Goal: Task Accomplishment & Management: Use online tool/utility

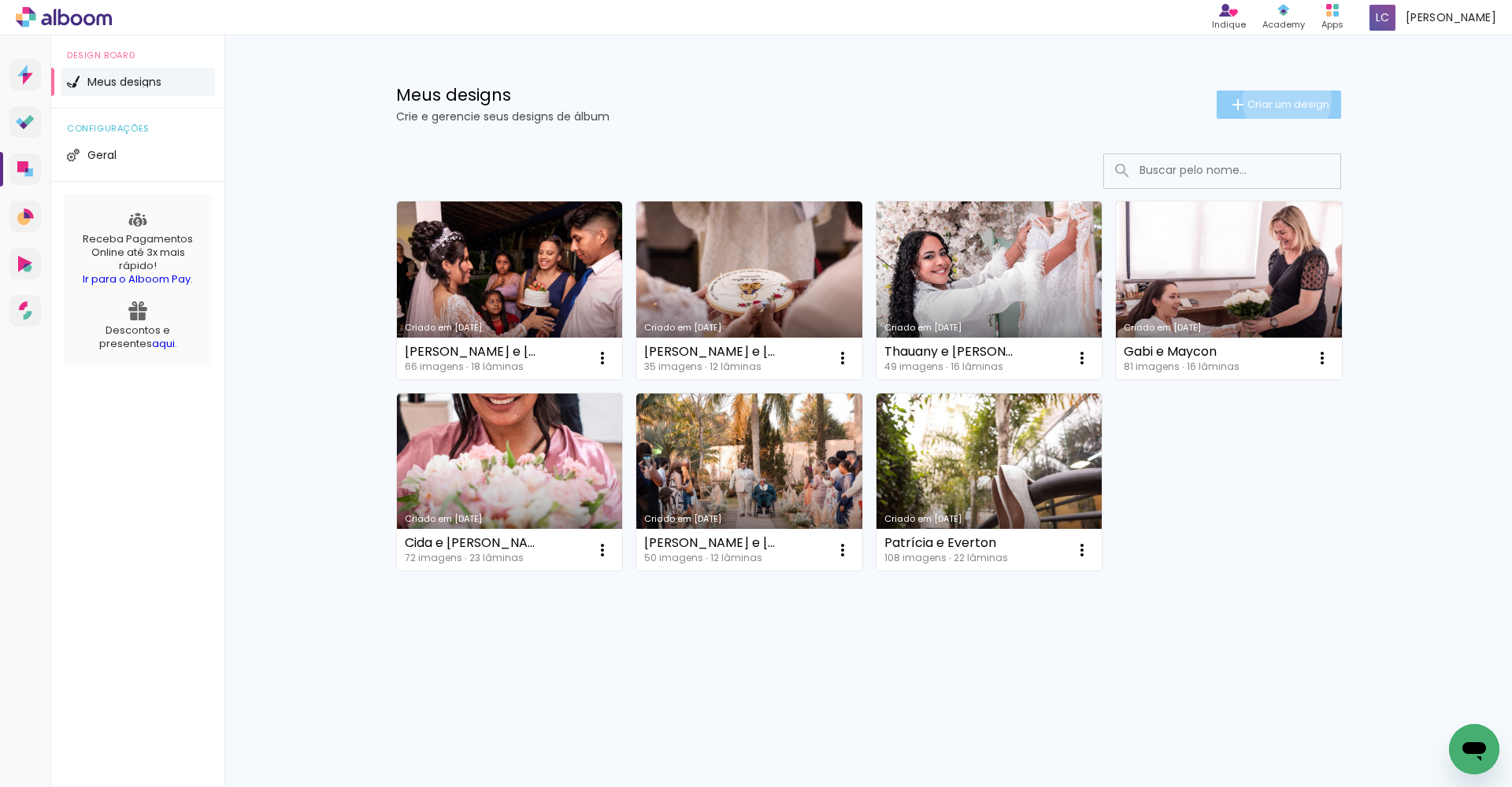
click at [747, 100] on span "Criar um design" at bounding box center [1288, 104] width 82 height 10
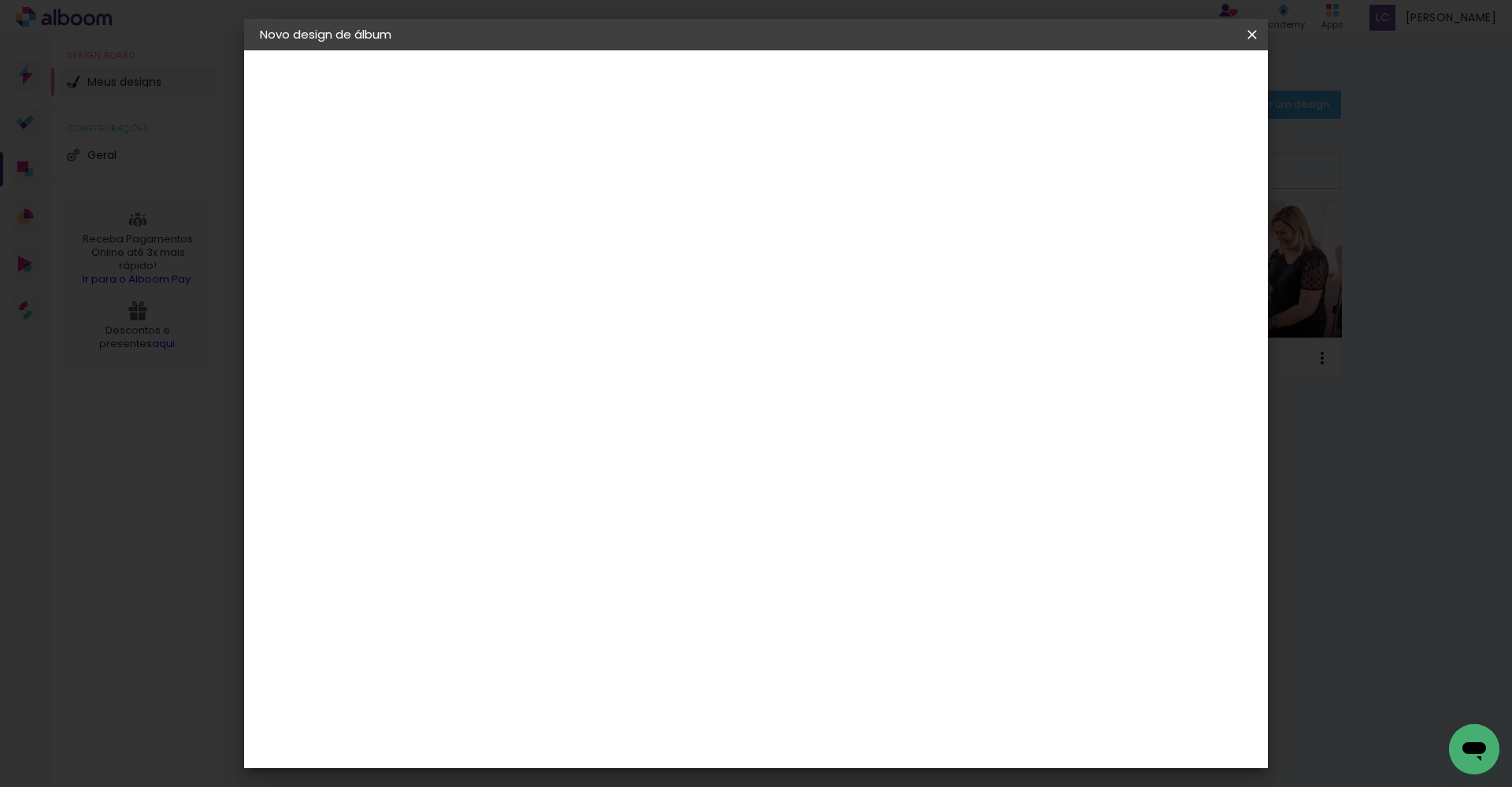
click at [517, 222] on input at bounding box center [517, 211] width 0 height 25
type input "[PERSON_NAME] e [PERSON_NAME]"
type paper-input "[PERSON_NAME] e [PERSON_NAME]"
drag, startPoint x: 834, startPoint y: 6, endPoint x: 1194, endPoint y: 75, distance: 366.6
click at [0, 0] on slot "Avançar" at bounding box center [0, 0] width 0 height 0
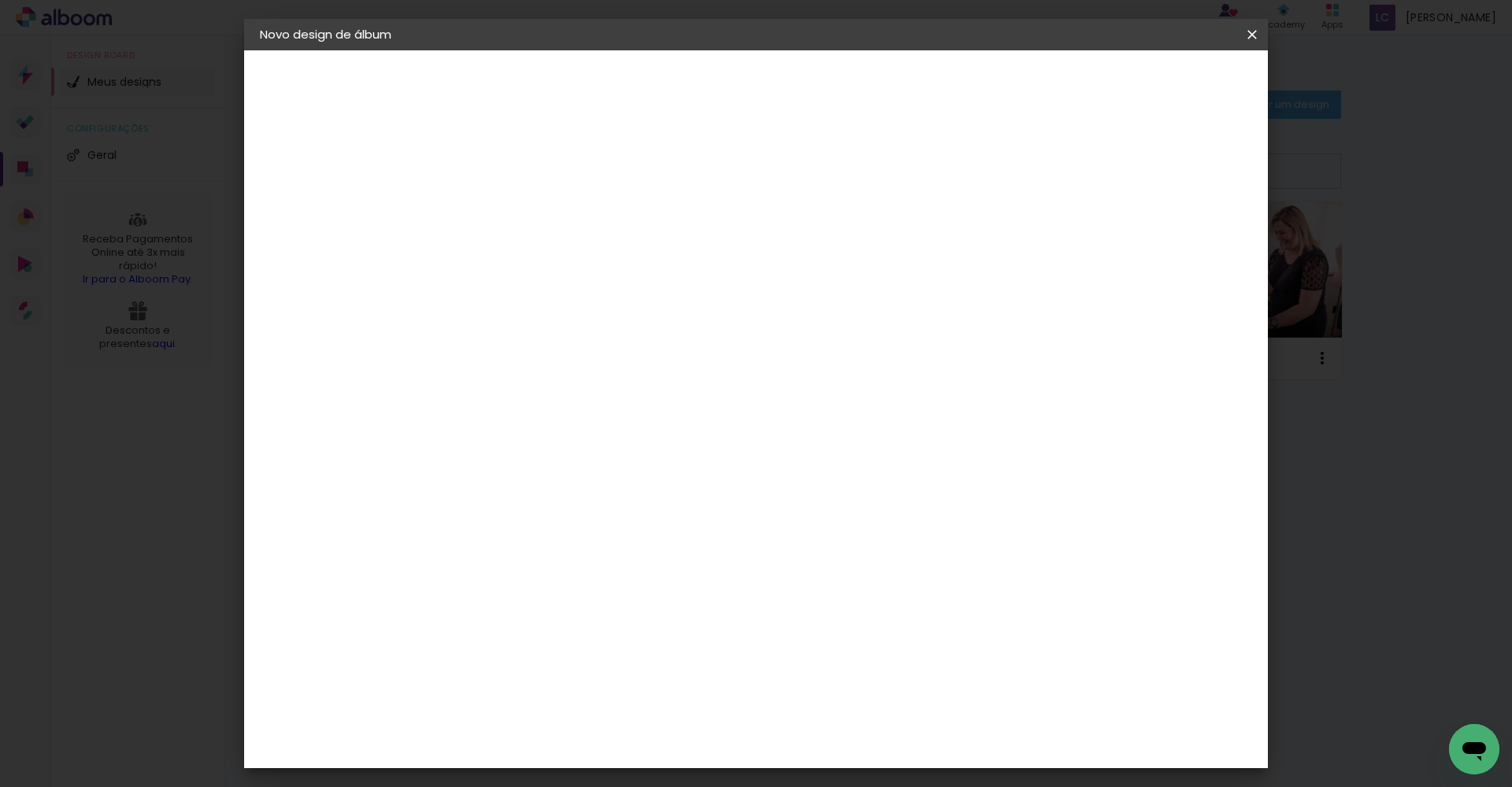
click at [601, 302] on input at bounding box center [557, 299] width 159 height 20
type input "uiz"
type paper-input "uiz"
click at [524, 356] on div "[PERSON_NAME]" at bounding box center [559, 355] width 104 height 12
click at [0, 0] on slot "Avançar" at bounding box center [0, 0] width 0 height 0
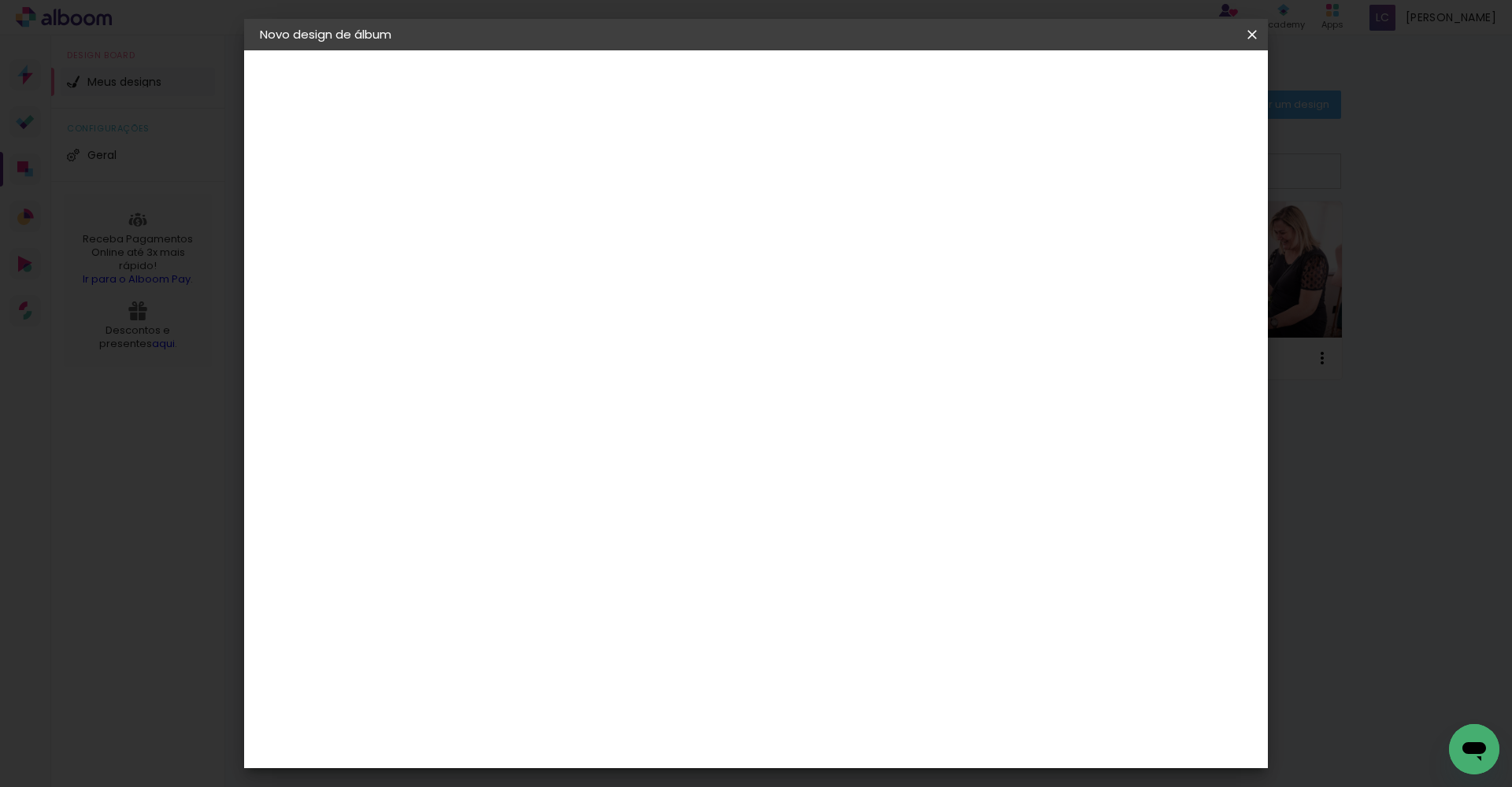
click at [642, 290] on div "Opções disponíveis Encadernados Slim Book Tamanho Escolha o tamanho" at bounding box center [557, 300] width 170 height 294
drag, startPoint x: 1199, startPoint y: 85, endPoint x: 833, endPoint y: 254, distance: 403.1
click at [579, 262] on input "text" at bounding box center [548, 275] width 62 height 25
drag, startPoint x: 833, startPoint y: 254, endPoint x: 767, endPoint y: 265, distance: 66.9
click at [0, 0] on slot "Encadernados" at bounding box center [0, 0] width 0 height 0
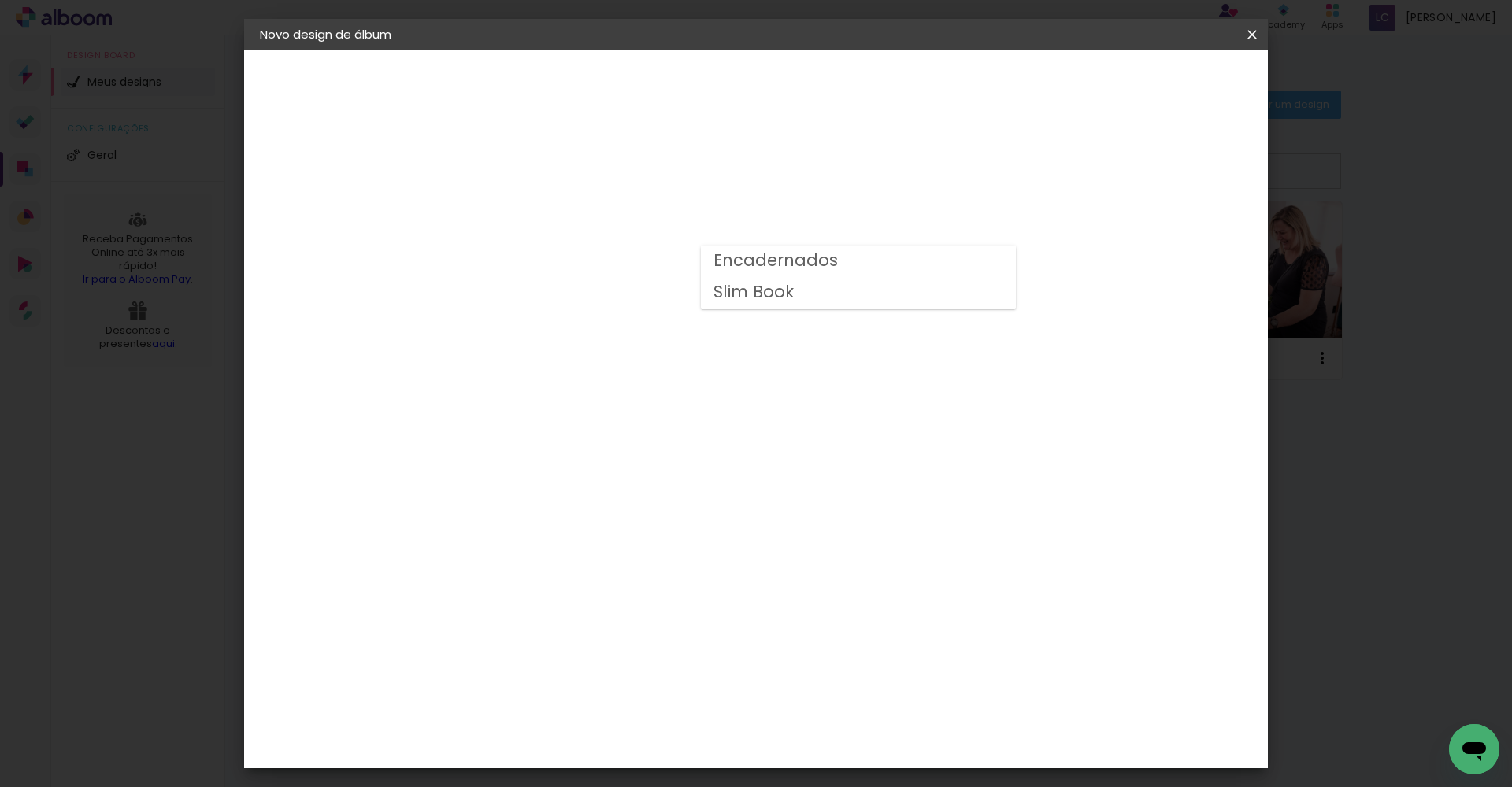
type input "Encadernados"
drag, startPoint x: 767, startPoint y: 265, endPoint x: 751, endPoint y: 376, distance: 112.1
click at [624, 485] on span "25 x 50" at bounding box center [587, 501] width 73 height 32
drag, startPoint x: 751, startPoint y: 376, endPoint x: 1200, endPoint y: 75, distance: 540.6
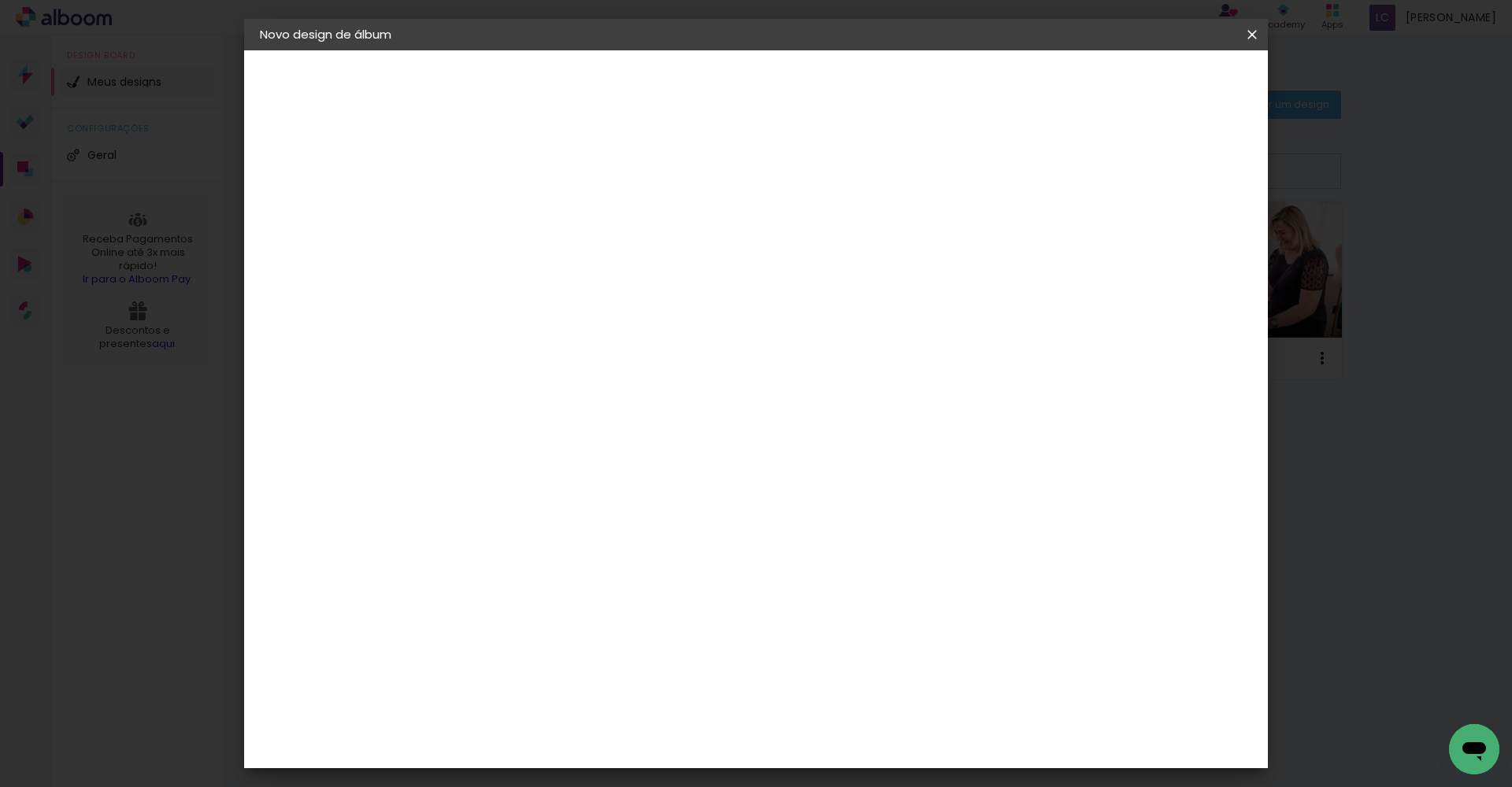
click at [0, 0] on slot "Avançar" at bounding box center [0, 0] width 0 height 0
click at [747, 85] on span "Iniciar design" at bounding box center [1117, 83] width 72 height 11
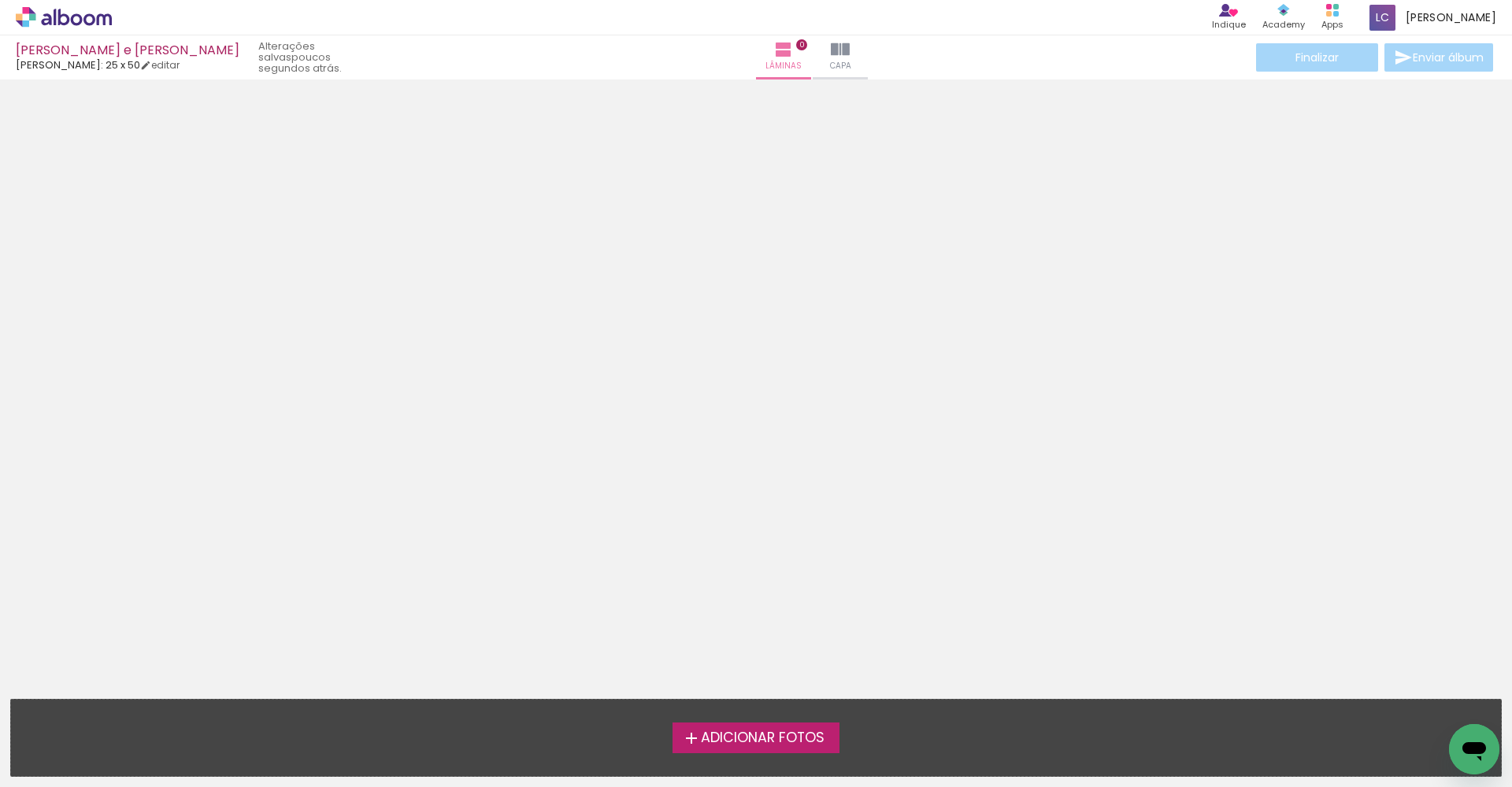
drag, startPoint x: 1167, startPoint y: 85, endPoint x: 737, endPoint y: 741, distance: 784.4
click at [737, 715] on span "Adicionar Fotos" at bounding box center [763, 738] width 123 height 14
click at [0, 0] on input "file" at bounding box center [0, 0] width 0 height 0
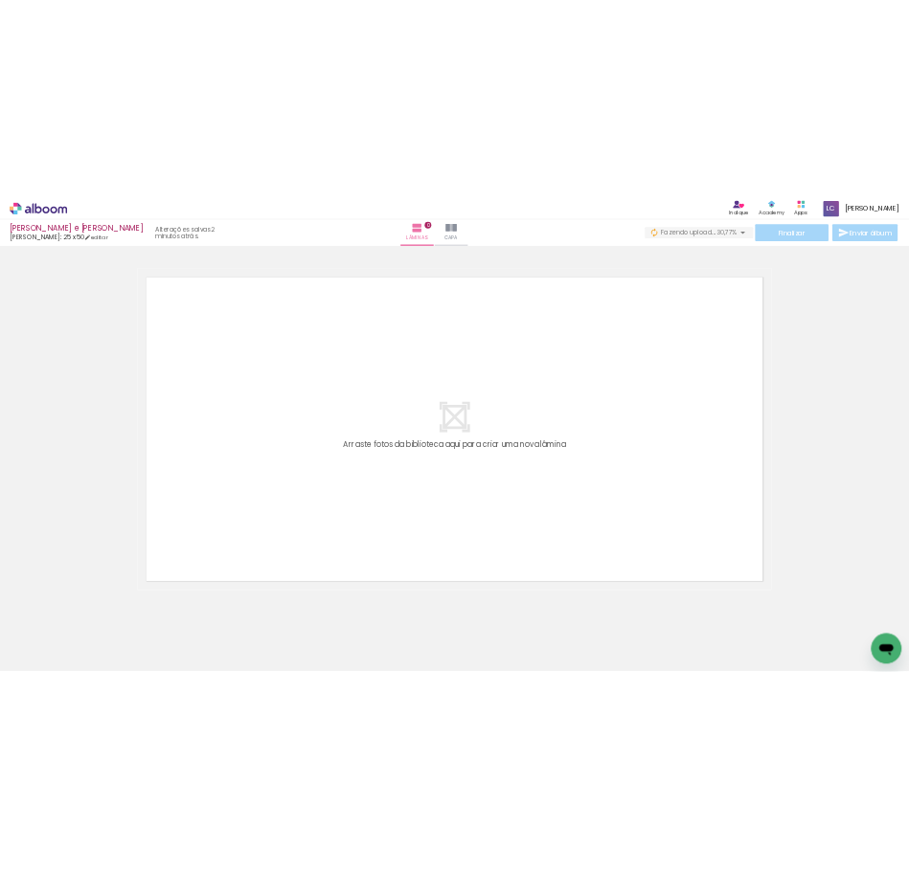
scroll to position [0, 1868]
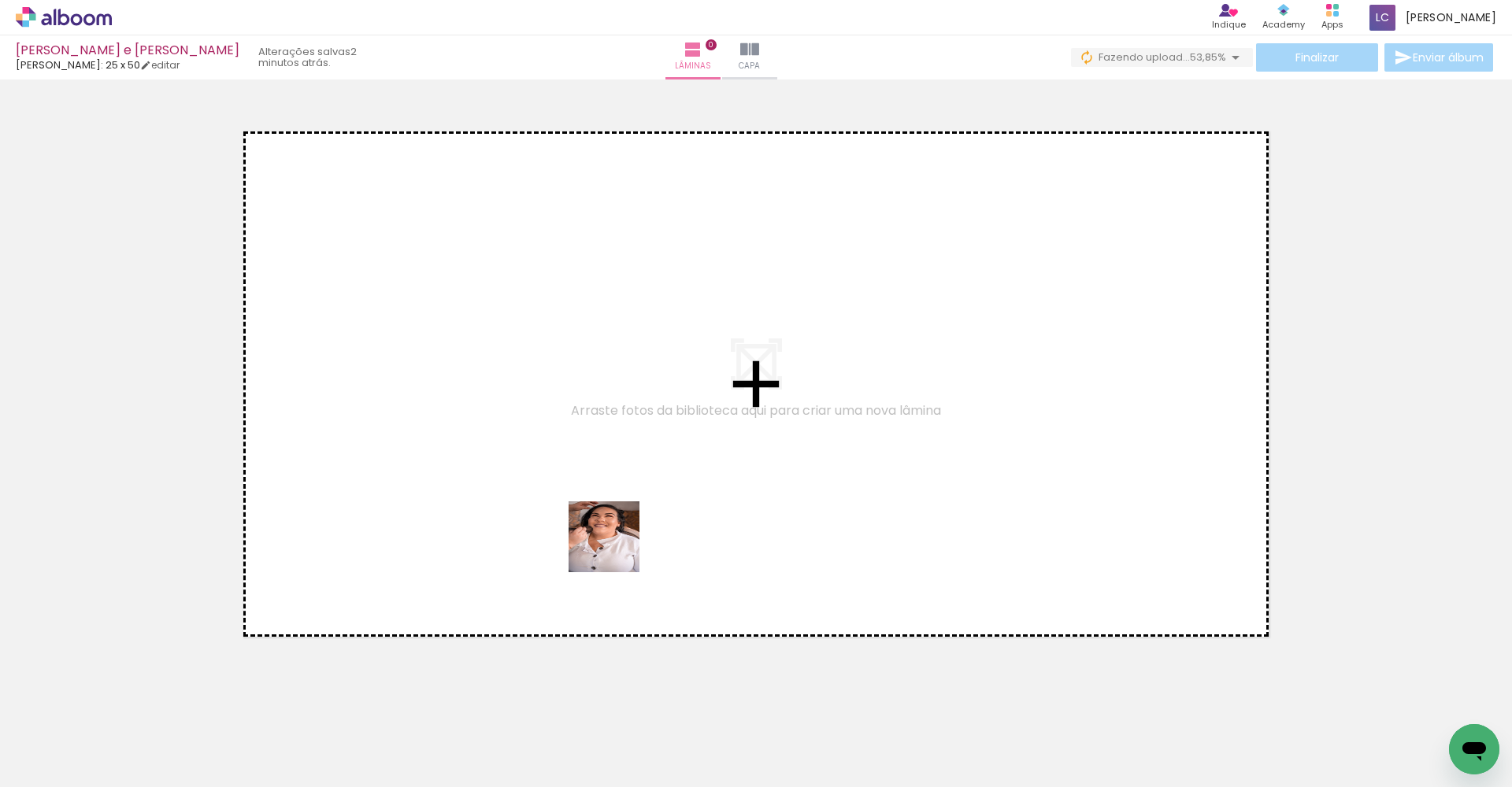
drag, startPoint x: 563, startPoint y: 748, endPoint x: 689, endPoint y: 481, distance: 295.2
click at [666, 499] on quentale-workspace at bounding box center [756, 393] width 1512 height 787
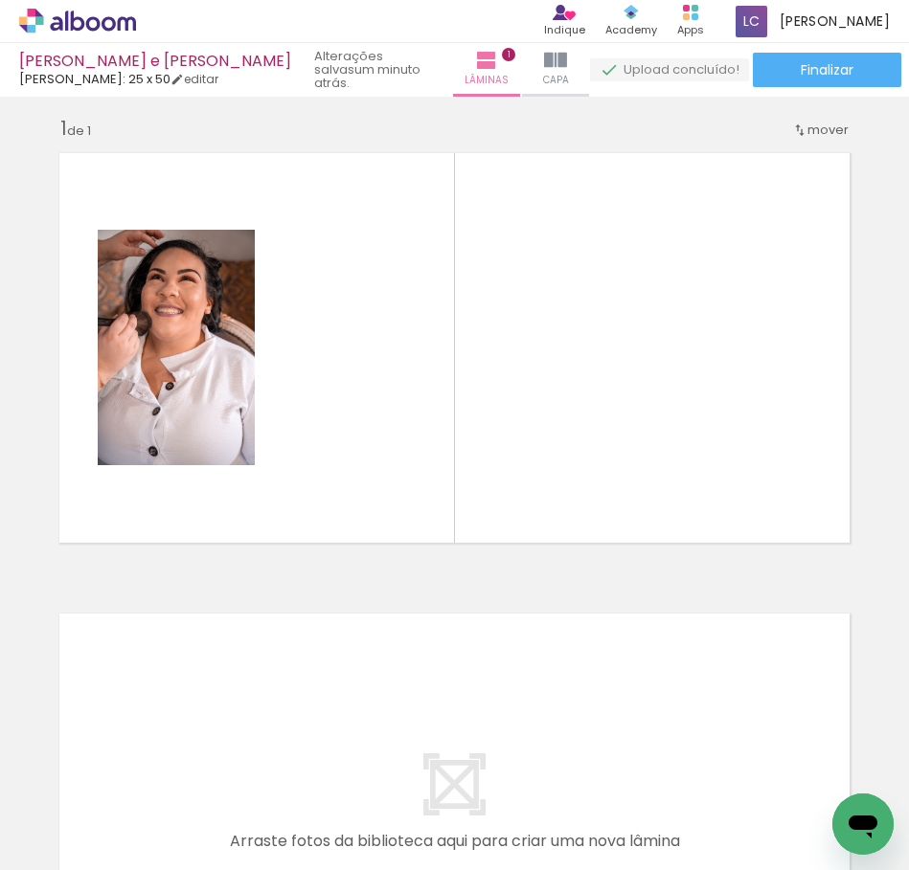
scroll to position [0, 2108]
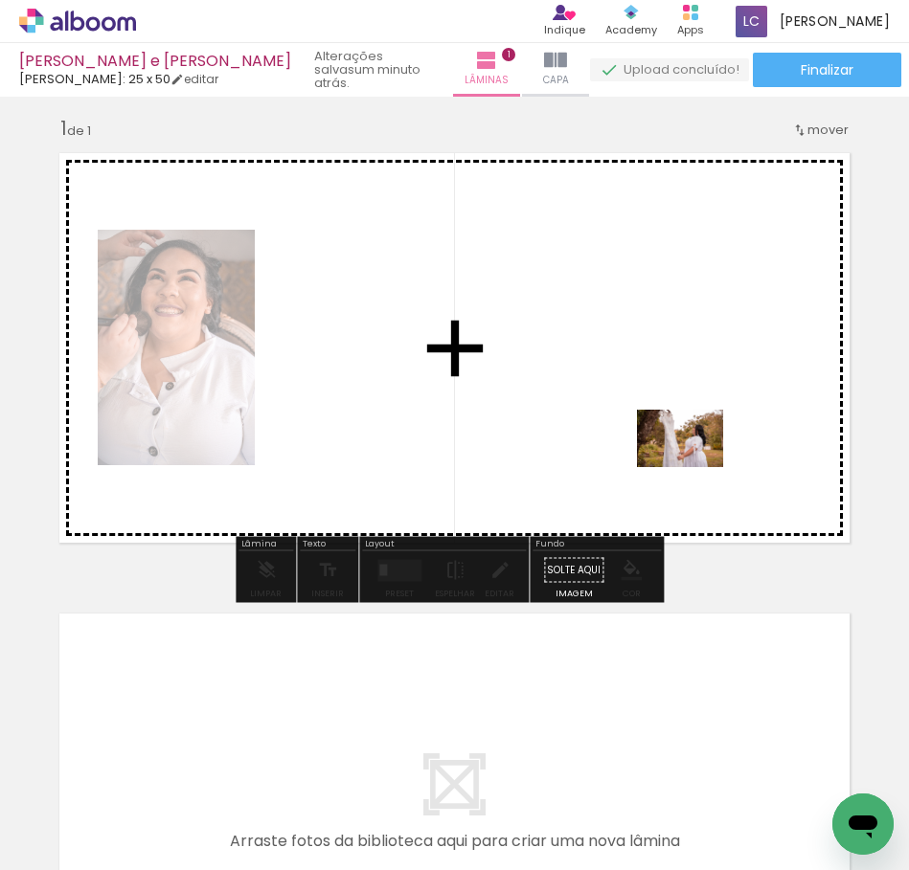
drag, startPoint x: 583, startPoint y: 819, endPoint x: 694, endPoint y: 467, distance: 369.4
click at [694, 467] on quentale-workspace at bounding box center [454, 435] width 909 height 870
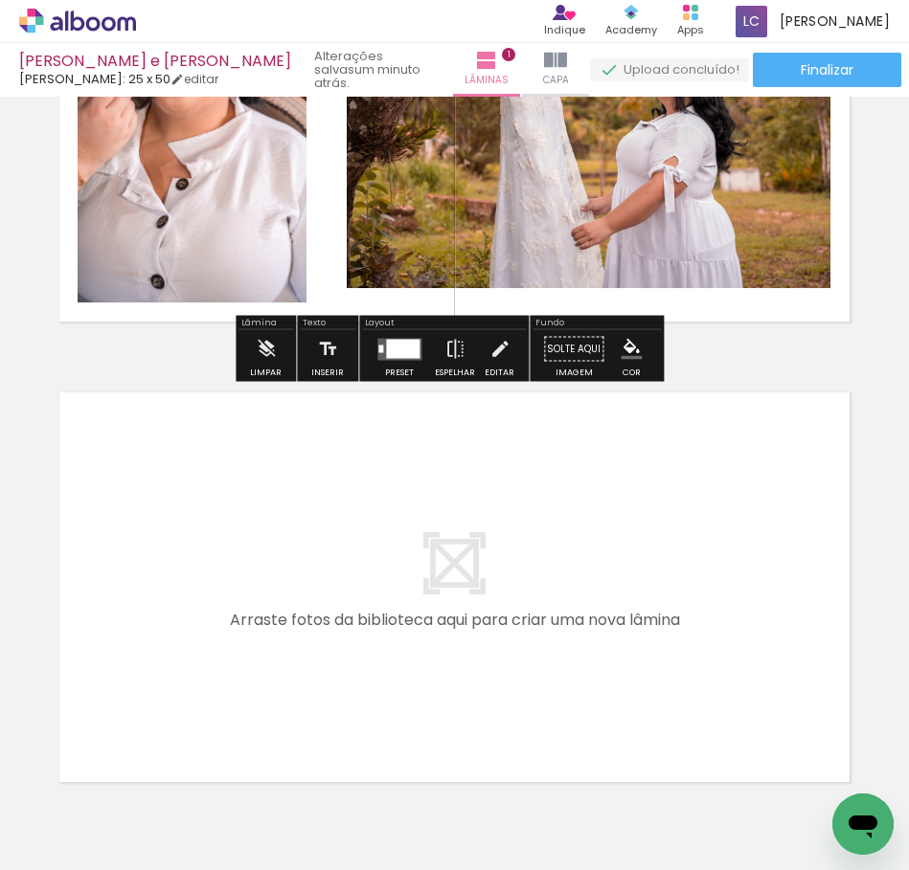
scroll to position [342, 0]
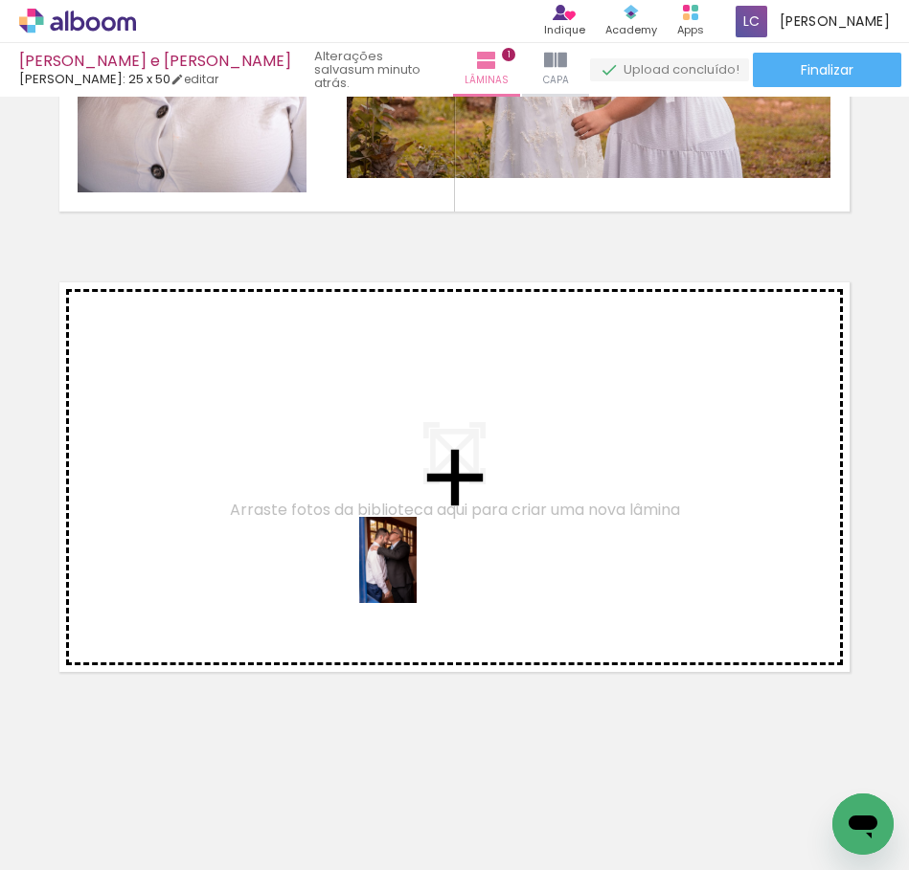
drag, startPoint x: 668, startPoint y: 805, endPoint x: 416, endPoint y: 574, distance: 341.5
click at [416, 574] on quentale-workspace at bounding box center [454, 435] width 909 height 870
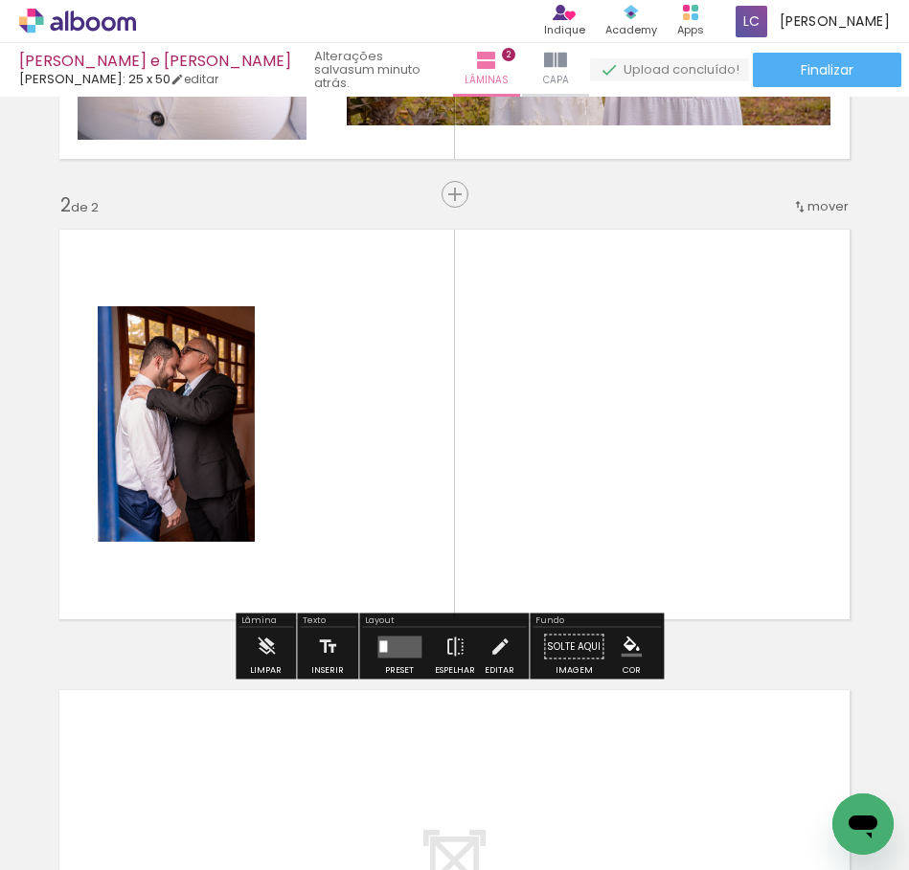
scroll to position [395, 0]
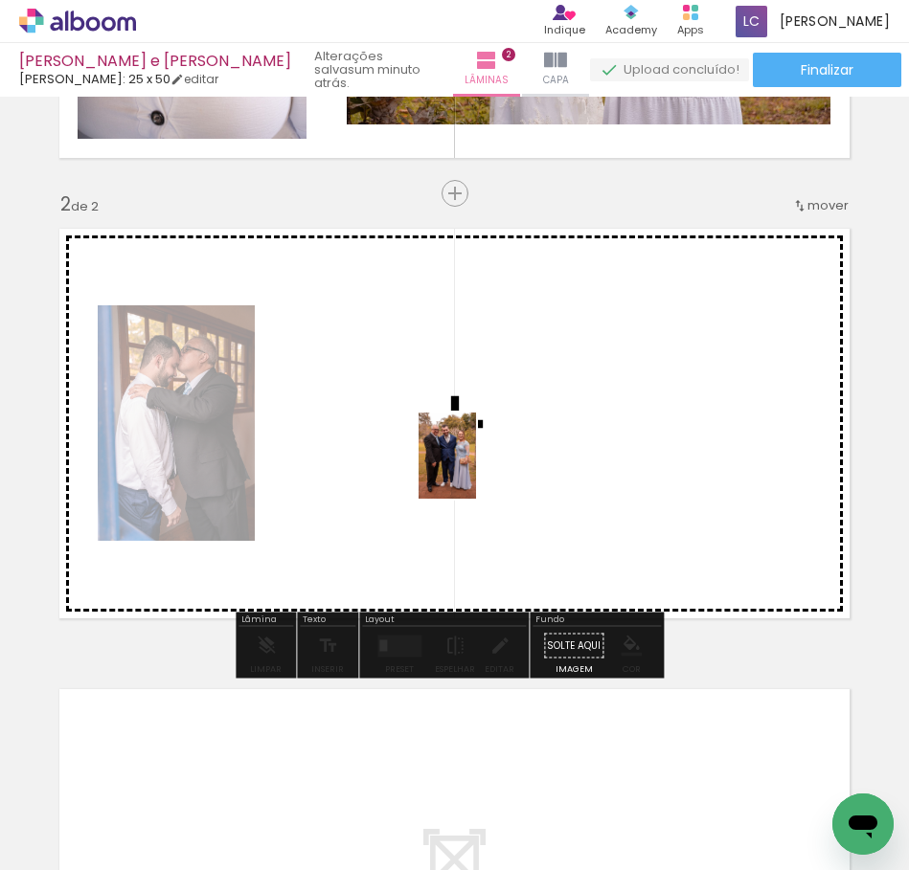
drag, startPoint x: 782, startPoint y: 835, endPoint x: 448, endPoint y: 447, distance: 511.8
click at [448, 447] on quentale-workspace at bounding box center [454, 435] width 909 height 870
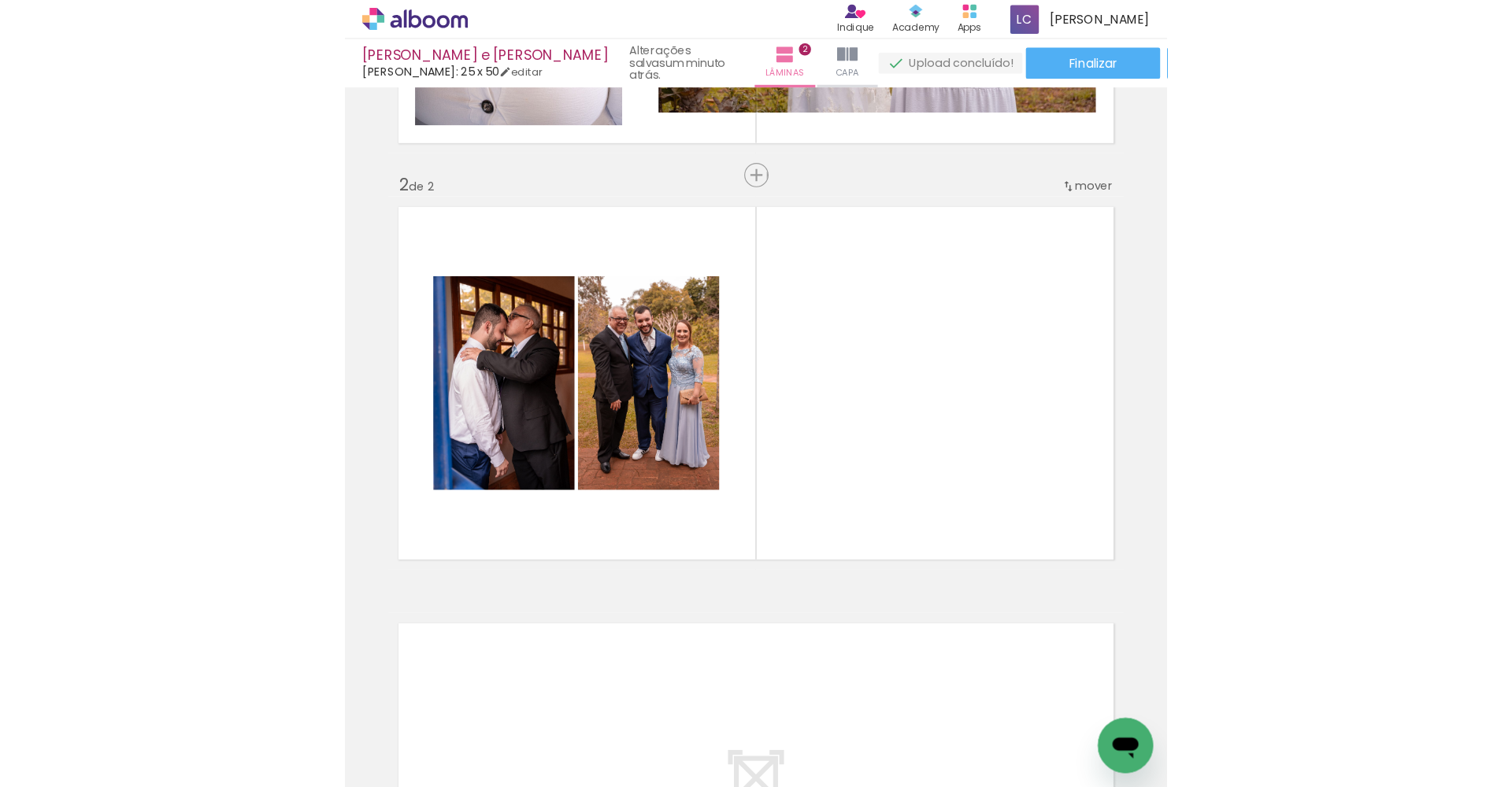
scroll to position [0, 1853]
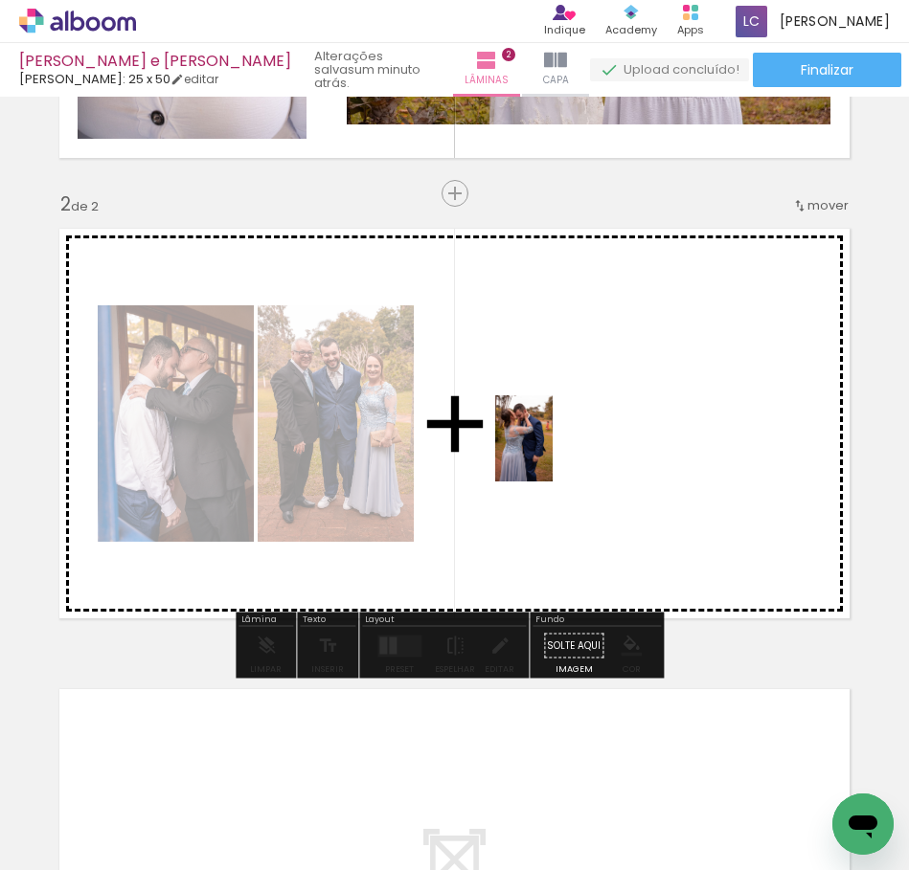
drag, startPoint x: 736, startPoint y: 812, endPoint x: 553, endPoint y: 448, distance: 407.2
click at [553, 448] on quentale-workspace at bounding box center [454, 435] width 909 height 870
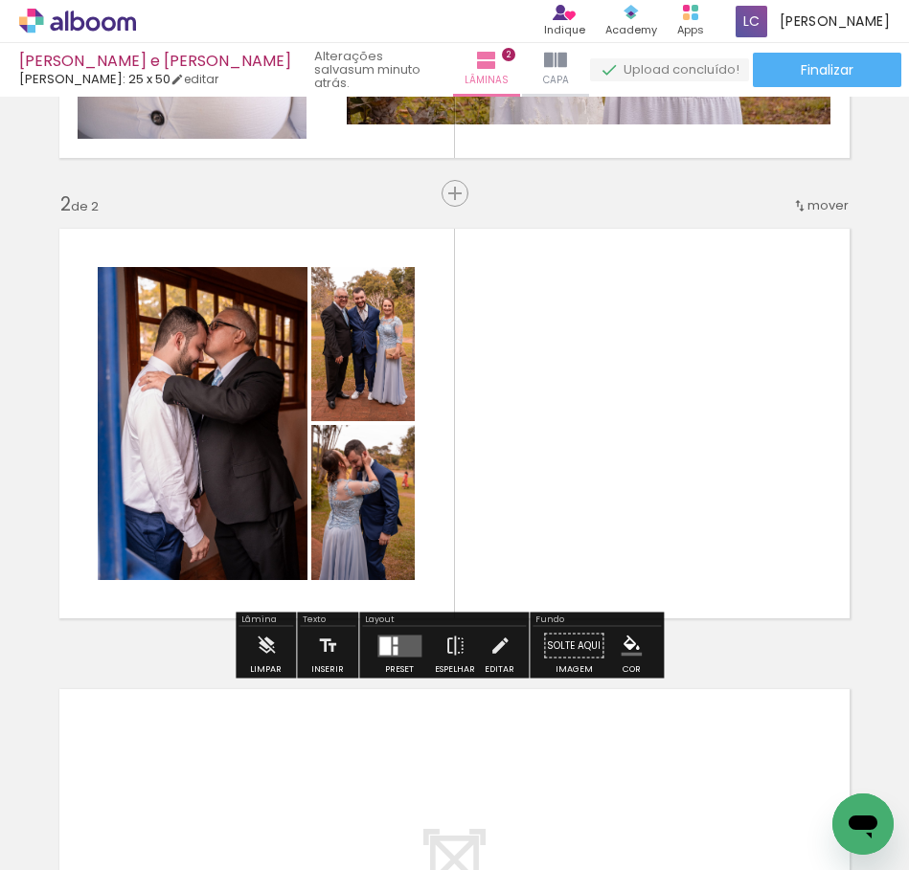
click at [405, 662] on div at bounding box center [399, 646] width 52 height 38
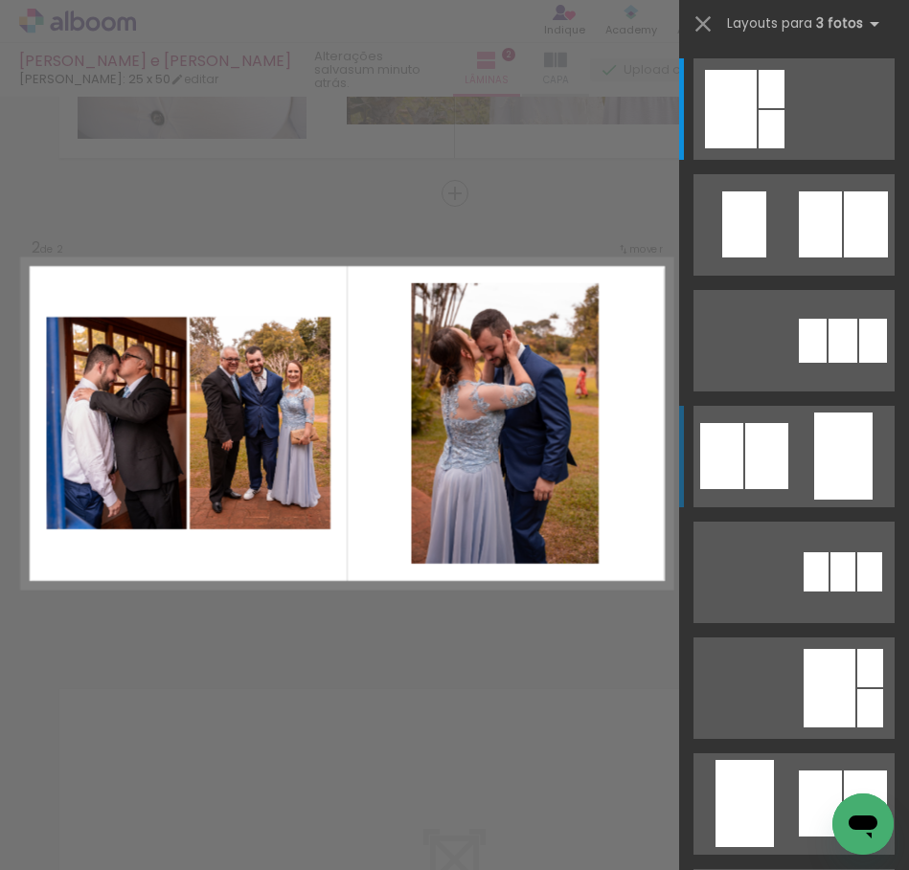
click at [804, 160] on quentale-layouter at bounding box center [793, 108] width 201 height 101
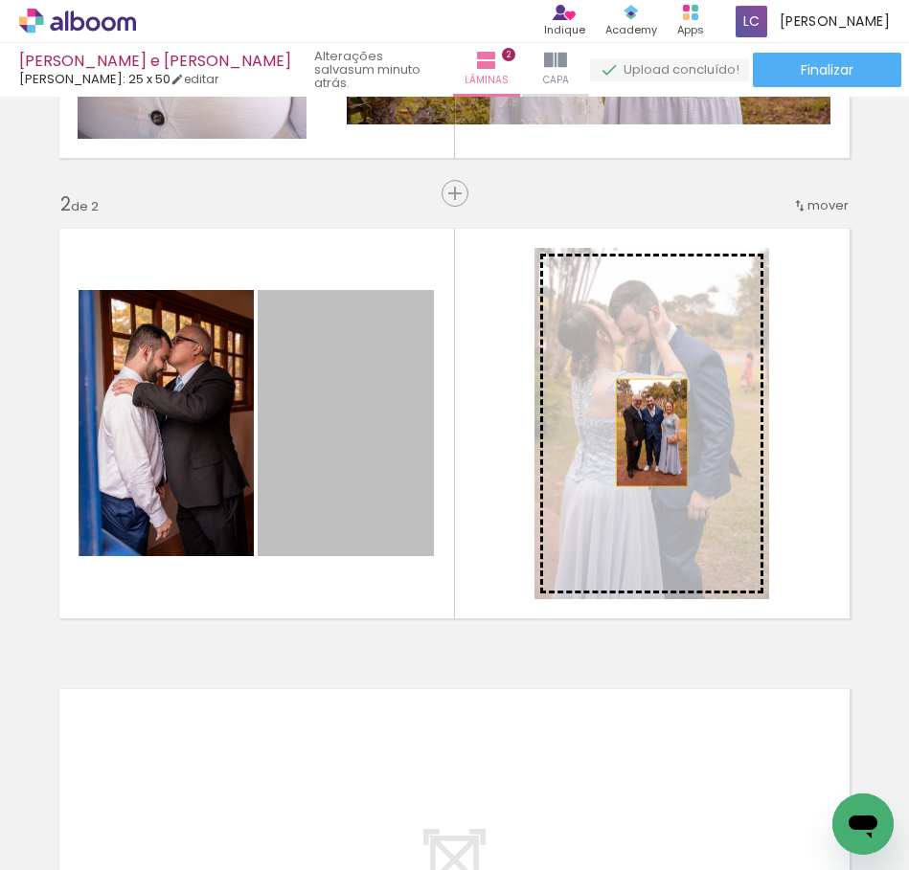
drag, startPoint x: 266, startPoint y: 428, endPoint x: 650, endPoint y: 427, distance: 383.9
click at [0, 0] on slot at bounding box center [0, 0] width 0 height 0
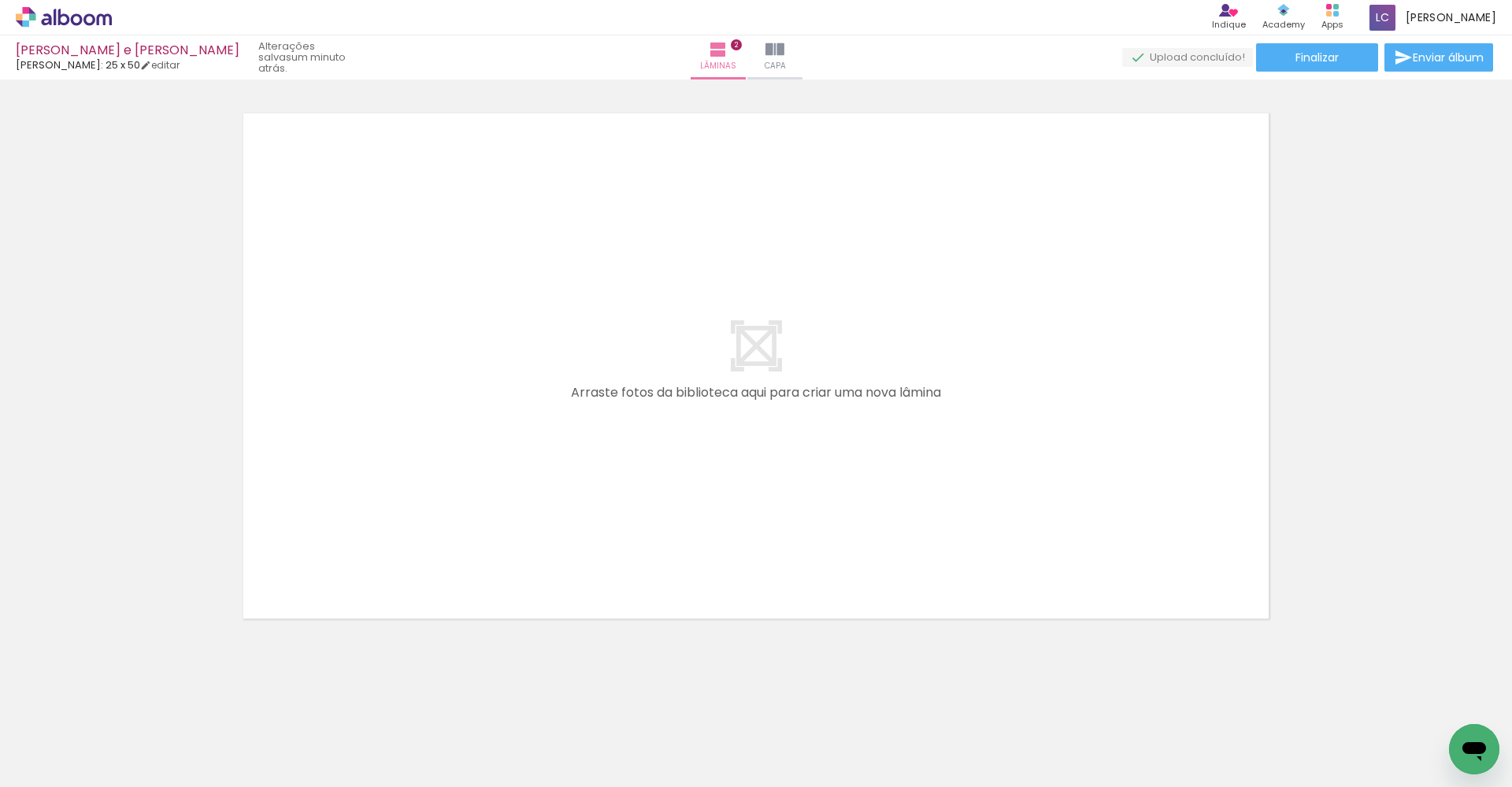
scroll to position [0, 0]
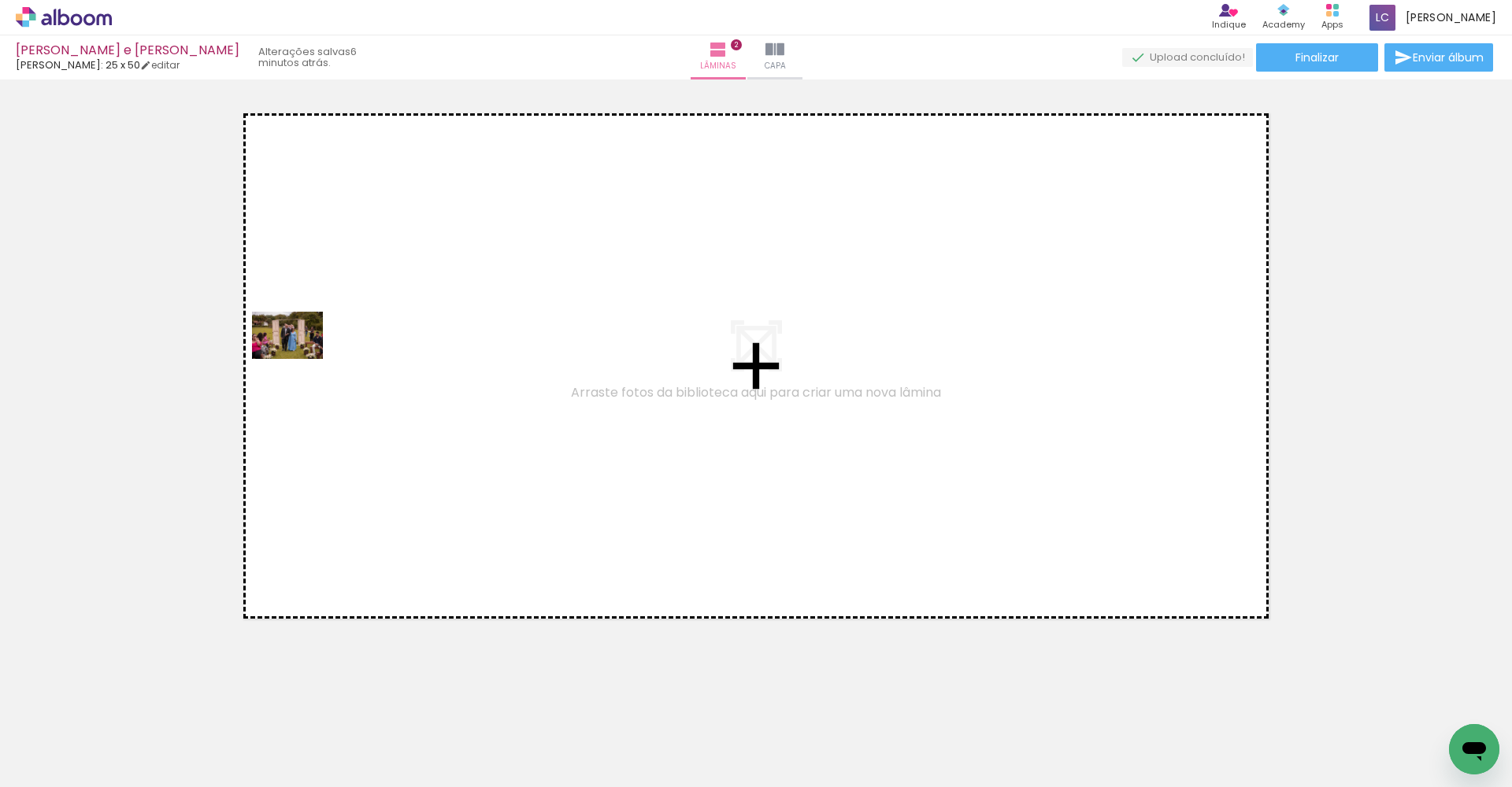
drag, startPoint x: 175, startPoint y: 749, endPoint x: 332, endPoint y: 292, distance: 483.2
click at [332, 292] on quentale-workspace at bounding box center [756, 393] width 1512 height 787
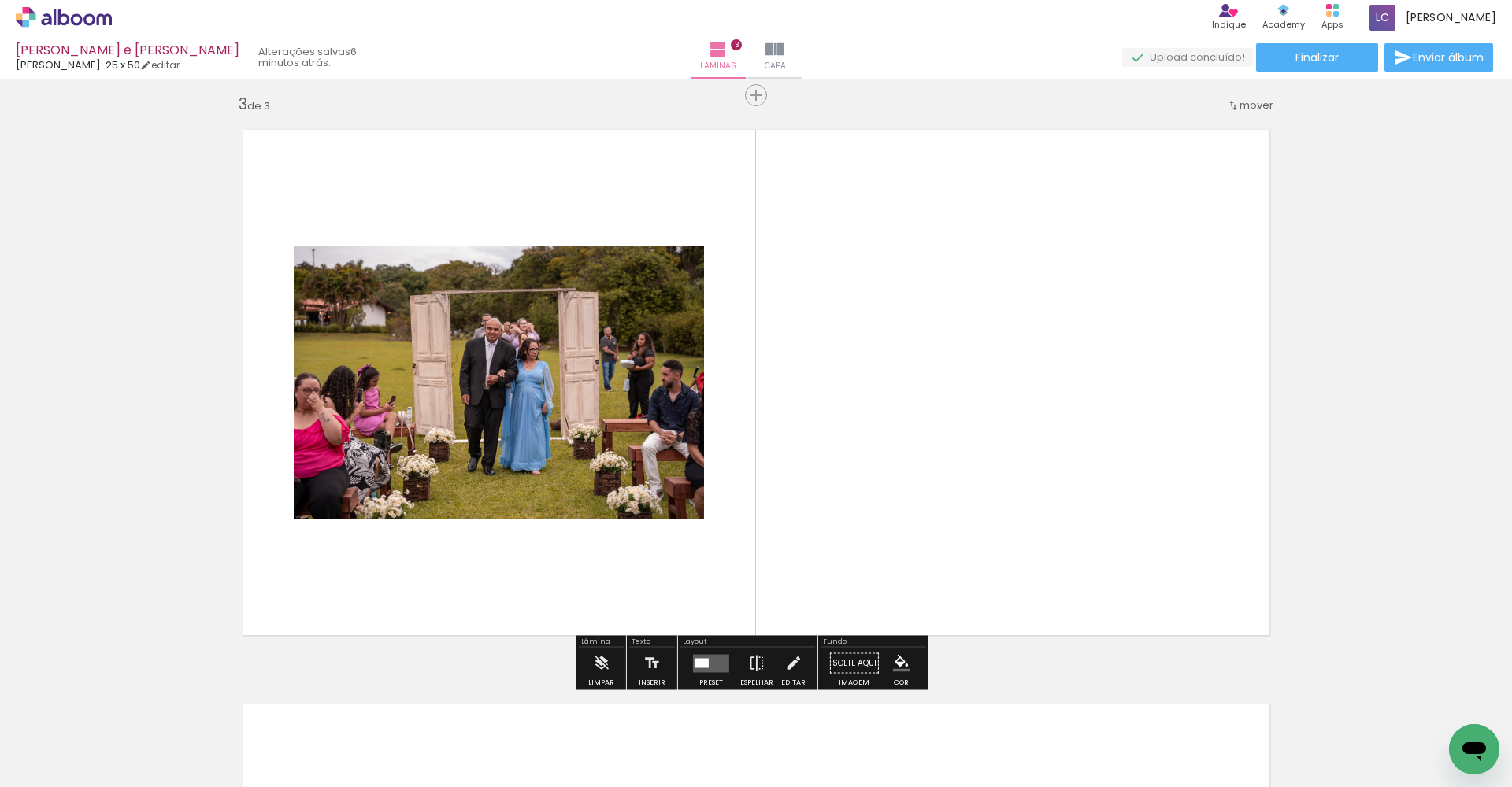
scroll to position [1158, 0]
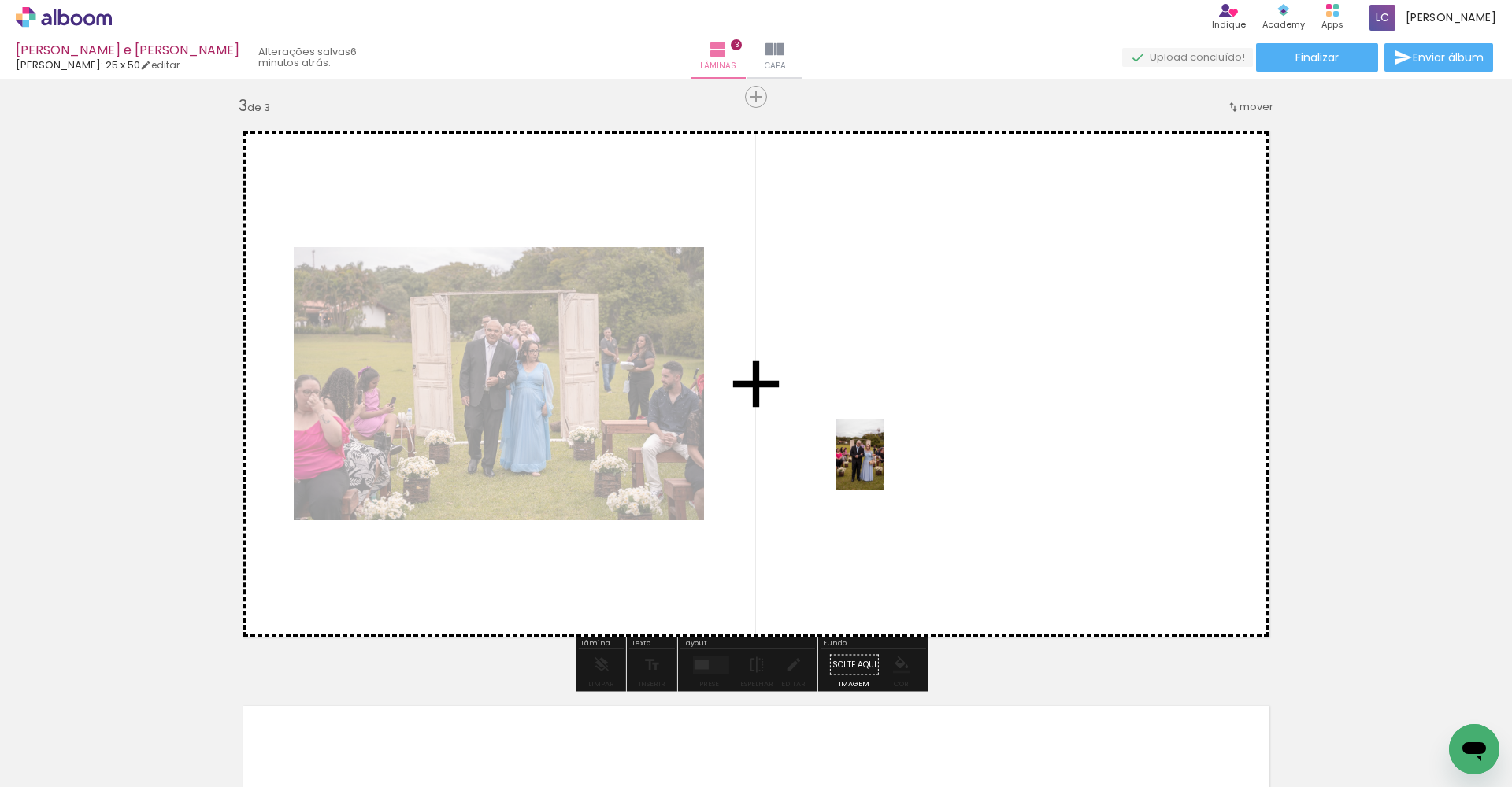
drag, startPoint x: 255, startPoint y: 761, endPoint x: 907, endPoint y: 452, distance: 721.5
click at [747, 452] on quentale-workspace at bounding box center [756, 393] width 1512 height 787
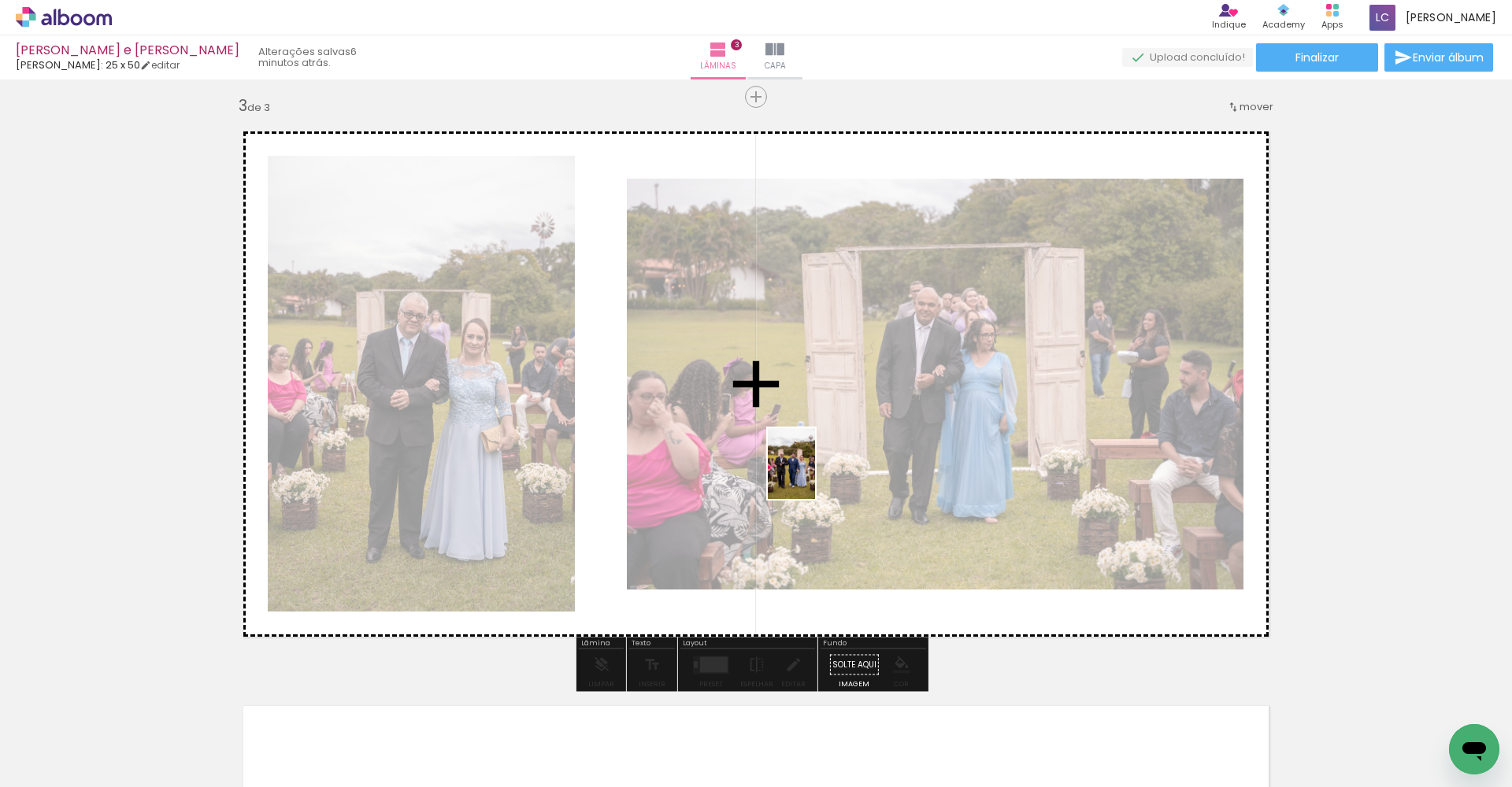
drag, startPoint x: 348, startPoint y: 736, endPoint x: 818, endPoint y: 474, distance: 538.1
click at [747, 474] on quentale-workspace at bounding box center [756, 393] width 1512 height 787
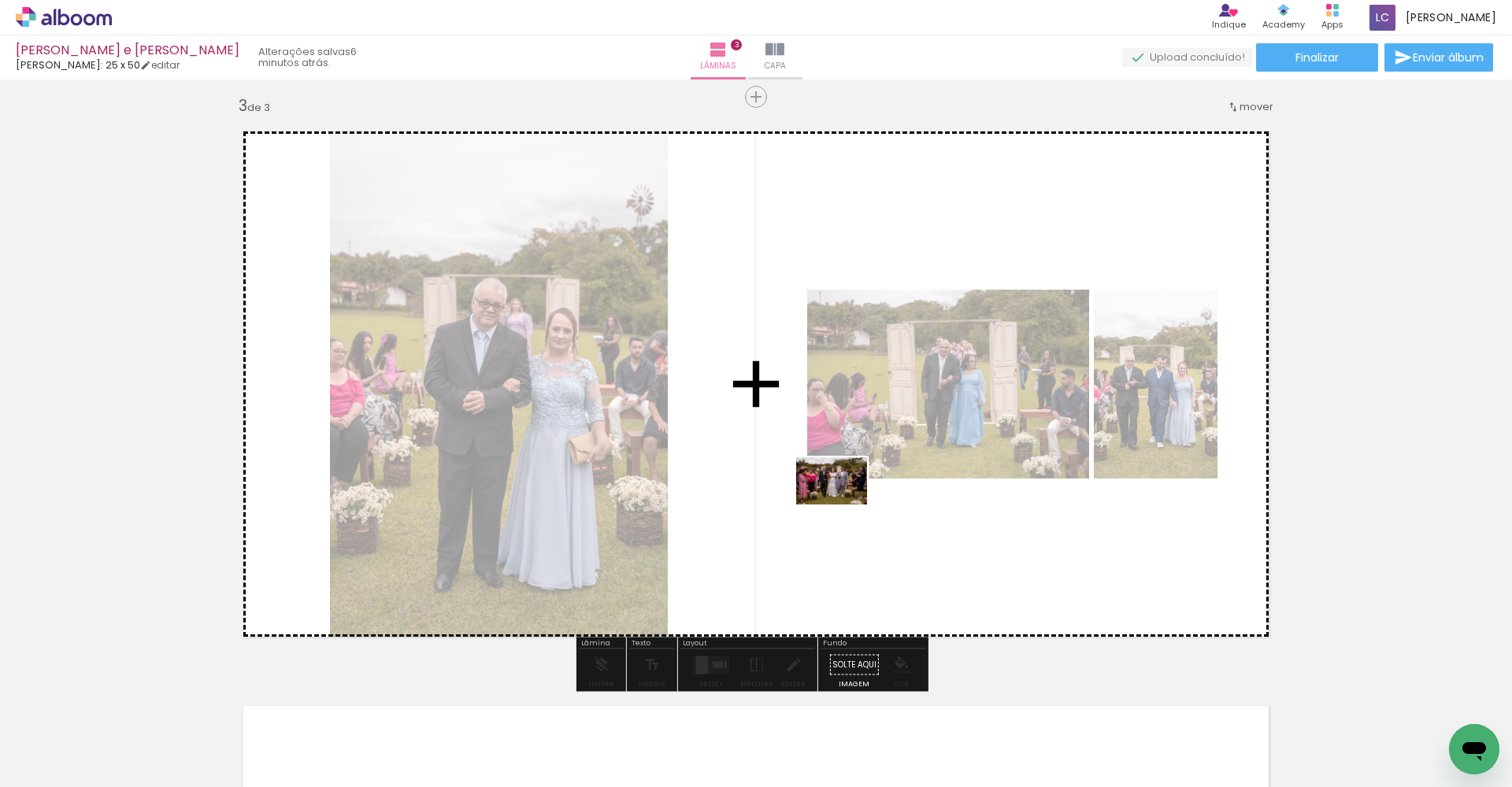
drag, startPoint x: 423, startPoint y: 729, endPoint x: 868, endPoint y: 496, distance: 502.3
click at [747, 496] on quentale-workspace at bounding box center [756, 393] width 1512 height 787
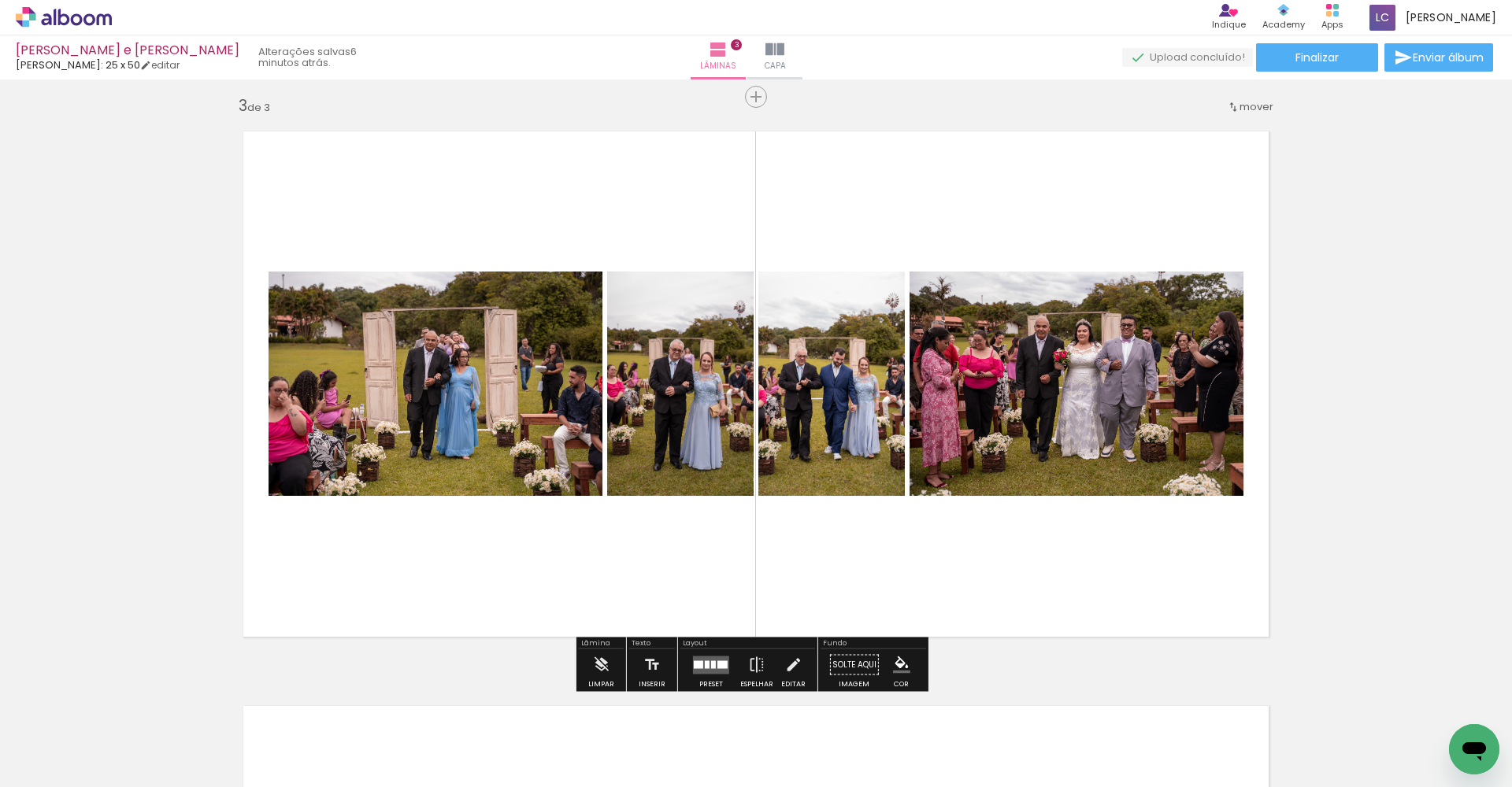
click at [600, 691] on quentale-thumb at bounding box center [598, 734] width 88 height 90
click at [605, 674] on iron-icon at bounding box center [601, 665] width 17 height 31
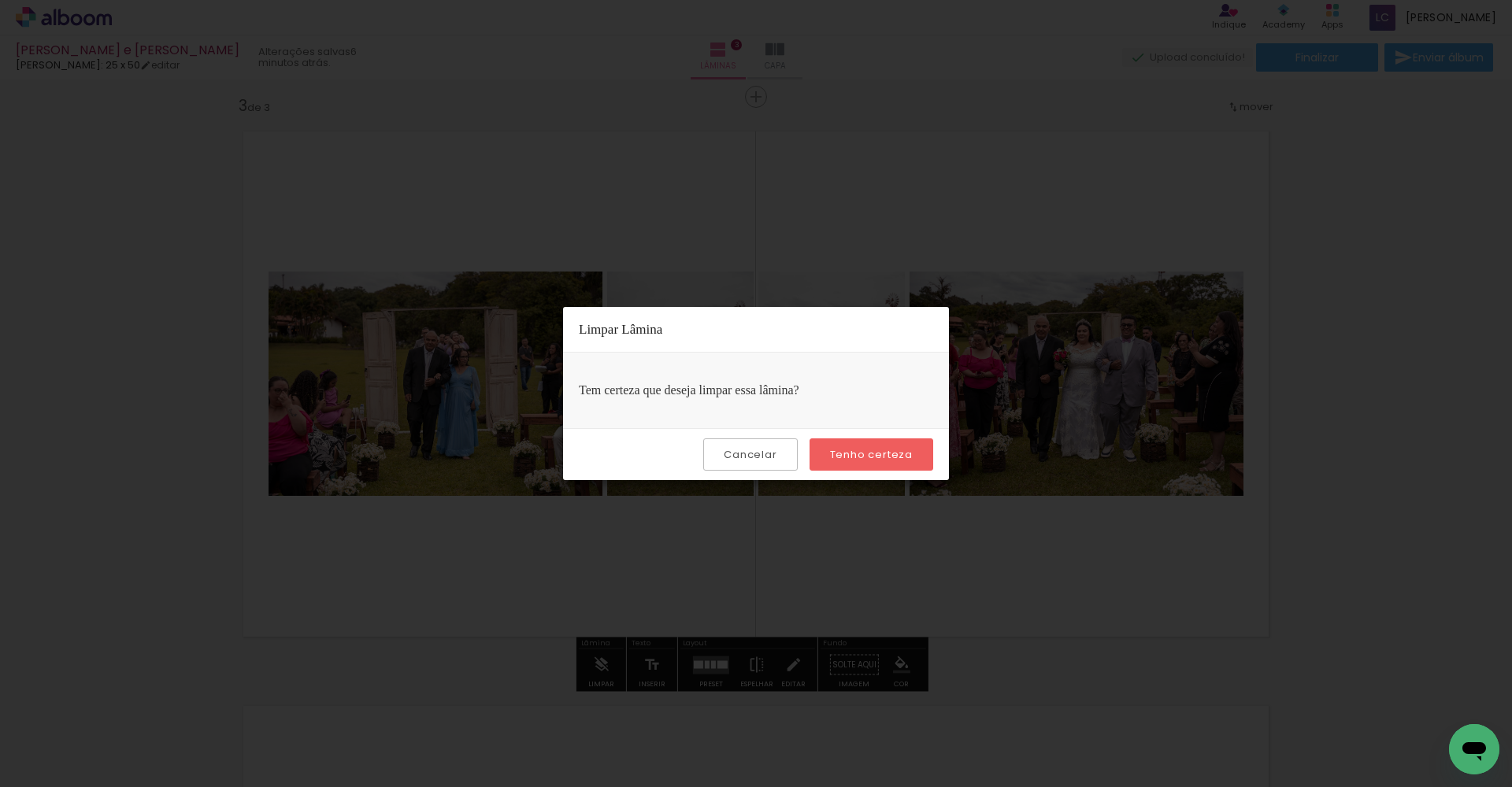
click at [747, 463] on paper-button "Tenho certeza" at bounding box center [871, 454] width 123 height 32
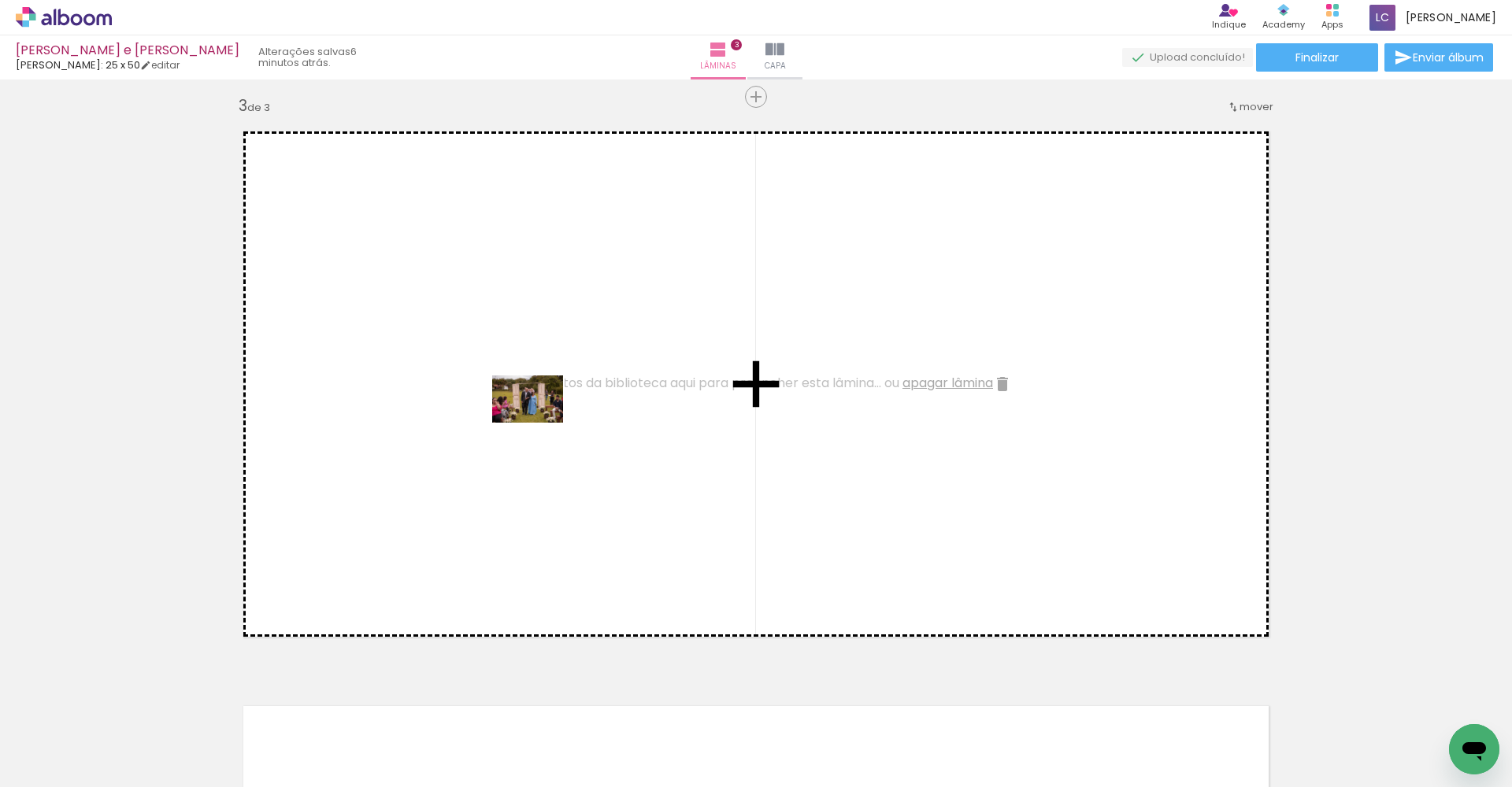
drag, startPoint x: 182, startPoint y: 733, endPoint x: 550, endPoint y: 407, distance: 491.6
click at [550, 407] on quentale-workspace at bounding box center [756, 393] width 1512 height 787
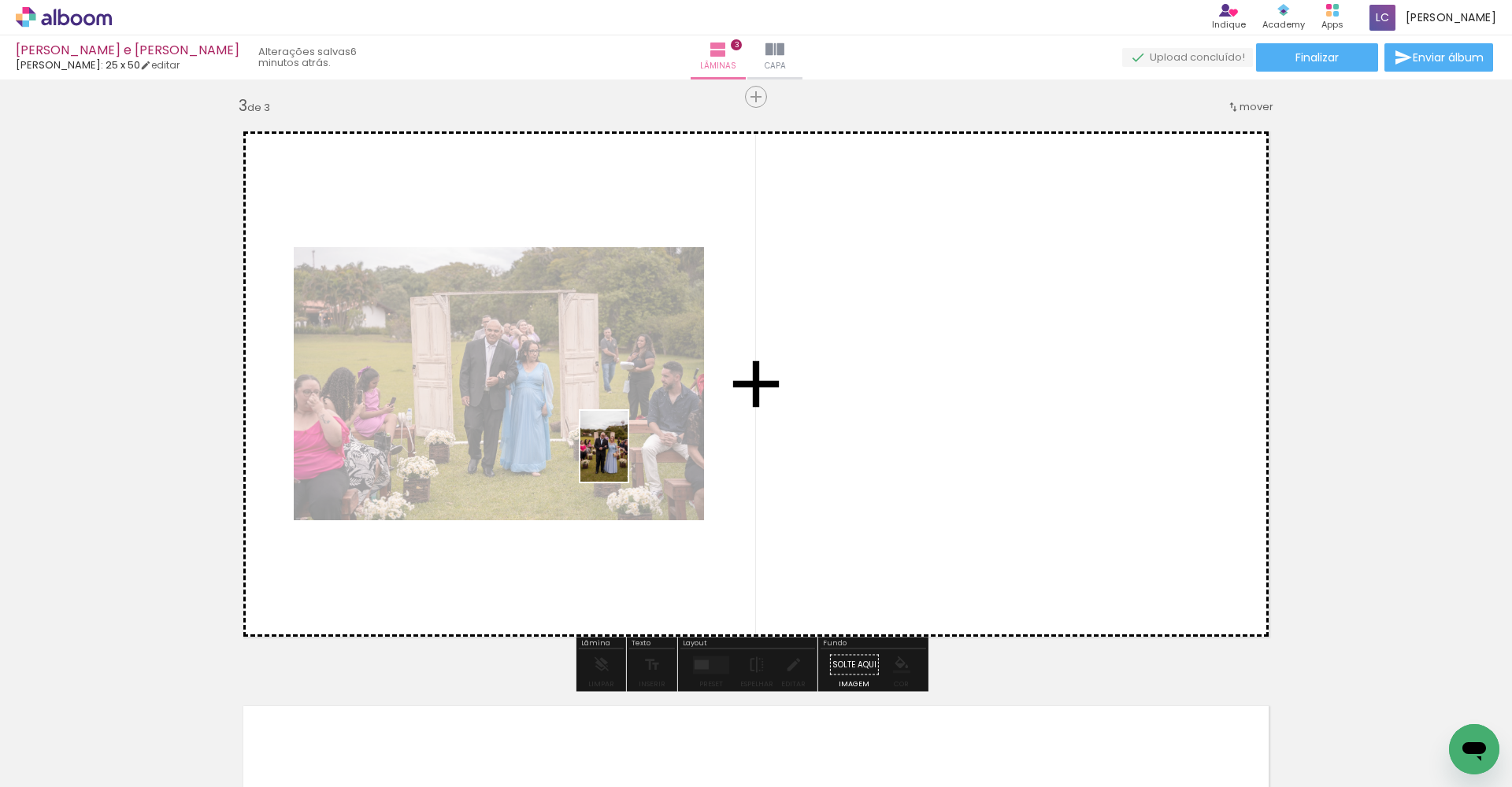
drag, startPoint x: 248, startPoint y: 747, endPoint x: 671, endPoint y: 442, distance: 521.5
click at [671, 442] on quentale-workspace at bounding box center [756, 393] width 1512 height 787
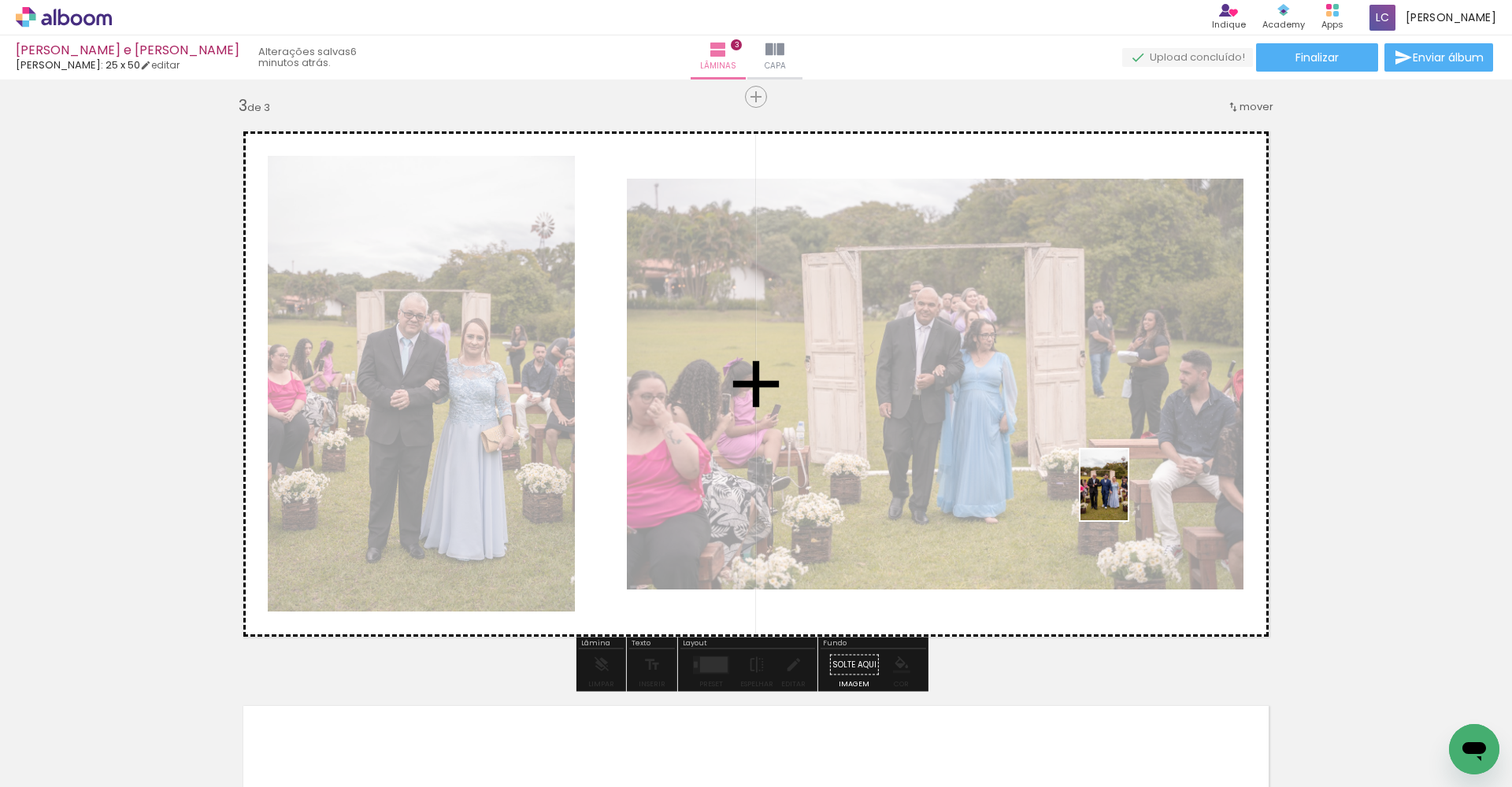
drag, startPoint x: 355, startPoint y: 735, endPoint x: 1130, endPoint y: 495, distance: 811.3
click at [747, 495] on quentale-workspace at bounding box center [756, 393] width 1512 height 787
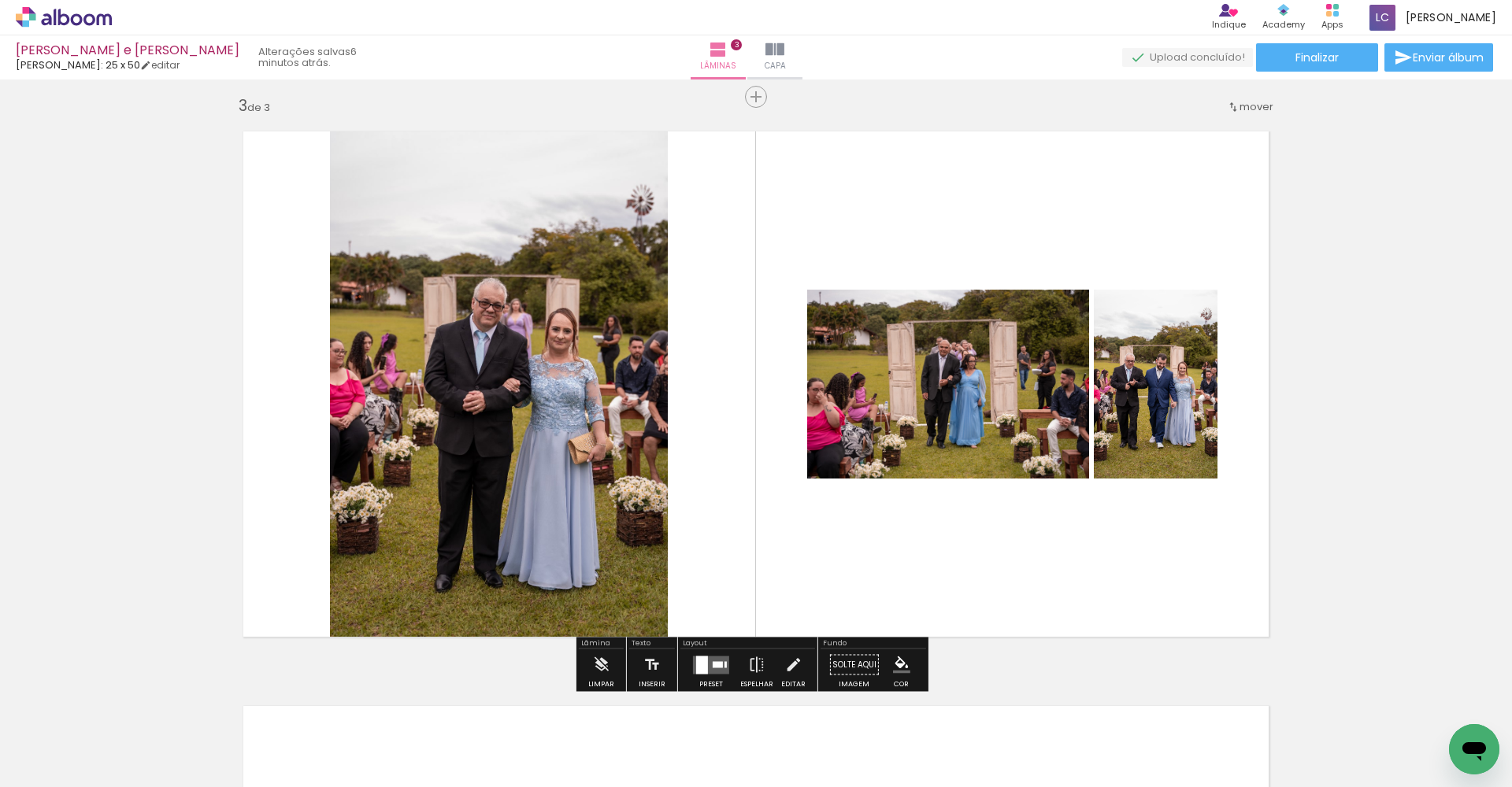
click at [717, 661] on div at bounding box center [717, 664] width 10 height 7
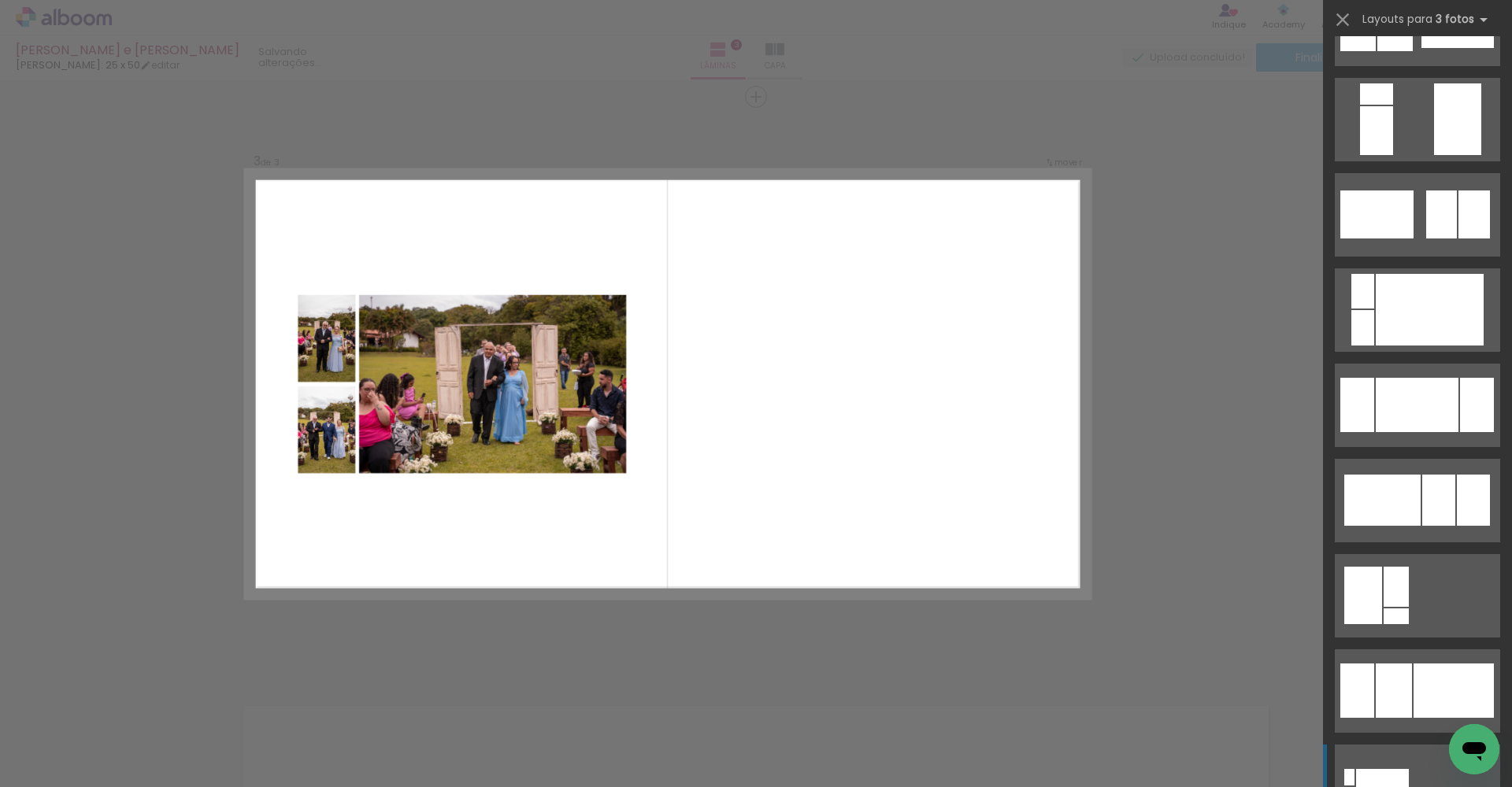
scroll to position [784, 0]
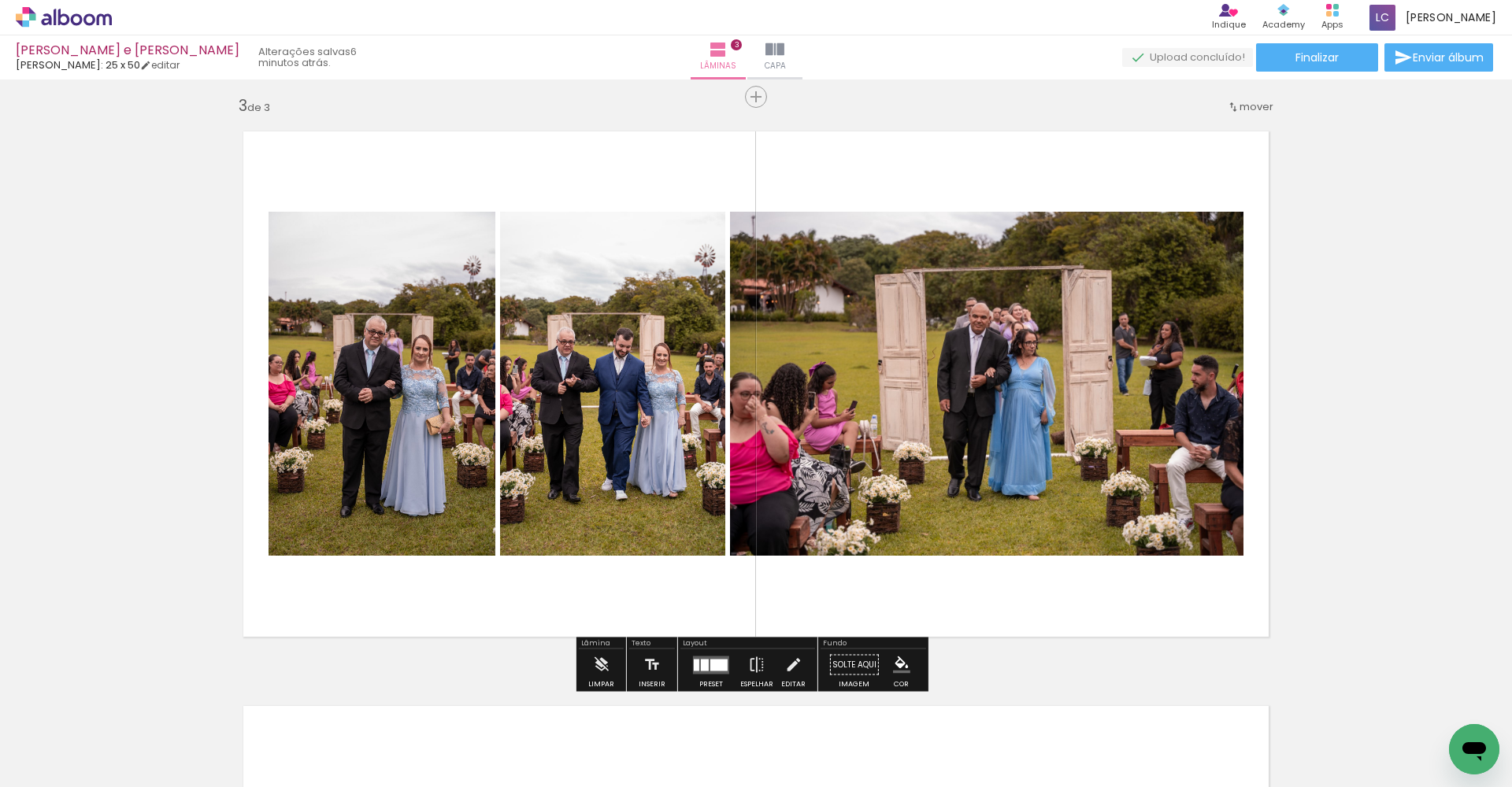
click at [693, 673] on quentale-layouter at bounding box center [711, 664] width 36 height 18
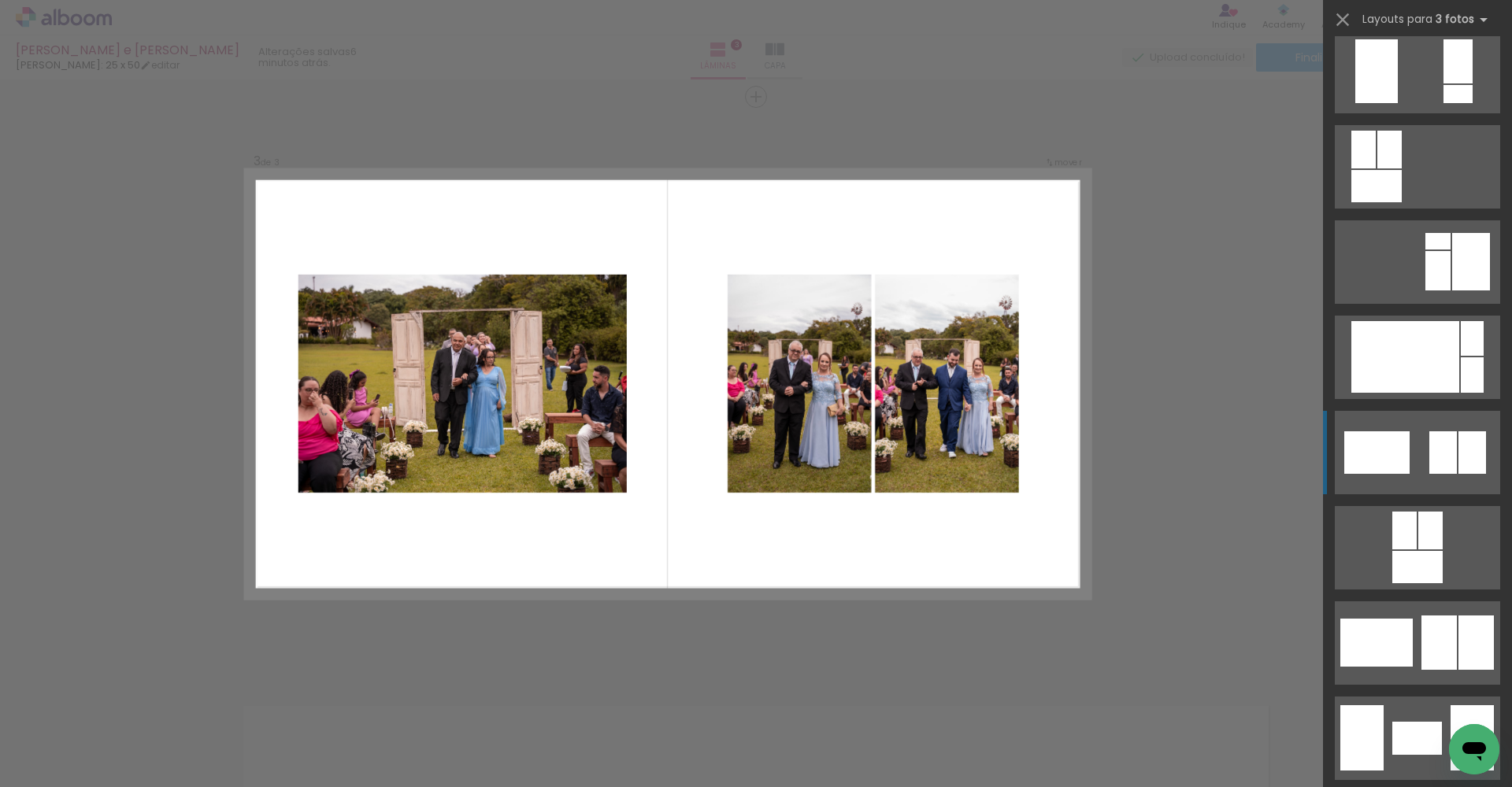
scroll to position [2126, 0]
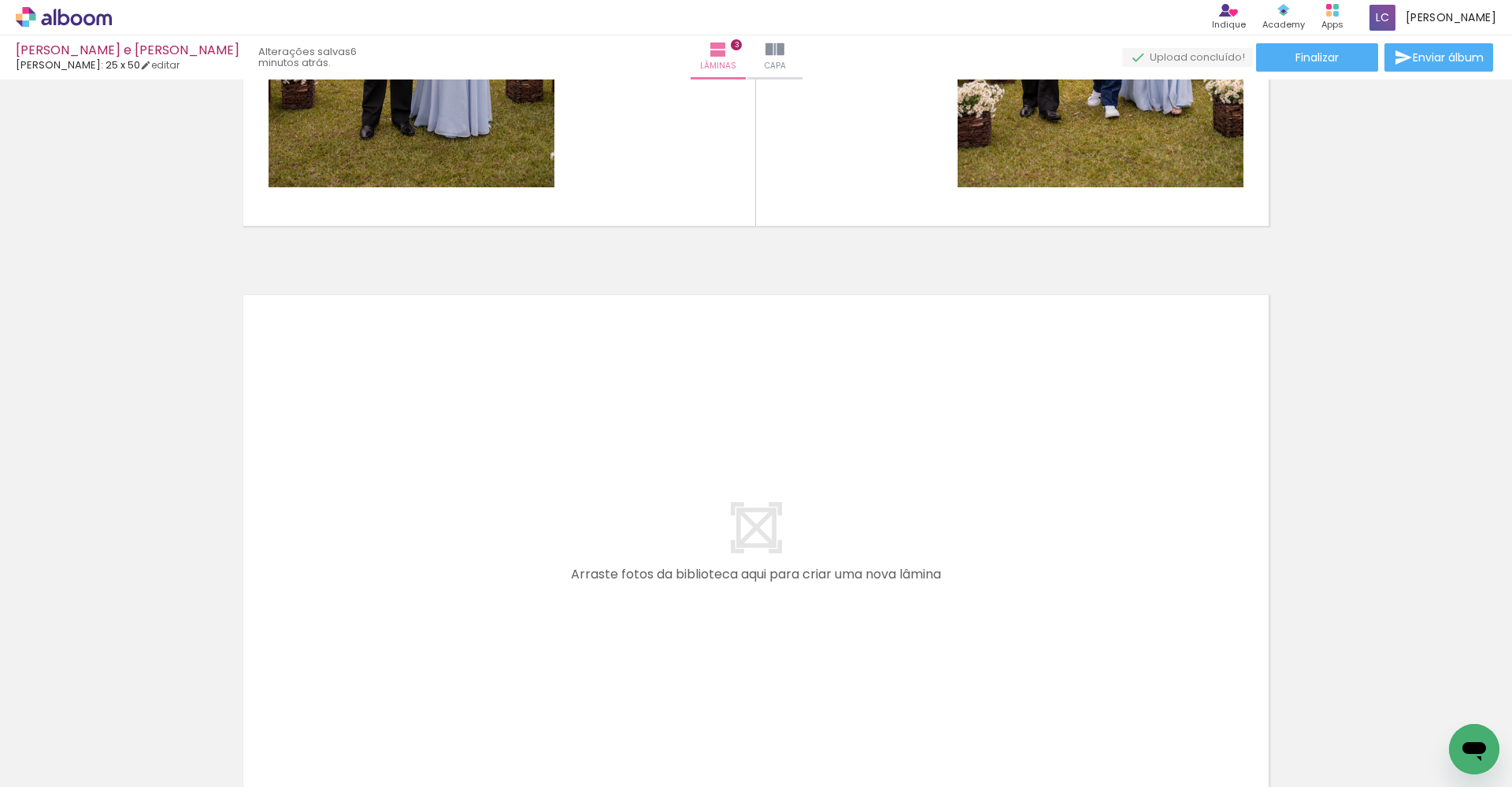
scroll to position [1588, 0]
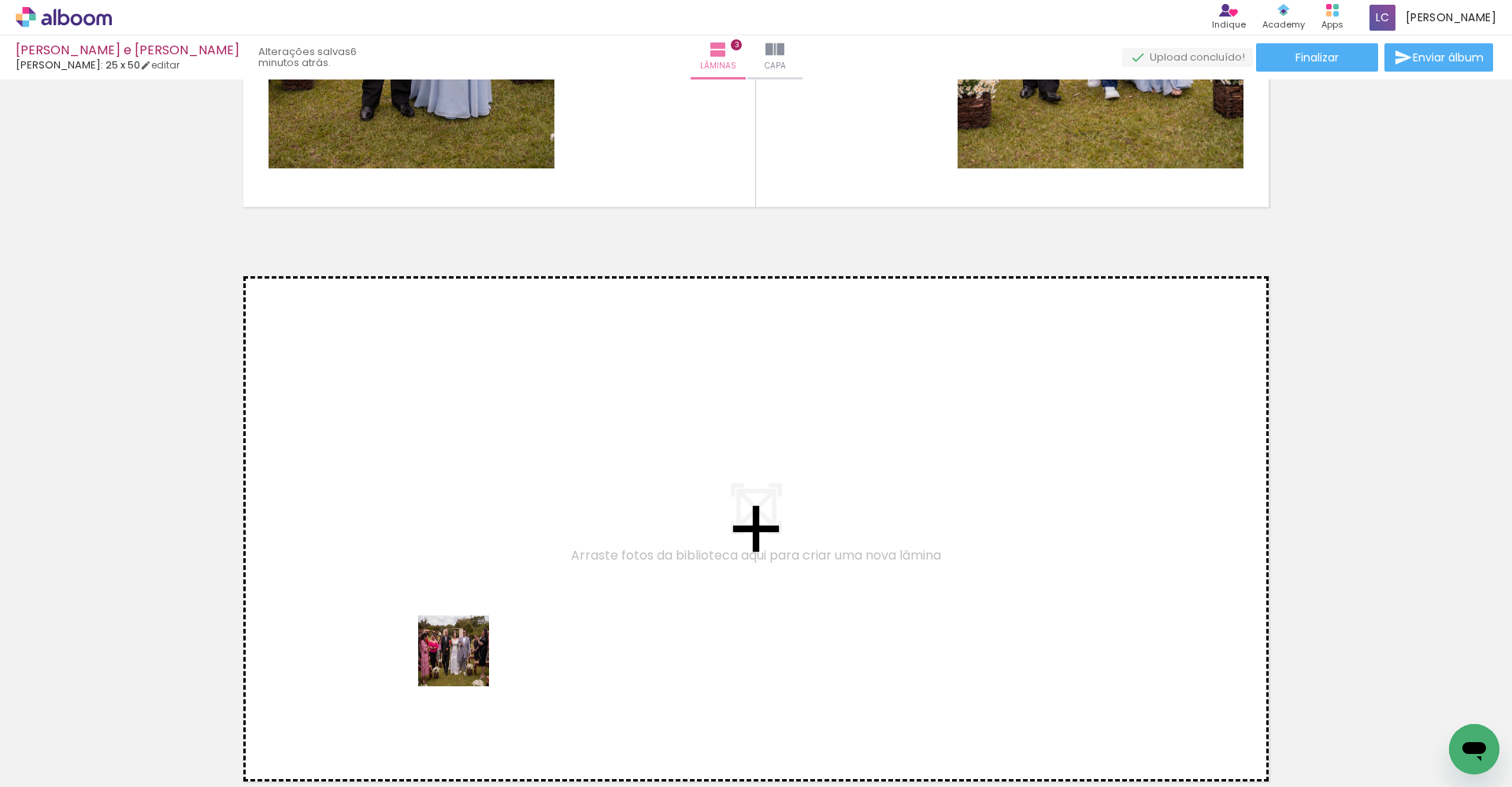
drag, startPoint x: 448, startPoint y: 736, endPoint x: 475, endPoint y: 582, distance: 156.3
click at [475, 582] on quentale-workspace at bounding box center [756, 393] width 1512 height 787
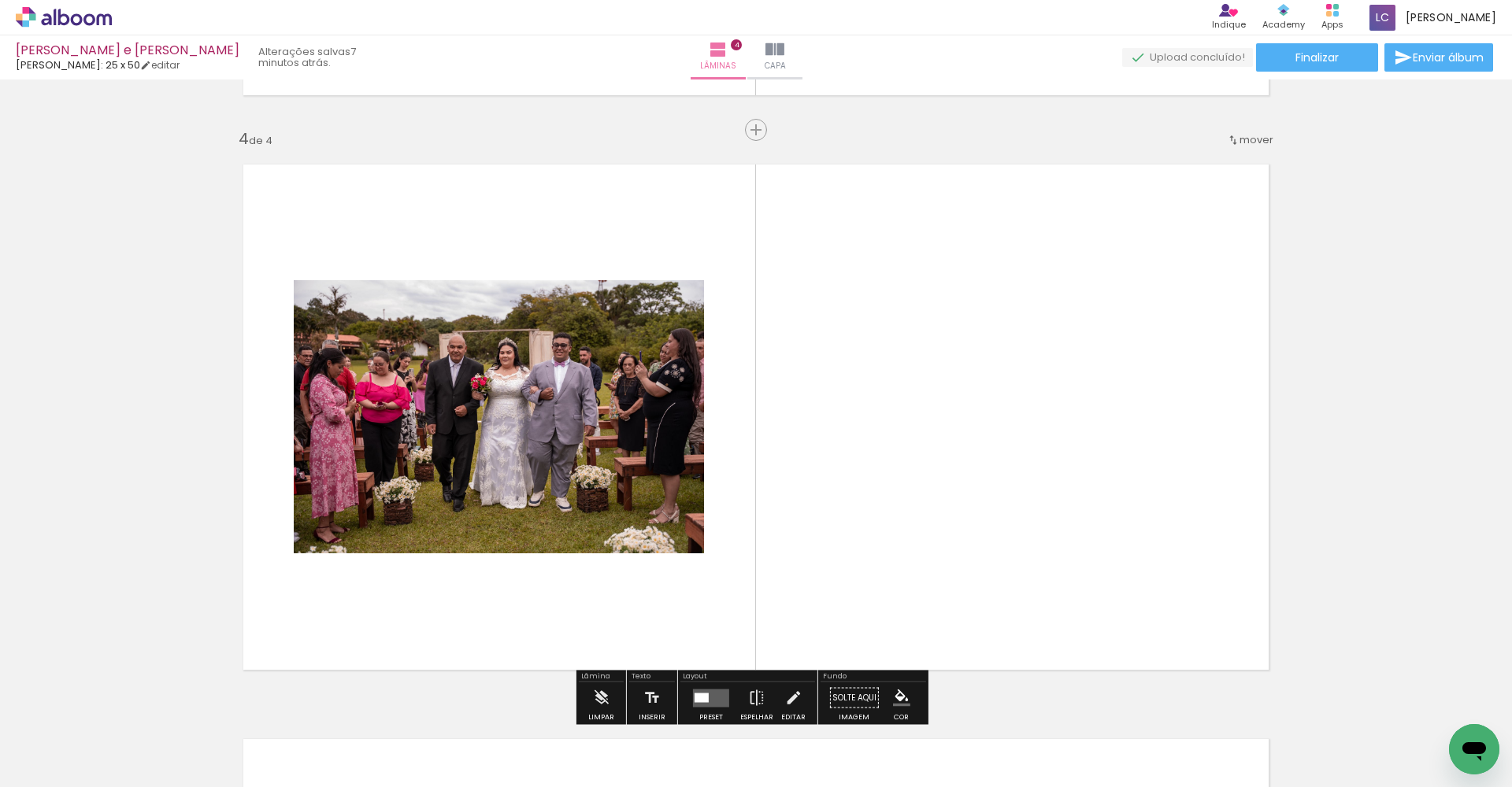
scroll to position [1733, 0]
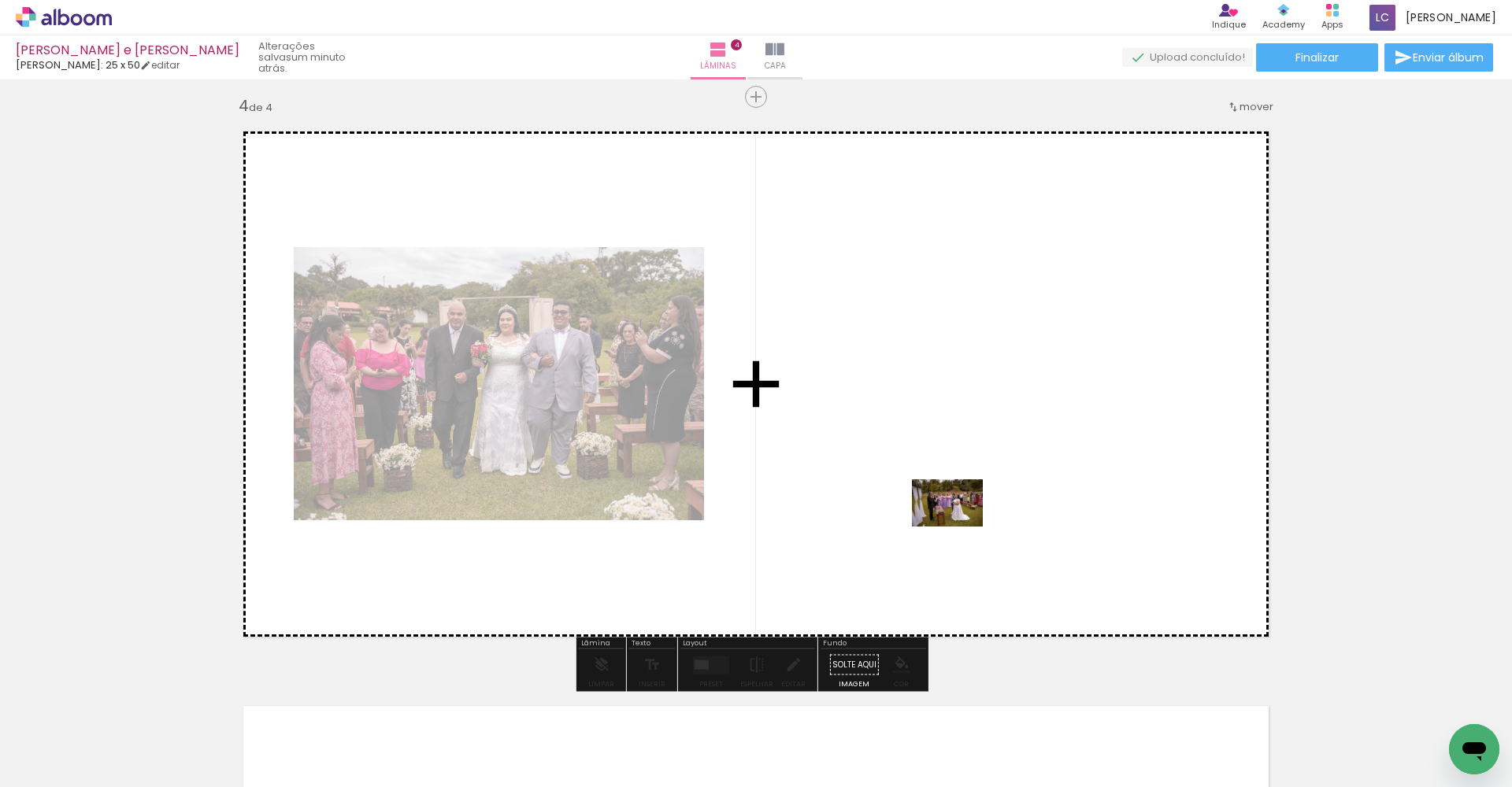
drag, startPoint x: 532, startPoint y: 751, endPoint x: 959, endPoint y: 526, distance: 482.7
click at [747, 526] on quentale-workspace at bounding box center [756, 393] width 1512 height 787
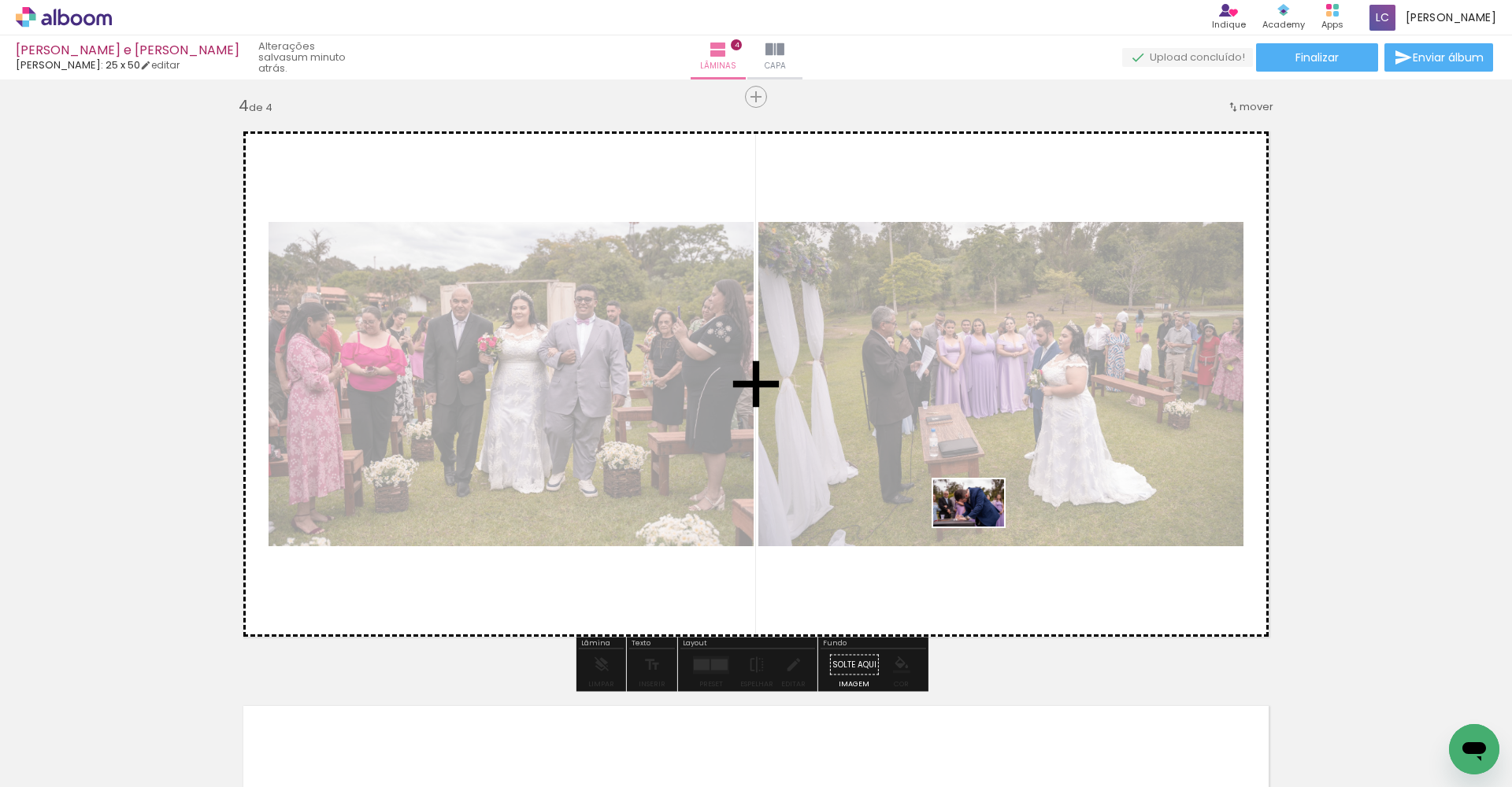
drag, startPoint x: 614, startPoint y: 741, endPoint x: 1064, endPoint y: 475, distance: 522.7
click at [747, 475] on quentale-workspace at bounding box center [756, 393] width 1512 height 787
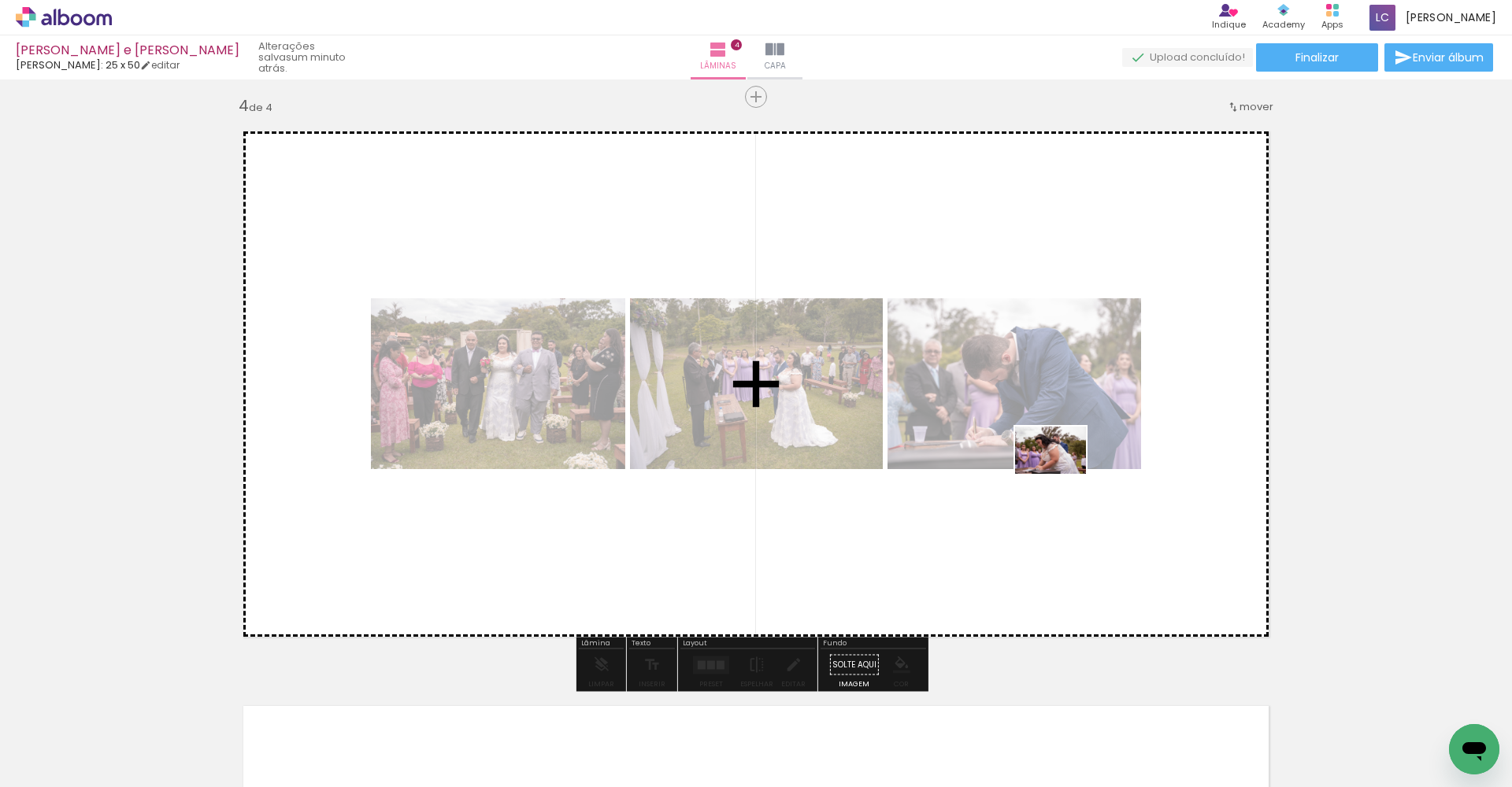
drag, startPoint x: 691, startPoint y: 737, endPoint x: 1064, endPoint y: 470, distance: 458.7
click at [747, 470] on quentale-workspace at bounding box center [756, 393] width 1512 height 787
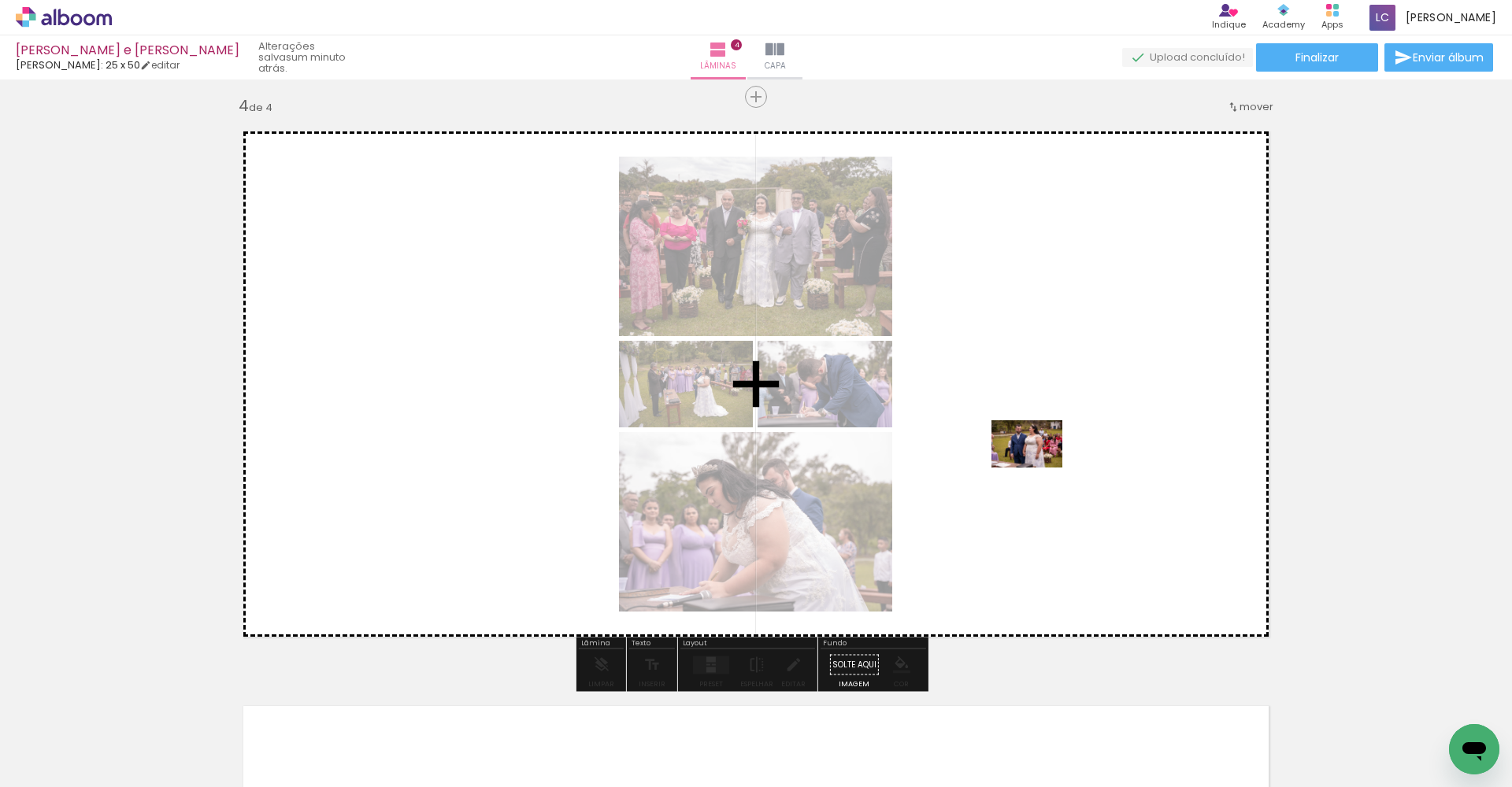
drag, startPoint x: 786, startPoint y: 756, endPoint x: 1048, endPoint y: 458, distance: 396.8
click at [747, 458] on quentale-workspace at bounding box center [756, 393] width 1512 height 787
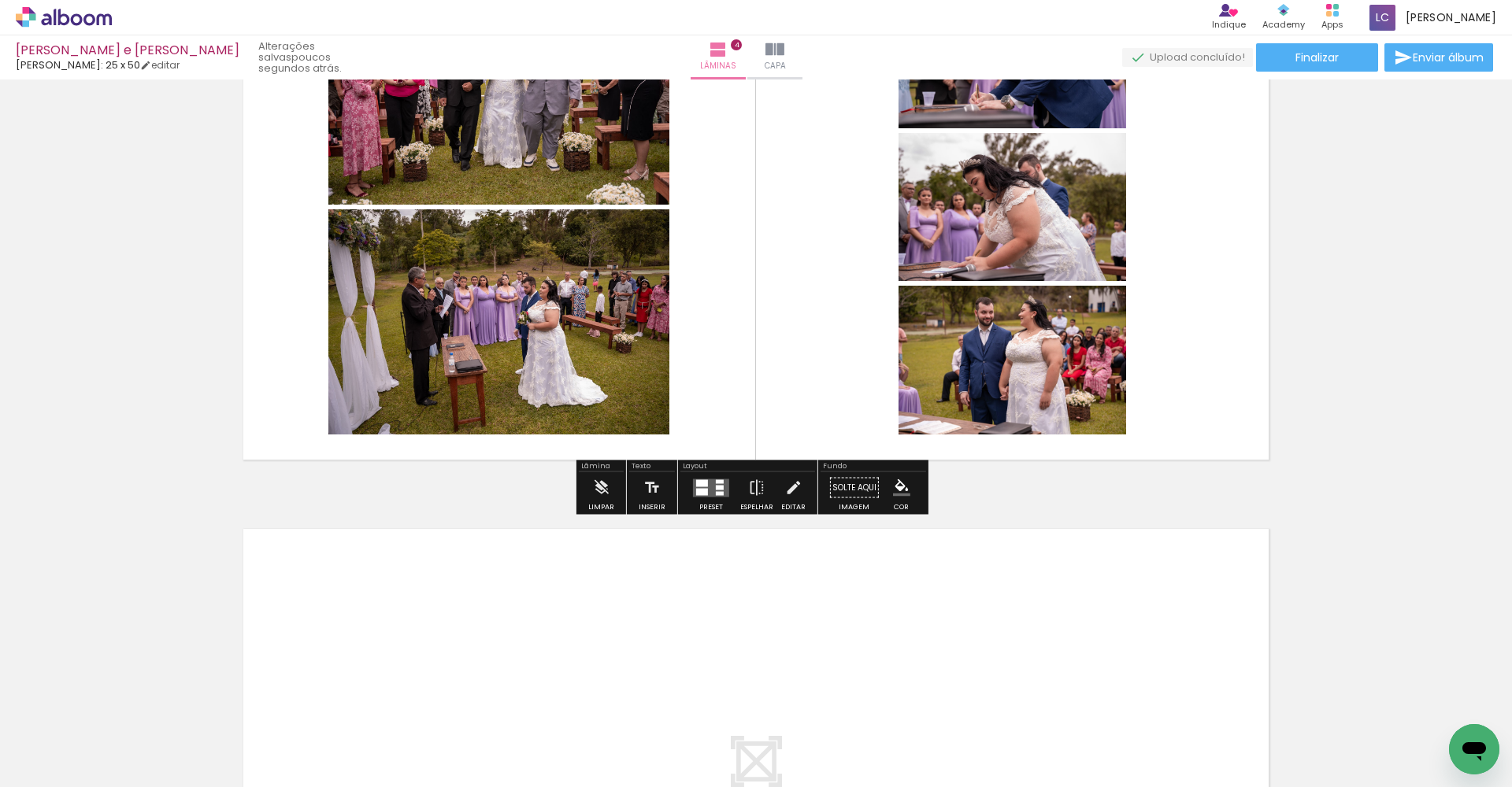
scroll to position [2326, 0]
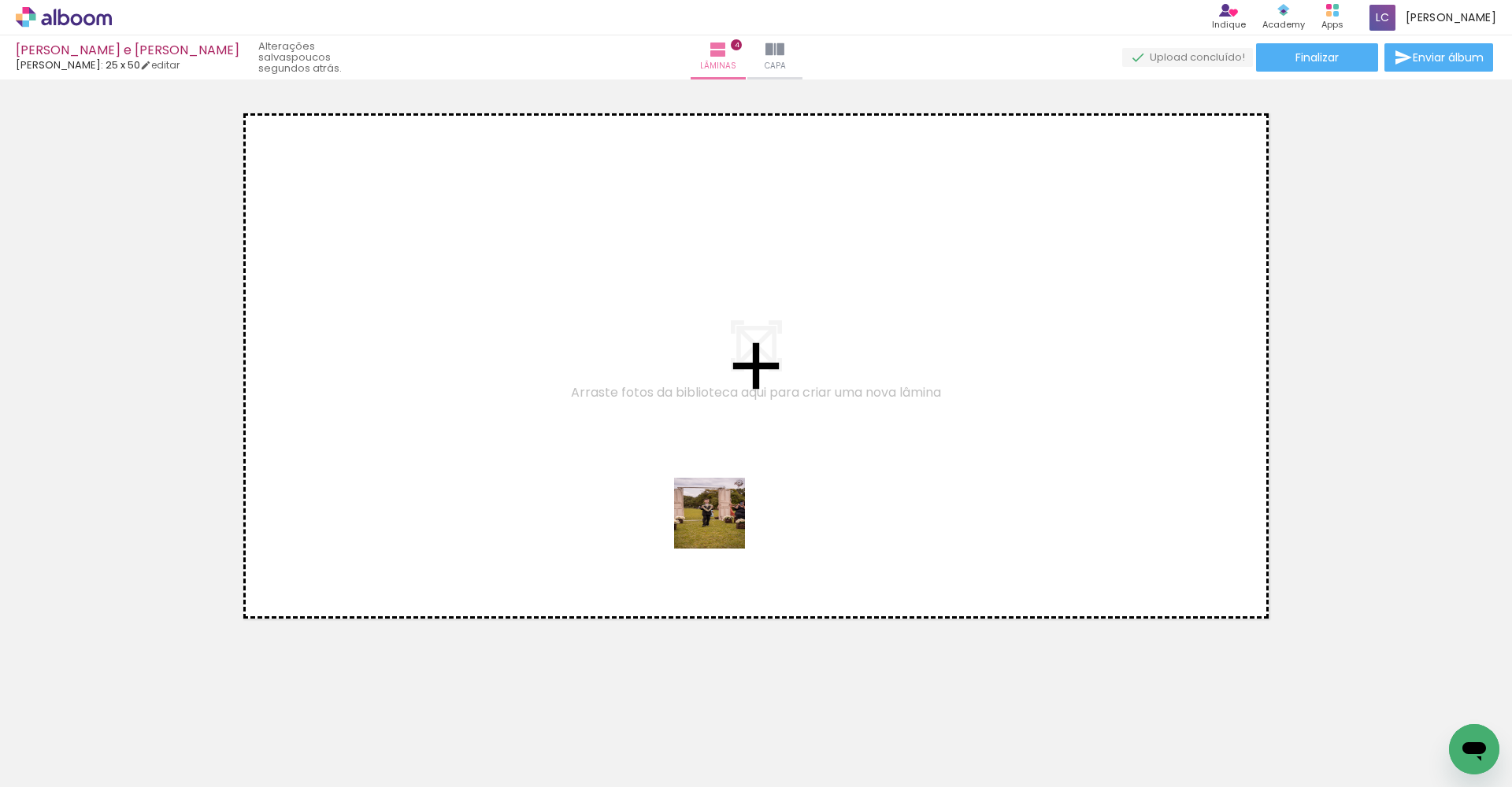
drag, startPoint x: 872, startPoint y: 727, endPoint x: 603, endPoint y: 391, distance: 430.4
click at [603, 391] on quentale-workspace at bounding box center [756, 393] width 1512 height 787
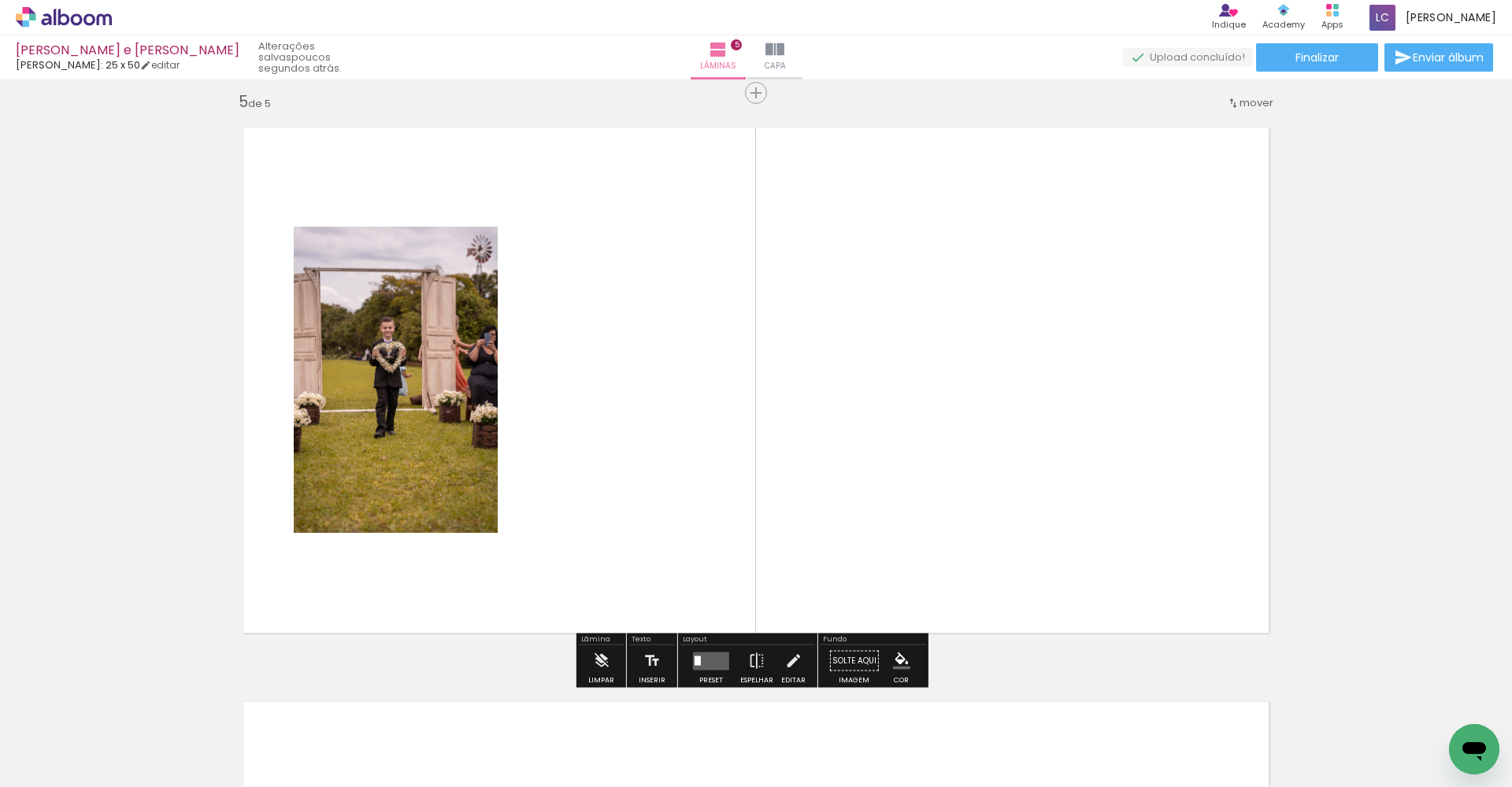
scroll to position [2308, 0]
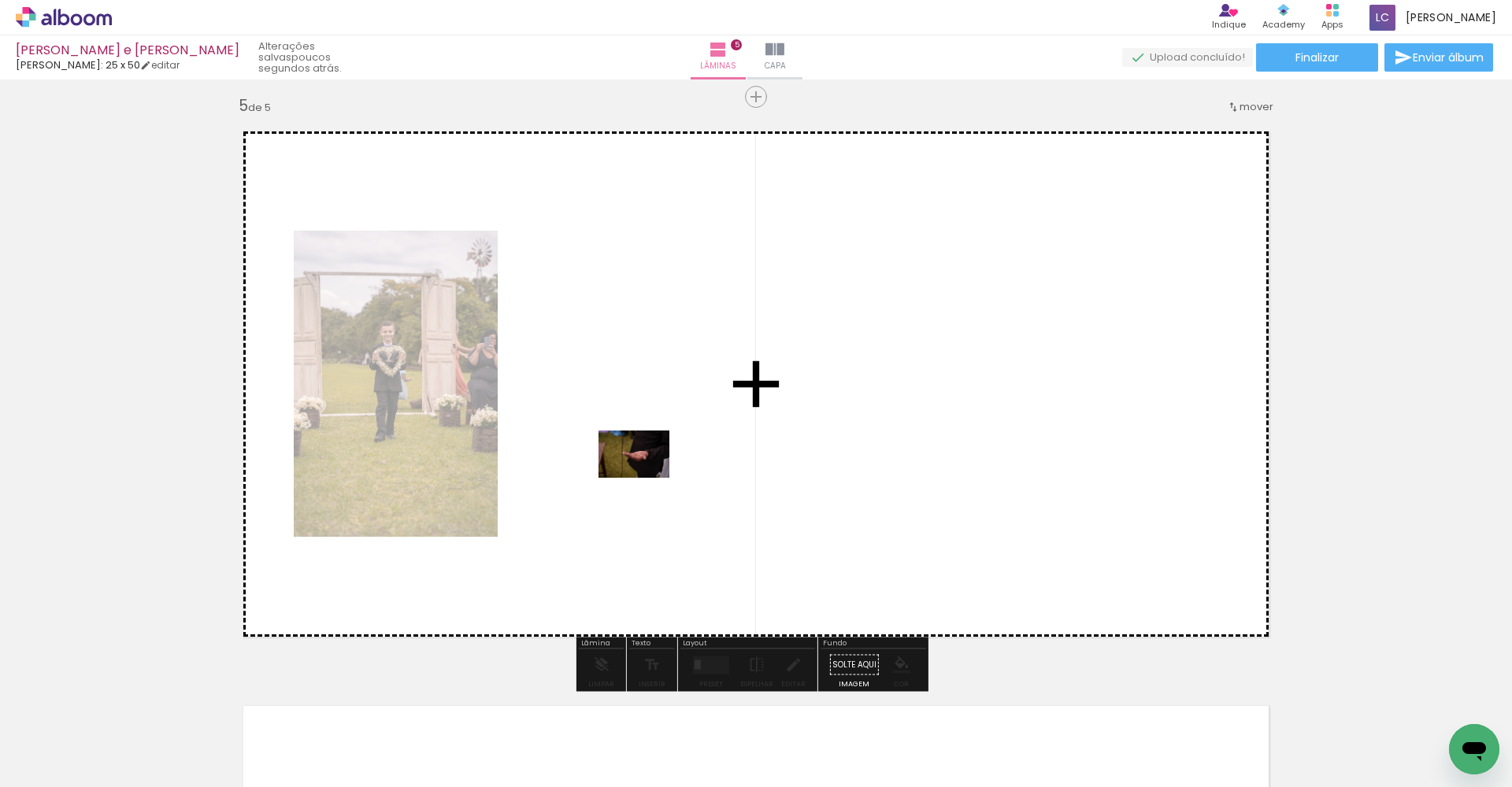
drag, startPoint x: 970, startPoint y: 765, endPoint x: 573, endPoint y: 357, distance: 569.3
click at [573, 357] on quentale-workspace at bounding box center [756, 393] width 1512 height 787
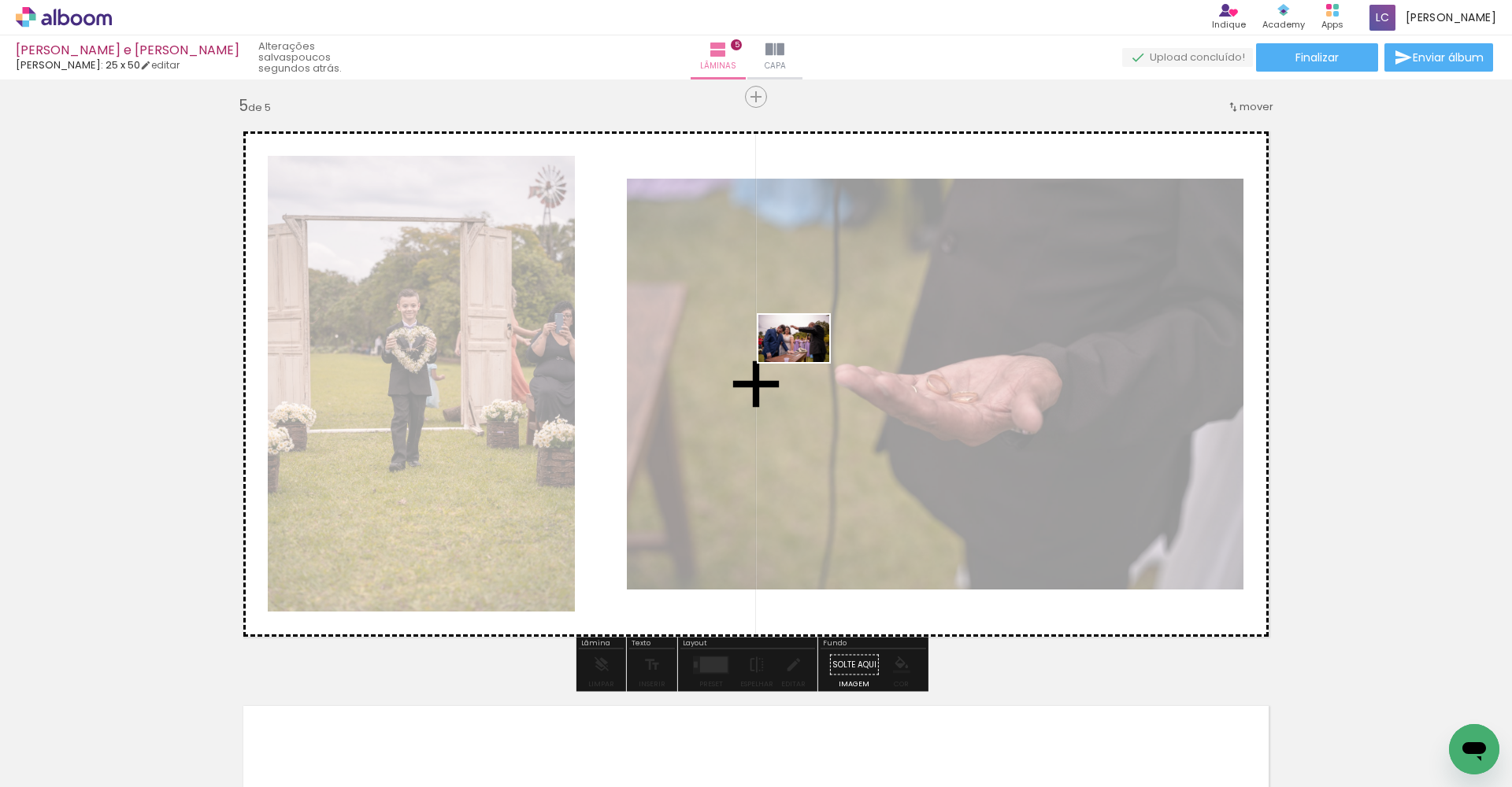
drag, startPoint x: 1060, startPoint y: 726, endPoint x: 805, endPoint y: 362, distance: 444.4
click at [747, 362] on quentale-workspace at bounding box center [756, 393] width 1512 height 787
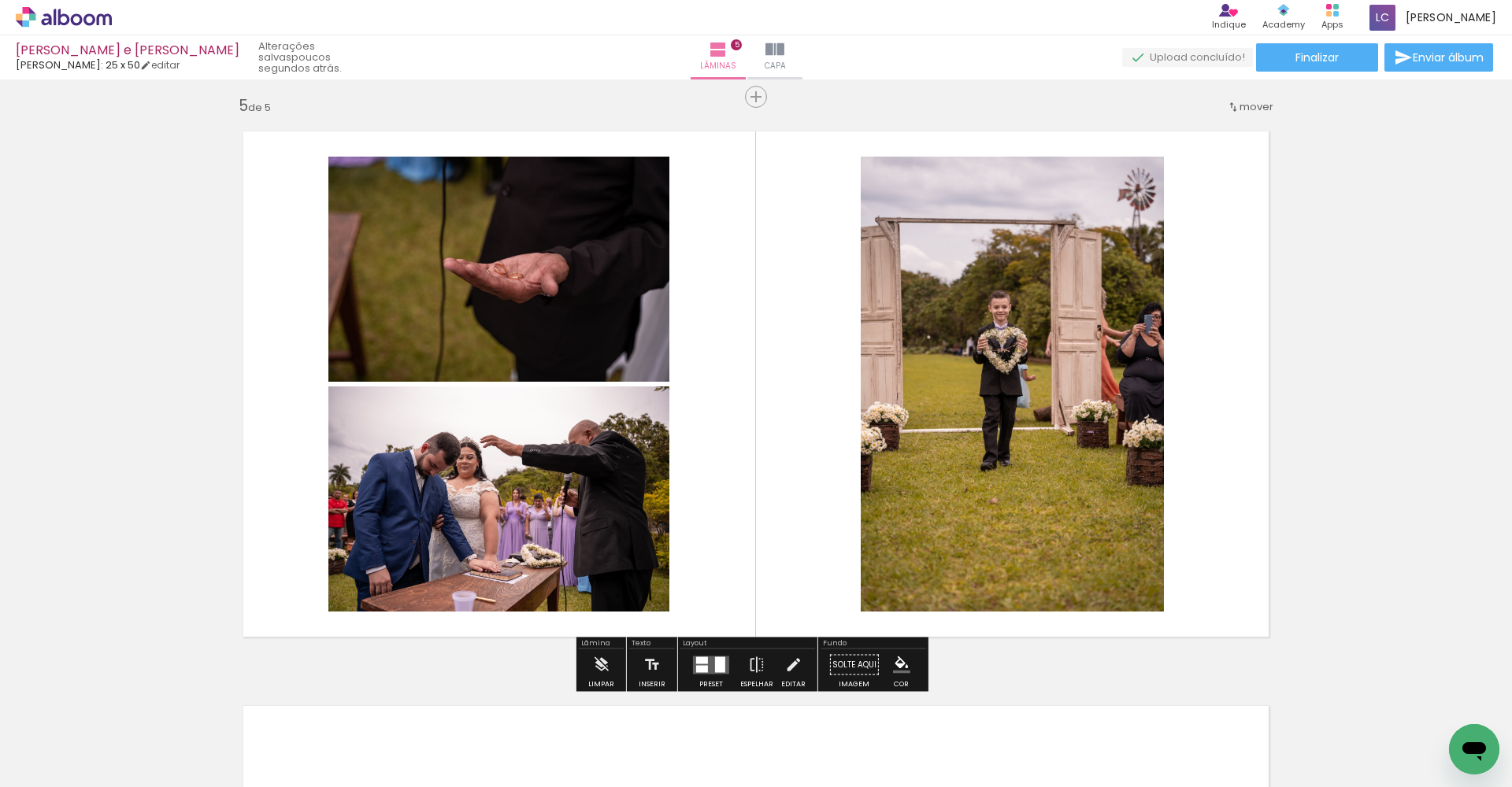
click at [715, 663] on div at bounding box center [720, 664] width 10 height 16
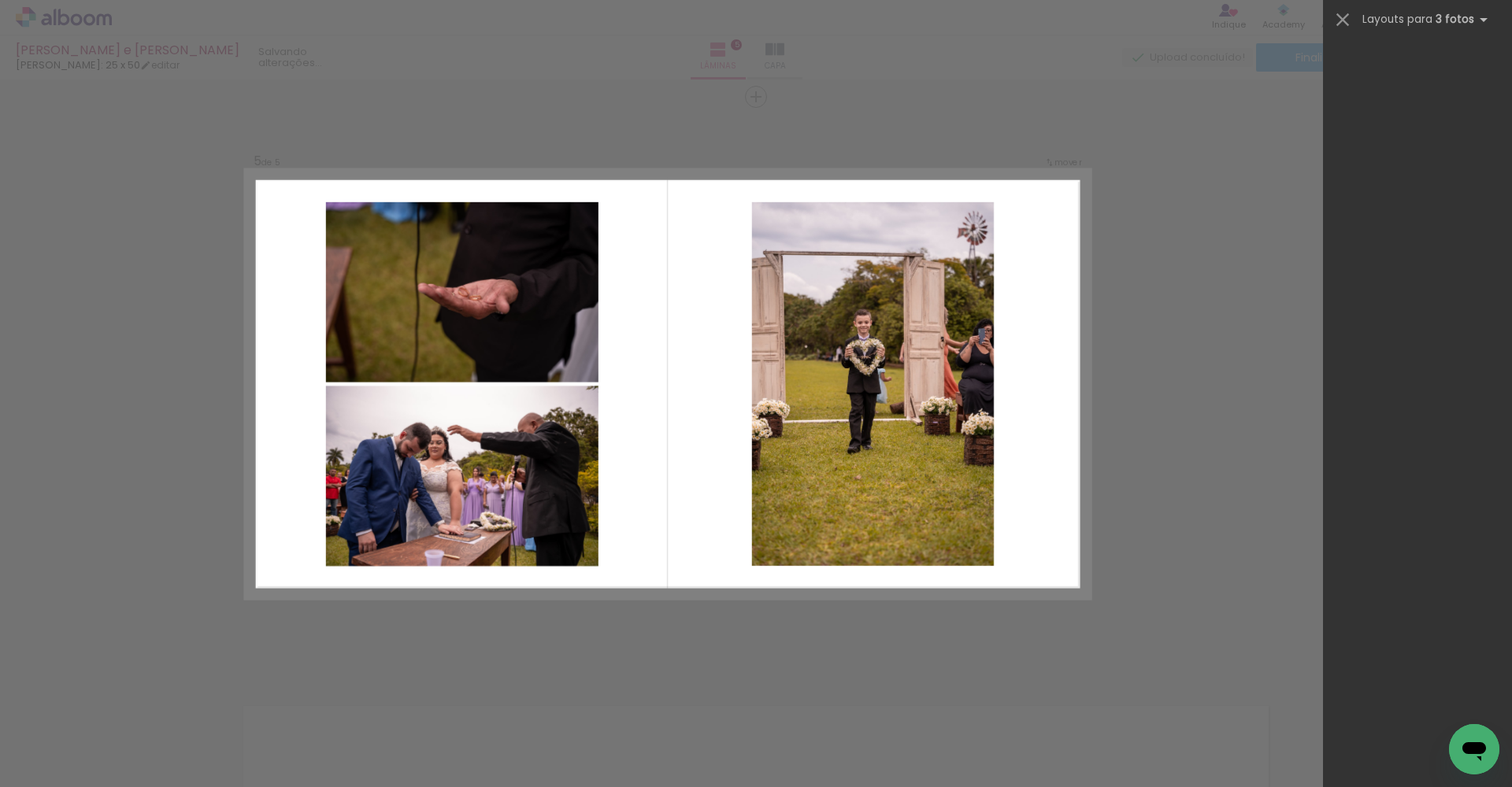
scroll to position [0, 0]
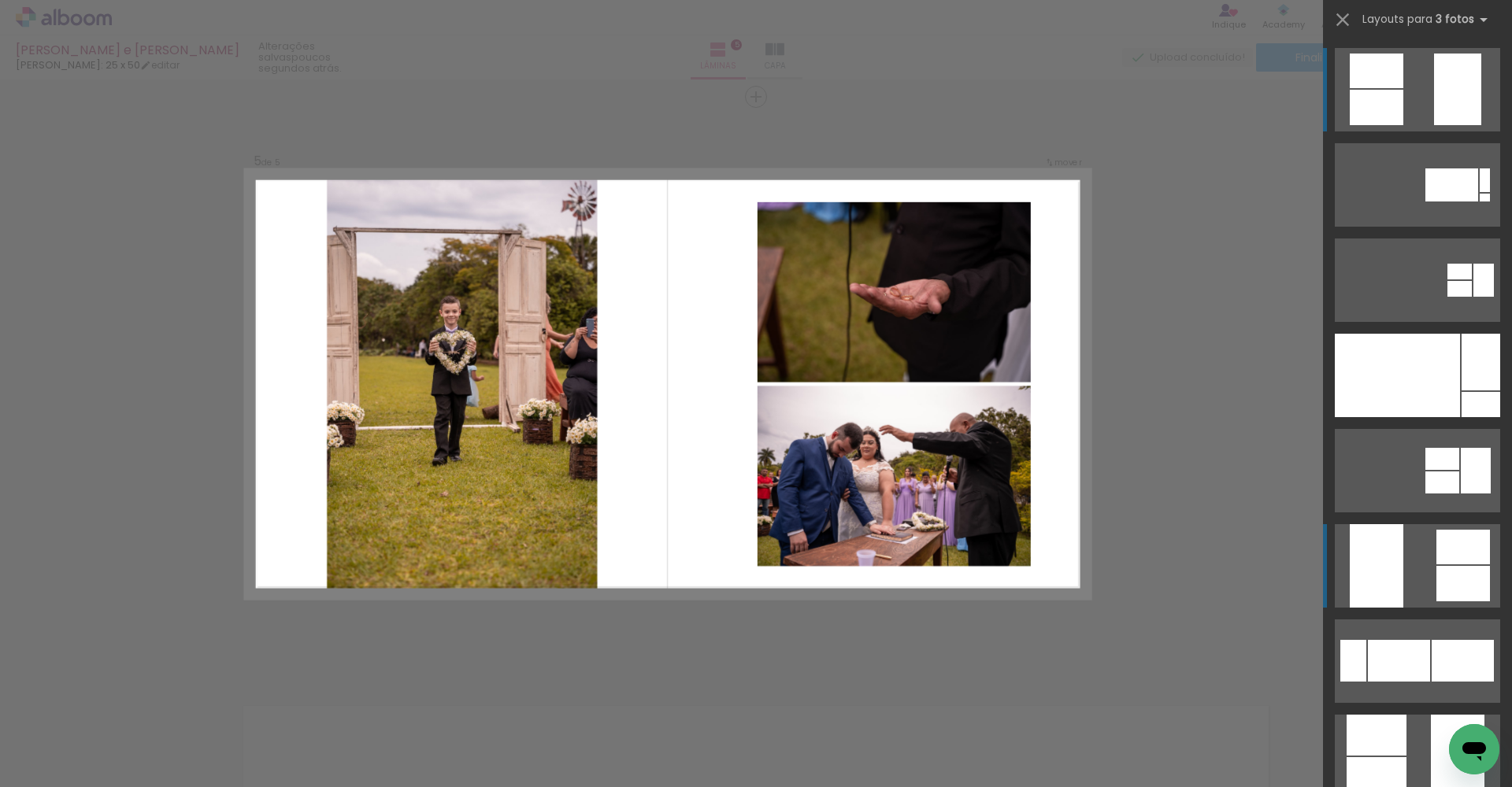
click at [747, 201] on div at bounding box center [1485, 198] width 10 height 8
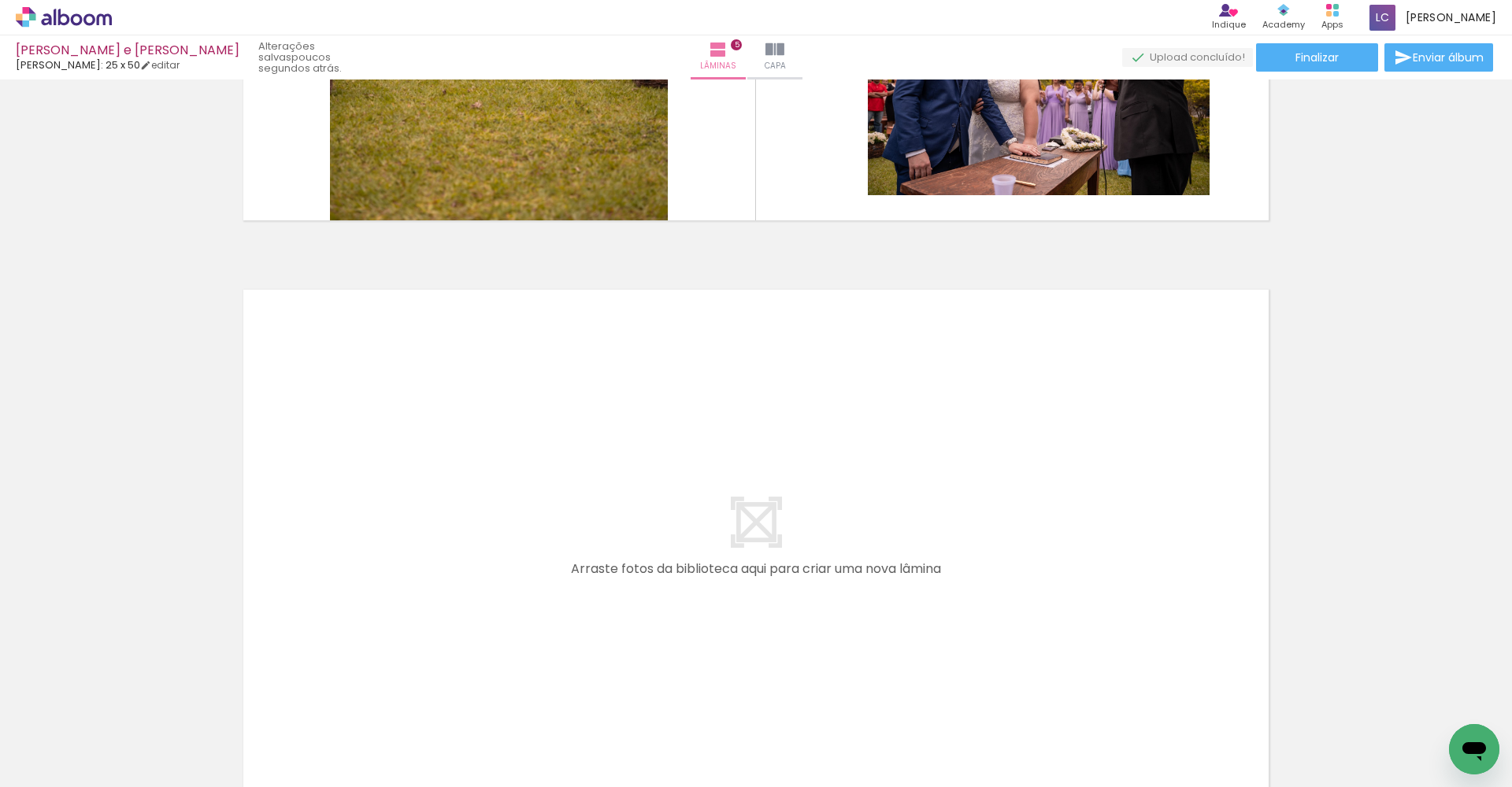
scroll to position [2784, 0]
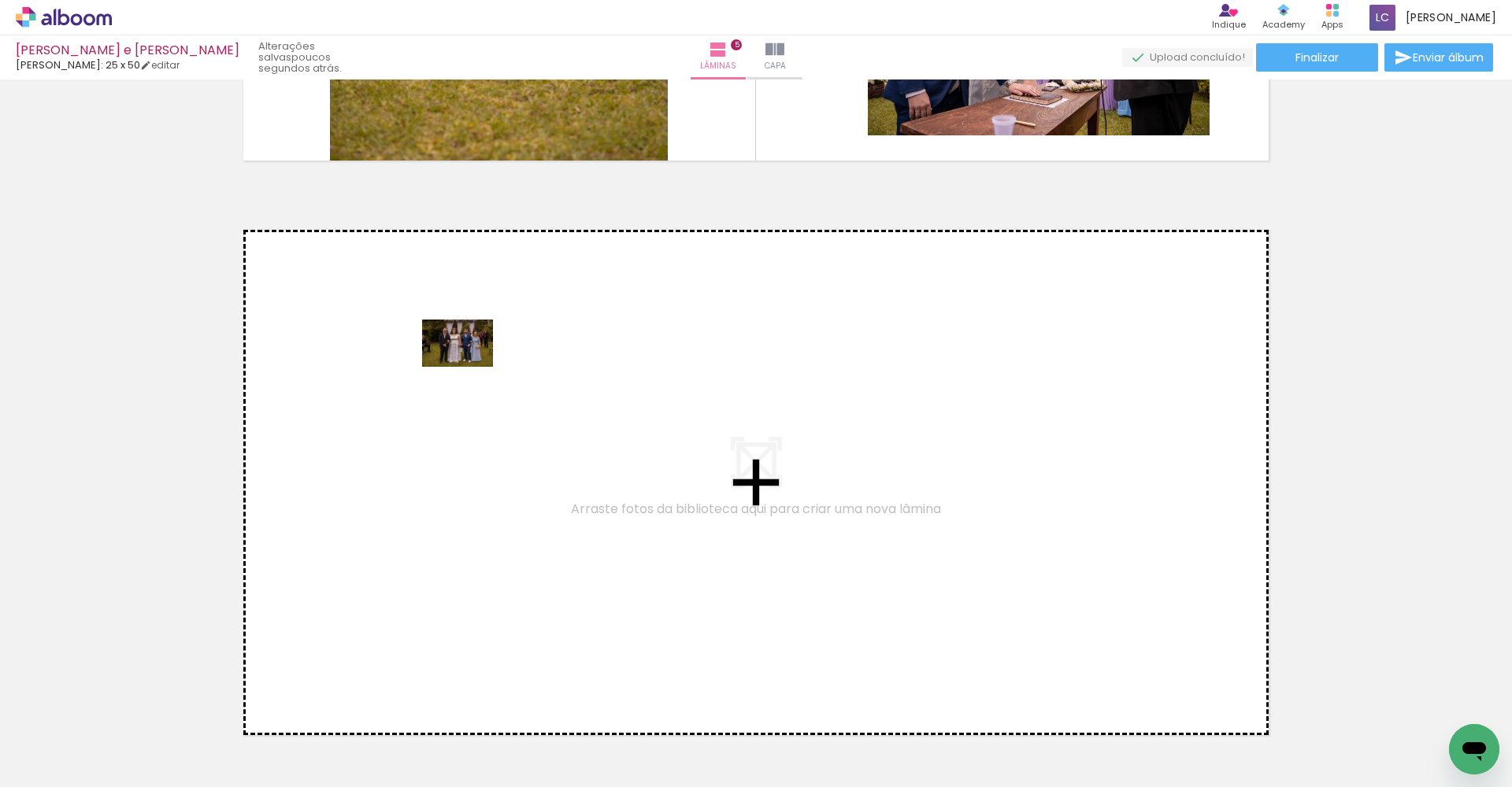
drag, startPoint x: 1130, startPoint y: 739, endPoint x: 456, endPoint y: 359, distance: 773.7
click at [456, 359] on quentale-workspace at bounding box center [756, 393] width 1512 height 787
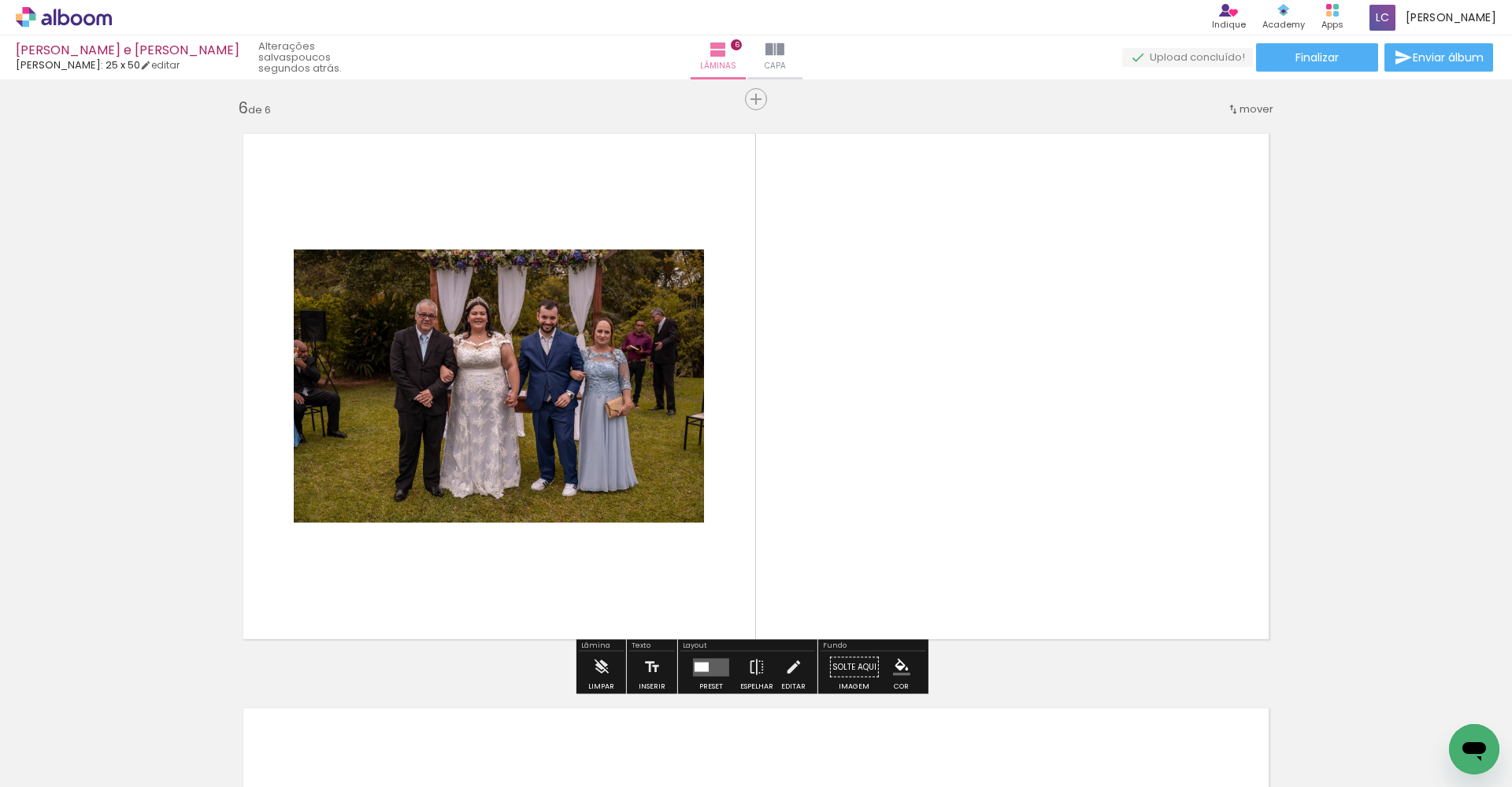
scroll to position [2882, 0]
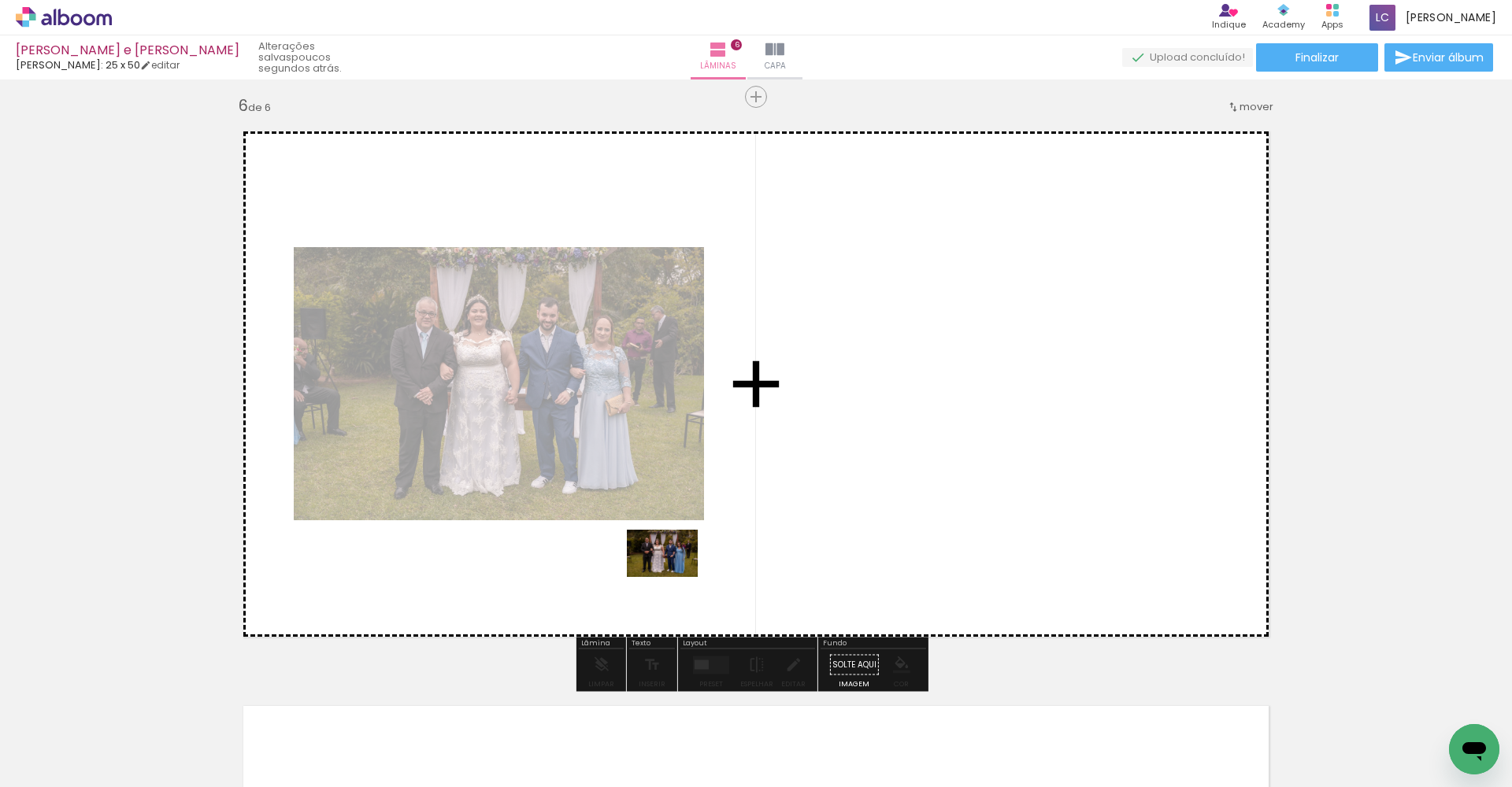
drag, startPoint x: 1230, startPoint y: 729, endPoint x: 674, endPoint y: 577, distance: 576.4
click at [674, 577] on quentale-workspace at bounding box center [756, 393] width 1512 height 787
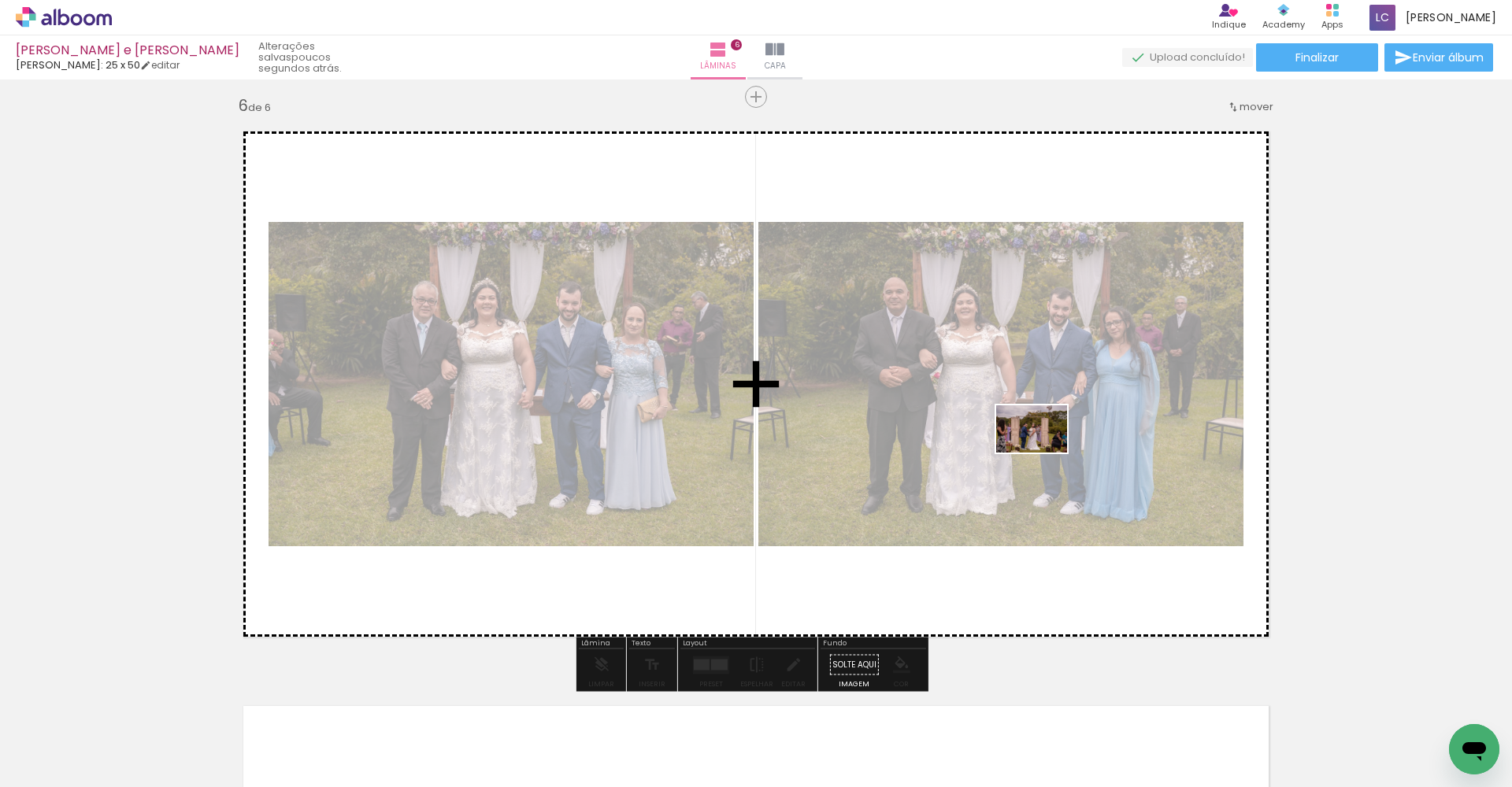
drag, startPoint x: 1316, startPoint y: 748, endPoint x: 1043, endPoint y: 452, distance: 402.7
click at [747, 452] on quentale-workspace at bounding box center [756, 393] width 1512 height 787
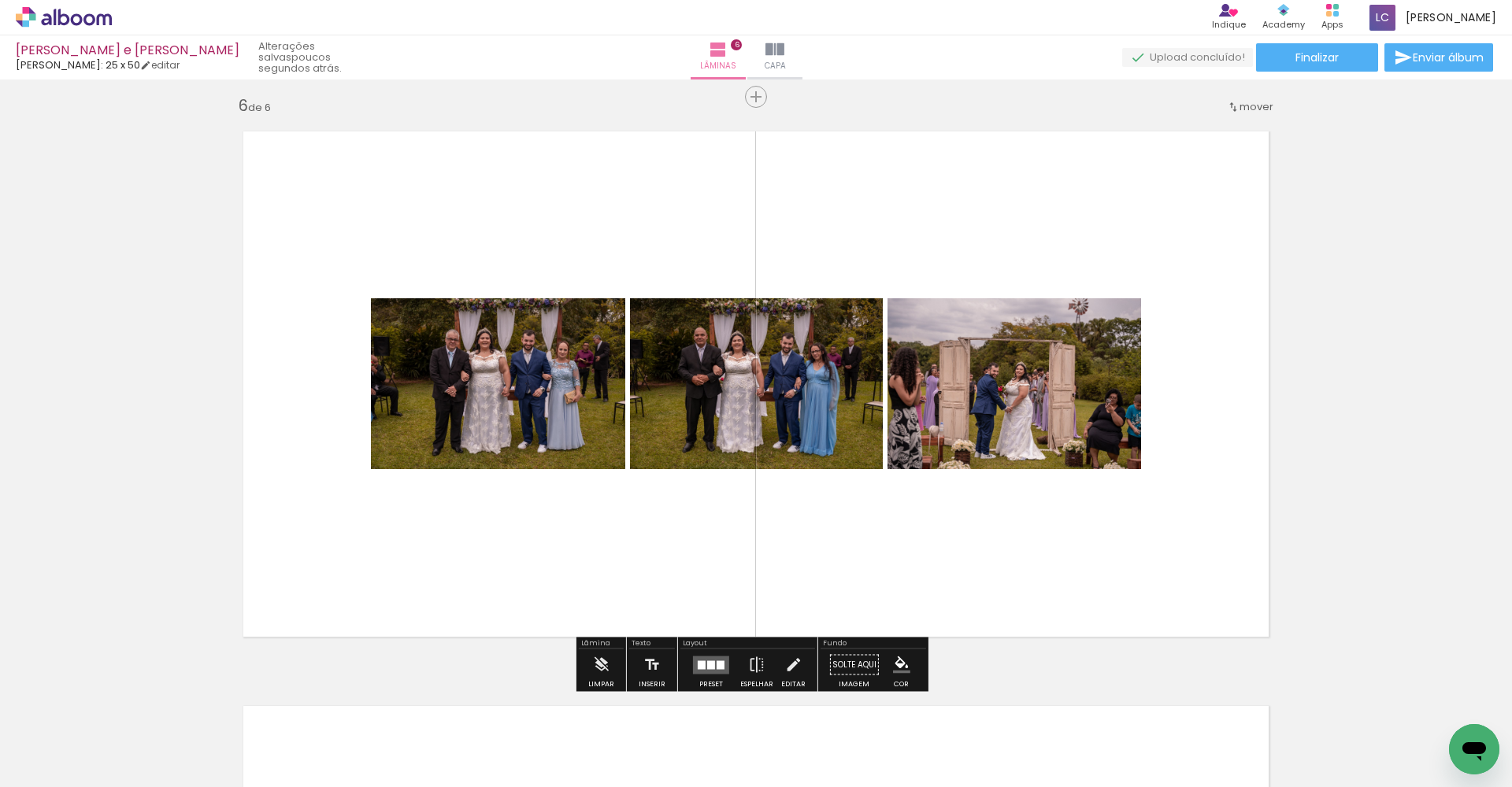
click at [710, 666] on div at bounding box center [712, 664] width 8 height 9
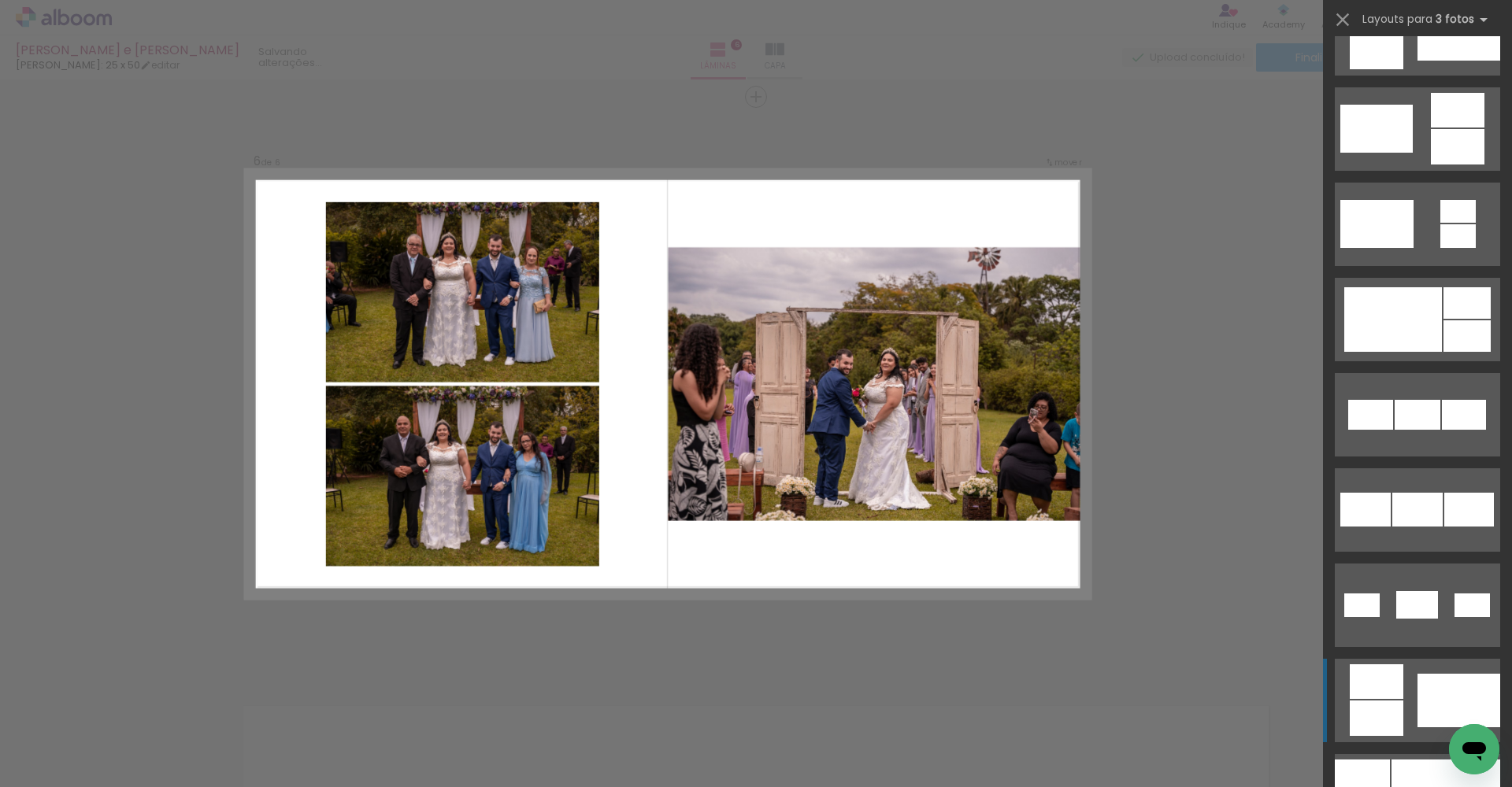
scroll to position [562, 0]
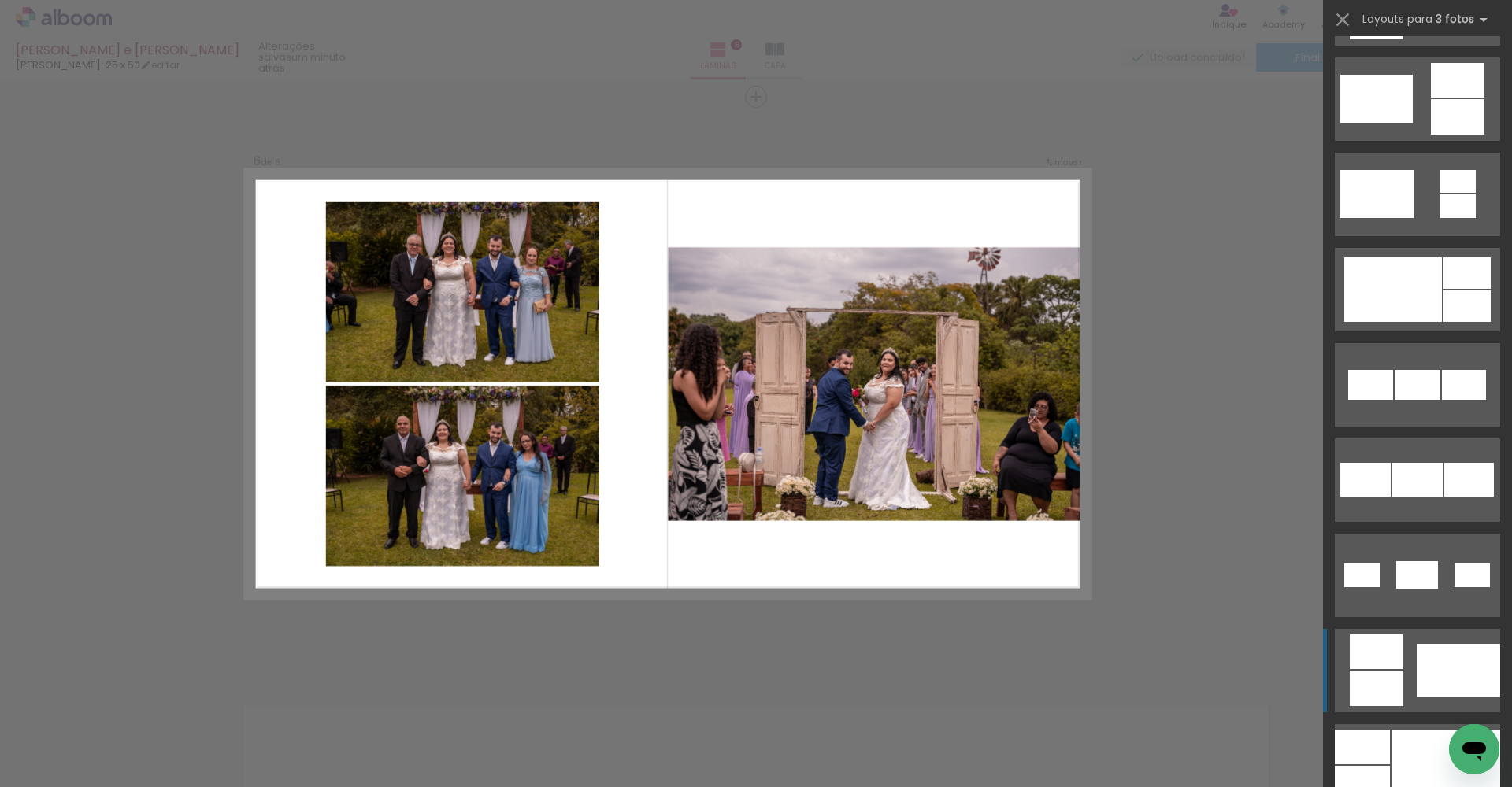
click at [747, 30] on div at bounding box center [1459, 3] width 83 height 53
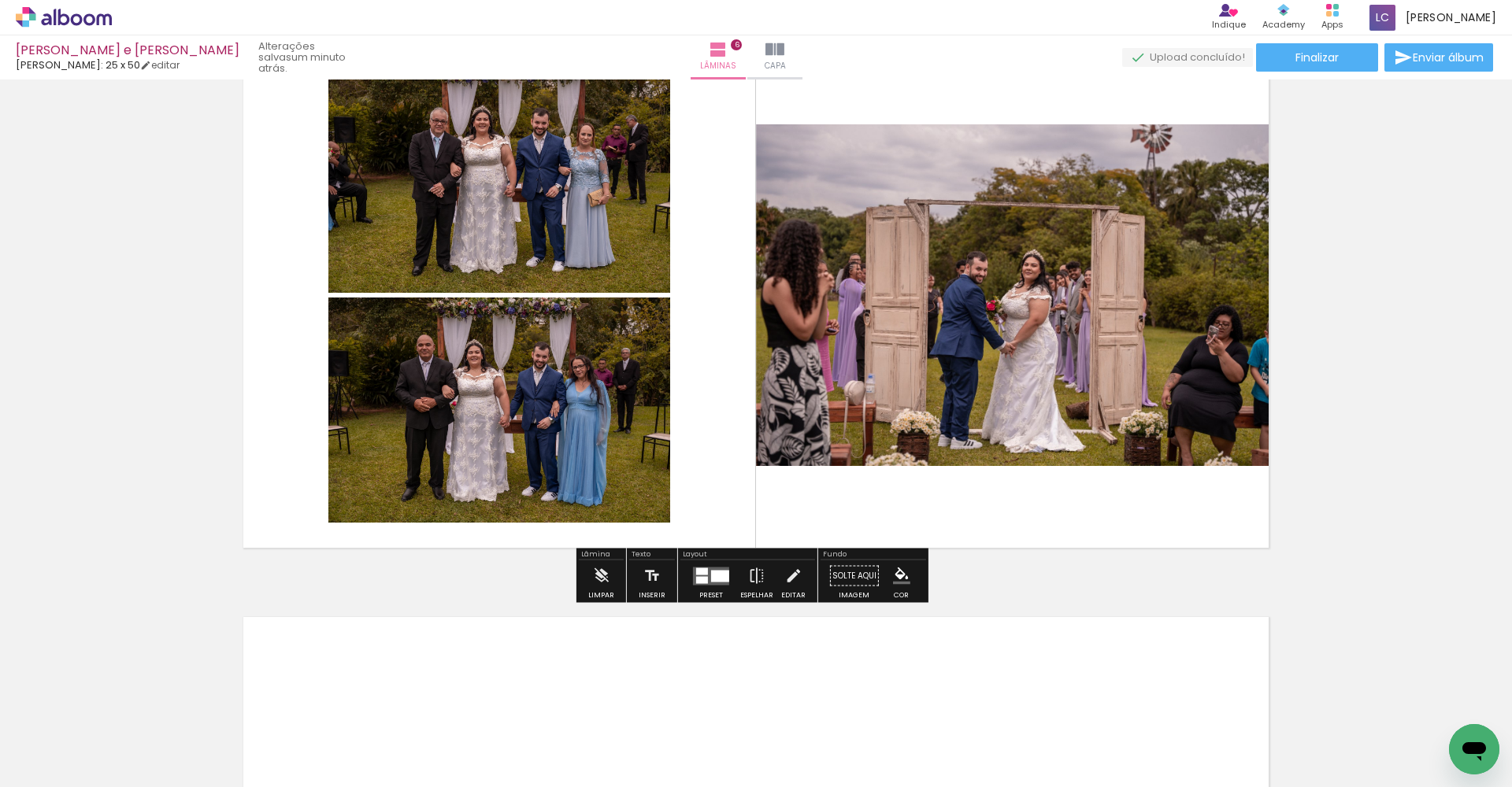
scroll to position [3012, 0]
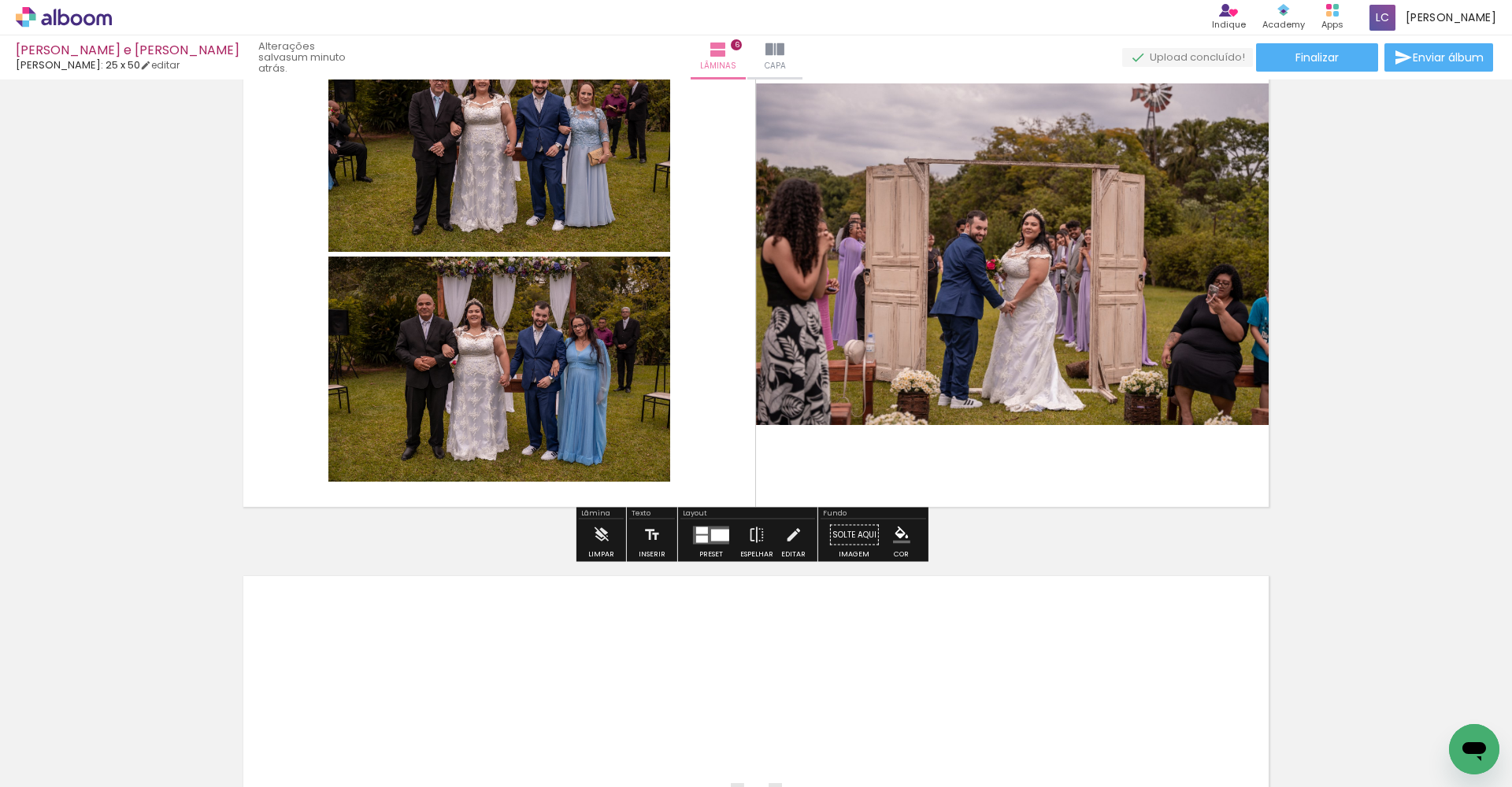
click at [730, 537] on paper-button "Preset" at bounding box center [711, 539] width 50 height 40
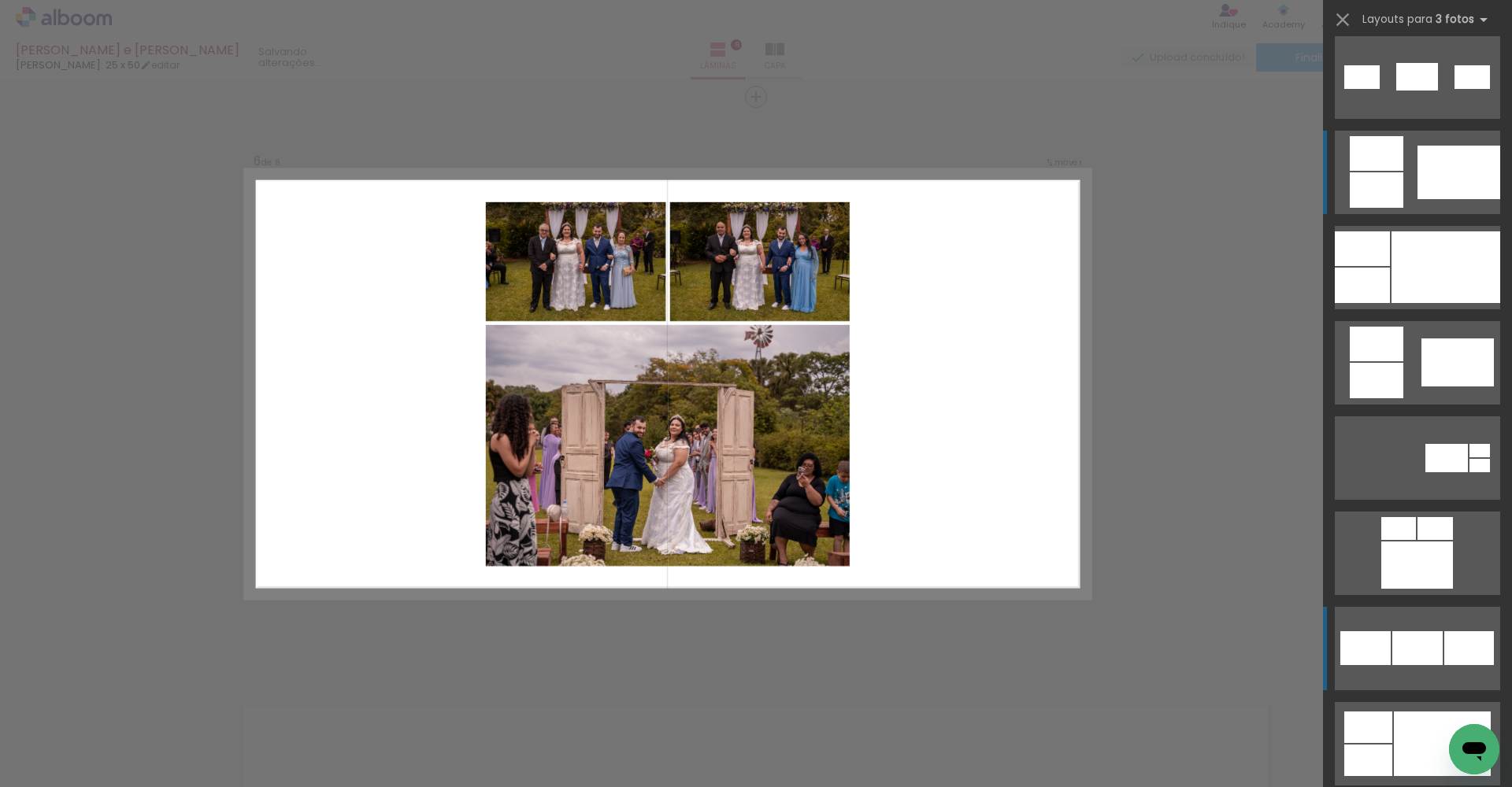
scroll to position [1195, 0]
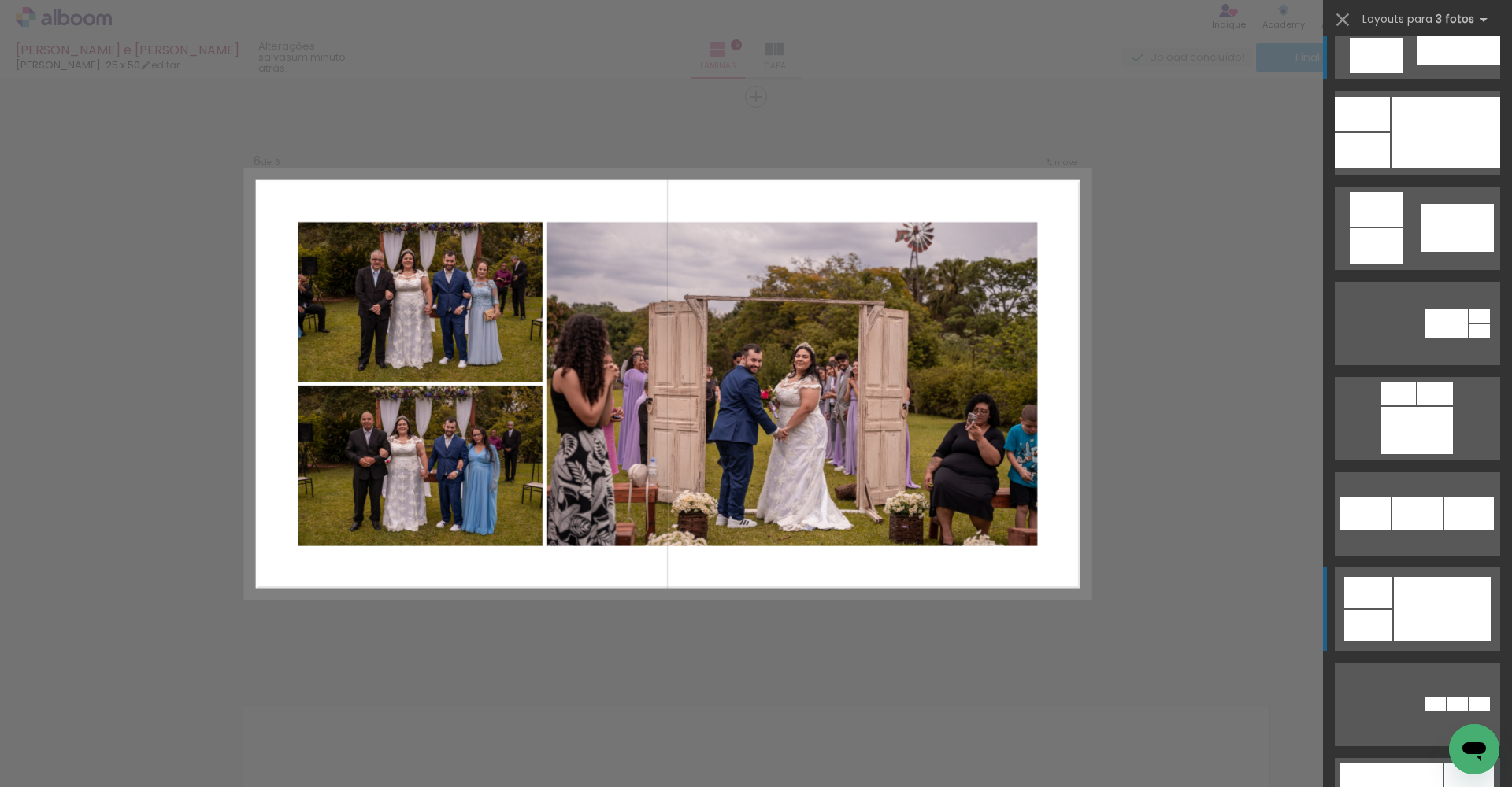
click at [747, 454] on div at bounding box center [1417, 430] width 72 height 47
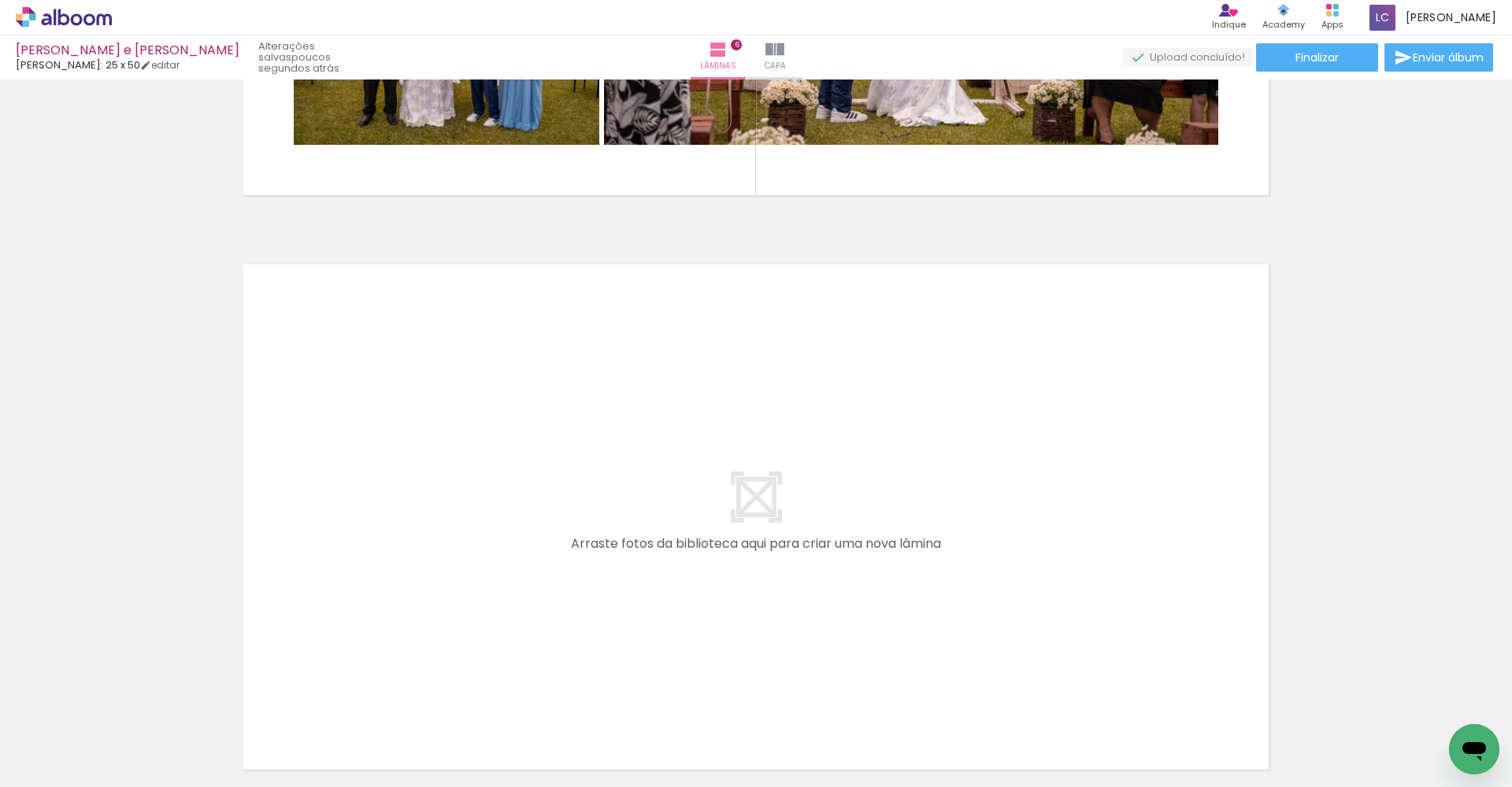
scroll to position [0, 800]
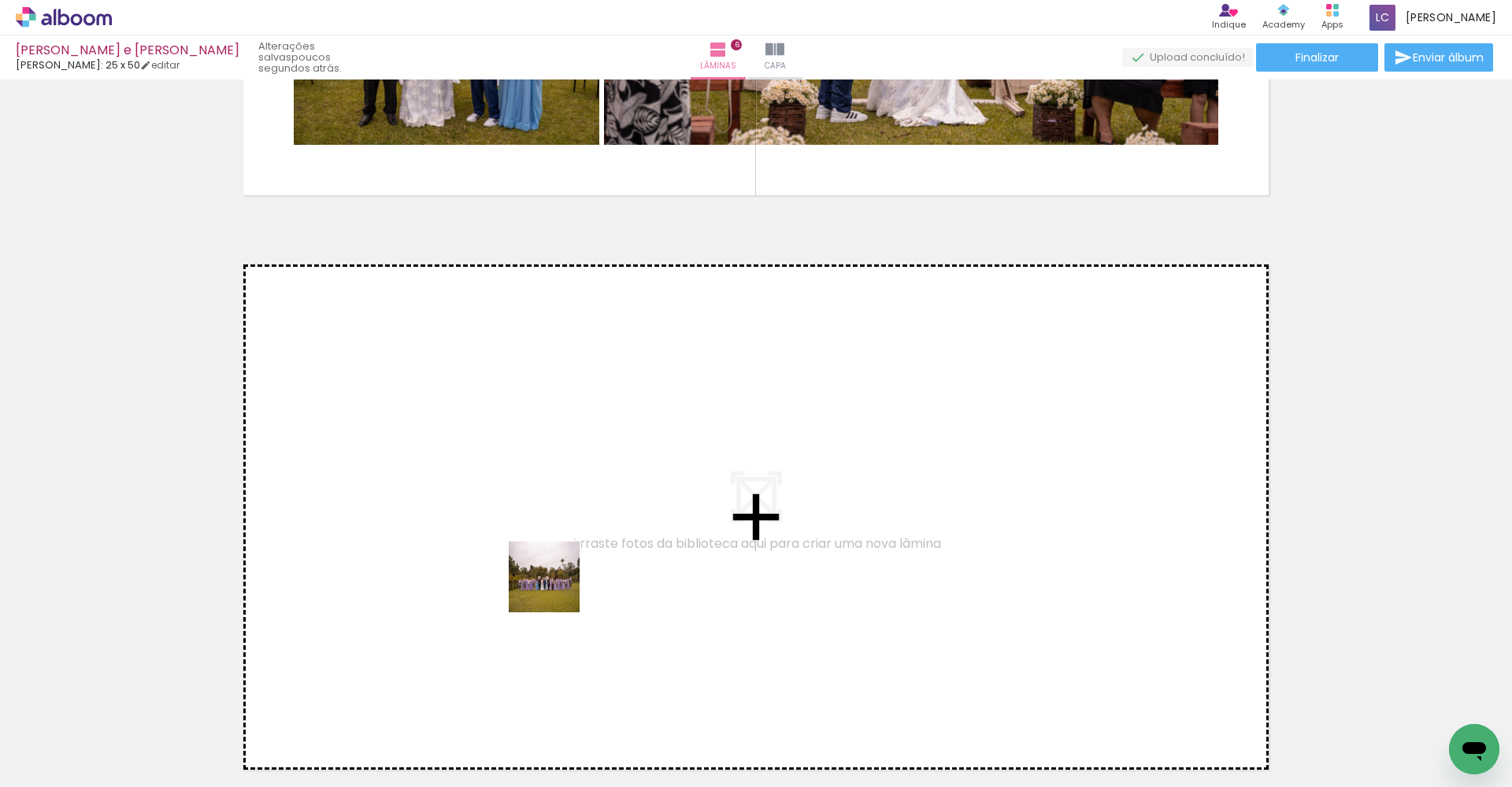
drag, startPoint x: 587, startPoint y: 739, endPoint x: 552, endPoint y: 493, distance: 248.5
click at [552, 493] on quentale-workspace at bounding box center [756, 393] width 1512 height 787
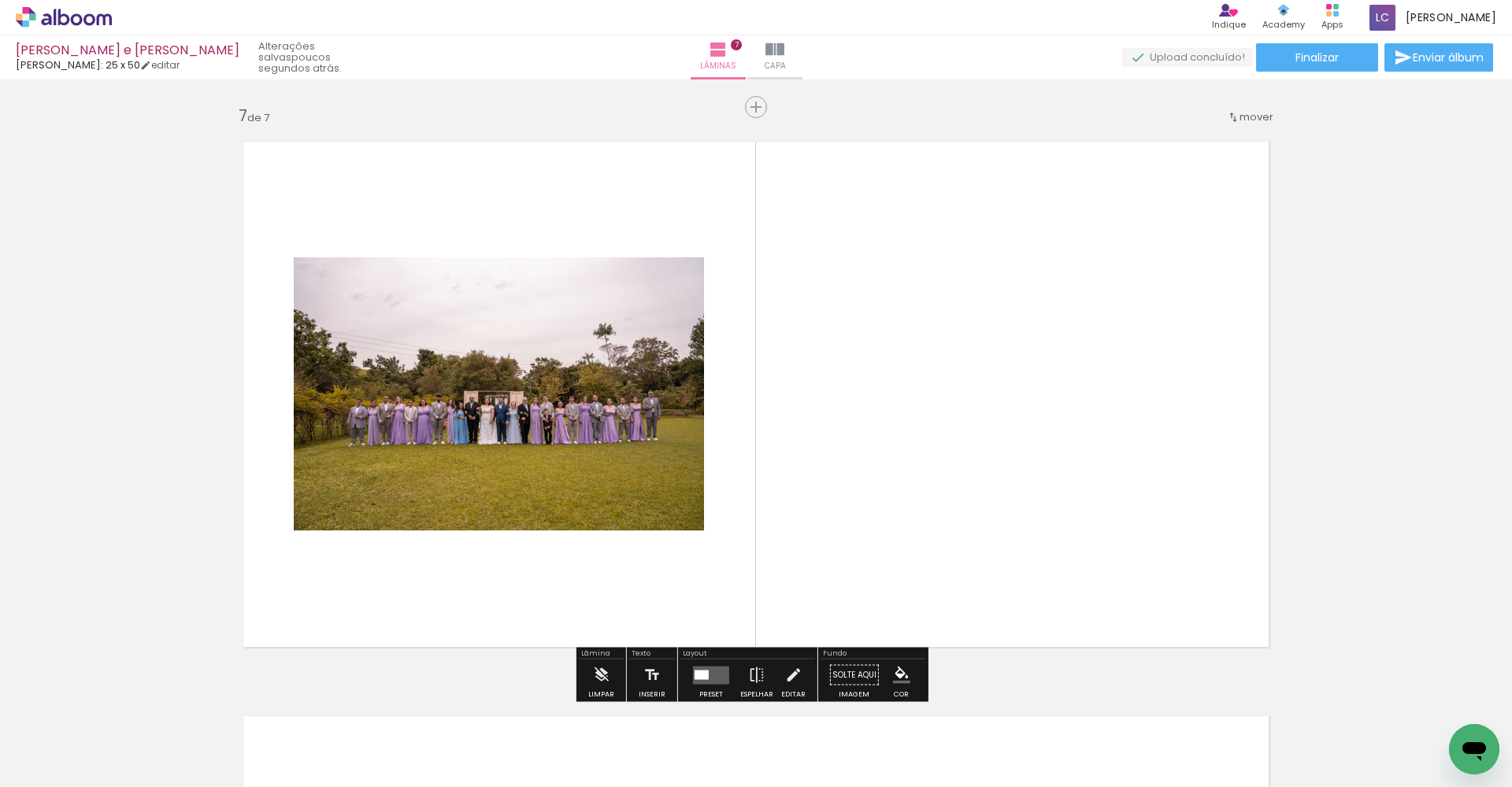
scroll to position [3457, 0]
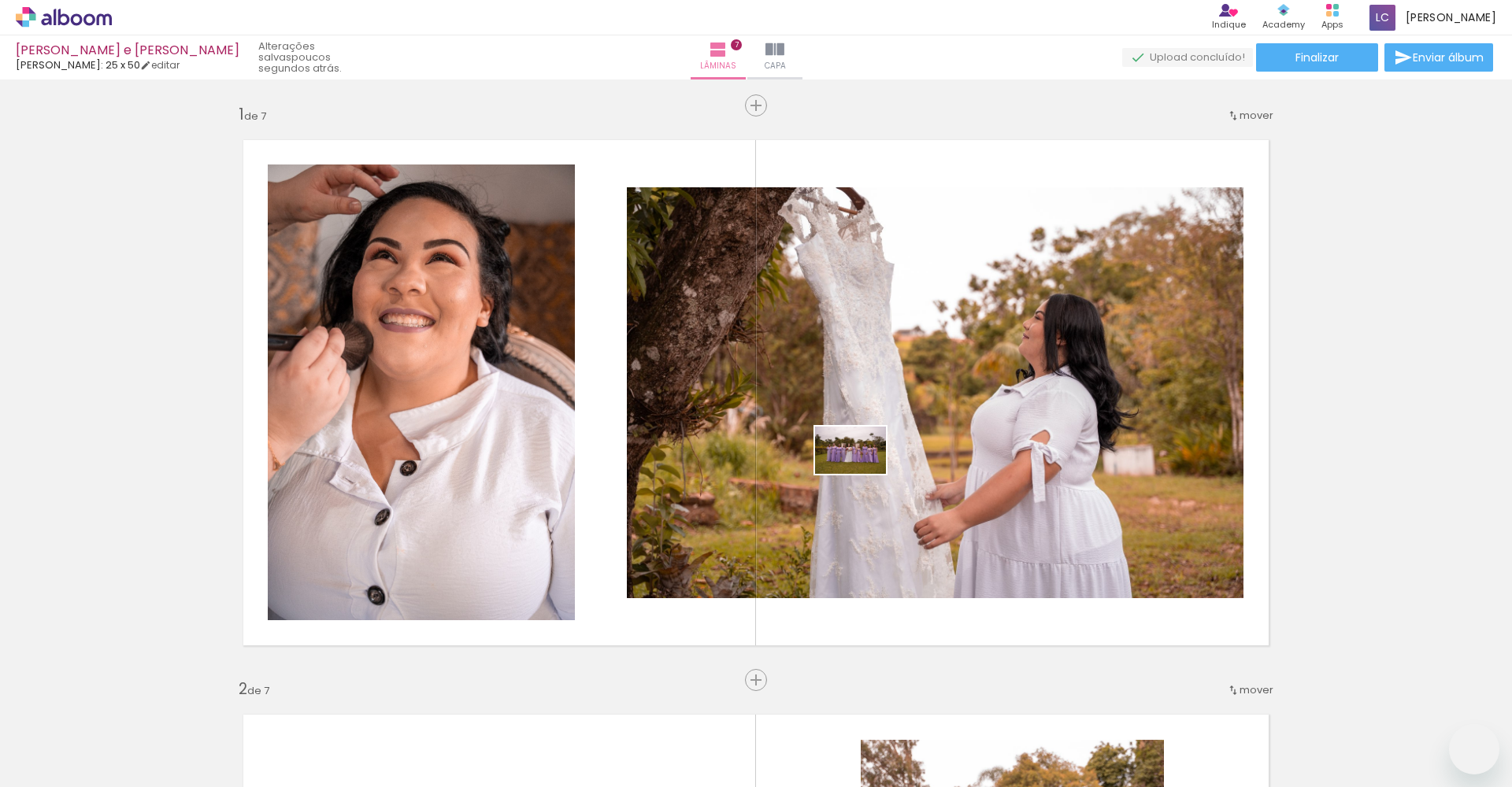
click at [877, 456] on quentale-workspace at bounding box center [756, 393] width 1512 height 787
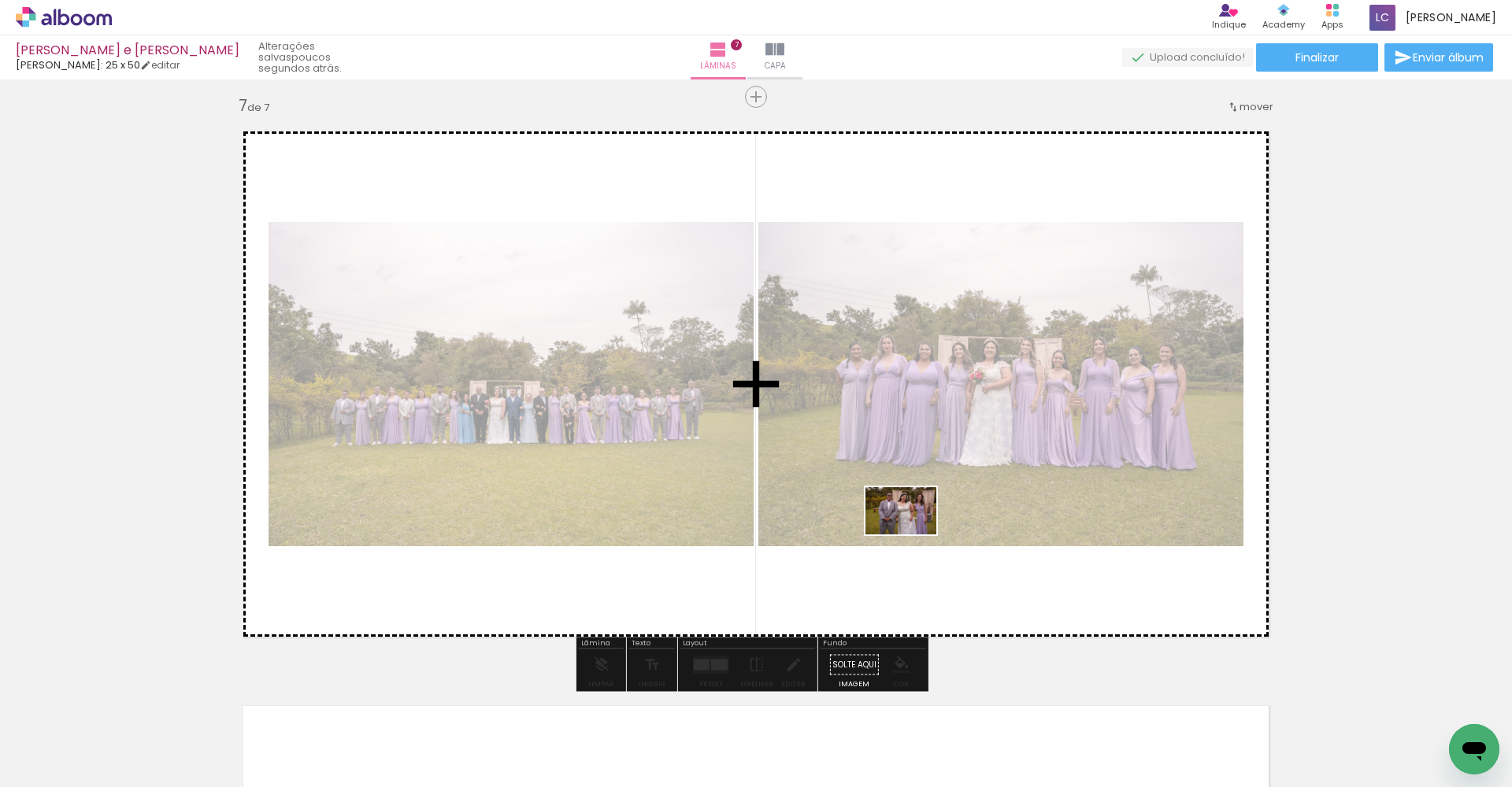
drag, startPoint x: 764, startPoint y: 748, endPoint x: 914, endPoint y: 530, distance: 264.6
click at [914, 530] on quentale-workspace at bounding box center [756, 393] width 1512 height 787
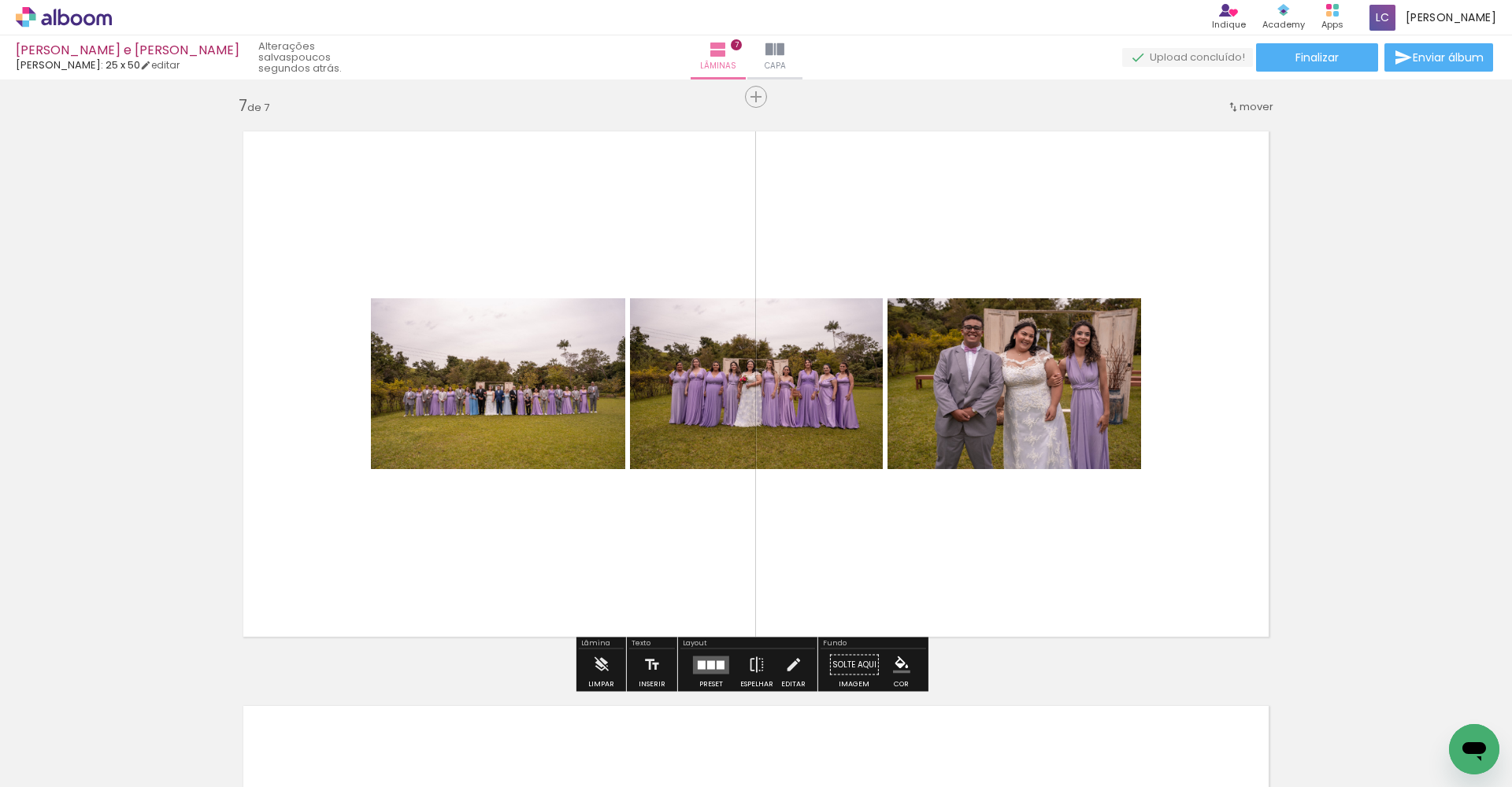
click at [720, 674] on quentale-layouter at bounding box center [711, 664] width 36 height 18
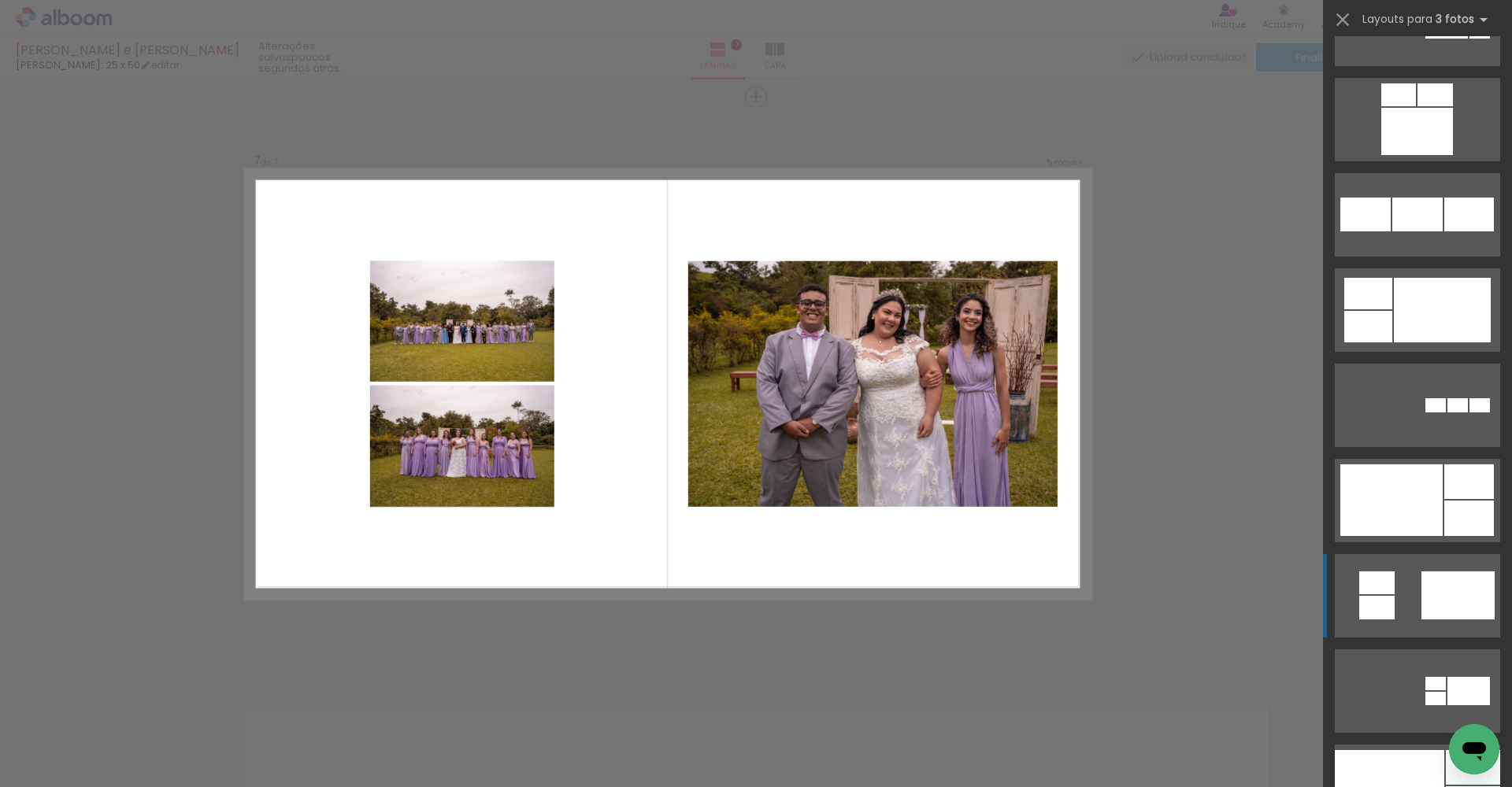
scroll to position [1544, 0]
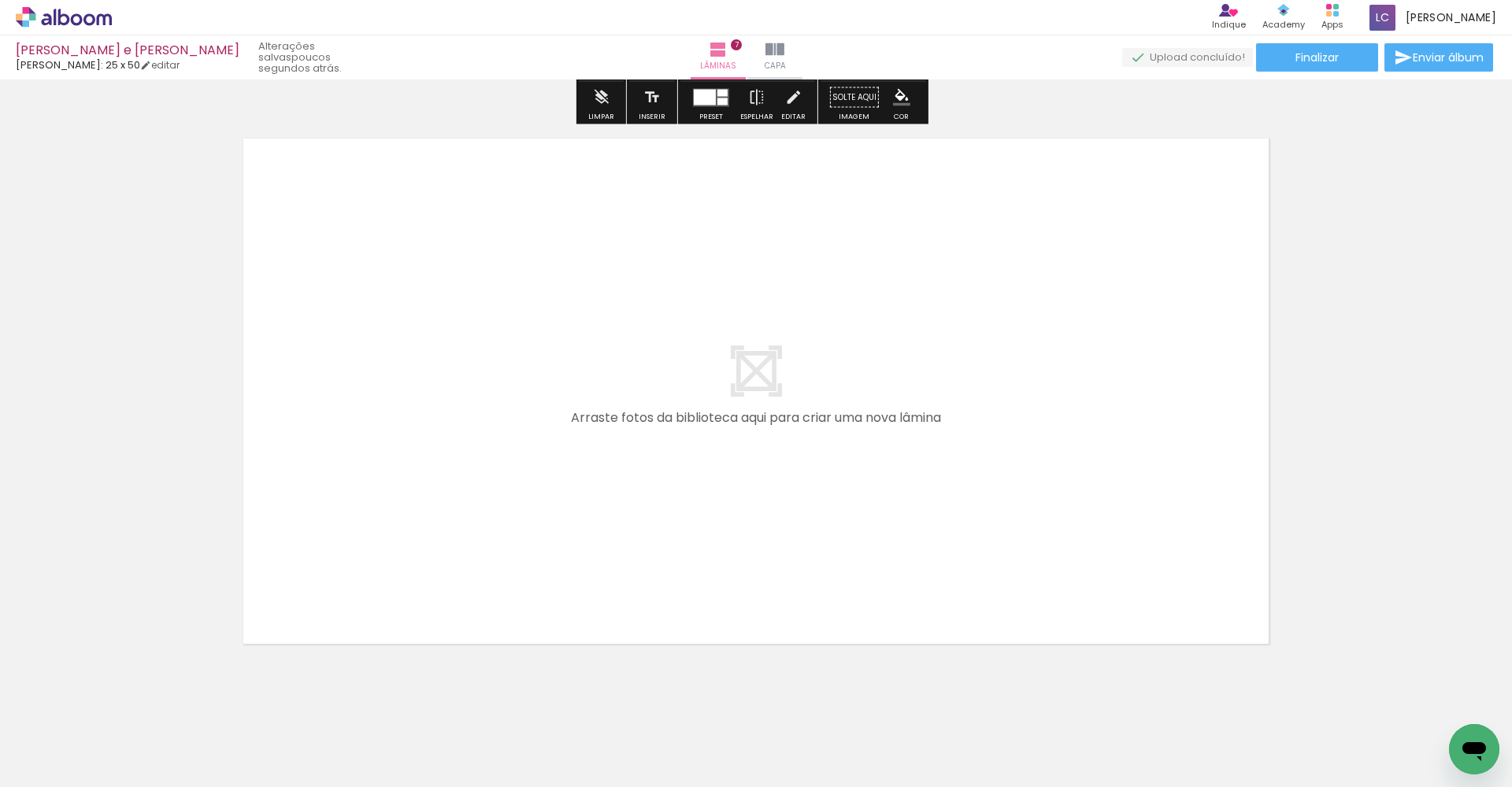
scroll to position [4050, 0]
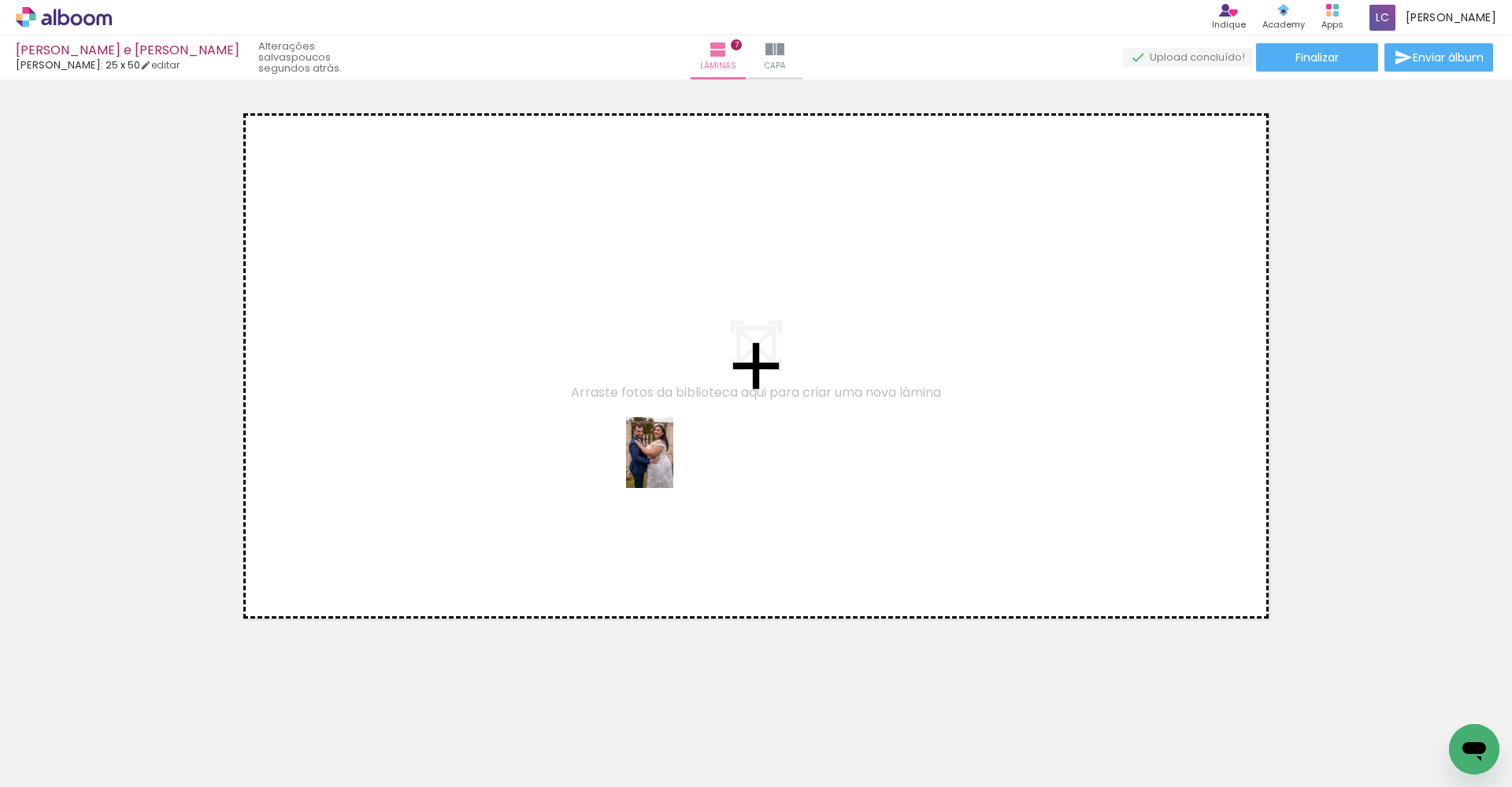
drag, startPoint x: 880, startPoint y: 735, endPoint x: 640, endPoint y: 432, distance: 386.5
click at [640, 432] on quentale-workspace at bounding box center [756, 393] width 1512 height 787
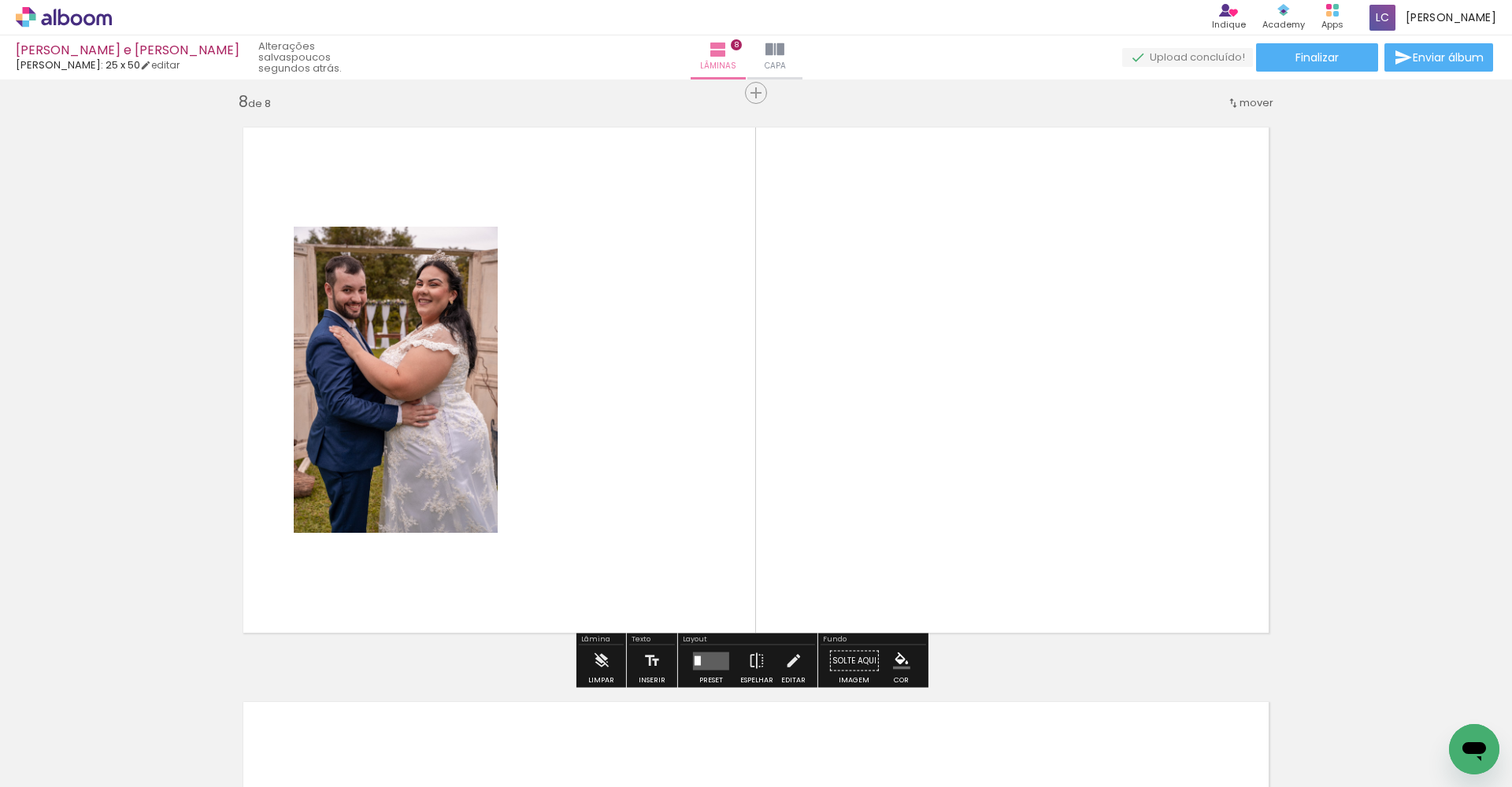
scroll to position [4032, 0]
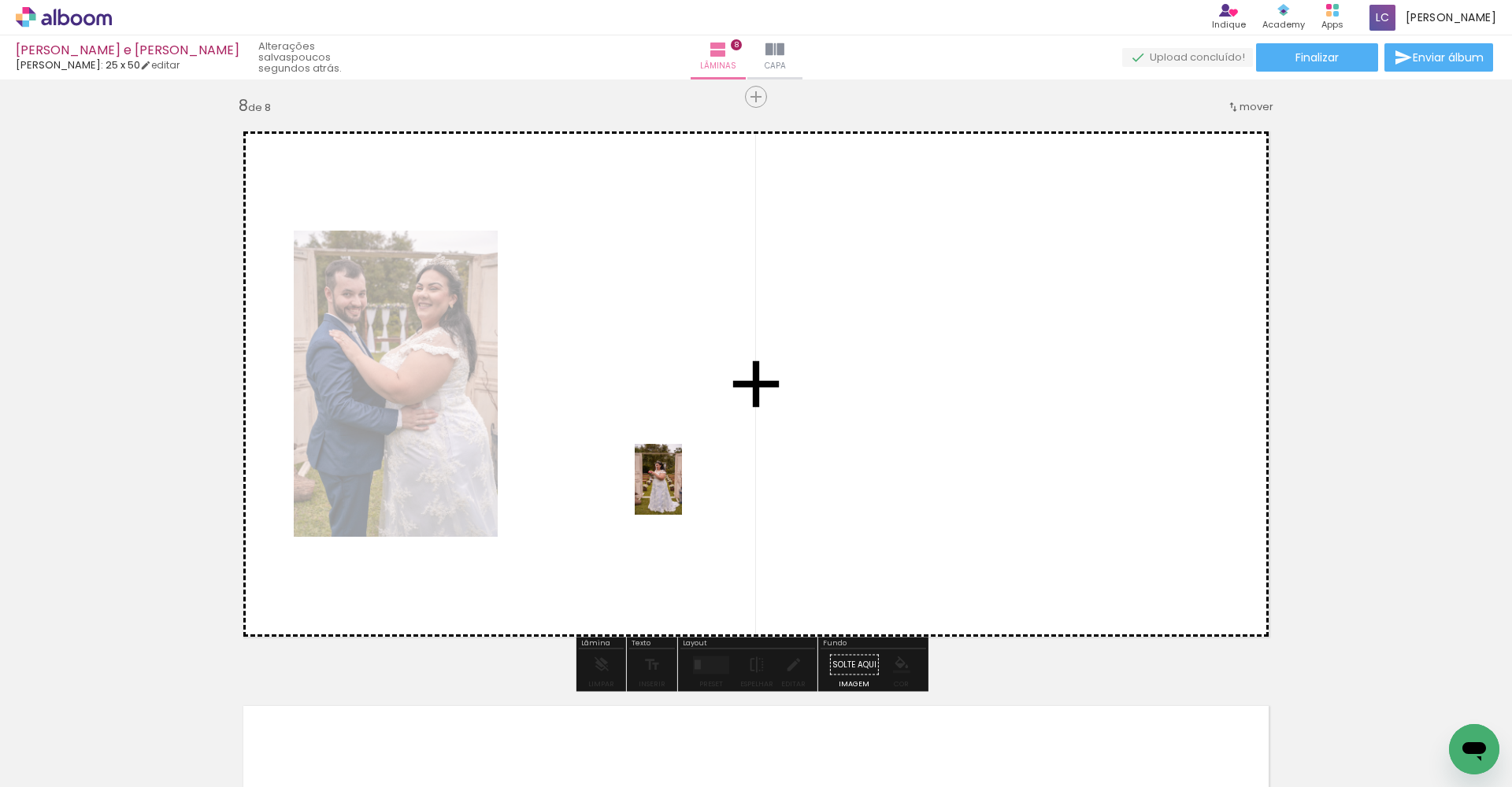
drag, startPoint x: 938, startPoint y: 717, endPoint x: 642, endPoint y: 447, distance: 400.6
click at [642, 447] on quentale-workspace at bounding box center [756, 393] width 1512 height 787
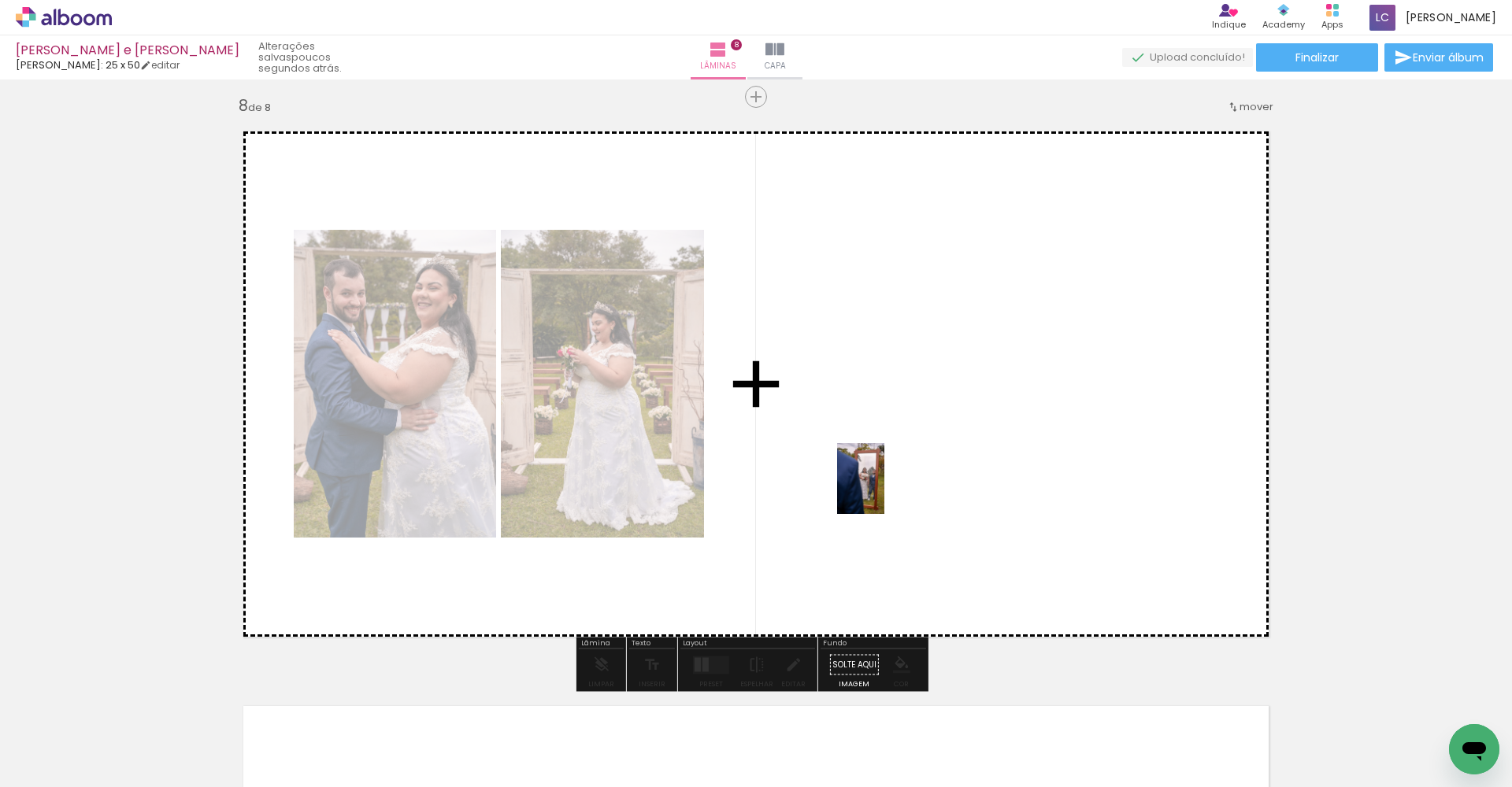
drag, startPoint x: 1026, startPoint y: 738, endPoint x: 846, endPoint y: 433, distance: 354.2
click at [846, 433] on quentale-workspace at bounding box center [756, 393] width 1512 height 787
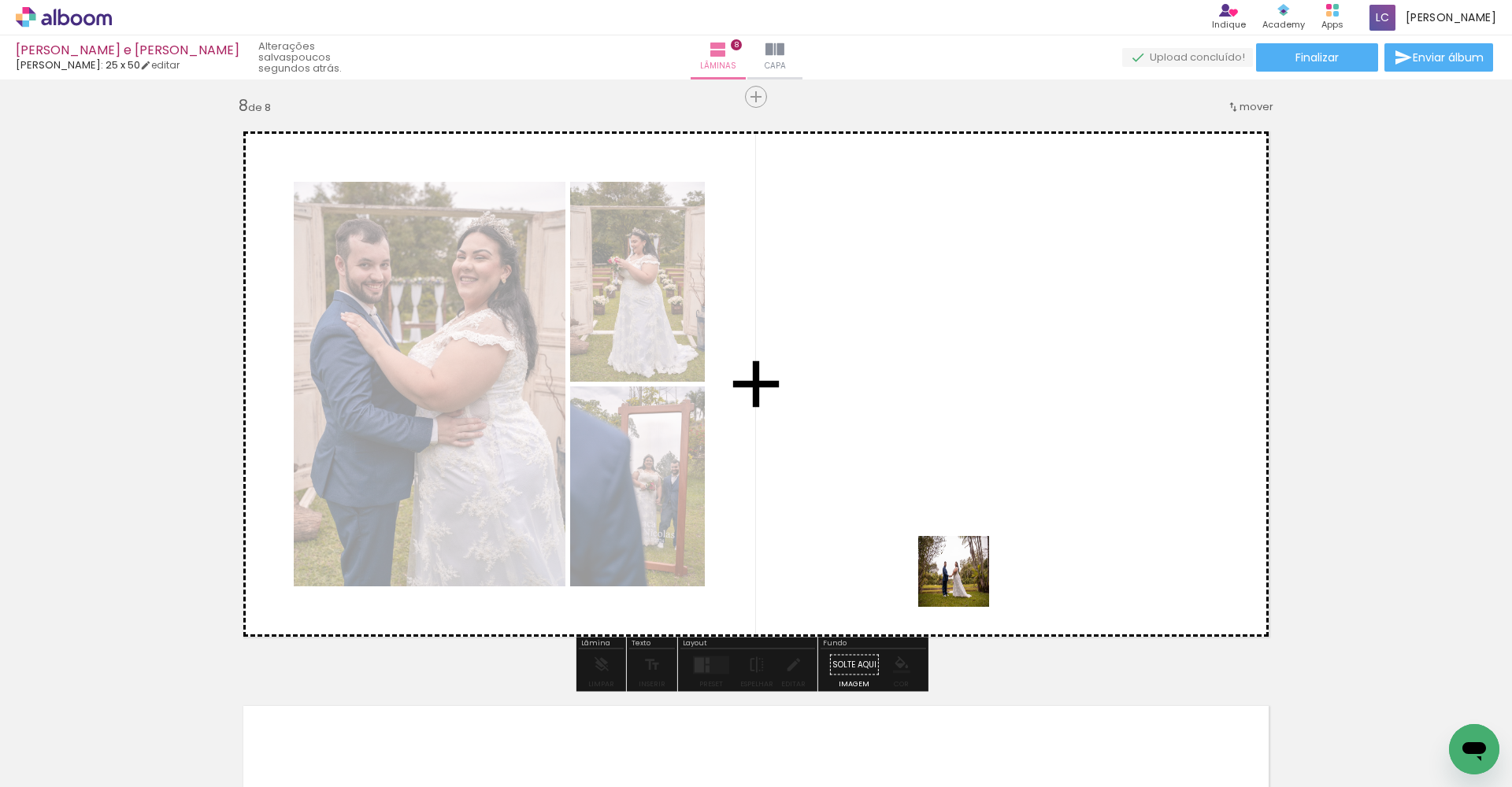
drag, startPoint x: 1119, startPoint y: 746, endPoint x: 871, endPoint y: 413, distance: 415.2
click at [871, 413] on quentale-workspace at bounding box center [756, 393] width 1512 height 787
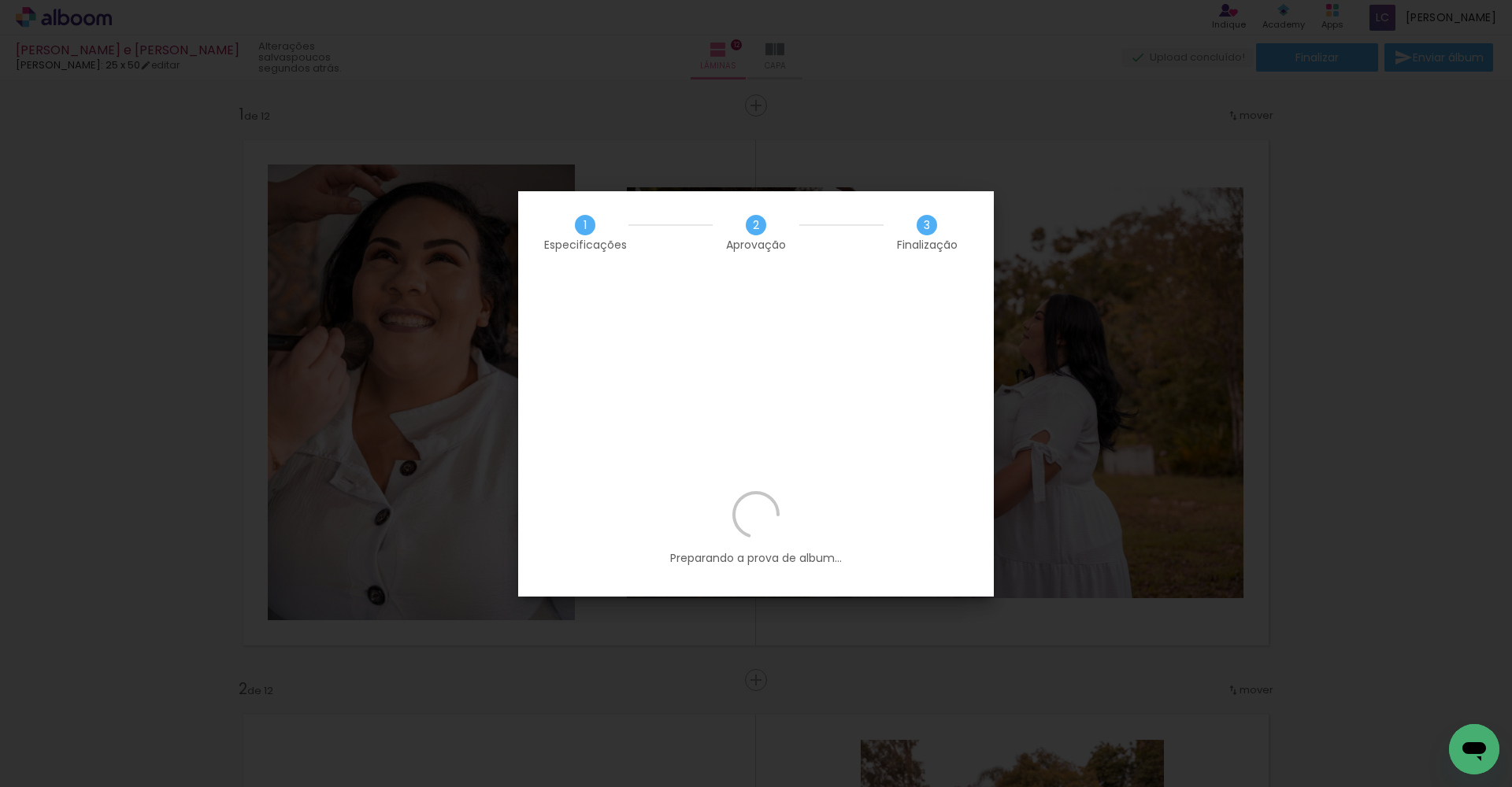
scroll to position [0, 2046]
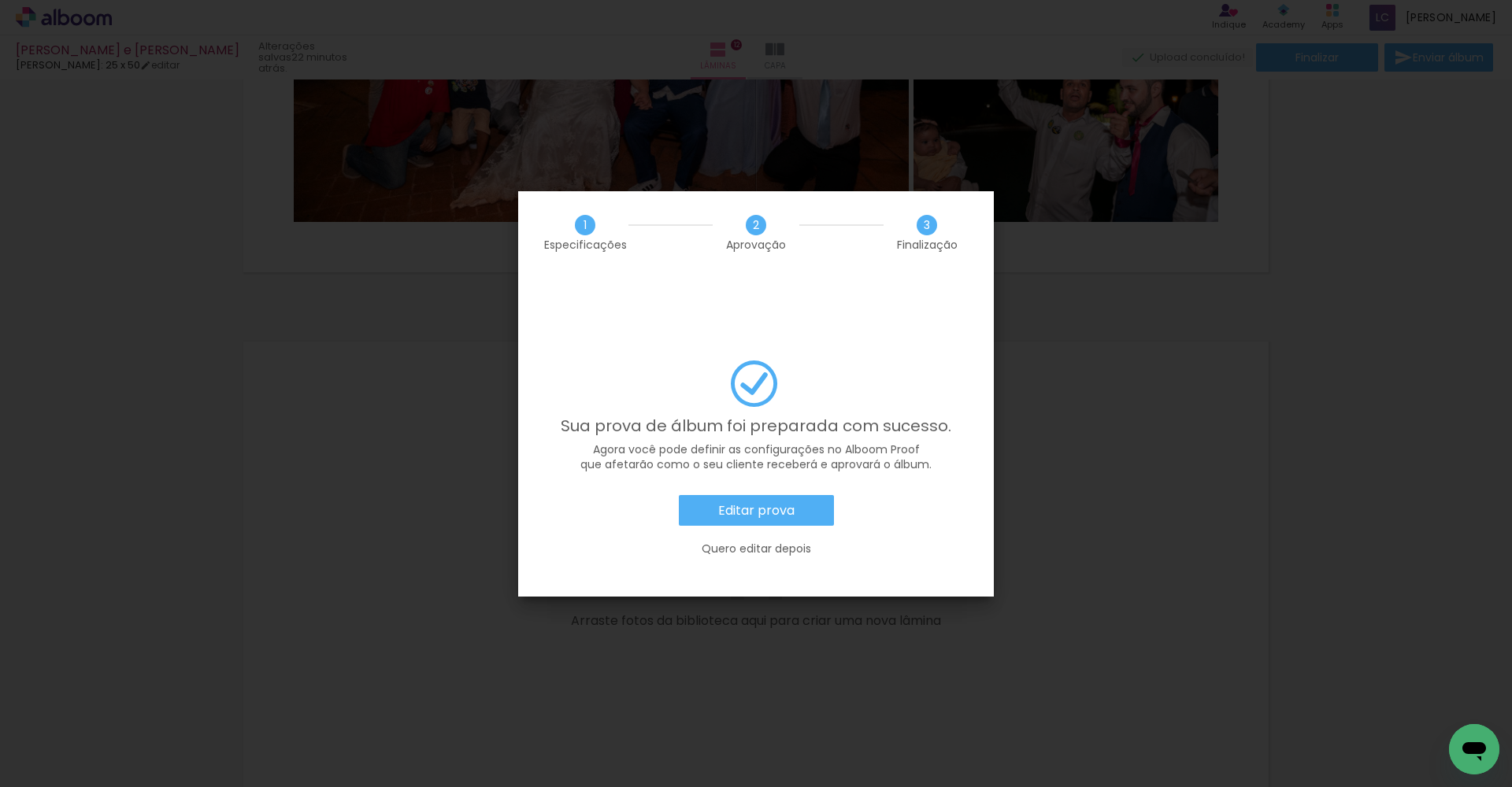
scroll to position [0, 2046]
click at [0, 0] on slot "Editar prova" at bounding box center [0, 0] width 0 height 0
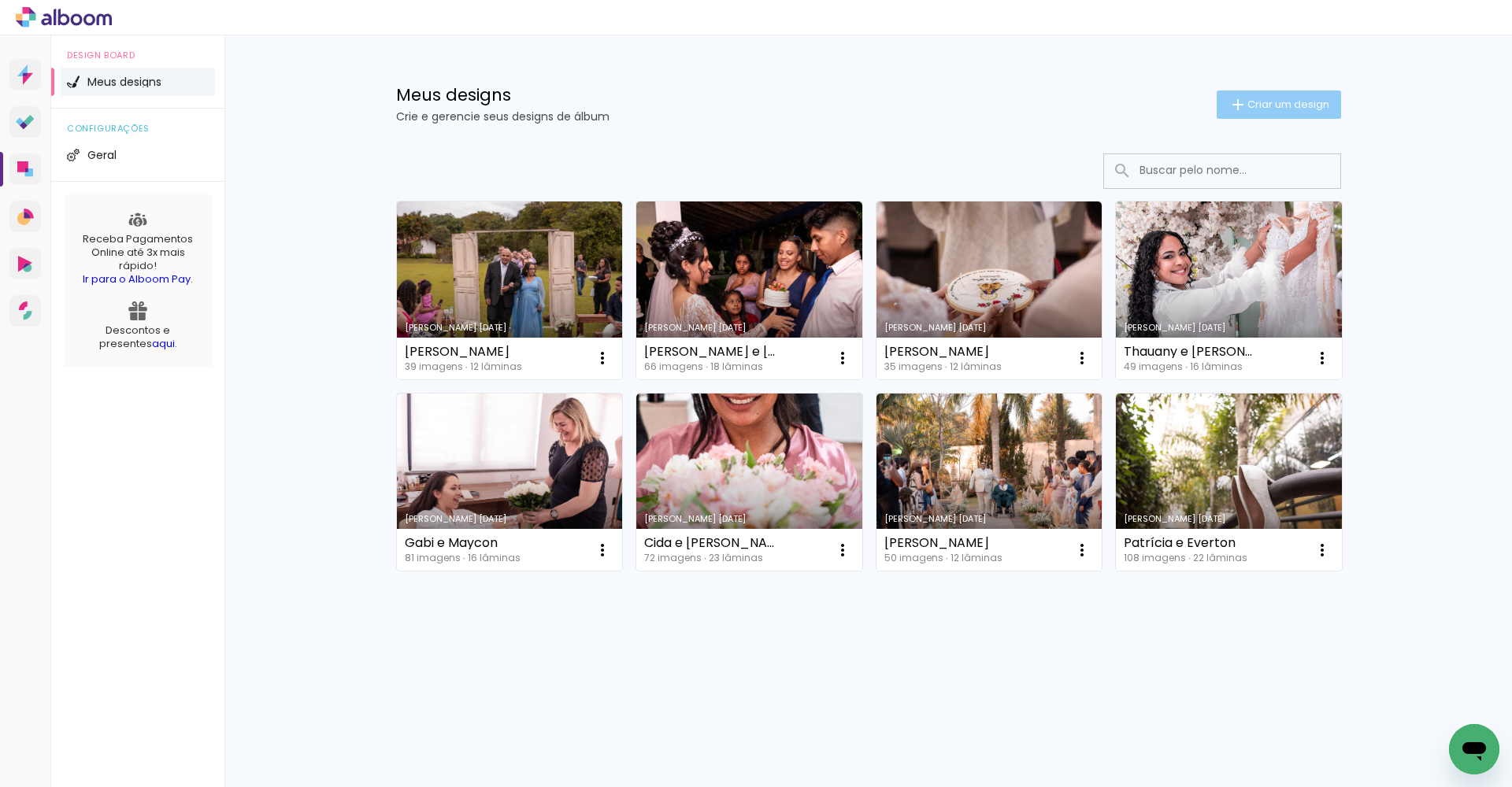
click at [1266, 106] on span "Criar um design" at bounding box center [1288, 104] width 82 height 10
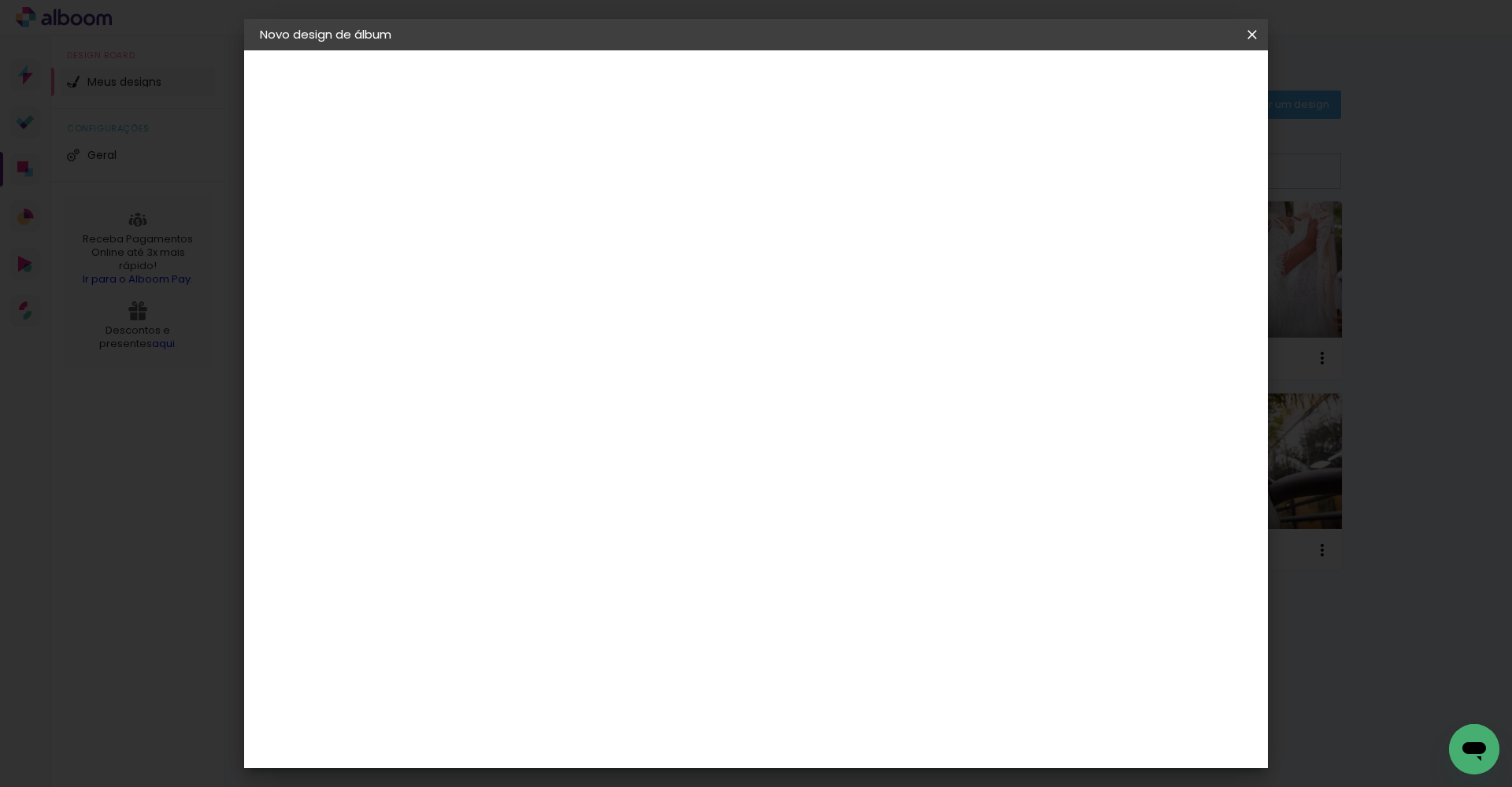
click at [517, 212] on input at bounding box center [517, 211] width 0 height 25
click at [517, 219] on input "Govanna e. Willian" at bounding box center [517, 211] width 0 height 25
click at [517, 215] on input "Govanna e Willian" at bounding box center [517, 211] width 0 height 25
type input "[PERSON_NAME] e [PERSON_NAME]"
type paper-input "[PERSON_NAME] e [PERSON_NAME]"
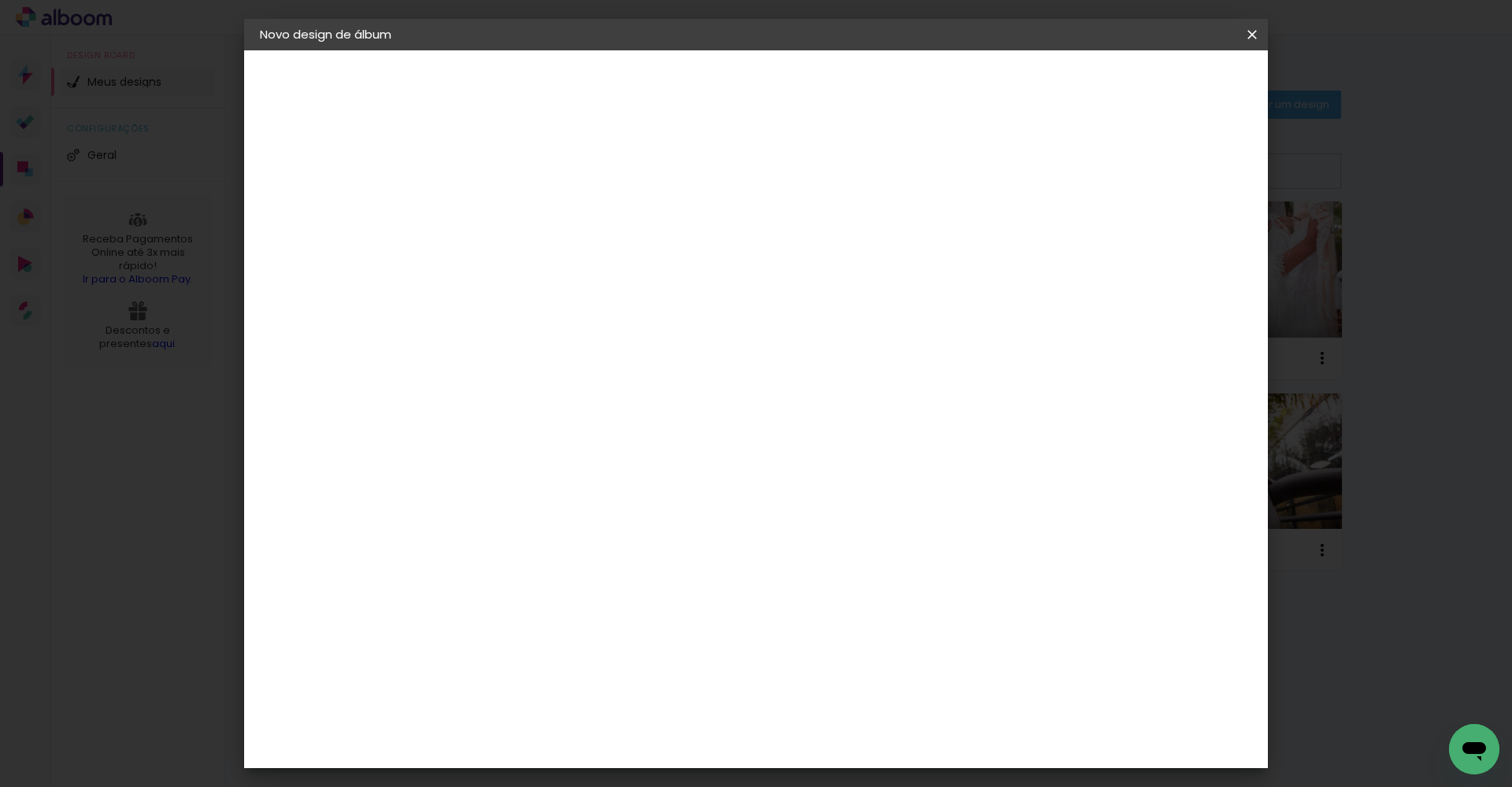
click at [0, 0] on slot "Avançar" at bounding box center [0, 0] width 0 height 0
click at [582, 293] on input at bounding box center [557, 299] width 159 height 20
type input "[PERSON_NAME]"
type paper-input "[PERSON_NAME]"
click at [508, 360] on div "[PERSON_NAME]" at bounding box center [559, 355] width 104 height 12
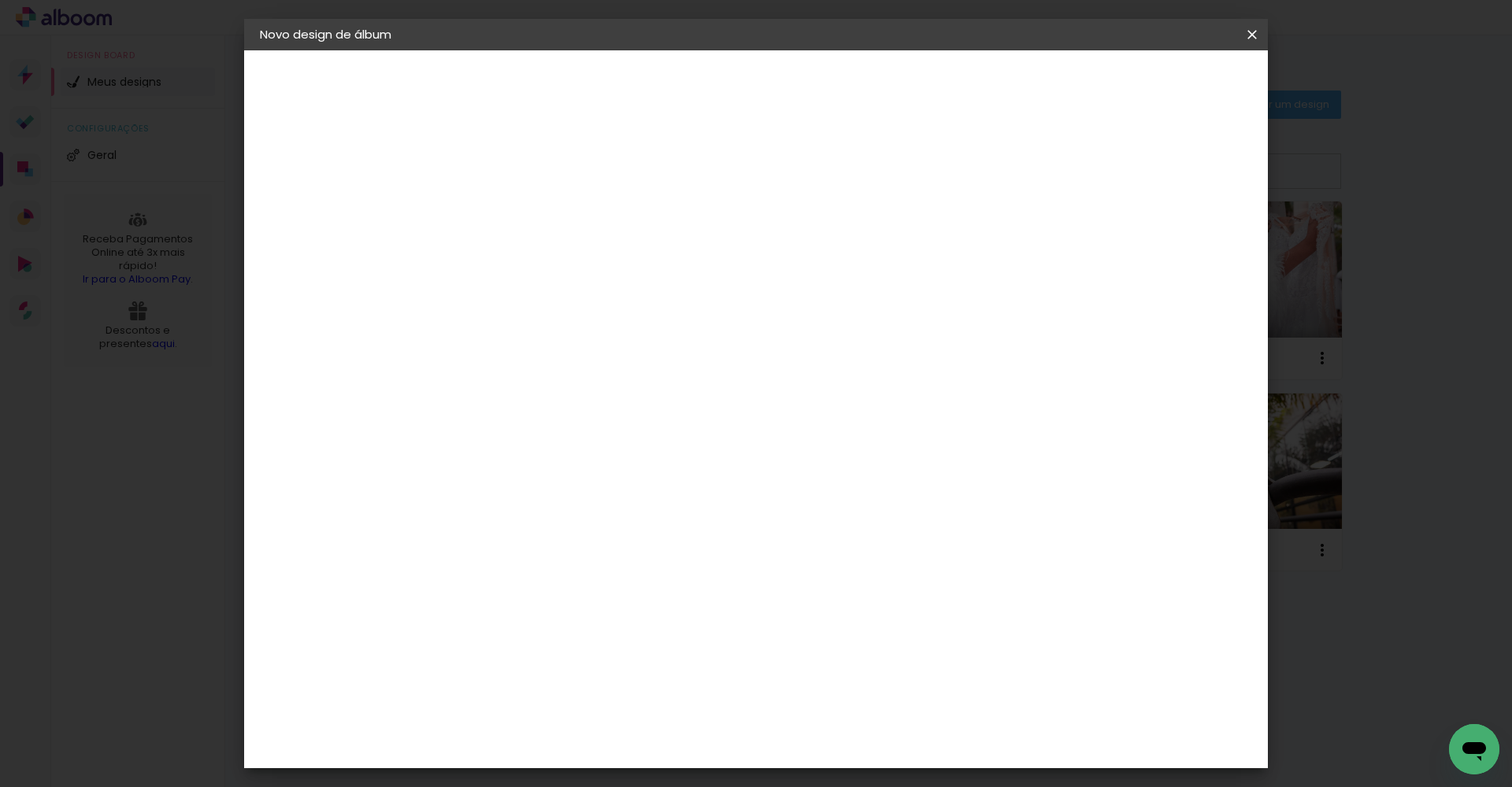
click at [0, 0] on slot "Avançar" at bounding box center [0, 0] width 0 height 0
click at [579, 262] on input "text" at bounding box center [548, 275] width 62 height 25
click at [0, 0] on slot "Encadernados" at bounding box center [0, 0] width 0 height 0
type input "Encadernados"
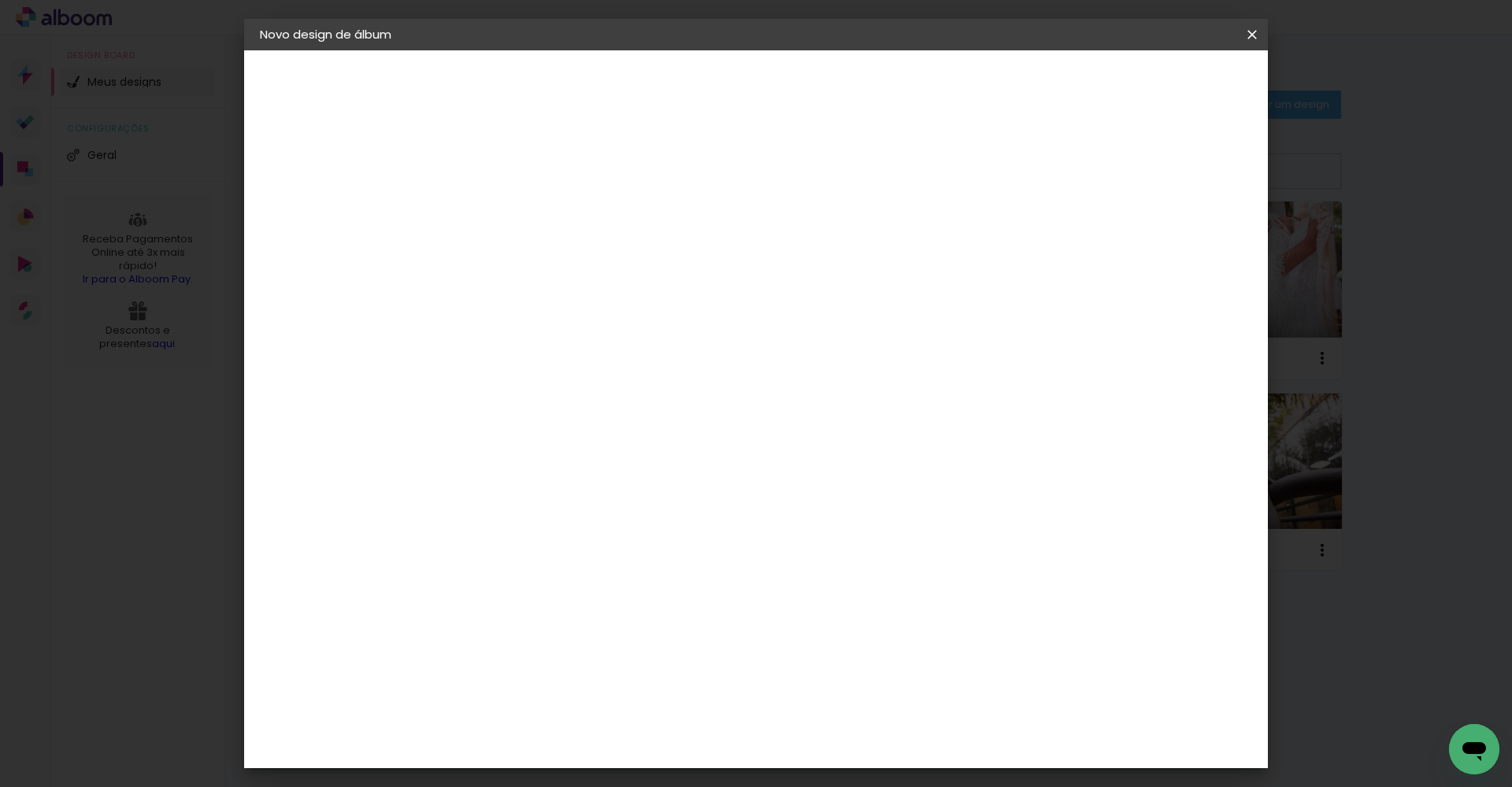
click at [624, 745] on span "25 x 50" at bounding box center [587, 761] width 73 height 32
click at [0, 0] on slot "Avançar" at bounding box center [0, 0] width 0 height 0
click at [1154, 87] on span "Iniciar design" at bounding box center [1117, 83] width 72 height 11
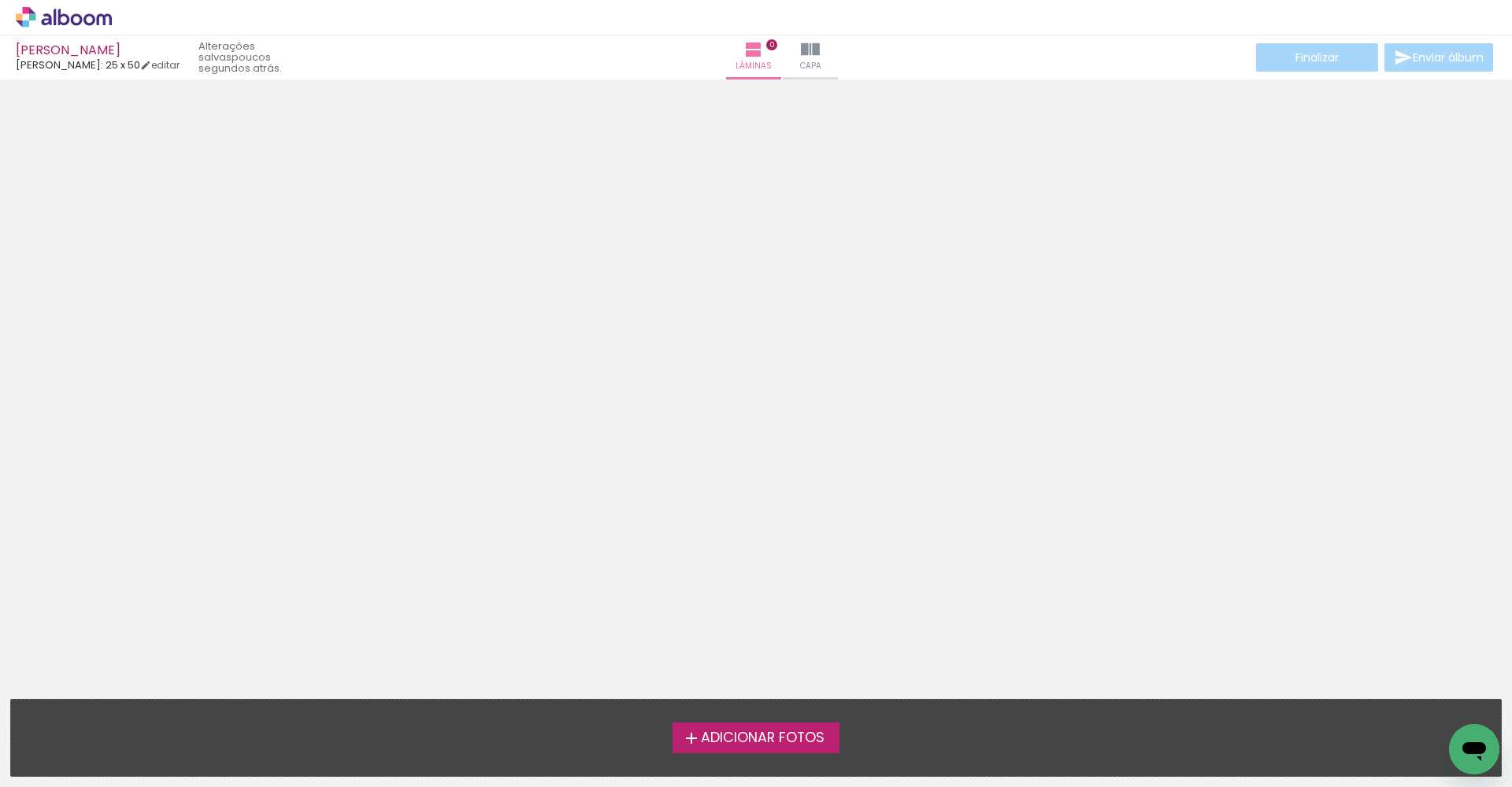
click at [715, 750] on label "Adicionar Fotos" at bounding box center [757, 738] width 168 height 30
click at [0, 0] on input "file" at bounding box center [0, 0] width 0 height 0
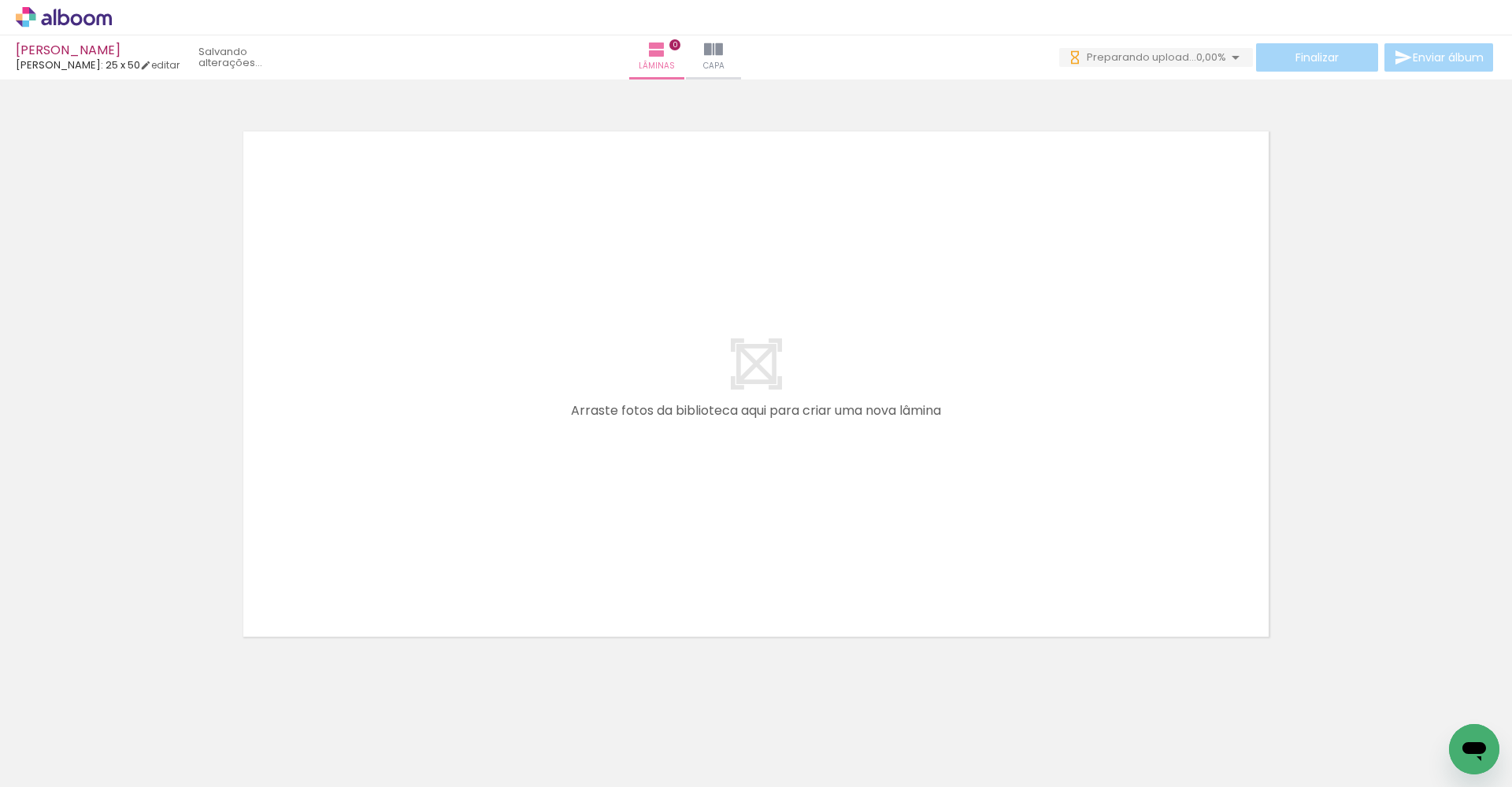
scroll to position [0, 1225]
drag, startPoint x: 268, startPoint y: 783, endPoint x: 616, endPoint y: 786, distance: 348.0
click at [129, 786] on iron-horizontal-list at bounding box center [114, 738] width 31 height 99
drag, startPoint x: 693, startPoint y: 780, endPoint x: 769, endPoint y: 786, distance: 76.2
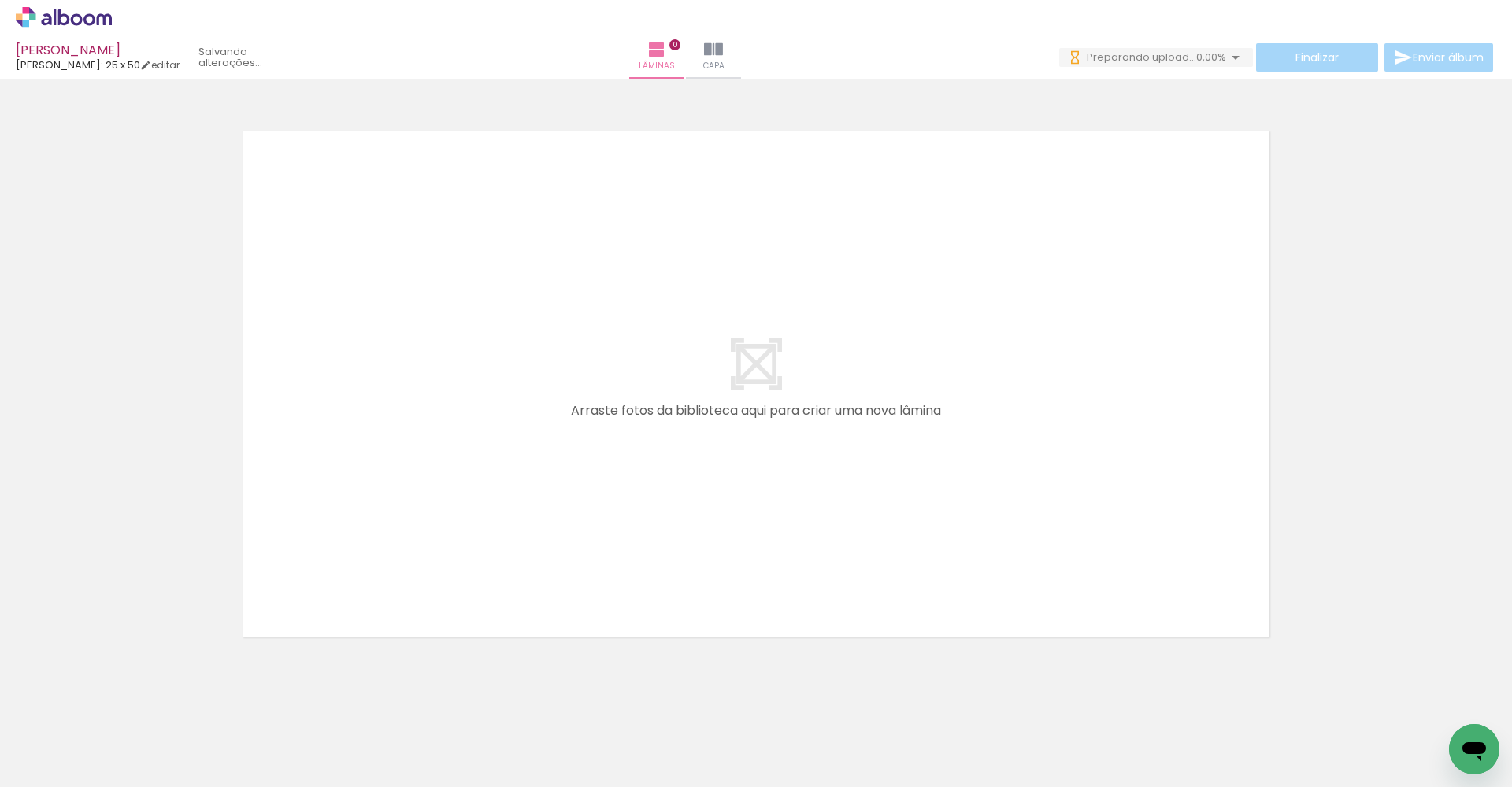
click at [129, 786] on iron-horizontal-list at bounding box center [114, 738] width 31 height 99
click at [129, 781] on iron-horizontal-list at bounding box center [114, 738] width 31 height 99
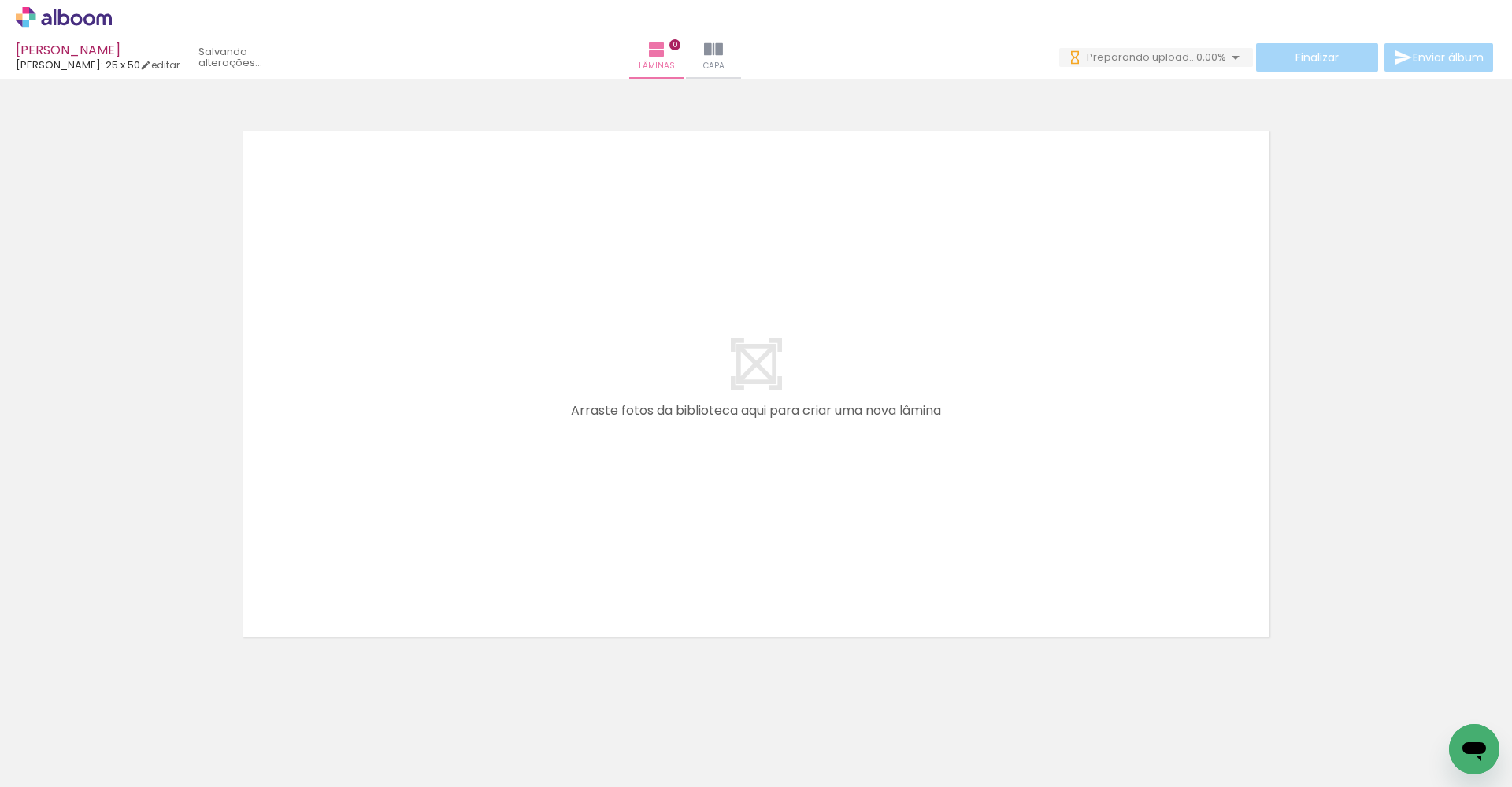
click at [129, 781] on iron-horizontal-list at bounding box center [114, 738] width 31 height 99
click at [129, 782] on iron-horizontal-list at bounding box center [114, 738] width 31 height 99
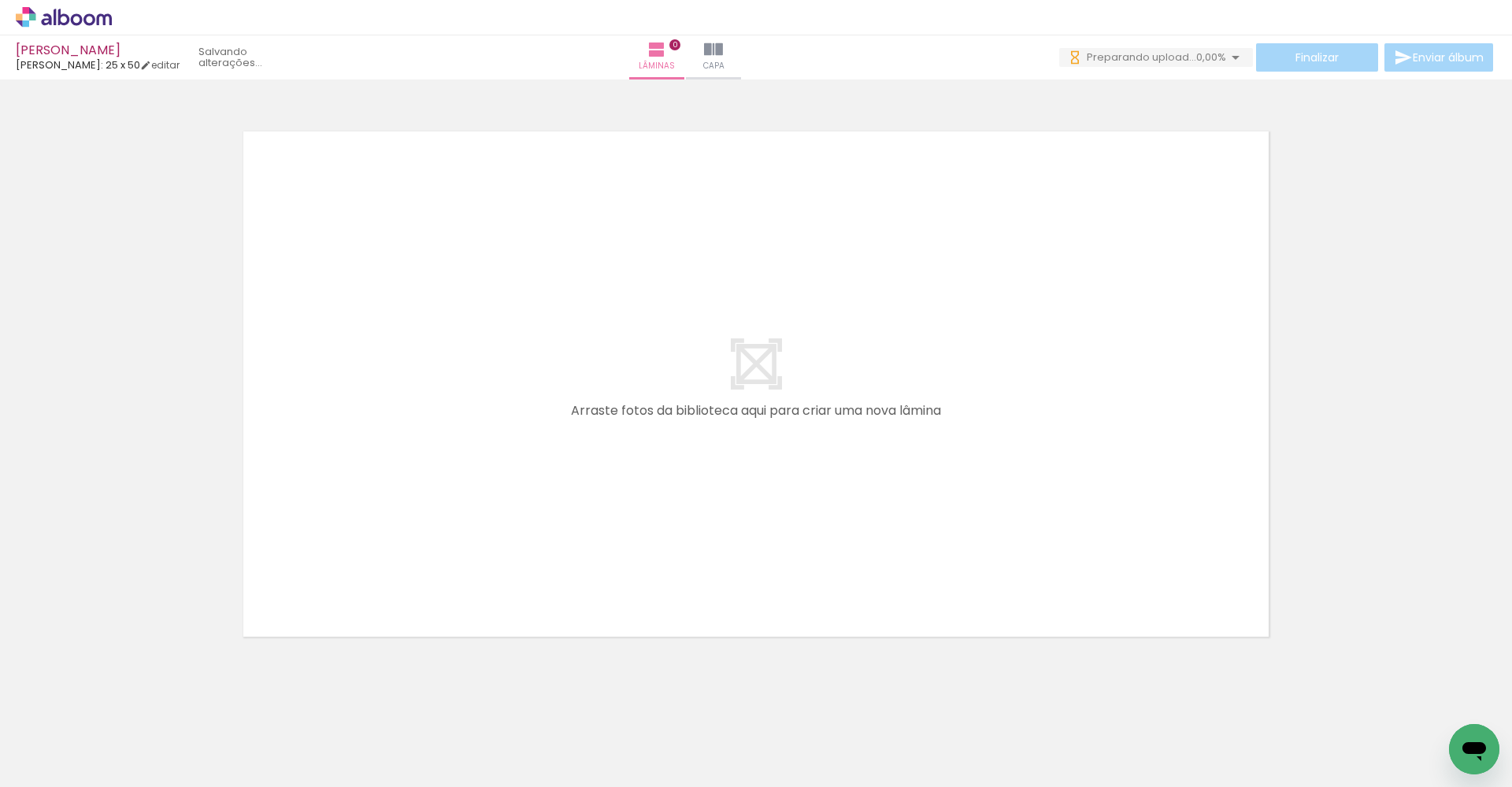
scroll to position [0, 2641]
click at [129, 782] on iron-horizontal-list at bounding box center [114, 738] width 31 height 99
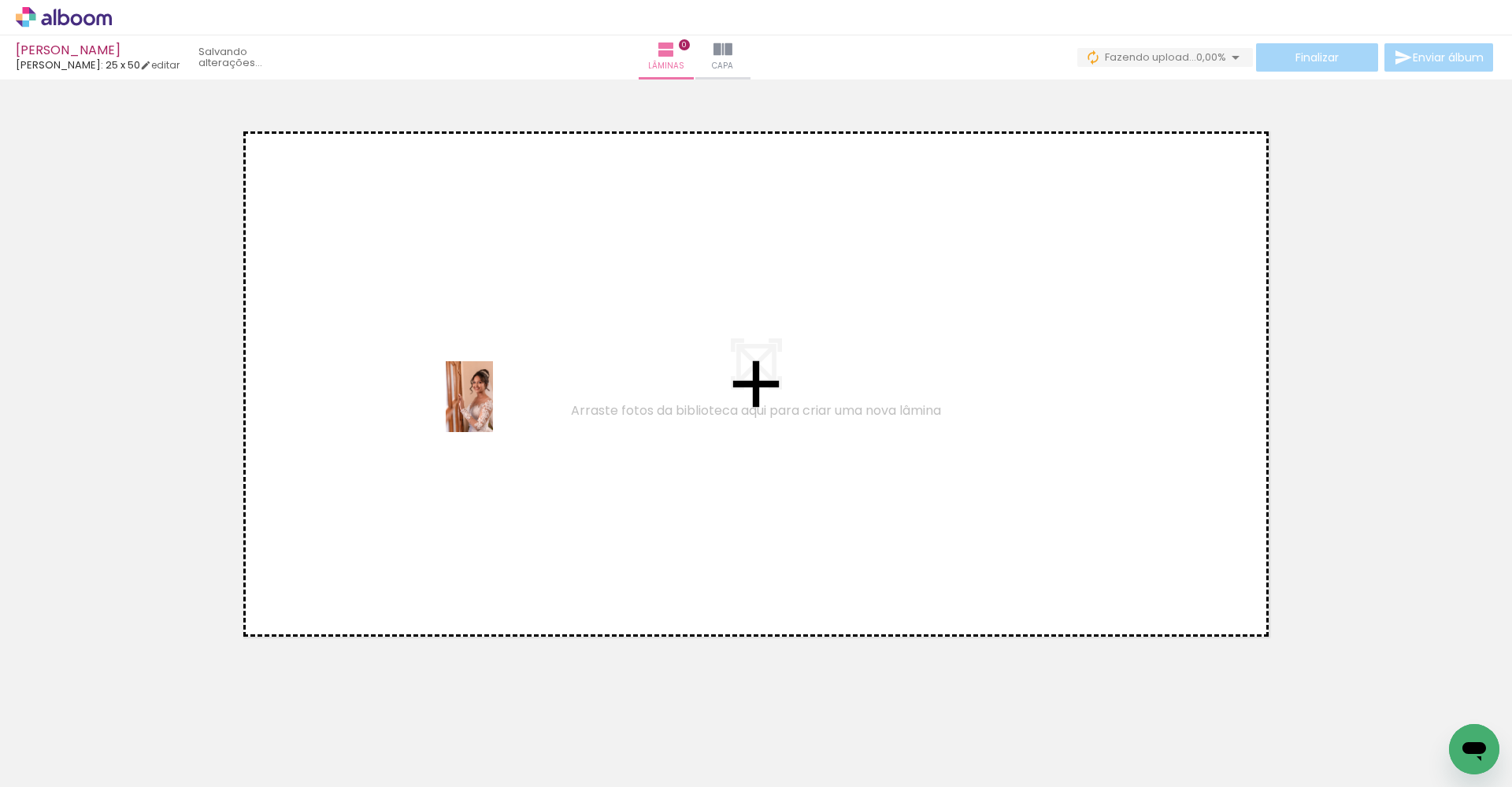
drag, startPoint x: 791, startPoint y: 723, endPoint x: 467, endPoint y: 367, distance: 481.4
click at [489, 401] on quentale-workspace at bounding box center [756, 393] width 1512 height 787
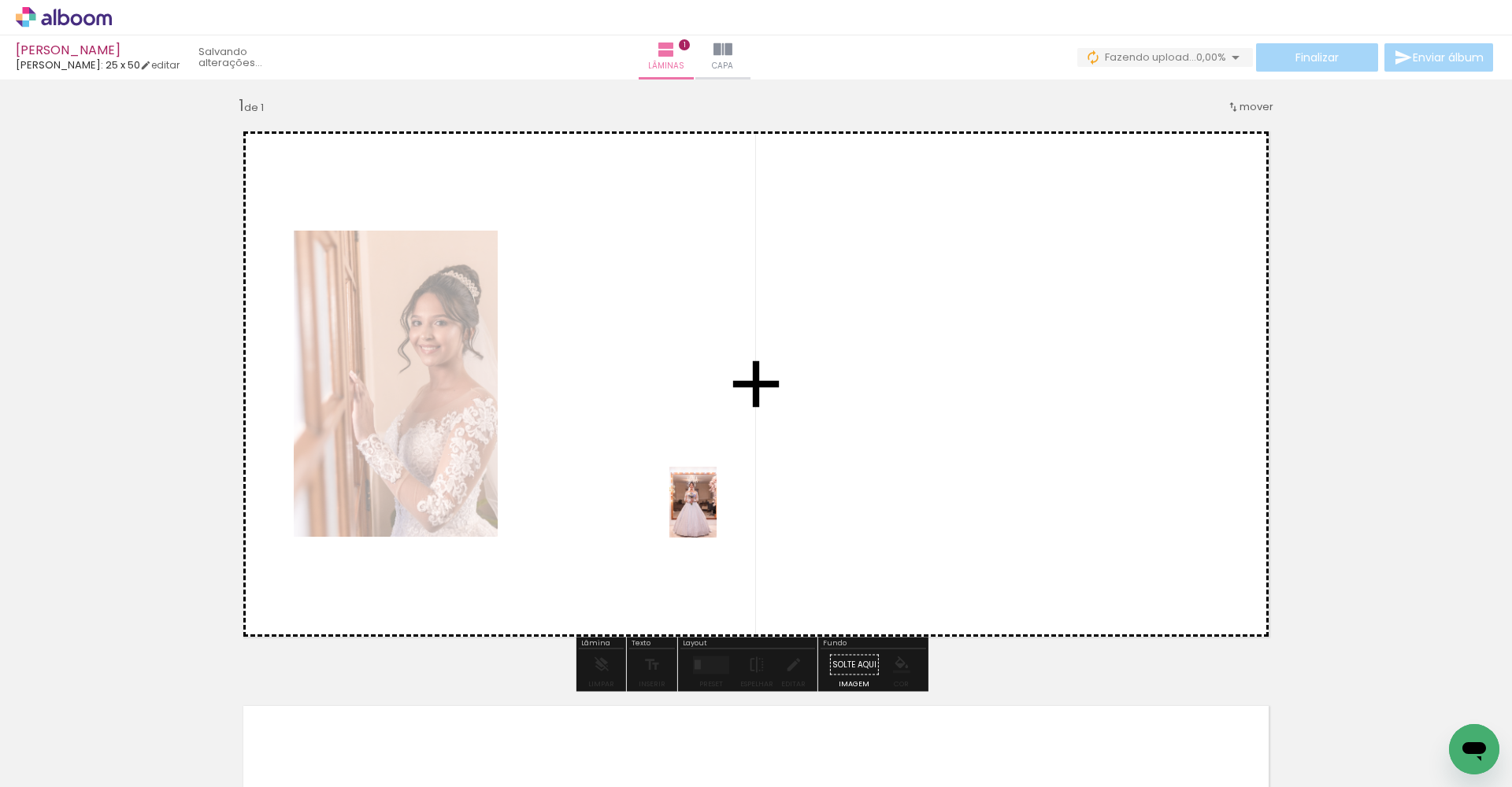
drag, startPoint x: 893, startPoint y: 742, endPoint x: 618, endPoint y: 340, distance: 487.1
click at [618, 340] on quentale-workspace at bounding box center [756, 393] width 1512 height 787
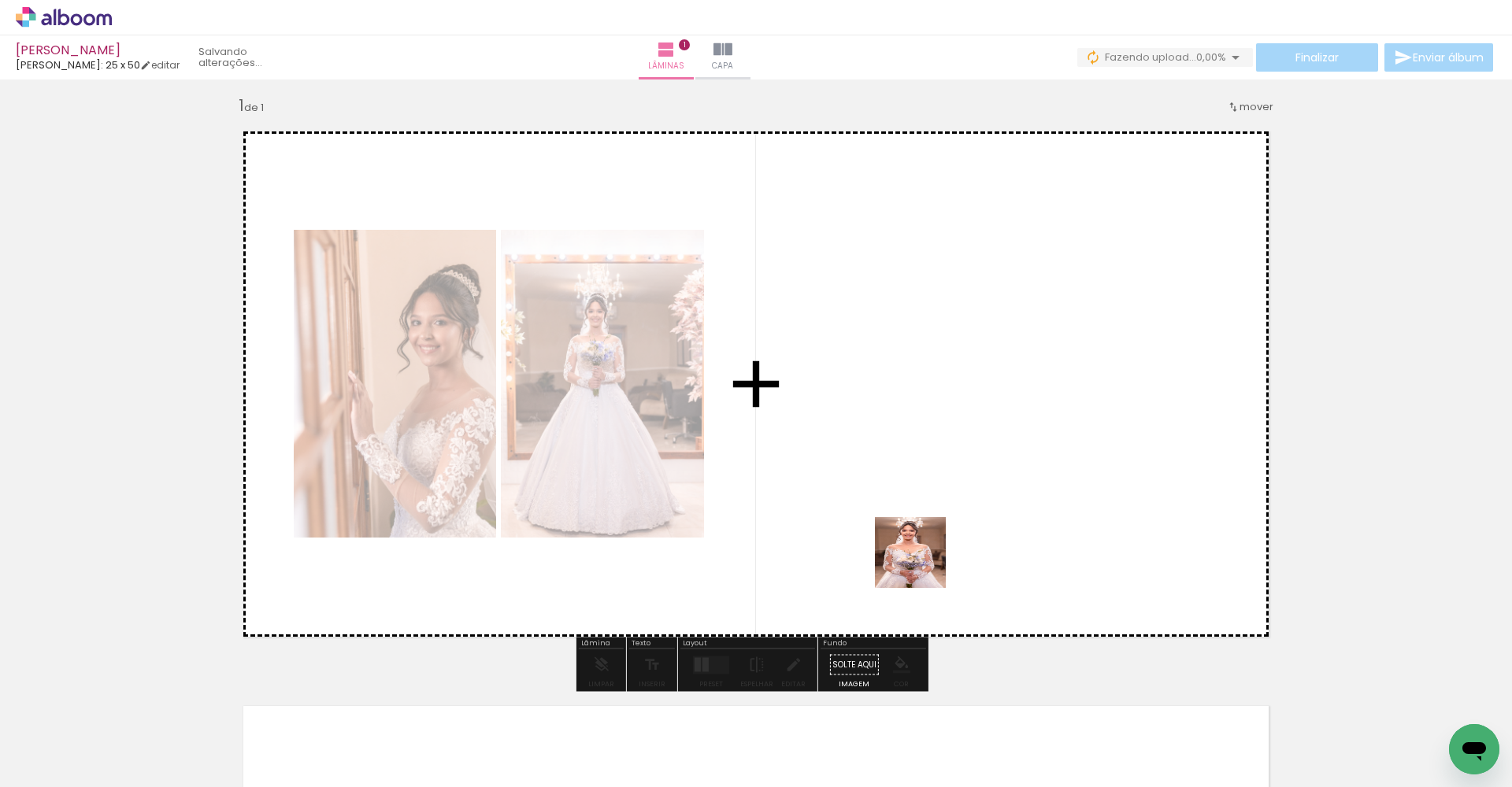
drag, startPoint x: 1045, startPoint y: 742, endPoint x: 840, endPoint y: 428, distance: 375.0
click at [840, 428] on quentale-workspace at bounding box center [756, 393] width 1512 height 787
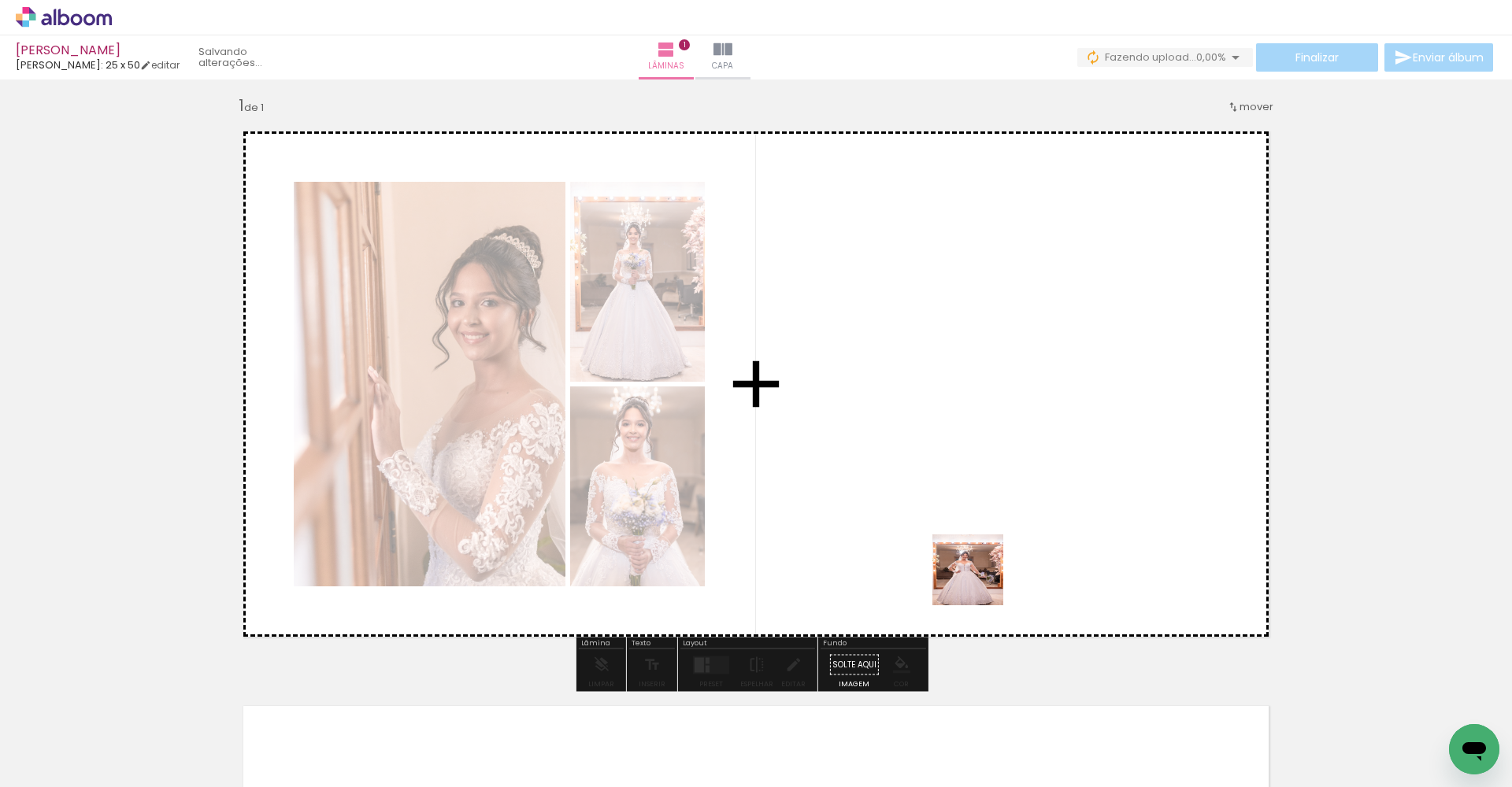
drag, startPoint x: 973, startPoint y: 764, endPoint x: 933, endPoint y: 415, distance: 351.3
click at [933, 415] on quentale-workspace at bounding box center [756, 393] width 1512 height 787
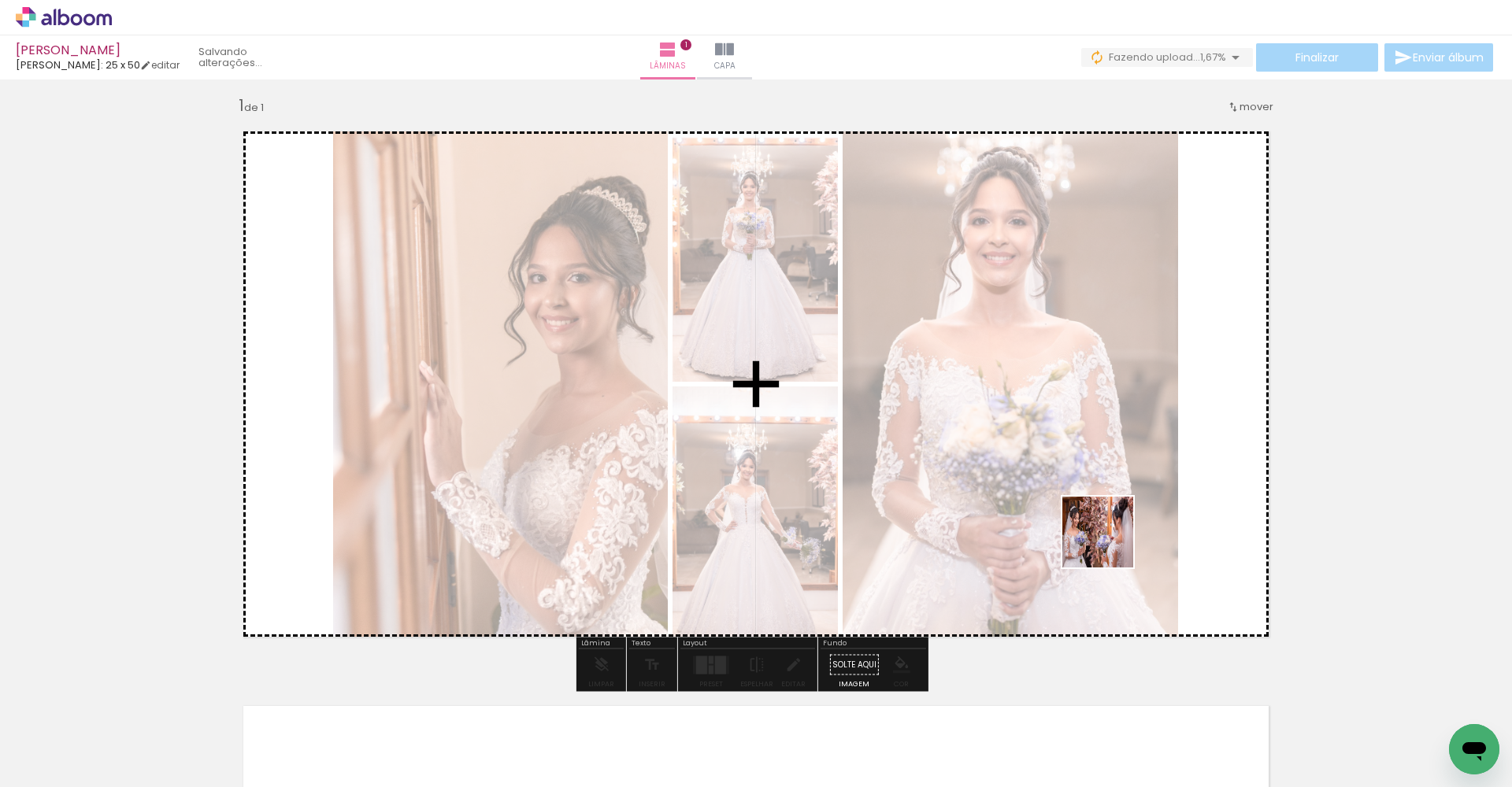
drag, startPoint x: 1171, startPoint y: 747, endPoint x: 1080, endPoint y: 433, distance: 326.9
click at [1080, 433] on quentale-workspace at bounding box center [756, 393] width 1512 height 787
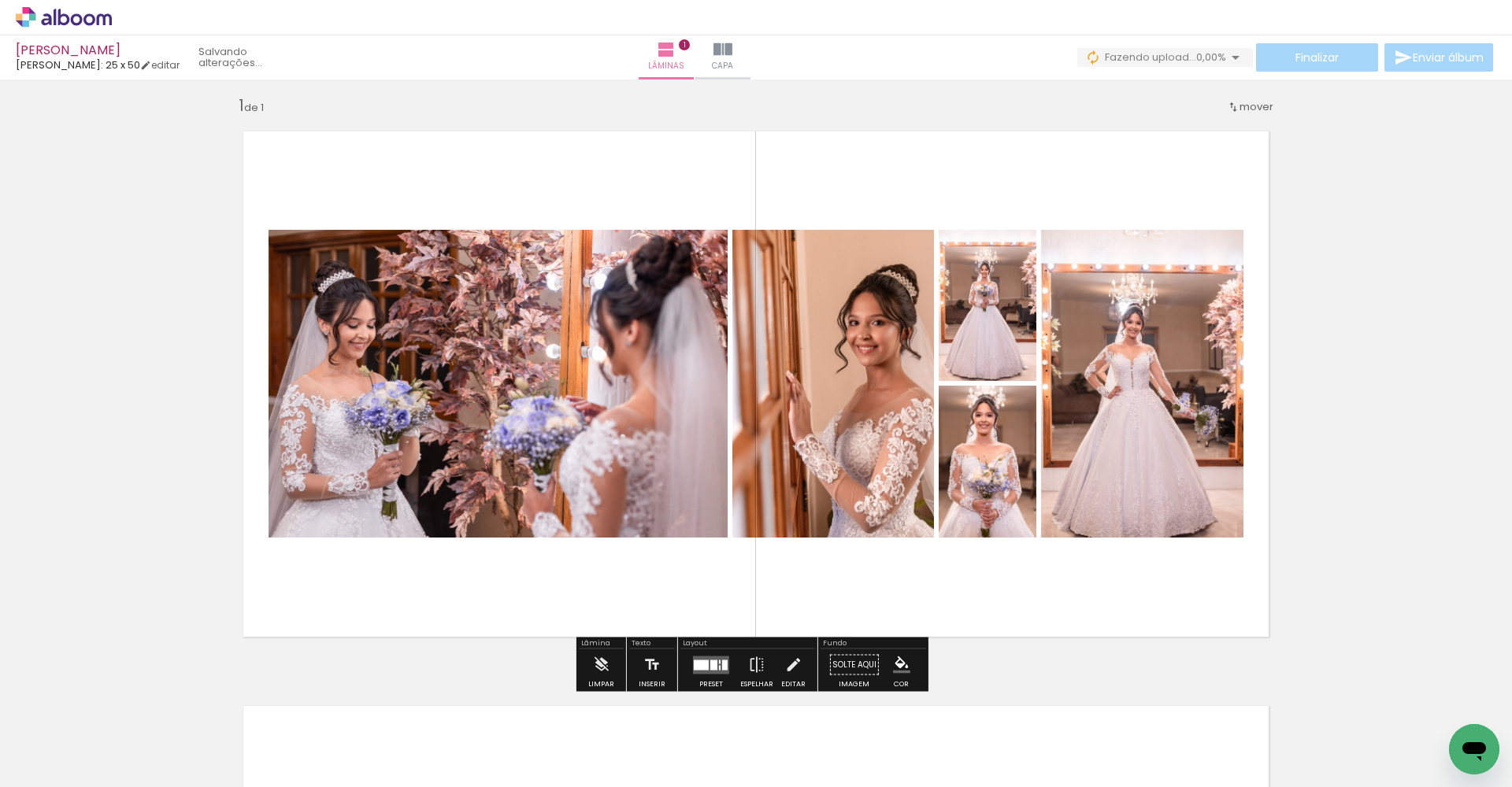
click at [711, 673] on quentale-layouter at bounding box center [711, 664] width 36 height 18
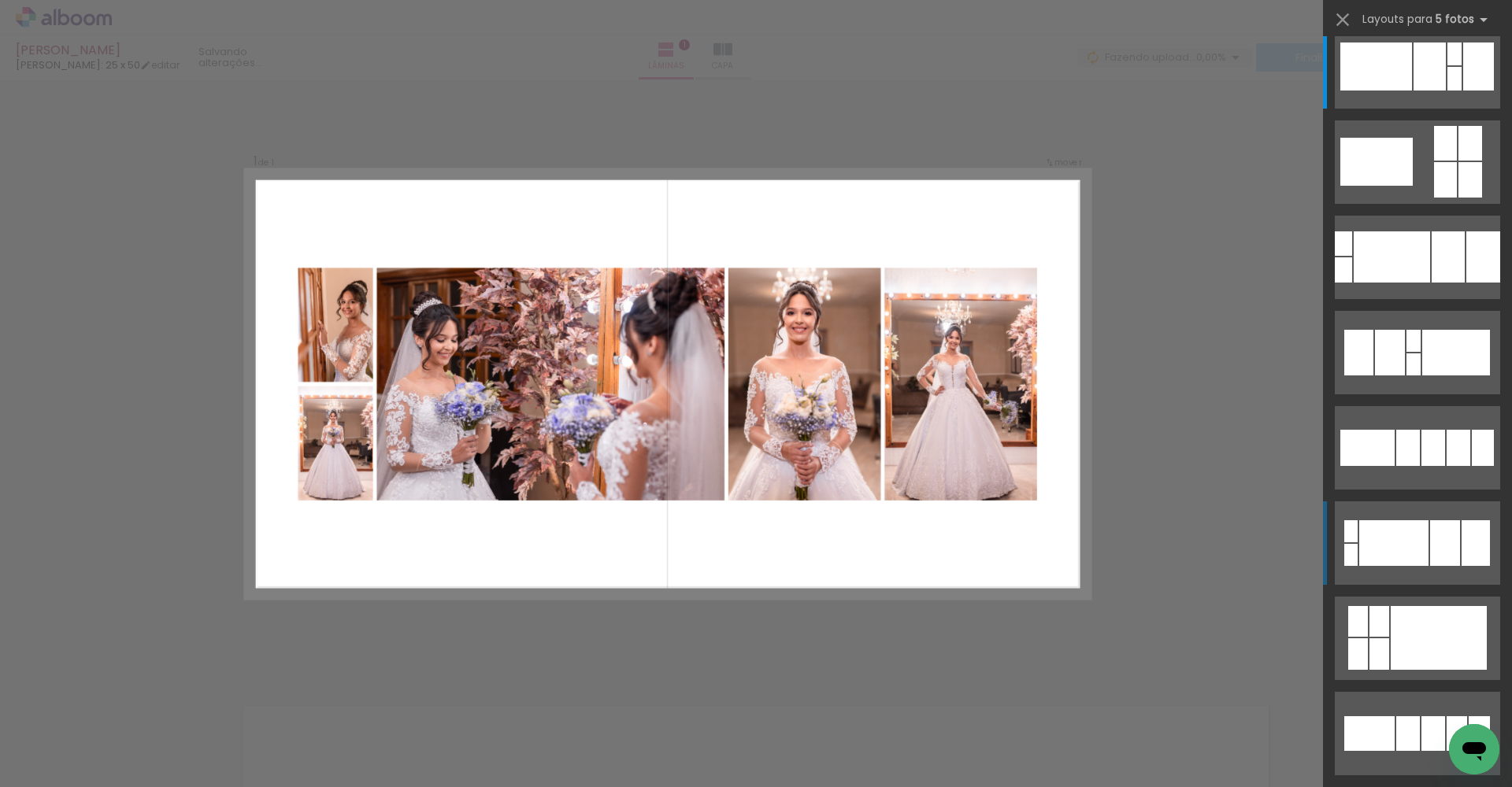
scroll to position [62, 0]
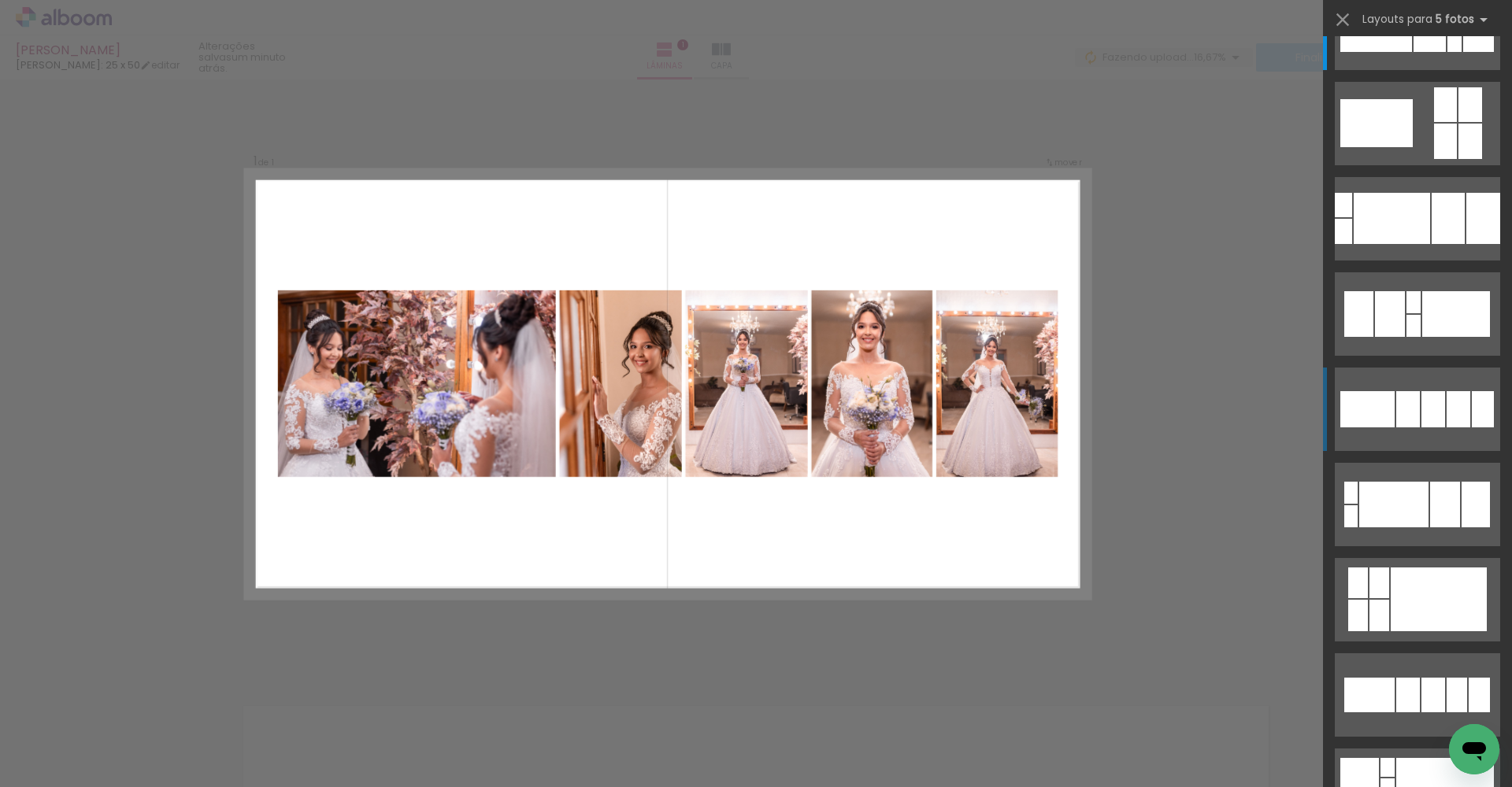
click at [1376, 52] on div at bounding box center [1375, 28] width 72 height 48
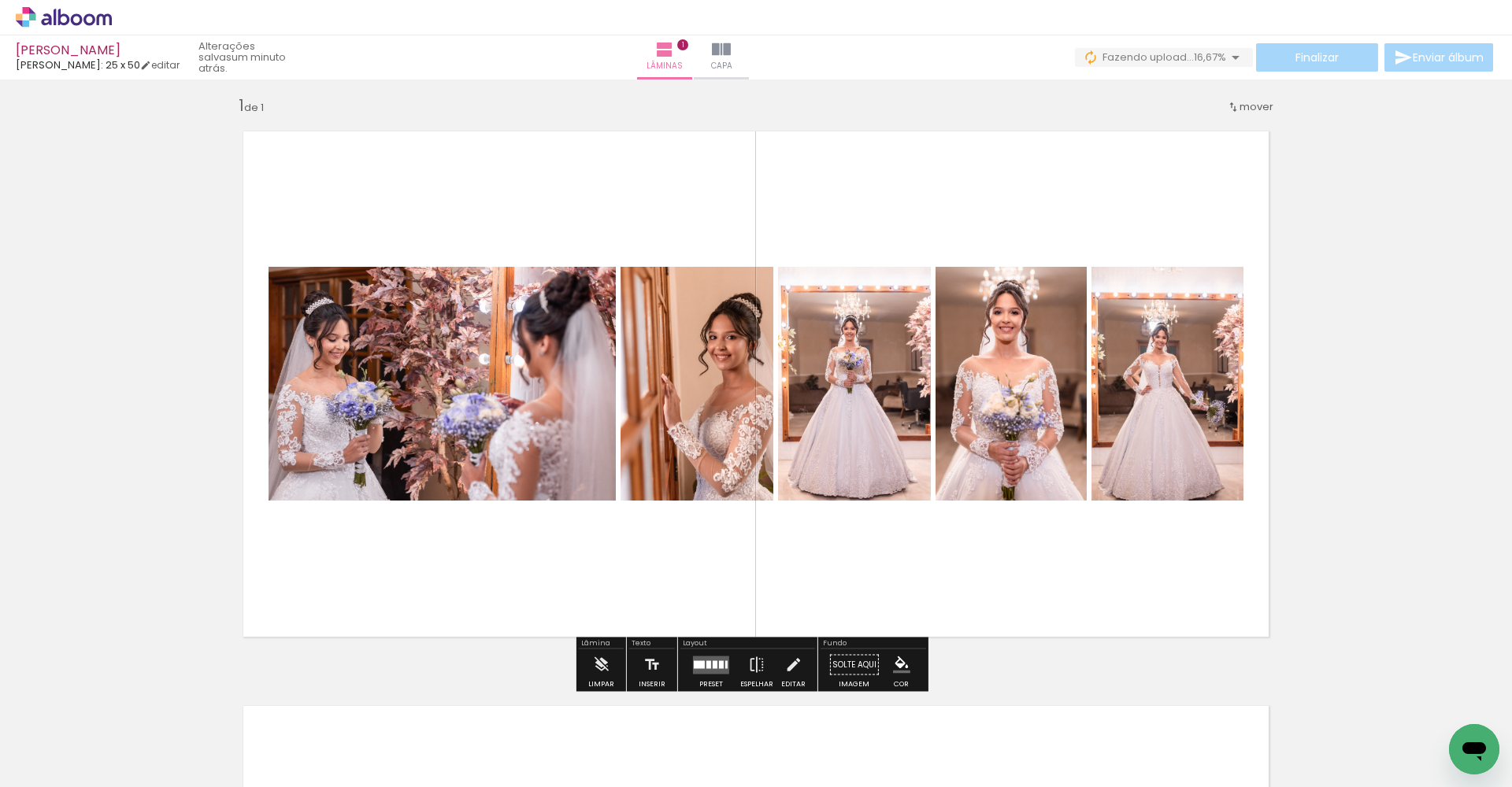
click at [713, 662] on div at bounding box center [715, 664] width 5 height 8
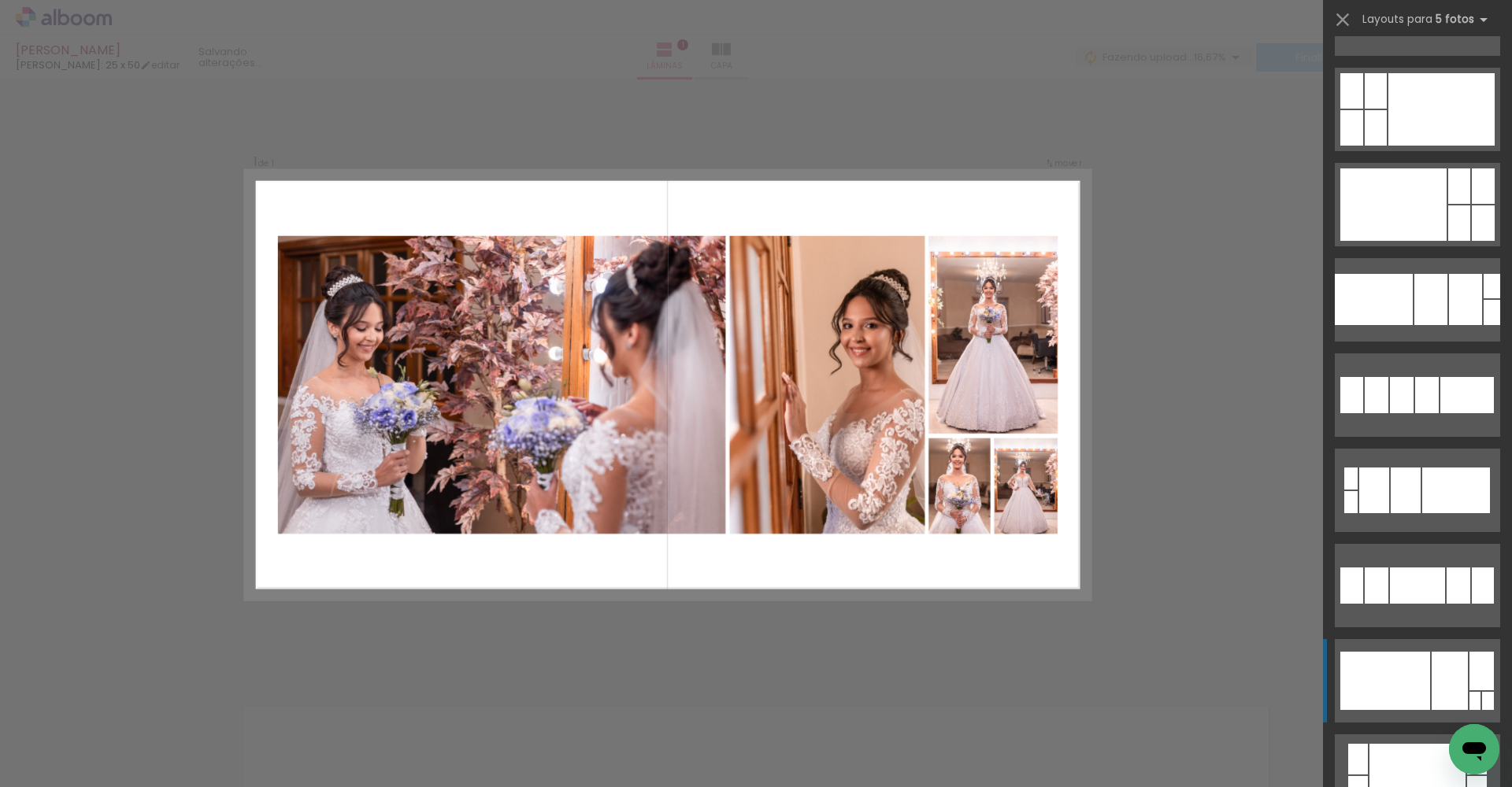
scroll to position [2039, 0]
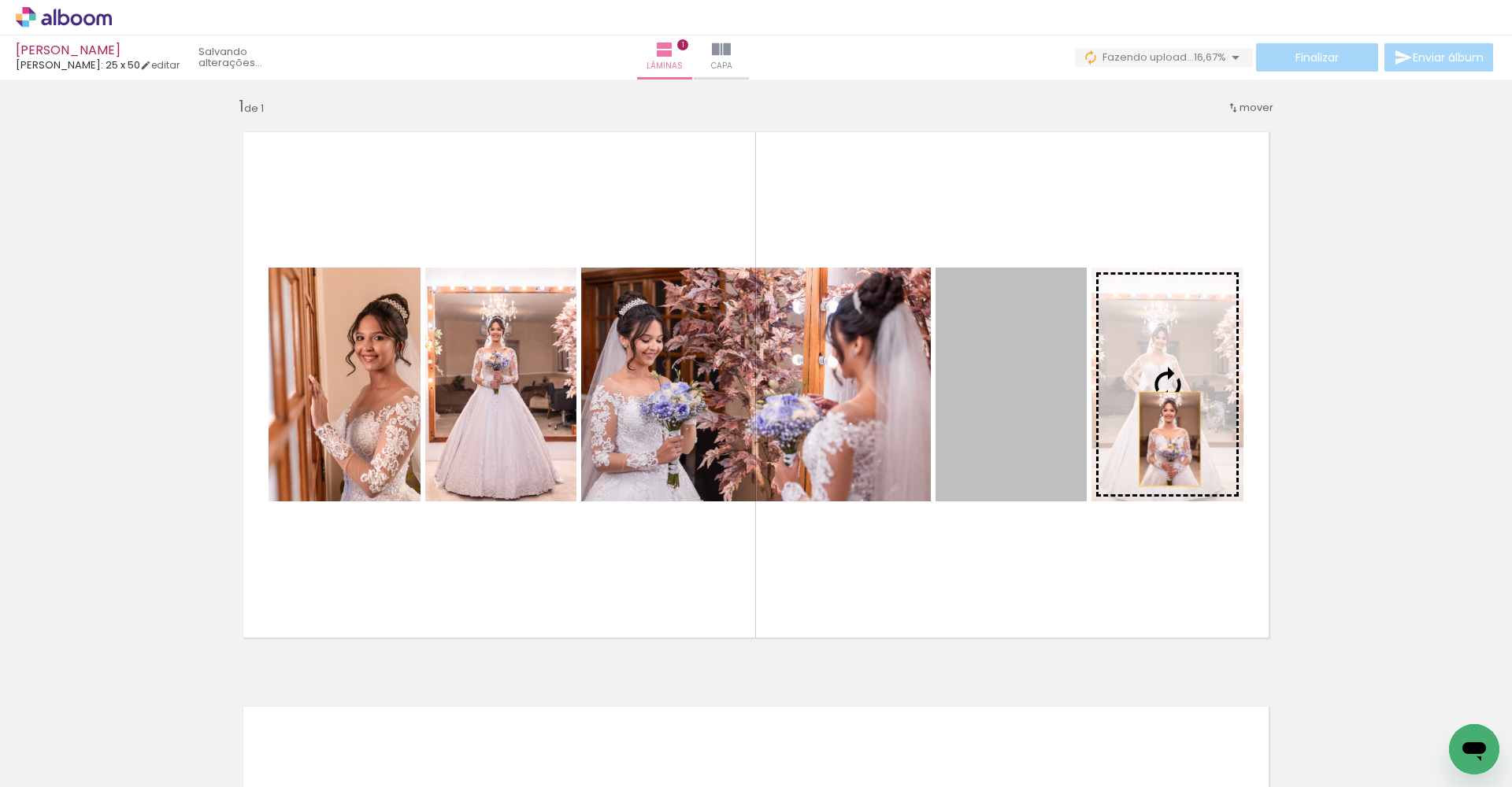
drag, startPoint x: 997, startPoint y: 397, endPoint x: 1159, endPoint y: 431, distance: 165.5
click at [0, 0] on slot at bounding box center [0, 0] width 0 height 0
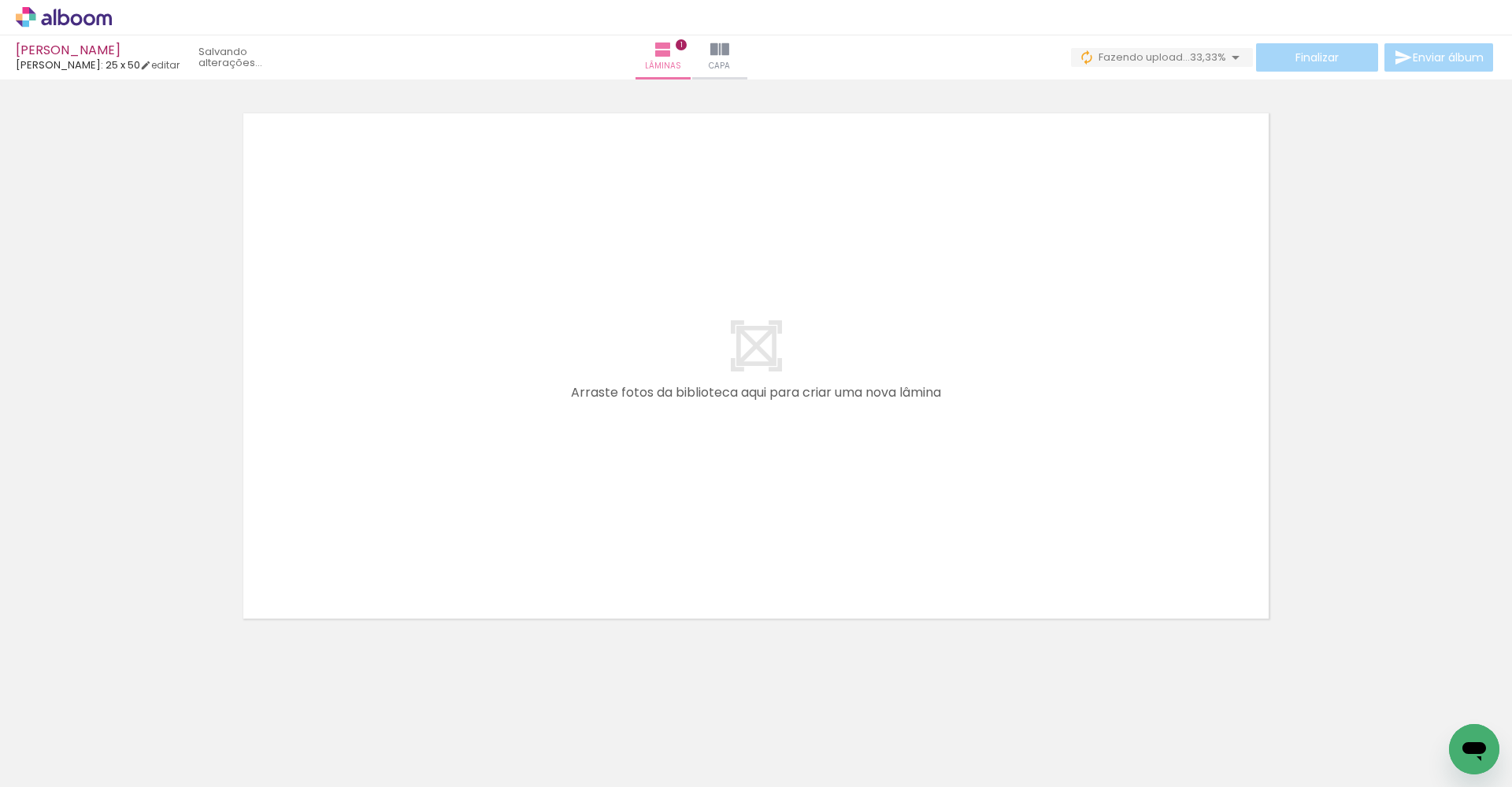
scroll to position [0, 2692]
drag, startPoint x: 1101, startPoint y: 781, endPoint x: 1218, endPoint y: 784, distance: 117.0
click at [129, 784] on iron-horizontal-list at bounding box center [114, 738] width 31 height 99
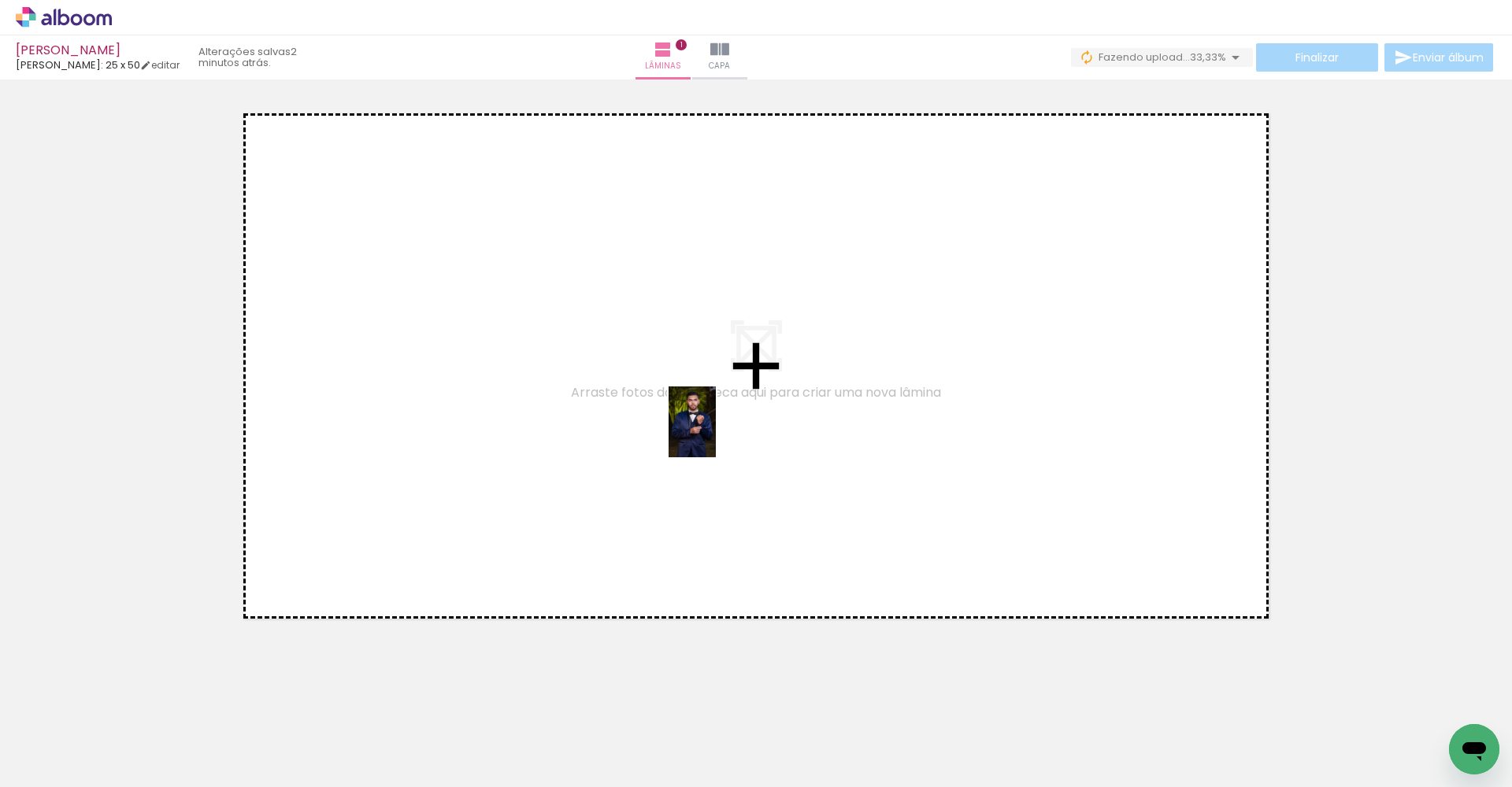
drag, startPoint x: 1189, startPoint y: 729, endPoint x: 704, endPoint y: 427, distance: 571.3
click at [704, 427] on quentale-workspace at bounding box center [756, 393] width 1512 height 787
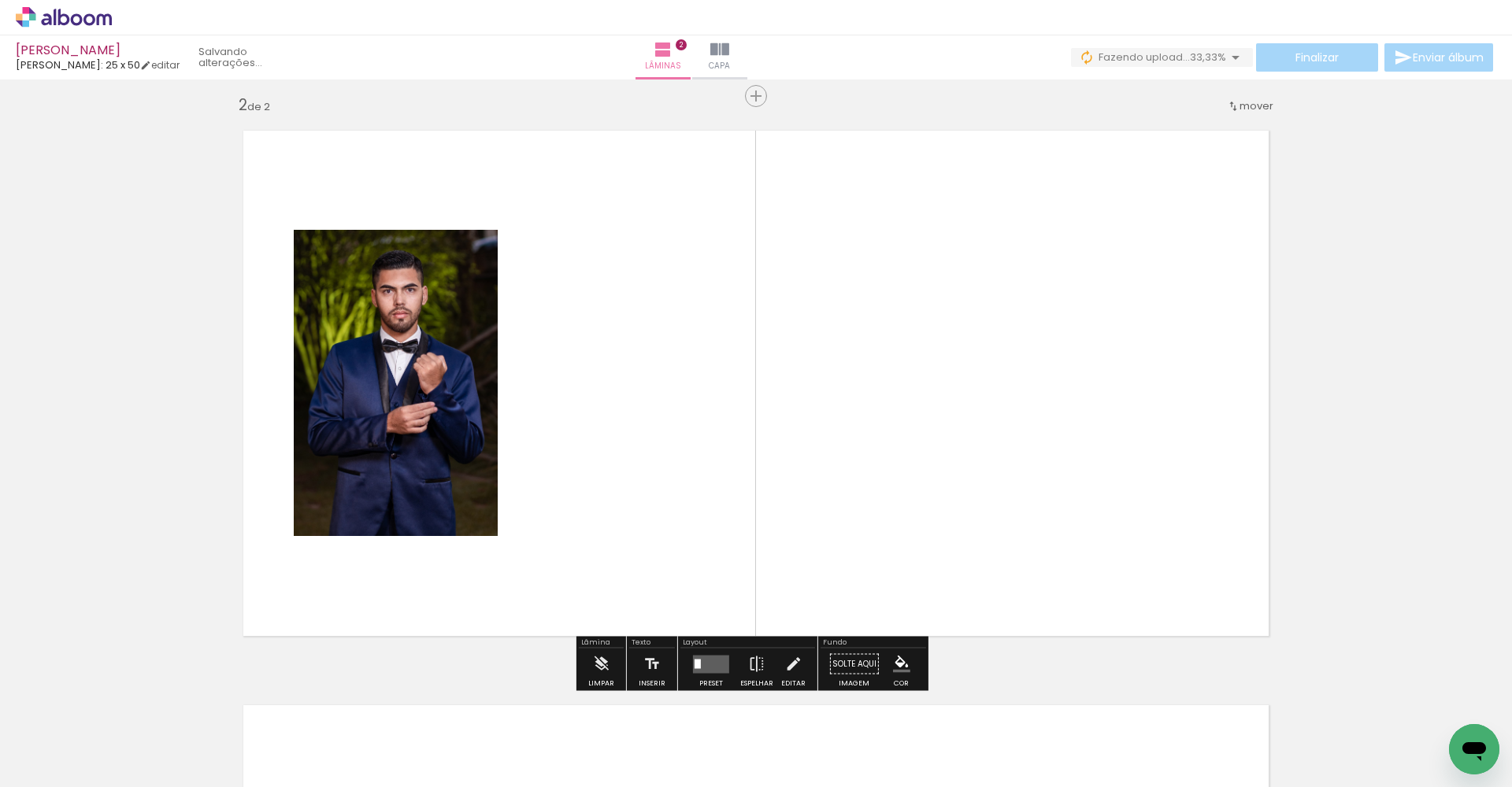
scroll to position [583, 0]
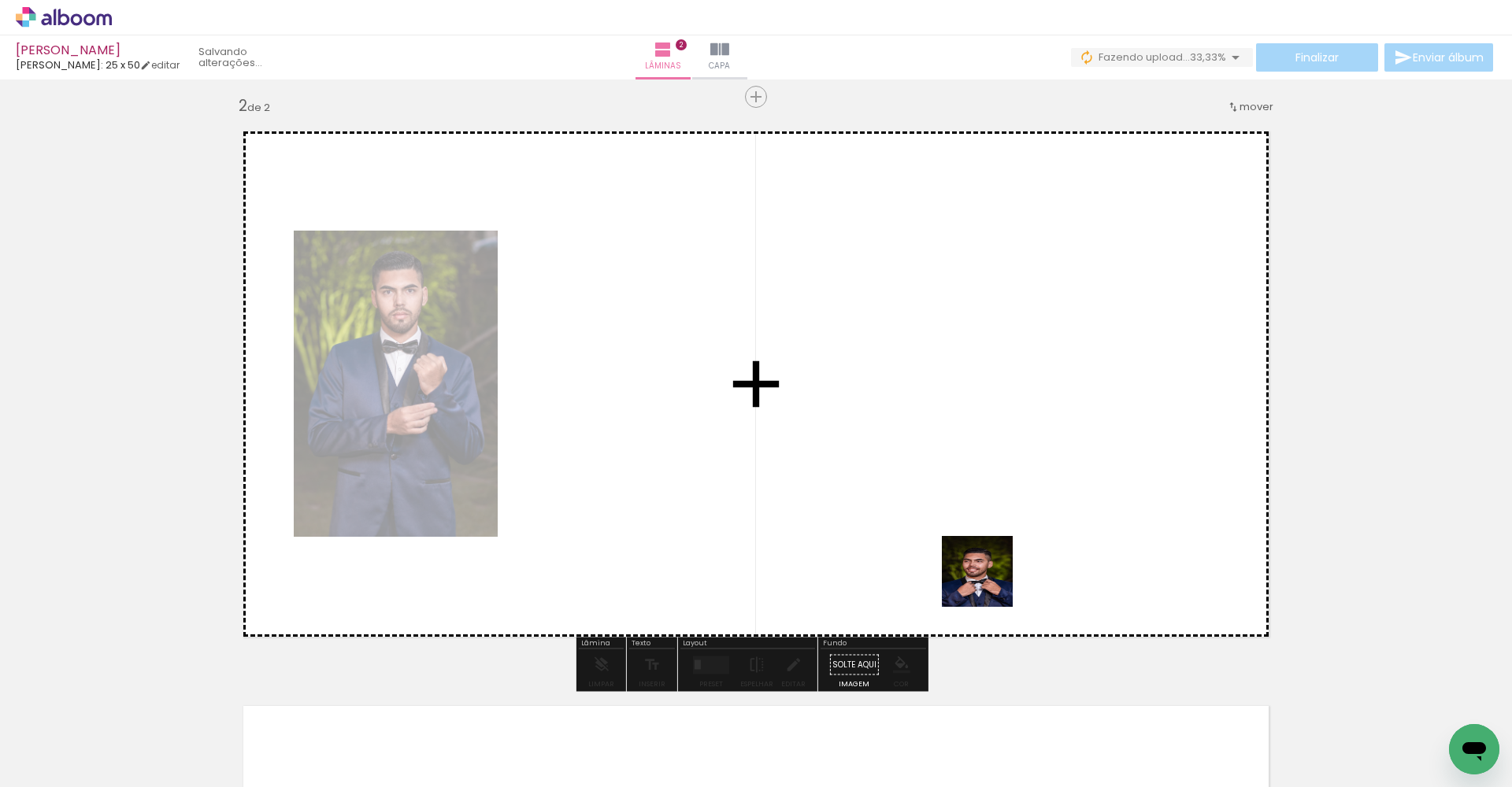
drag, startPoint x: 1262, startPoint y: 759, endPoint x: 833, endPoint y: 479, distance: 512.3
click at [833, 479] on quentale-workspace at bounding box center [756, 393] width 1512 height 787
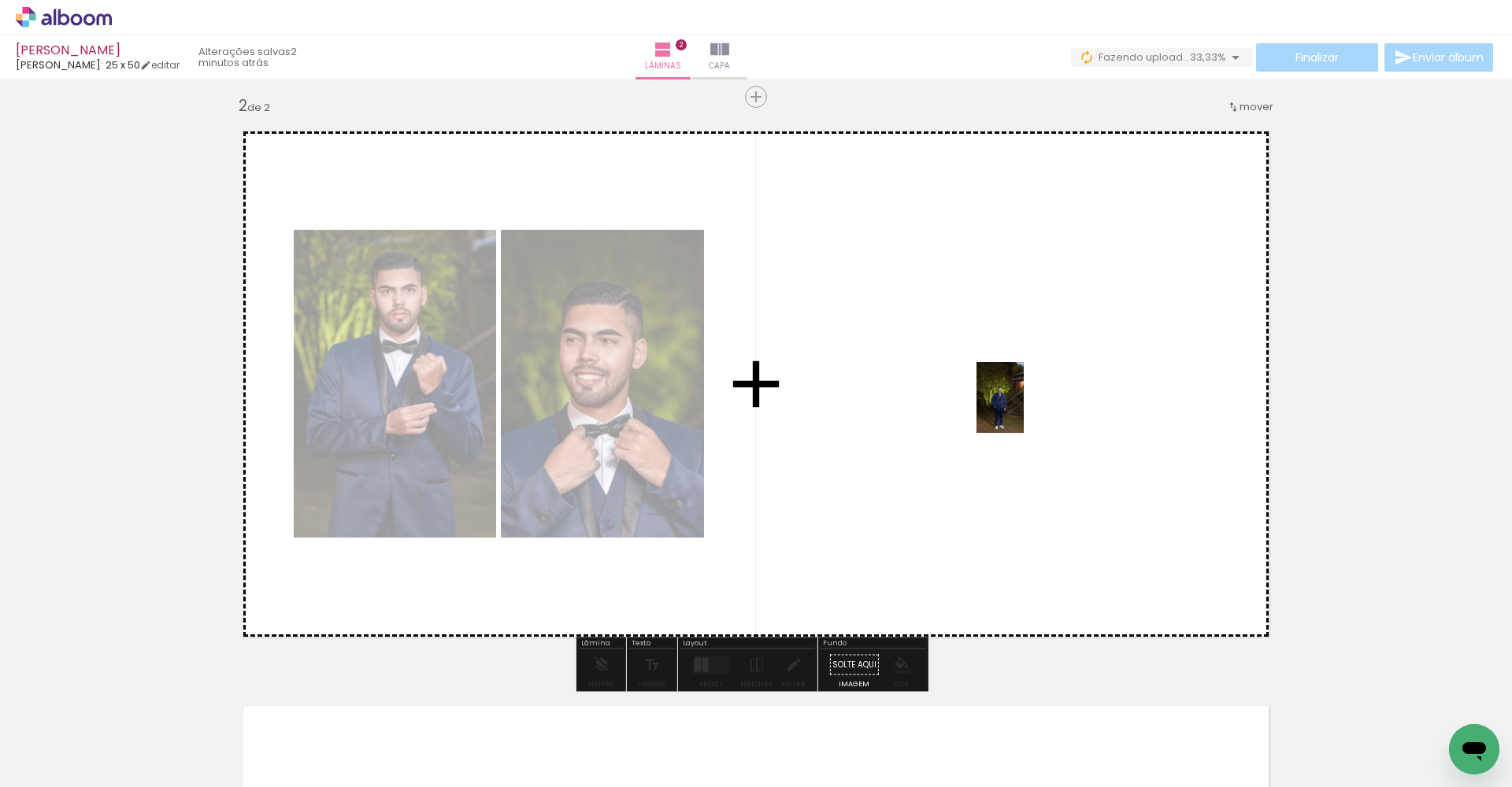
drag, startPoint x: 1333, startPoint y: 717, endPoint x: 1024, endPoint y: 410, distance: 435.6
click at [1024, 410] on quentale-workspace at bounding box center [756, 393] width 1512 height 787
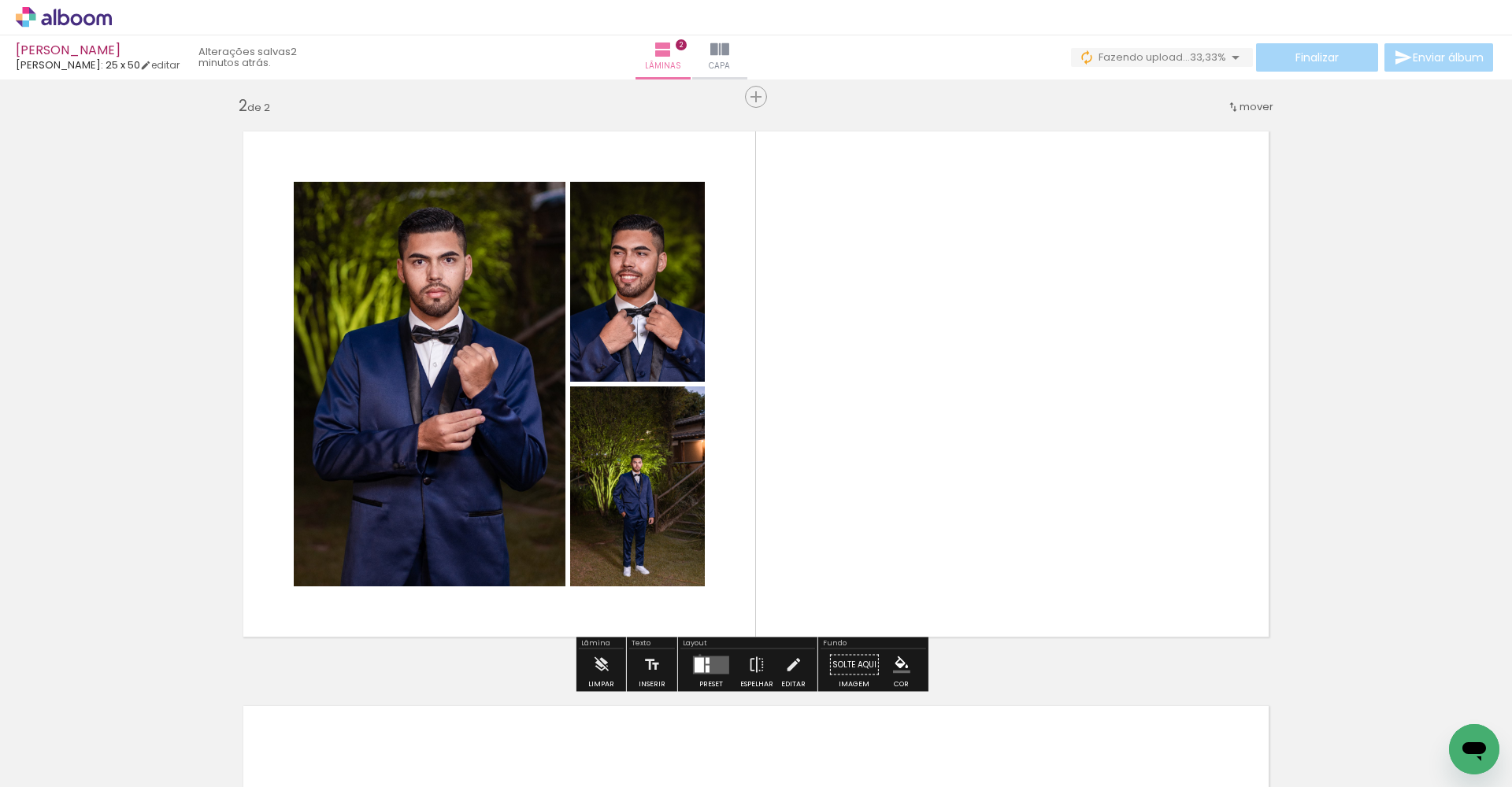
click at [696, 655] on div at bounding box center [712, 665] width 43 height 31
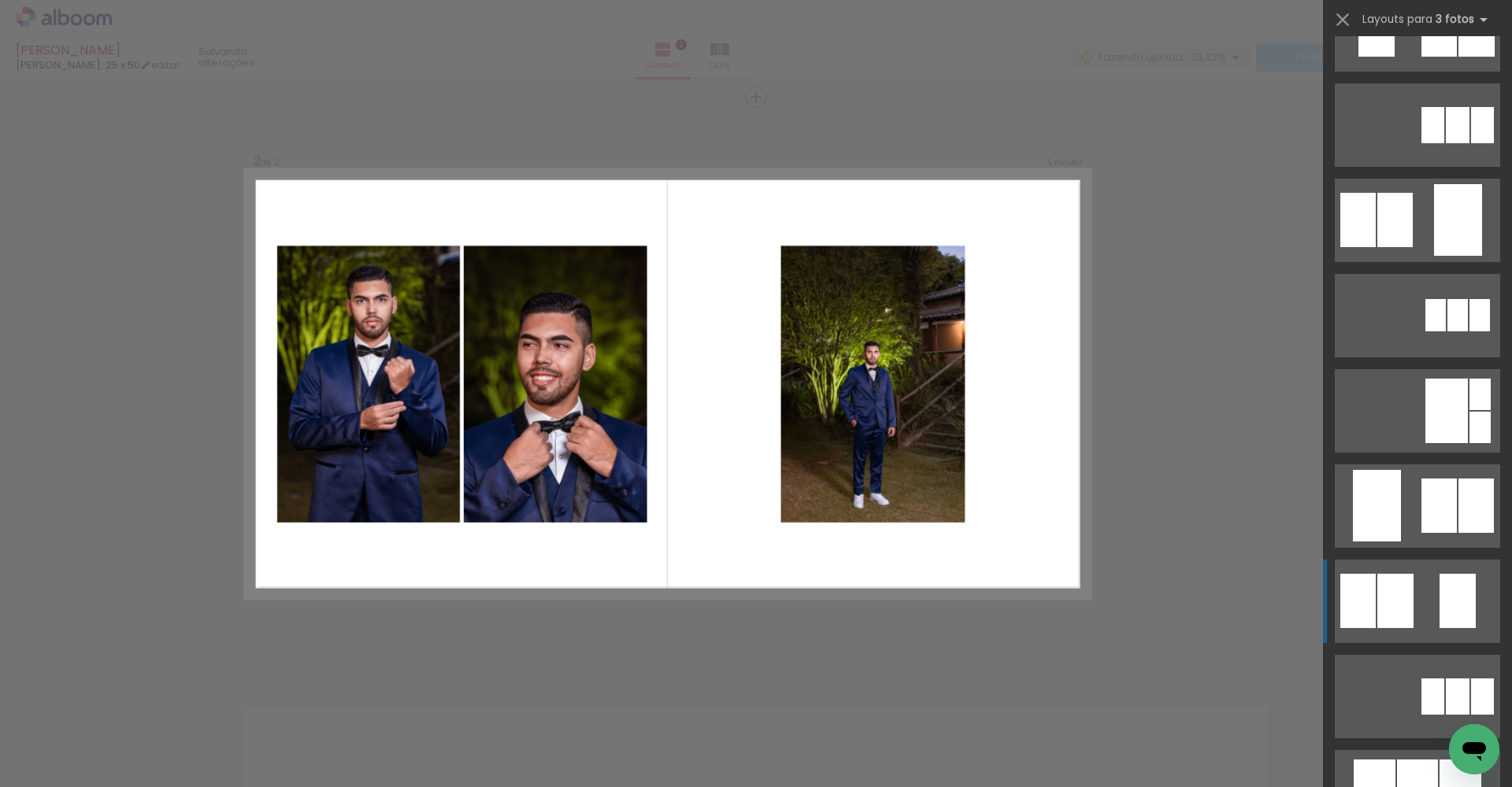
scroll to position [273, 0]
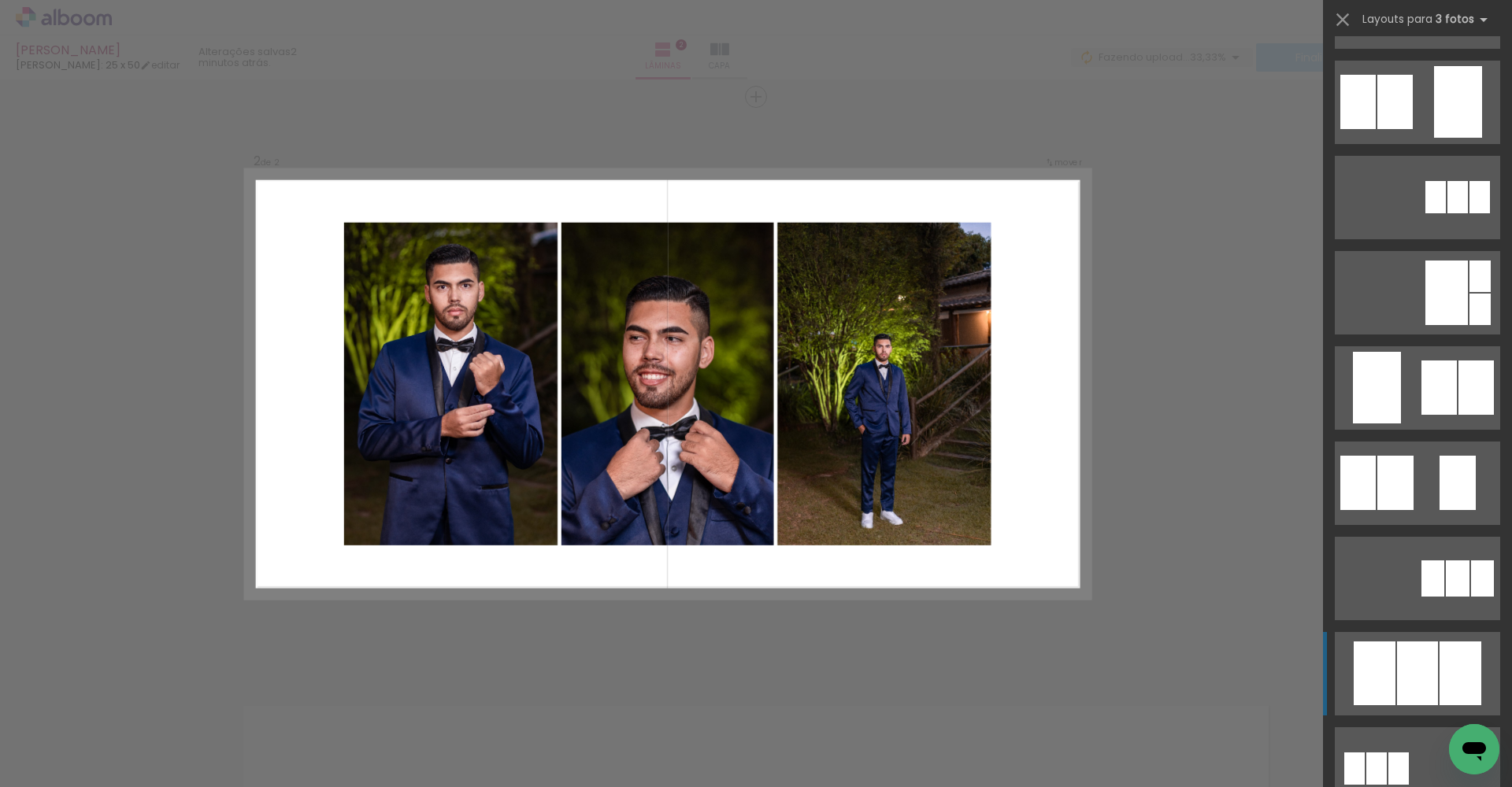
click at [1412, 670] on div at bounding box center [1417, 674] width 41 height 64
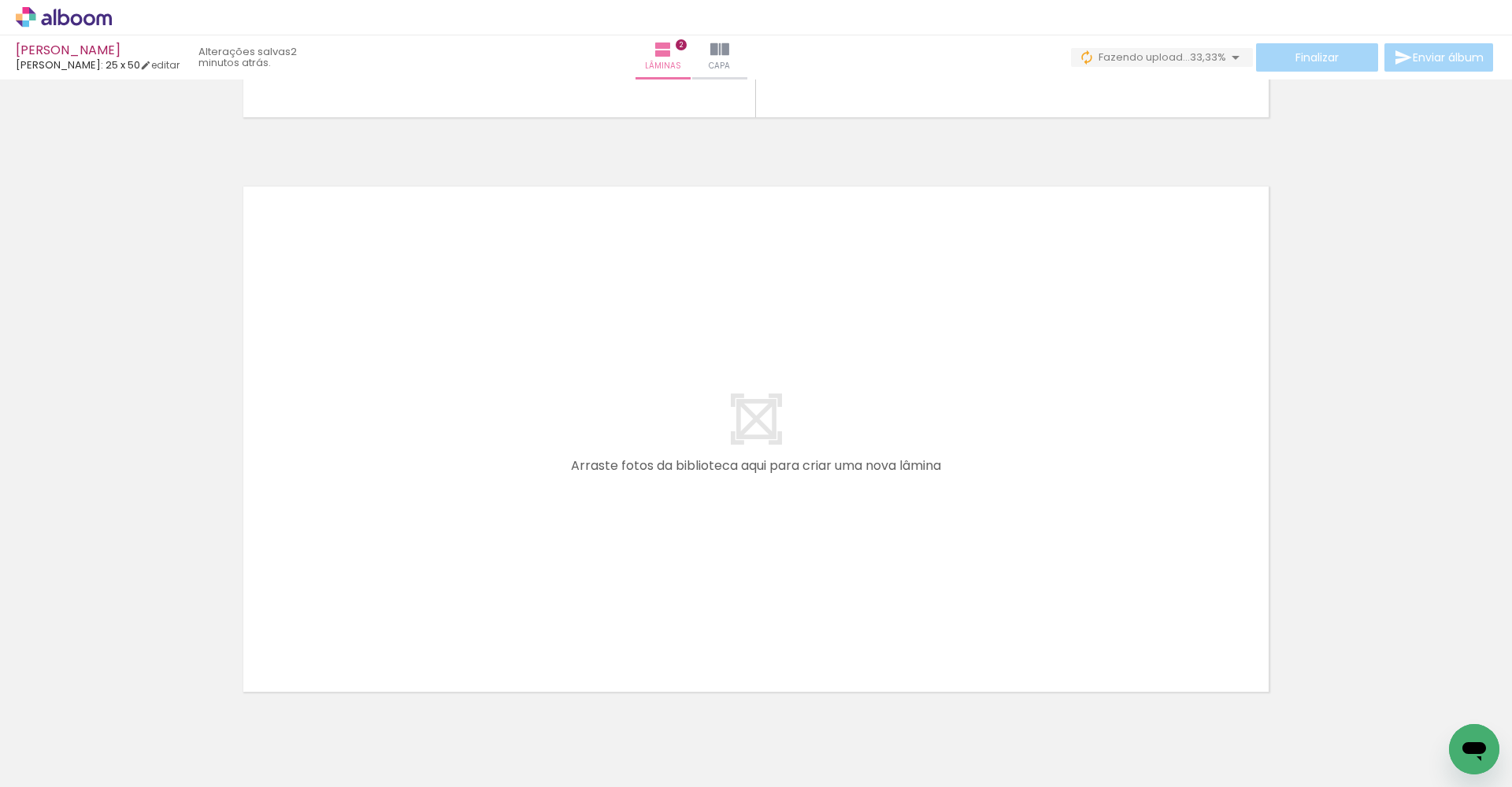
scroll to position [0, 2811]
drag, startPoint x: 1171, startPoint y: 785, endPoint x: 1365, endPoint y: 785, distance: 194.0
click at [129, 785] on iron-horizontal-list at bounding box center [114, 738] width 31 height 99
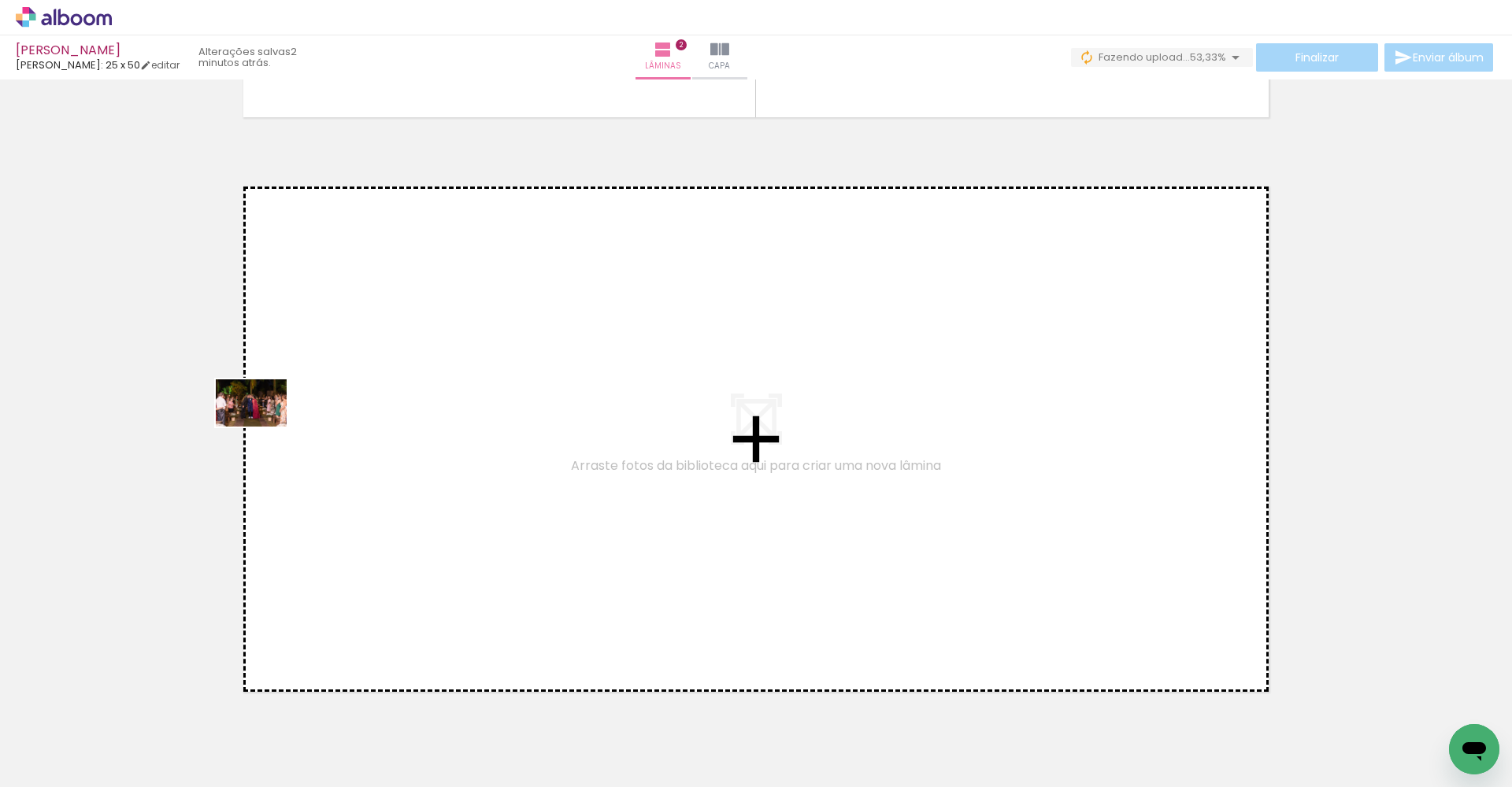
drag, startPoint x: 160, startPoint y: 745, endPoint x: 318, endPoint y: 341, distance: 433.8
click at [318, 341] on quentale-workspace at bounding box center [756, 393] width 1512 height 787
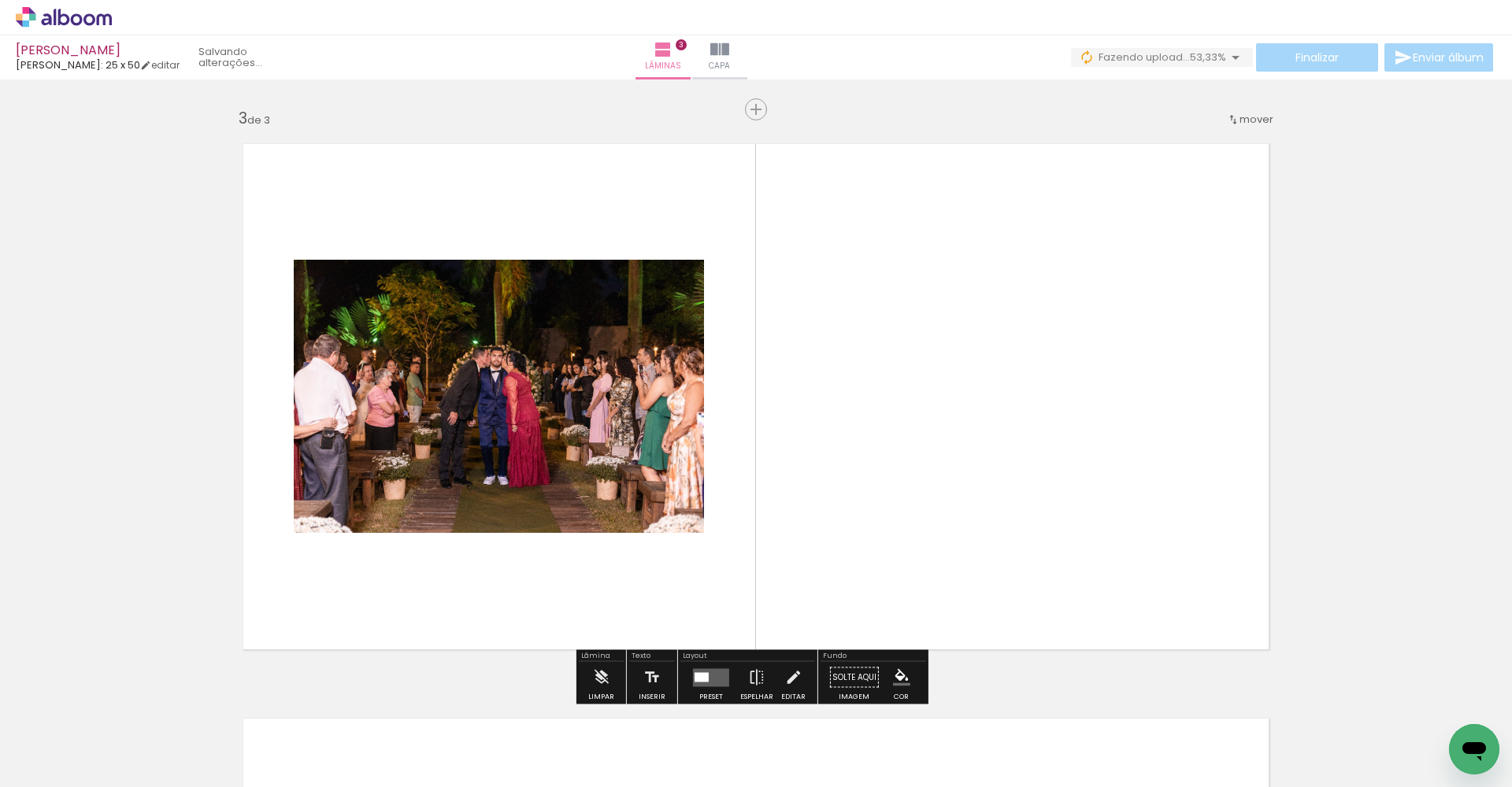
scroll to position [1158, 0]
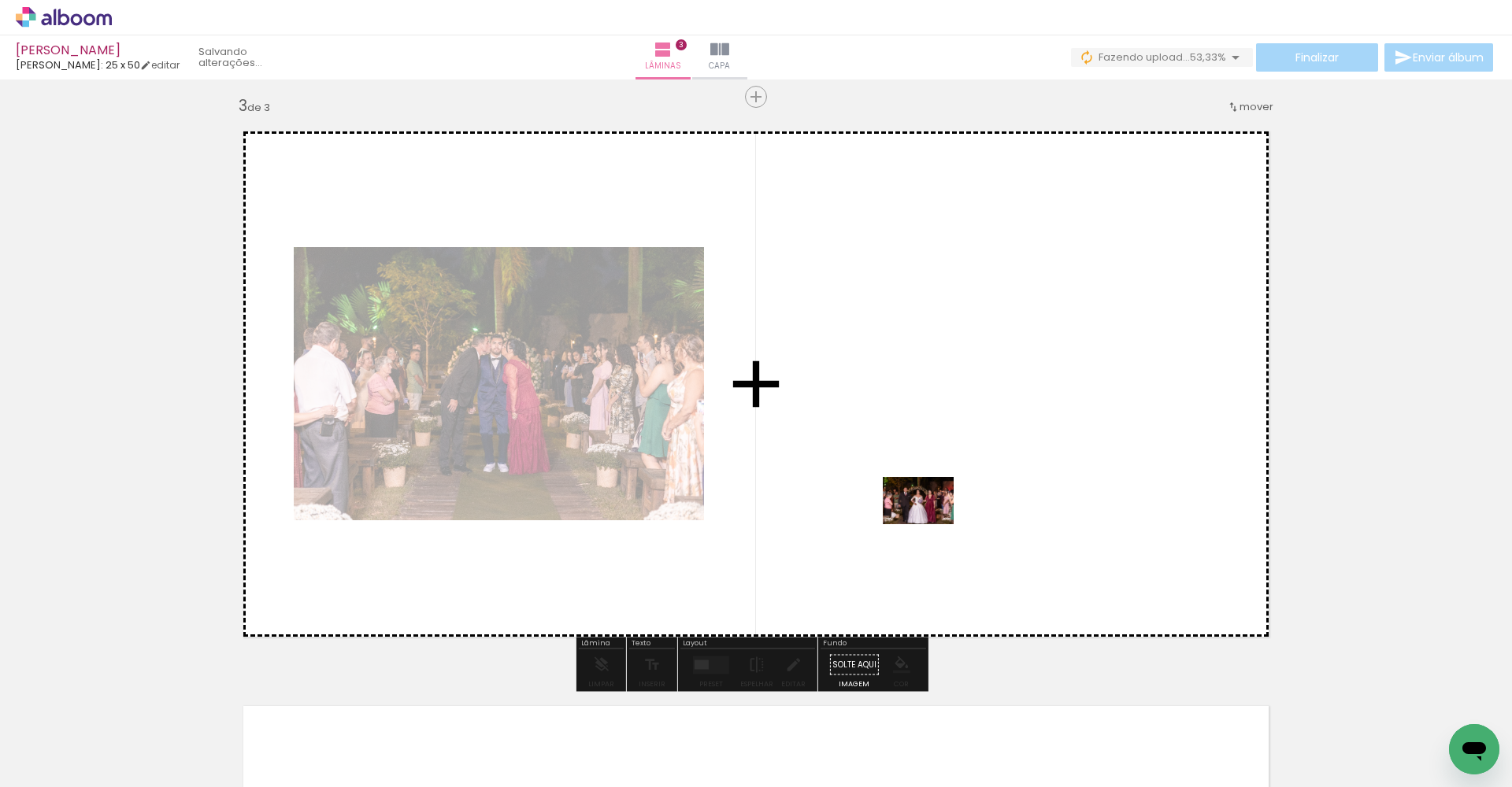
drag, startPoint x: 270, startPoint y: 738, endPoint x: 930, endPoint y: 524, distance: 693.8
click at [930, 524] on quentale-workspace at bounding box center [756, 393] width 1512 height 787
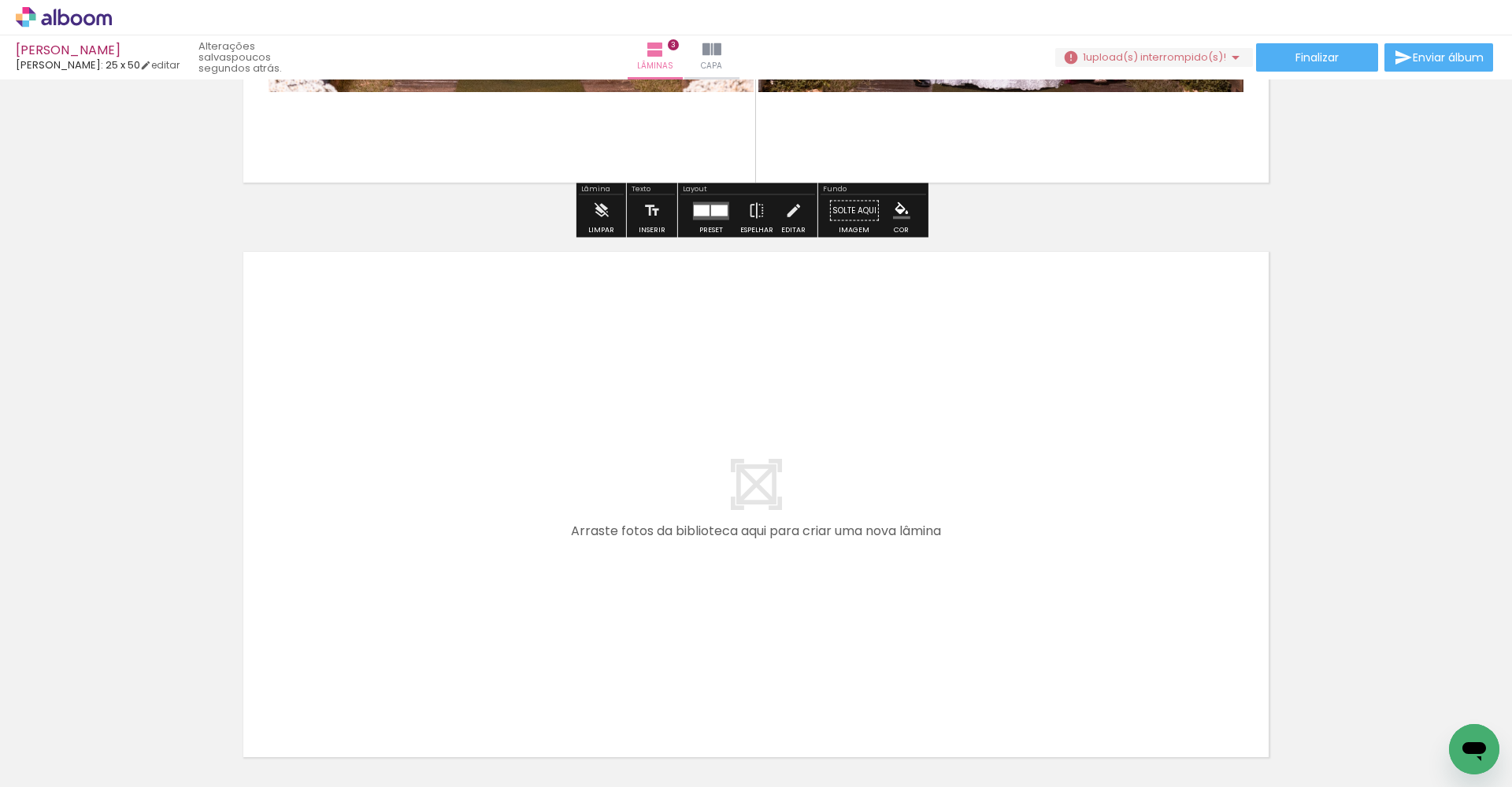
scroll to position [1687, 0]
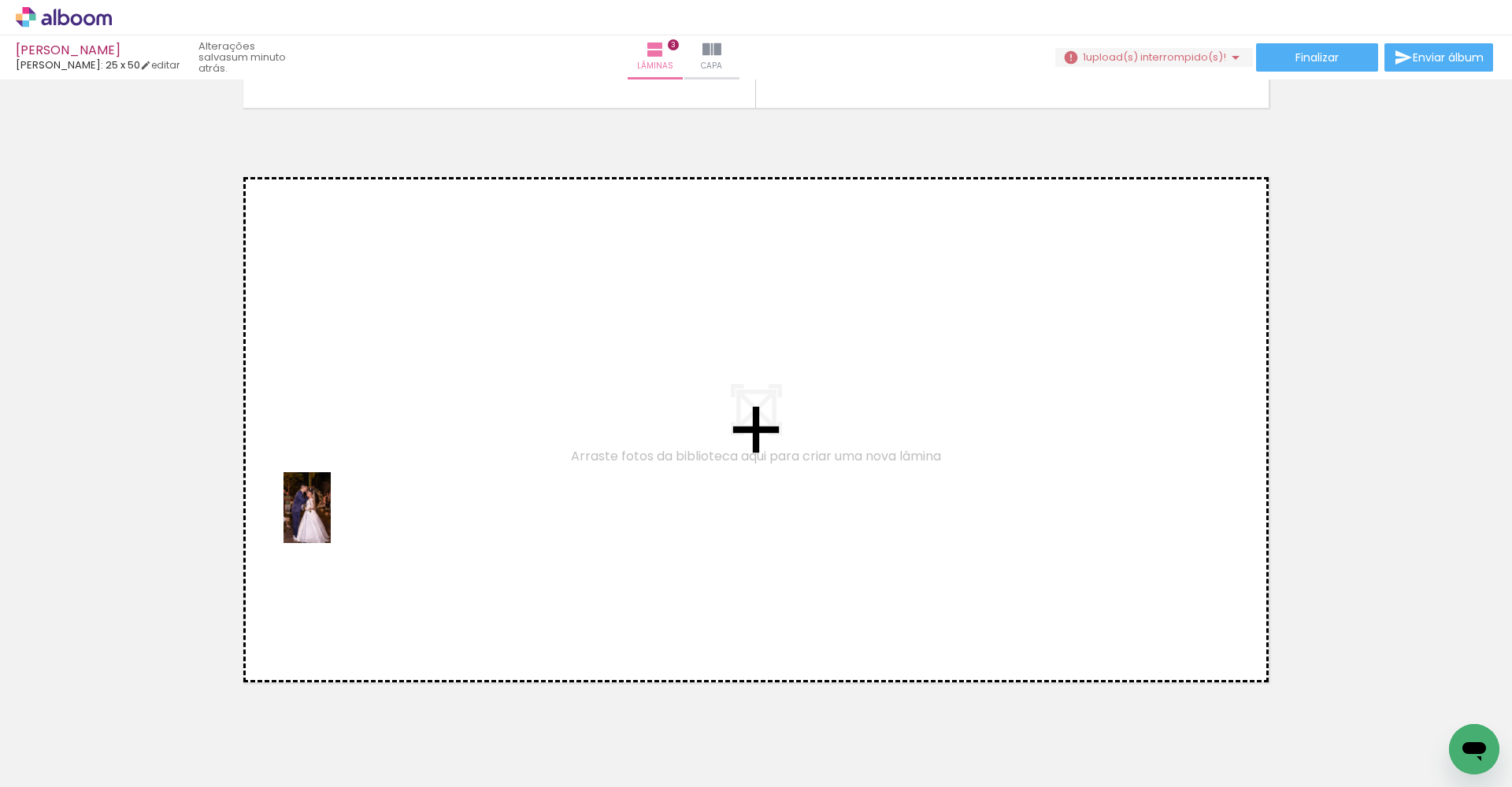
drag, startPoint x: 353, startPoint y: 748, endPoint x: 319, endPoint y: 450, distance: 299.9
click at [319, 450] on quentale-workspace at bounding box center [756, 393] width 1512 height 787
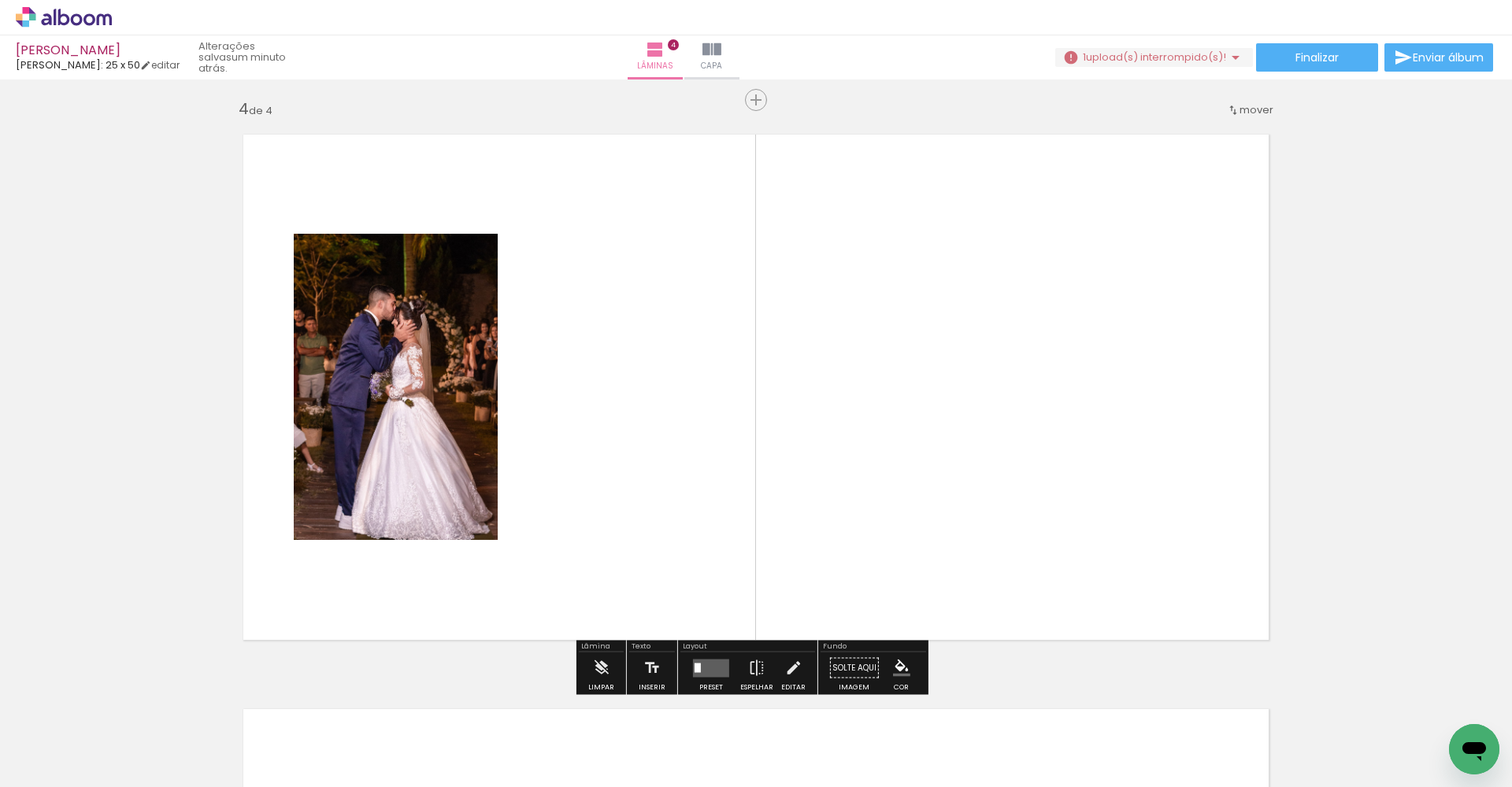
scroll to position [1733, 0]
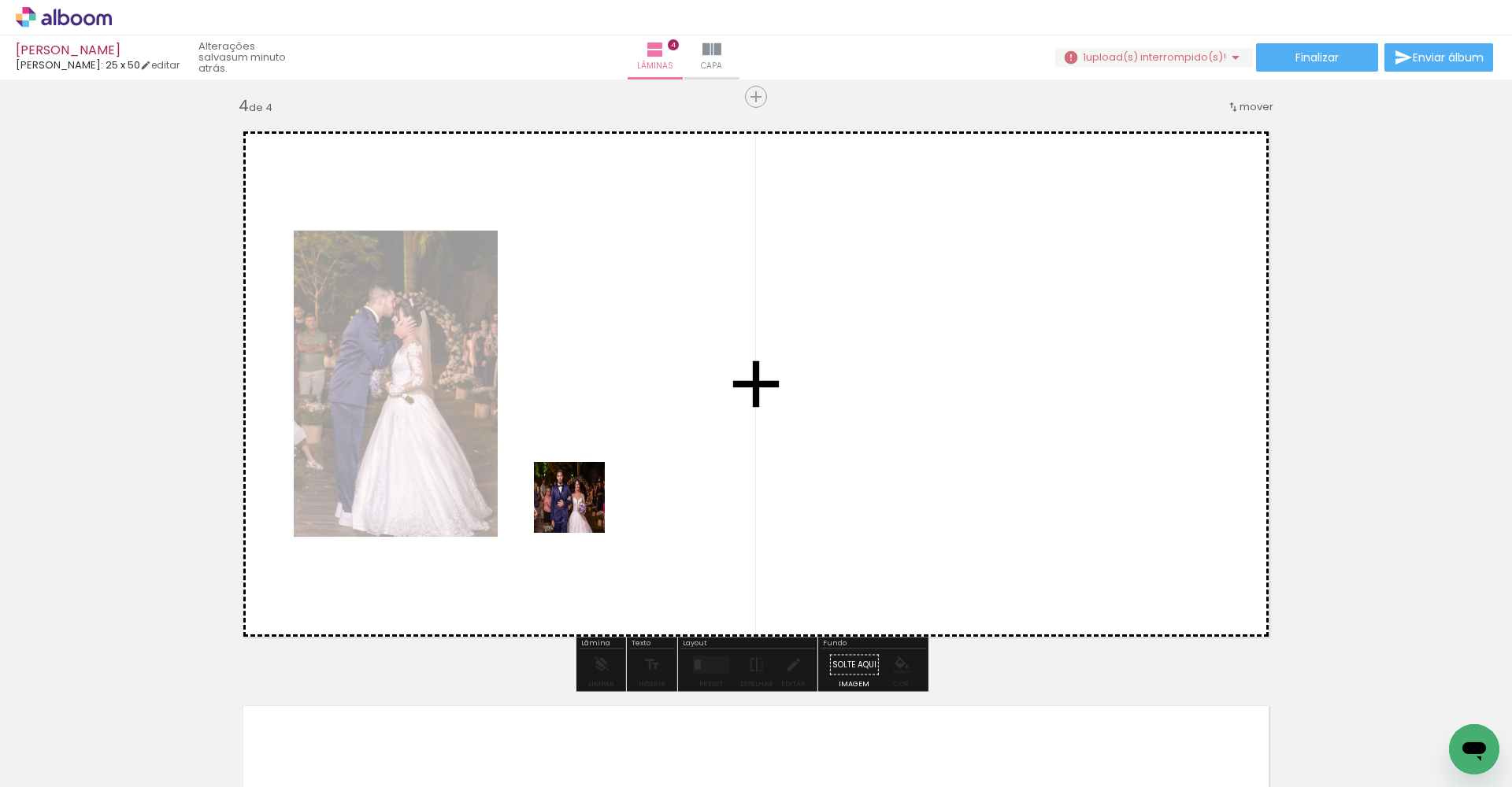
drag, startPoint x: 439, startPoint y: 730, endPoint x: 675, endPoint y: 373, distance: 428.0
click at [675, 373] on quentale-workspace at bounding box center [756, 393] width 1512 height 787
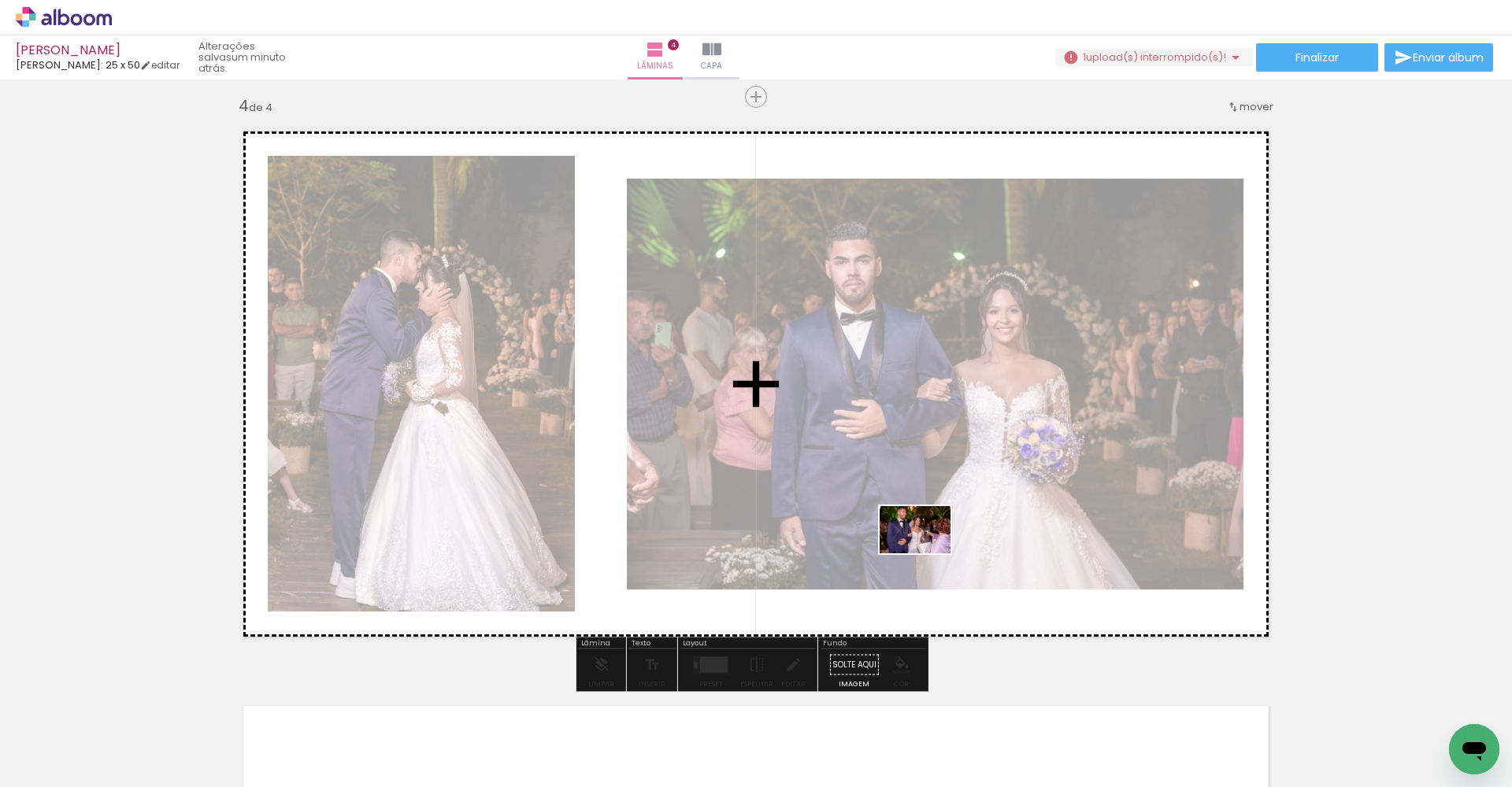
drag, startPoint x: 521, startPoint y: 756, endPoint x: 927, endPoint y: 553, distance: 453.9
click at [927, 553] on quentale-workspace at bounding box center [756, 393] width 1512 height 787
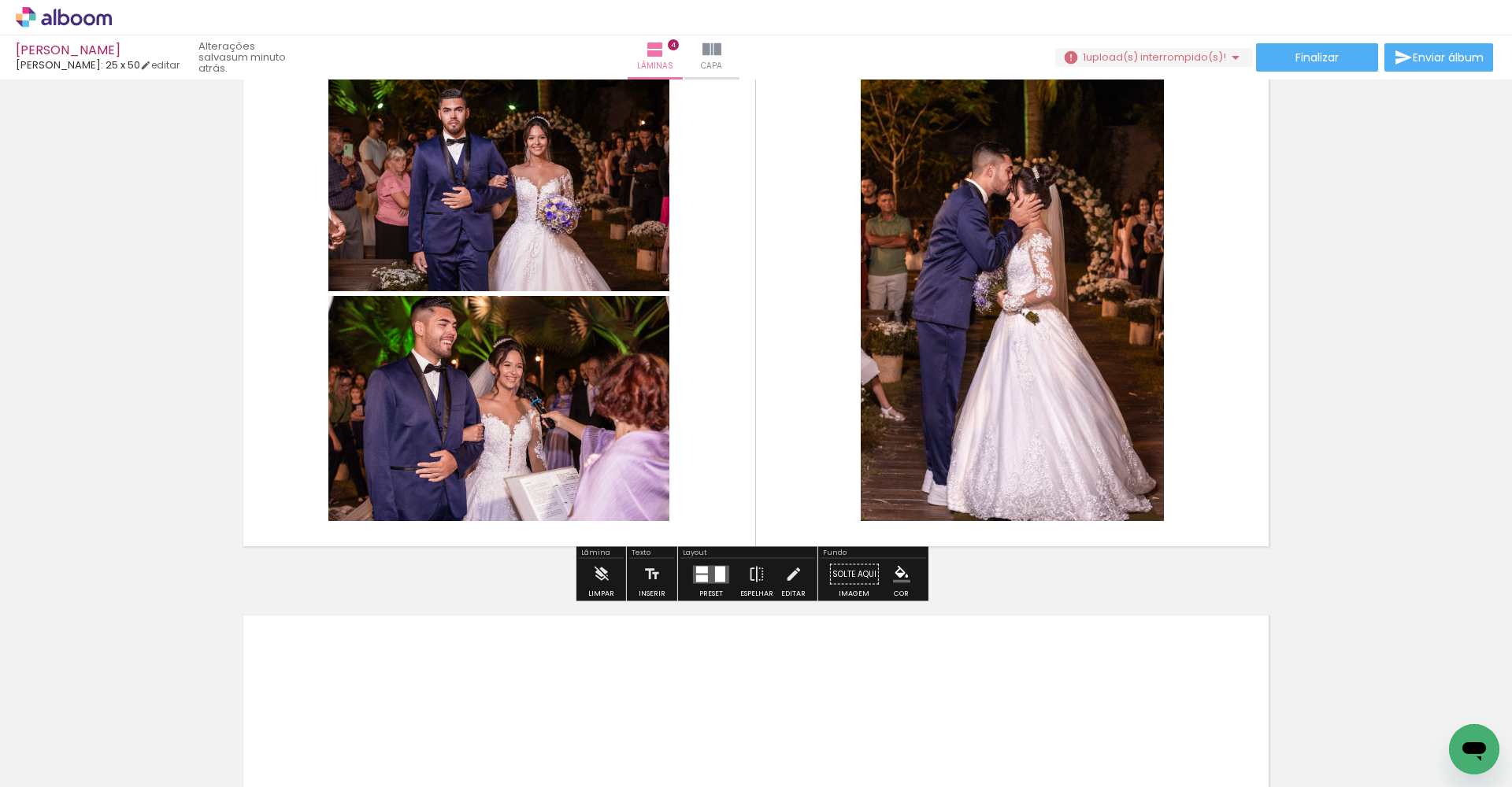
scroll to position [1780, 0]
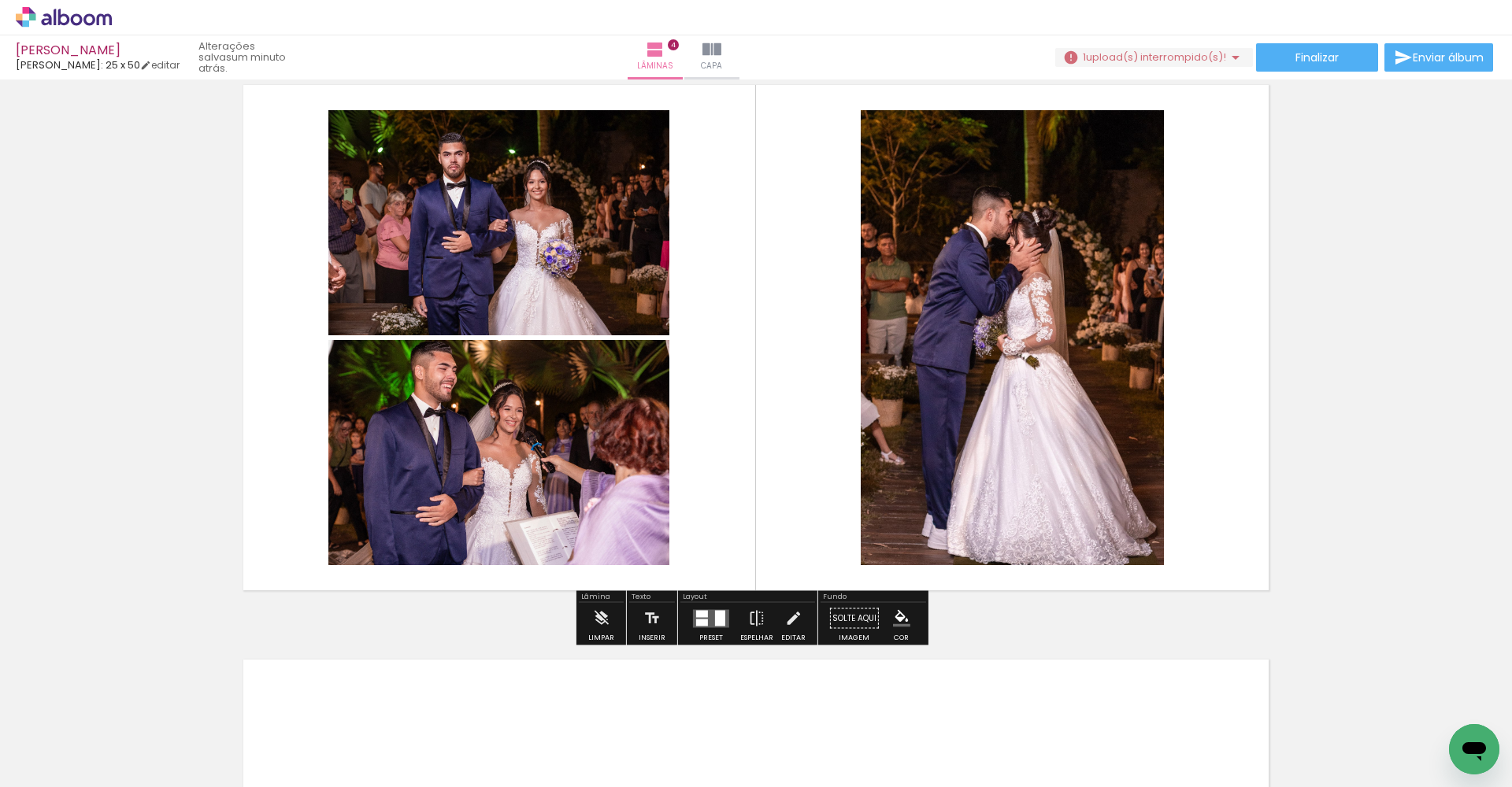
click at [708, 627] on quentale-layouter at bounding box center [711, 618] width 36 height 18
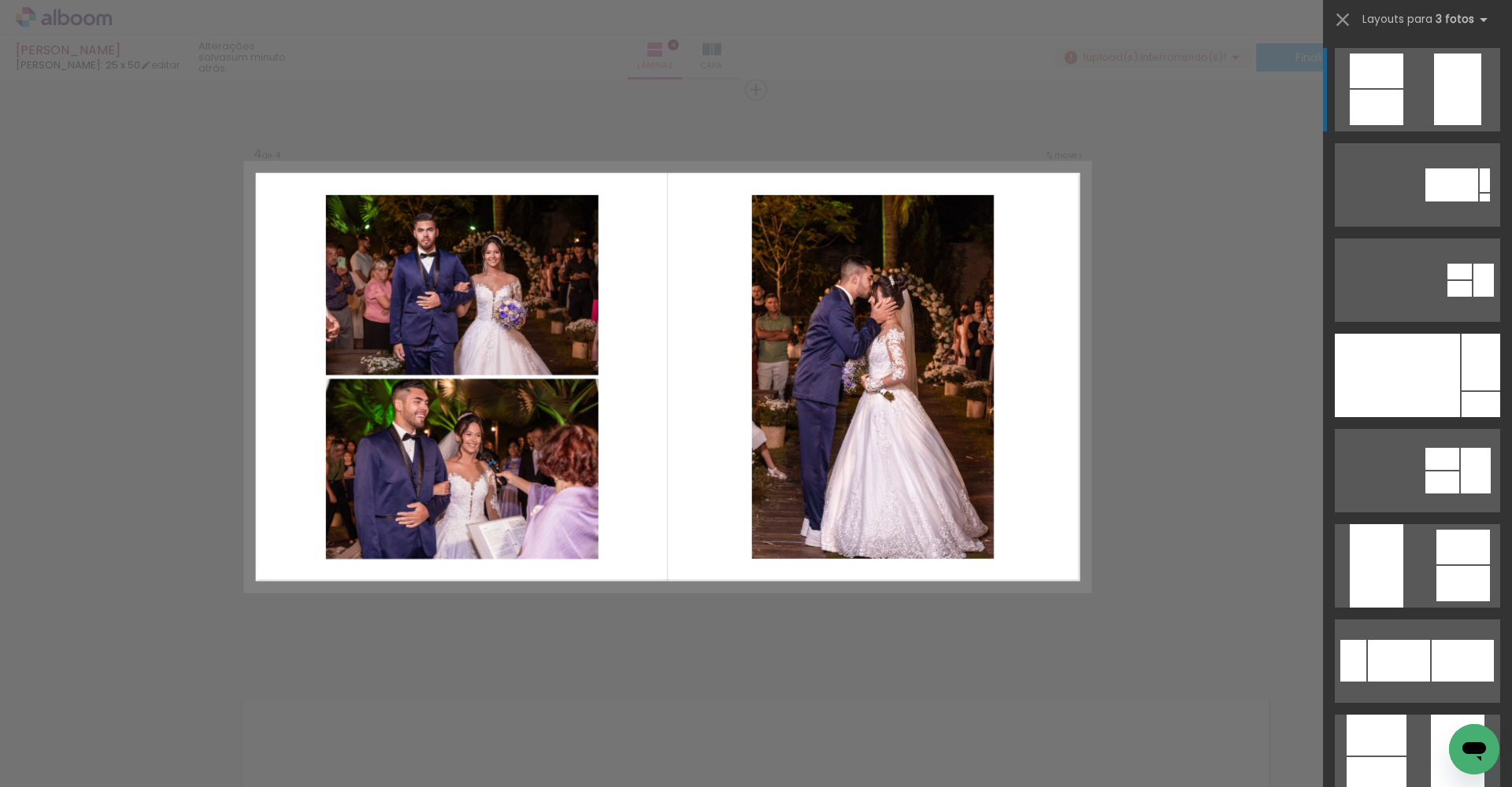
scroll to position [1733, 0]
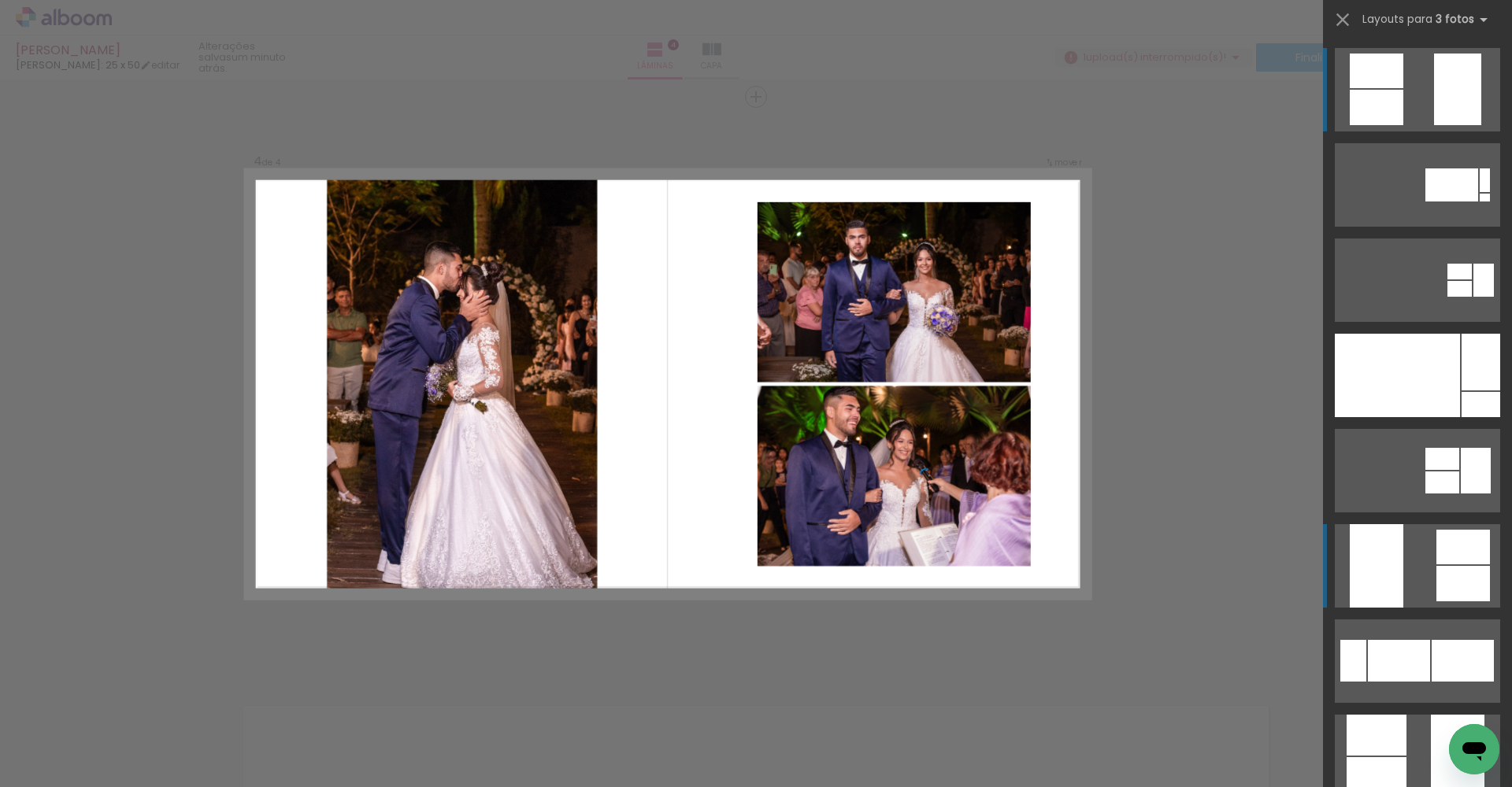
click at [1370, 417] on div at bounding box center [1398, 375] width 125 height 83
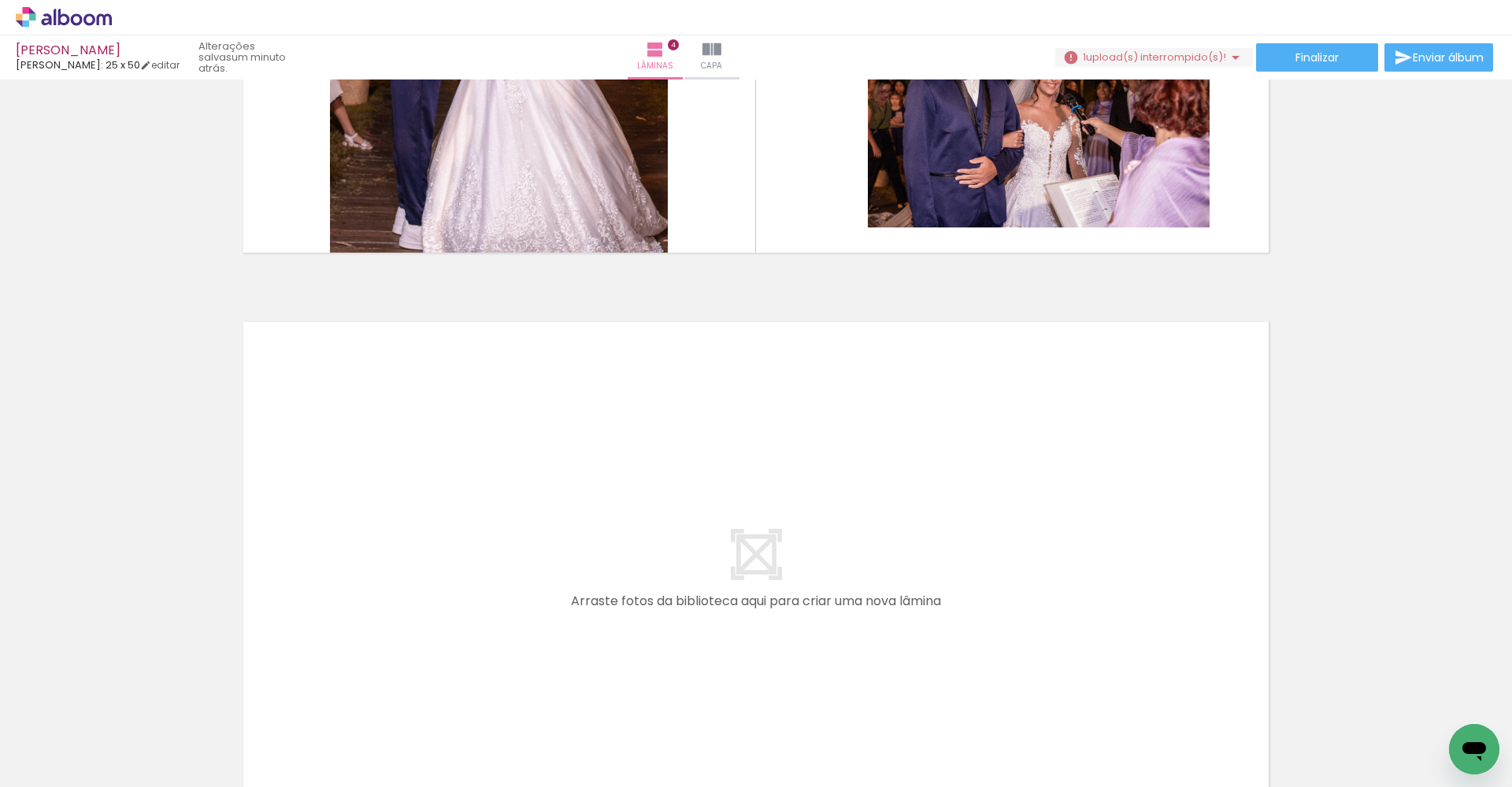
scroll to position [2141, 0]
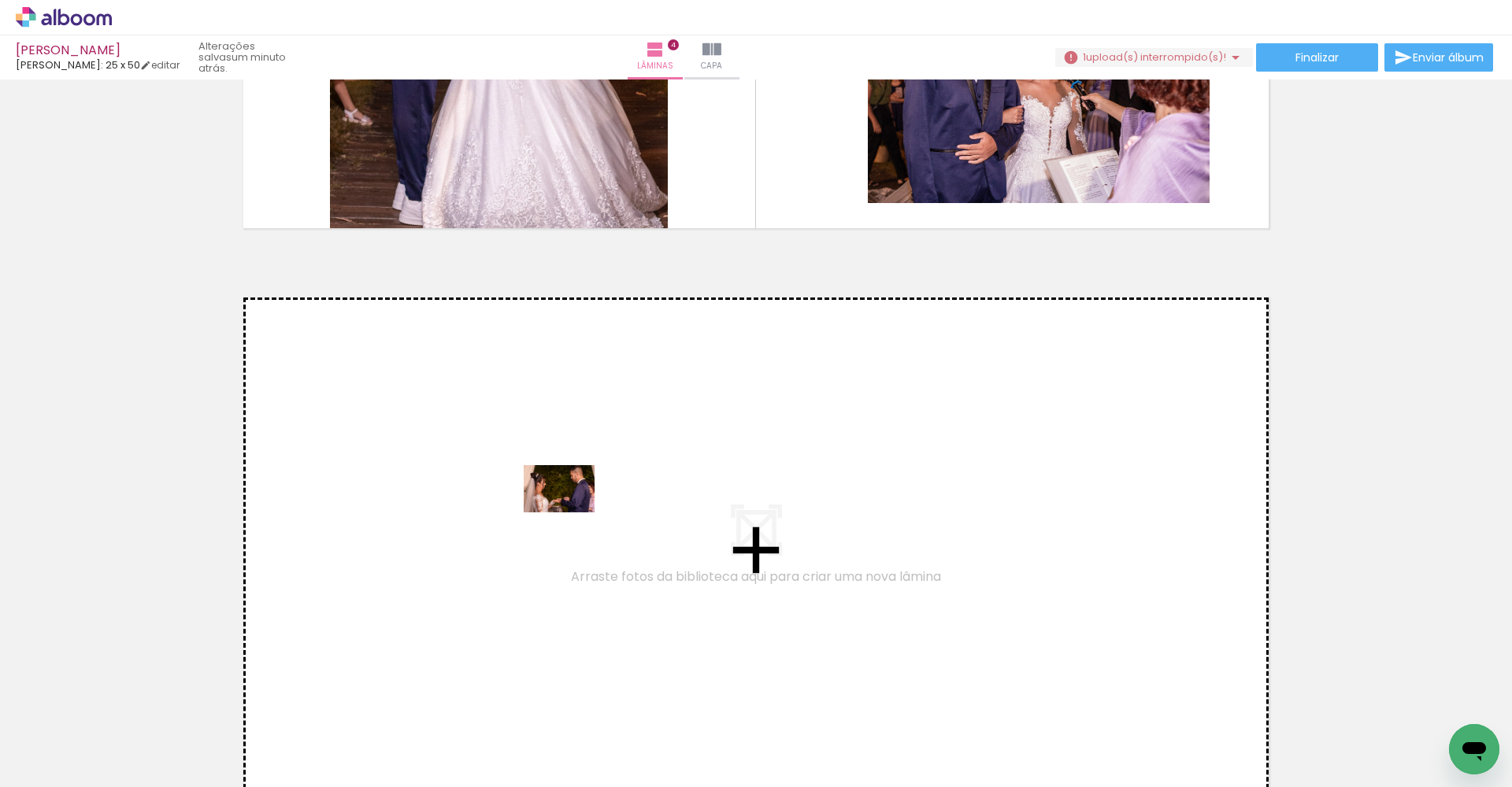
drag, startPoint x: 627, startPoint y: 733, endPoint x: 571, endPoint y: 512, distance: 228.0
click at [571, 512] on quentale-workspace at bounding box center [756, 393] width 1512 height 787
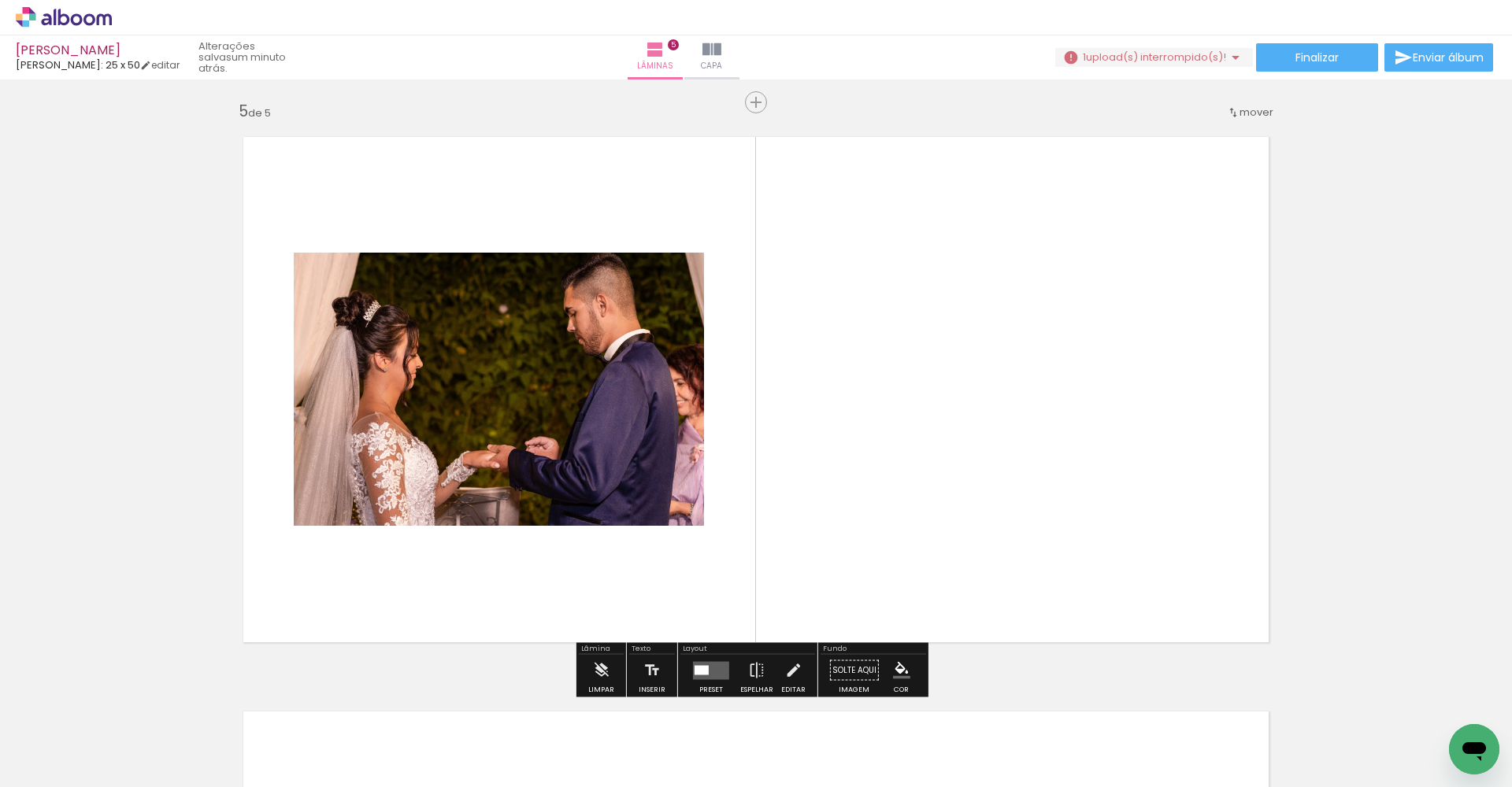
scroll to position [2308, 0]
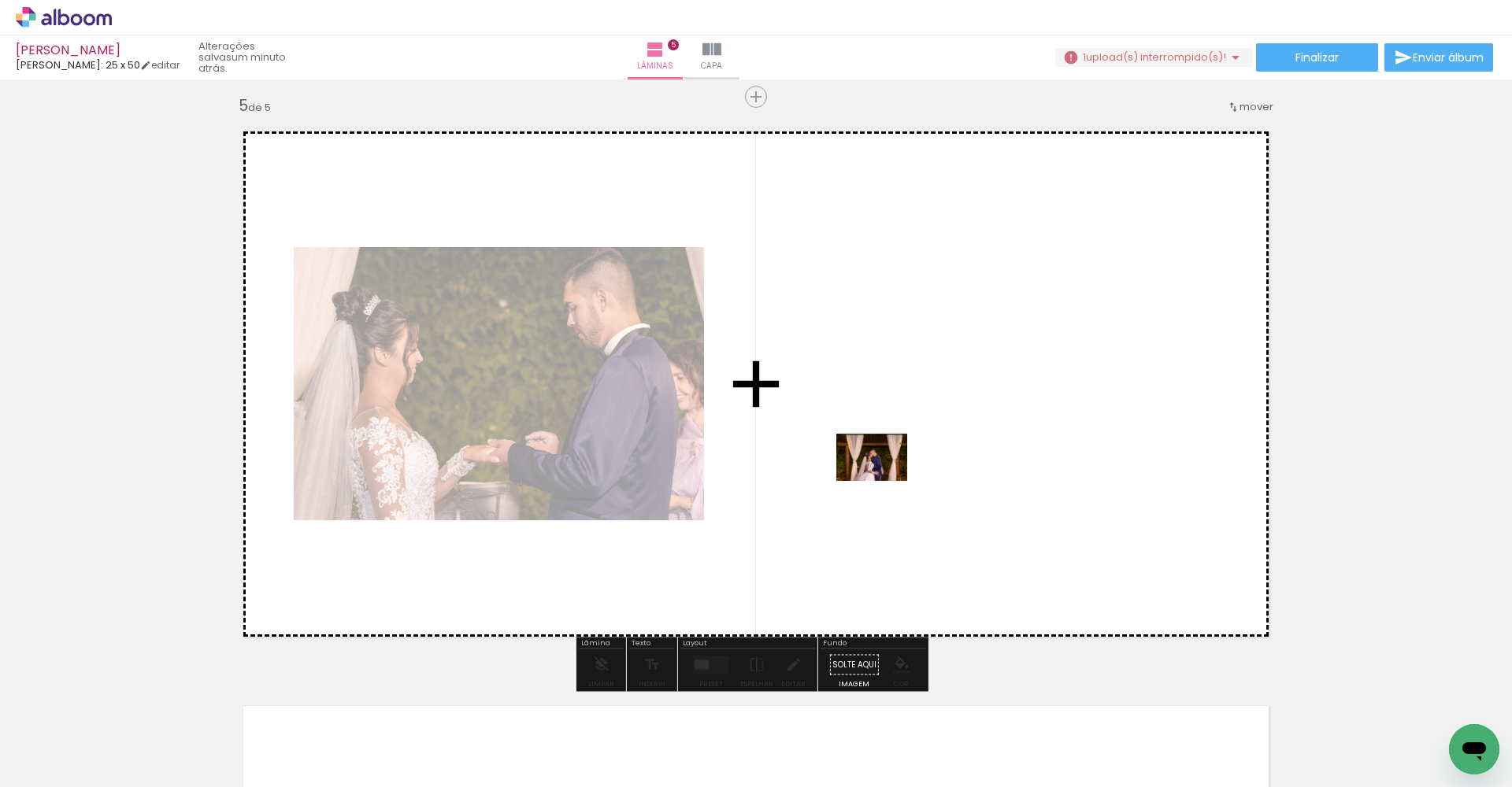
drag, startPoint x: 689, startPoint y: 739, endPoint x: 899, endPoint y: 455, distance: 353.2
click at [899, 455] on quentale-workspace at bounding box center [756, 393] width 1512 height 787
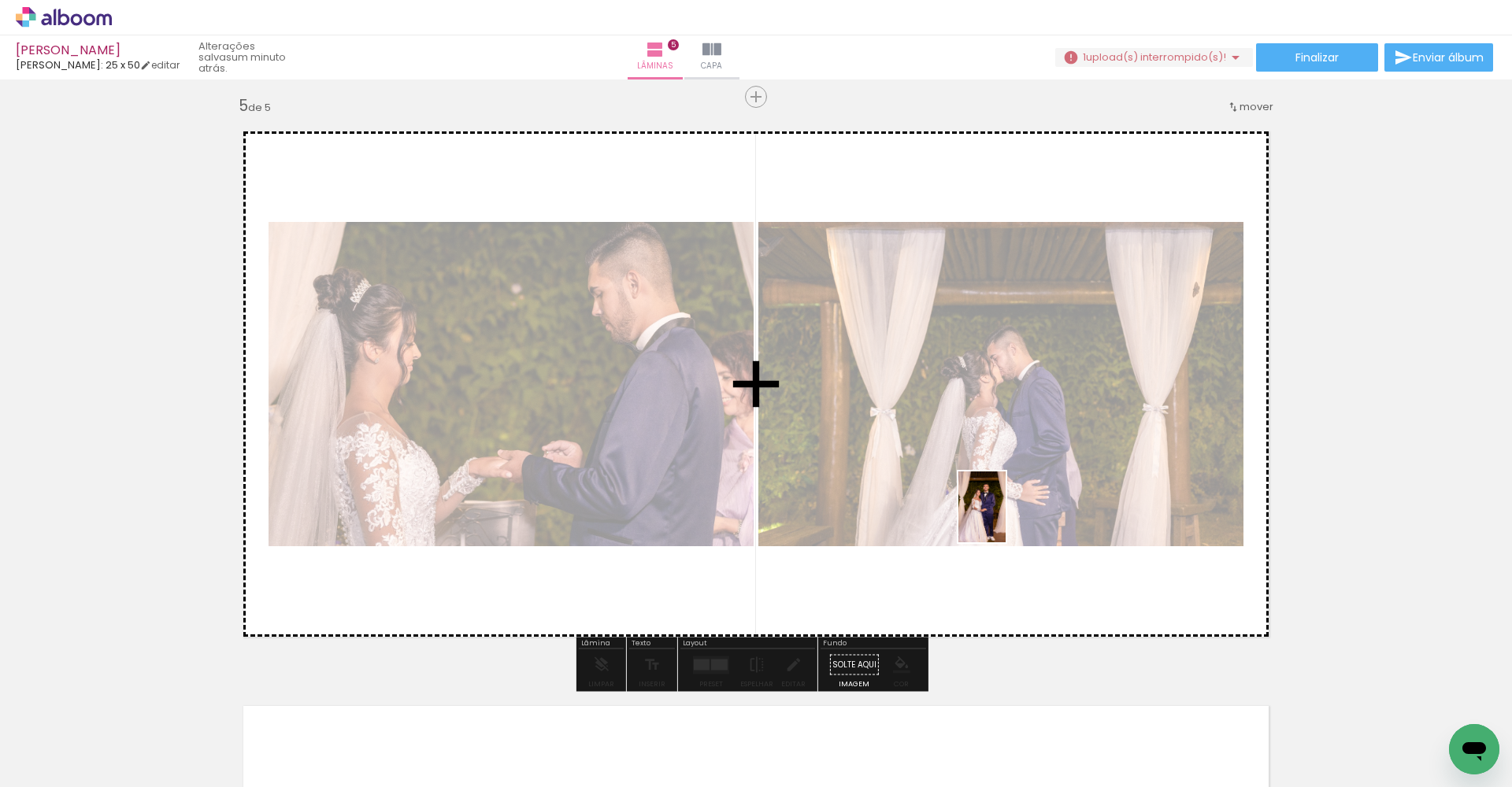
drag, startPoint x: 768, startPoint y: 747, endPoint x: 1072, endPoint y: 462, distance: 416.7
click at [1072, 462] on quentale-workspace at bounding box center [756, 393] width 1512 height 787
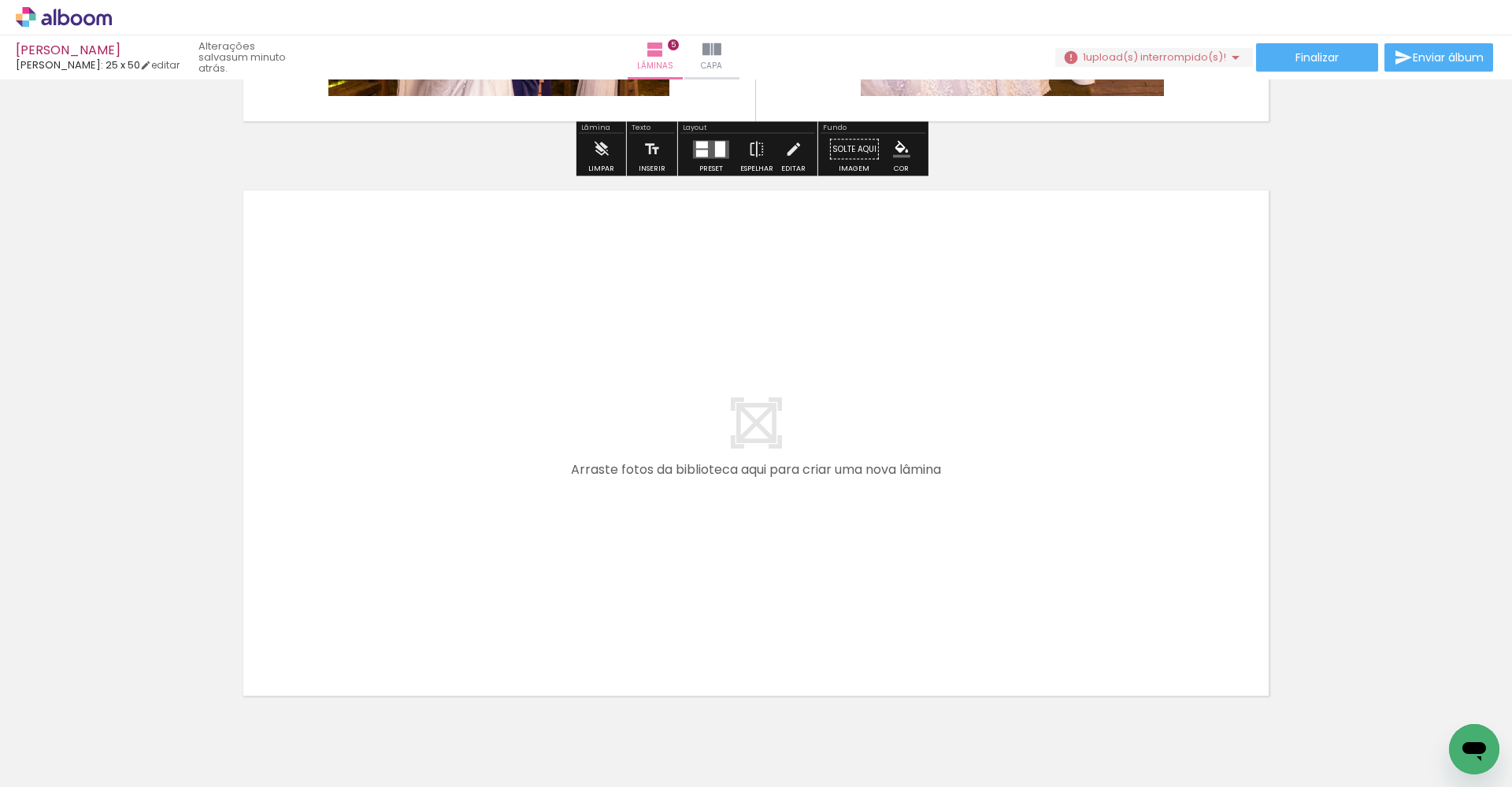
scroll to position [2895, 0]
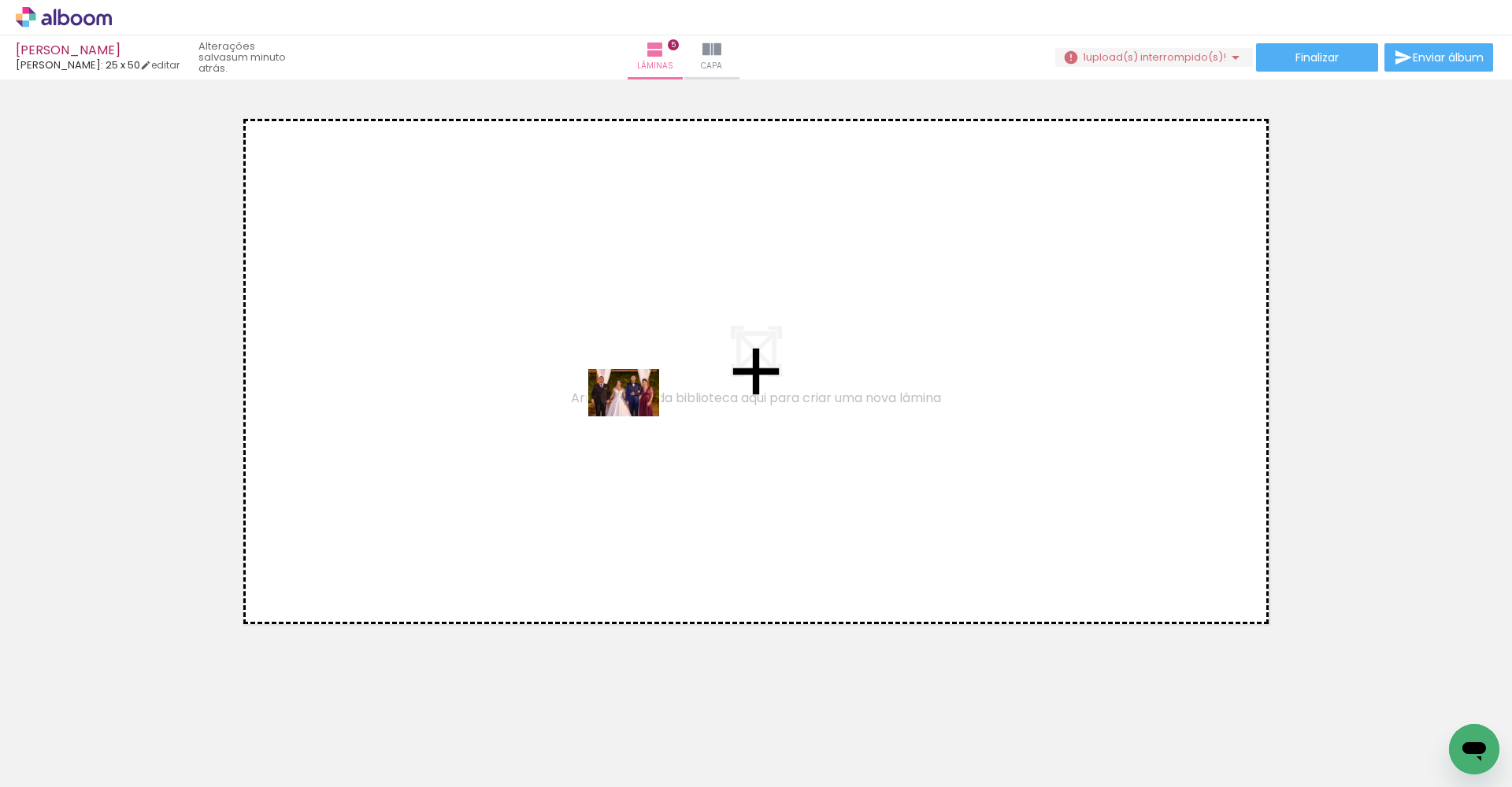
drag, startPoint x: 880, startPoint y: 728, endPoint x: 636, endPoint y: 416, distance: 396.1
click at [636, 416] on quentale-workspace at bounding box center [756, 393] width 1512 height 787
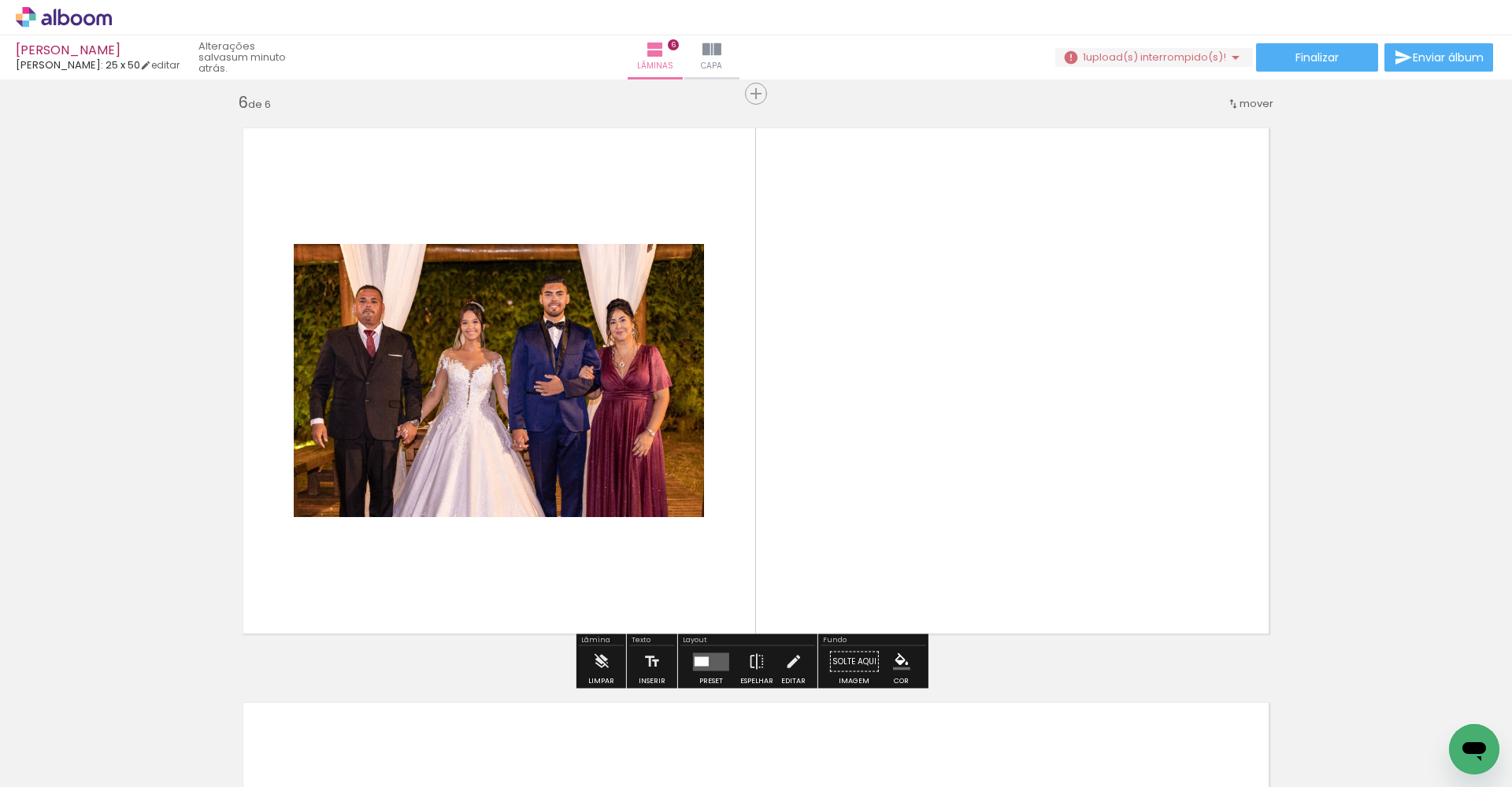
scroll to position [2882, 0]
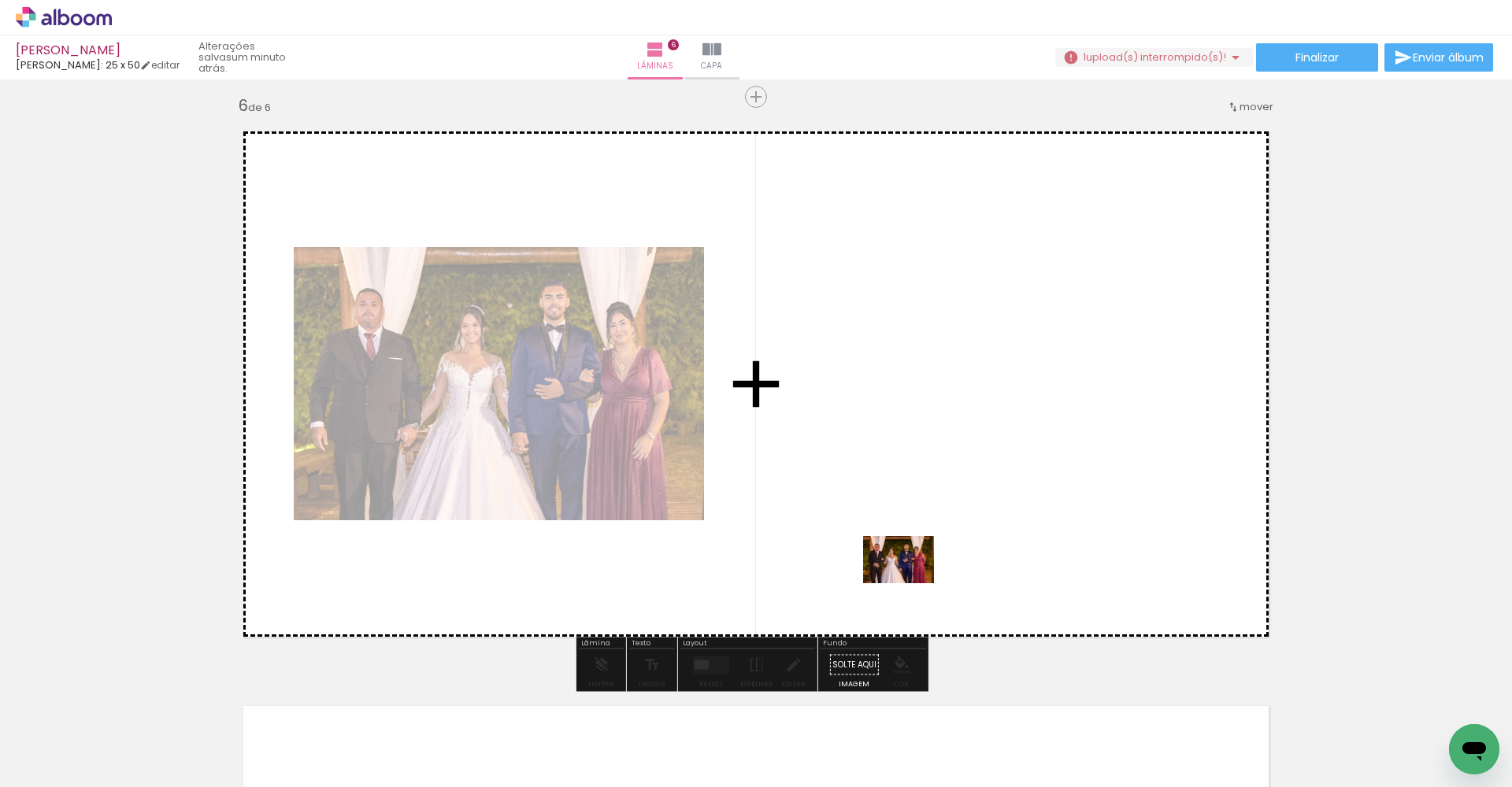
drag, startPoint x: 951, startPoint y: 739, endPoint x: 840, endPoint y: 477, distance: 284.5
click at [840, 477] on quentale-workspace at bounding box center [756, 393] width 1512 height 787
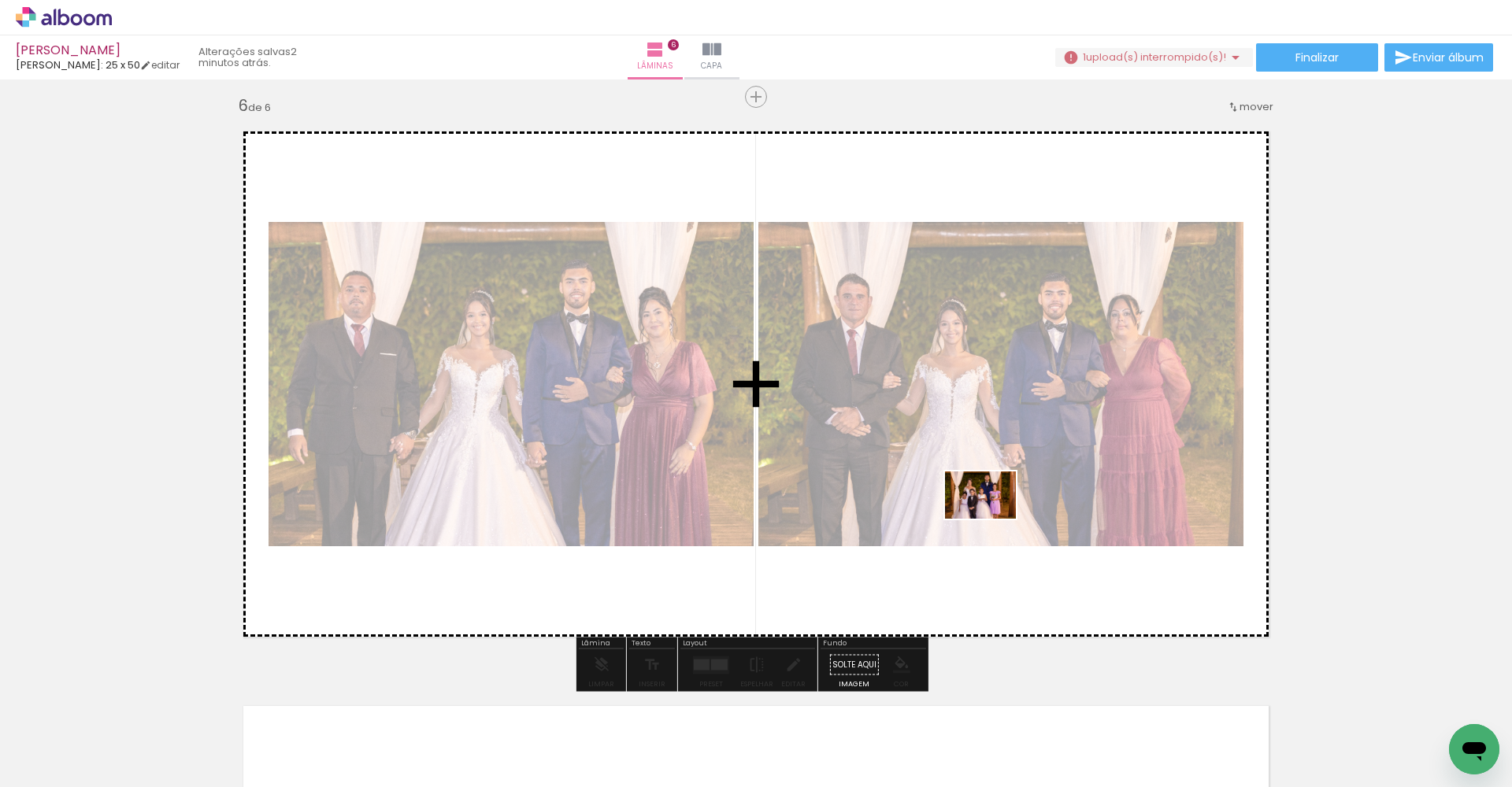
drag, startPoint x: 1057, startPoint y: 741, endPoint x: 990, endPoint y: 503, distance: 247.3
click at [990, 503] on quentale-workspace at bounding box center [756, 393] width 1512 height 787
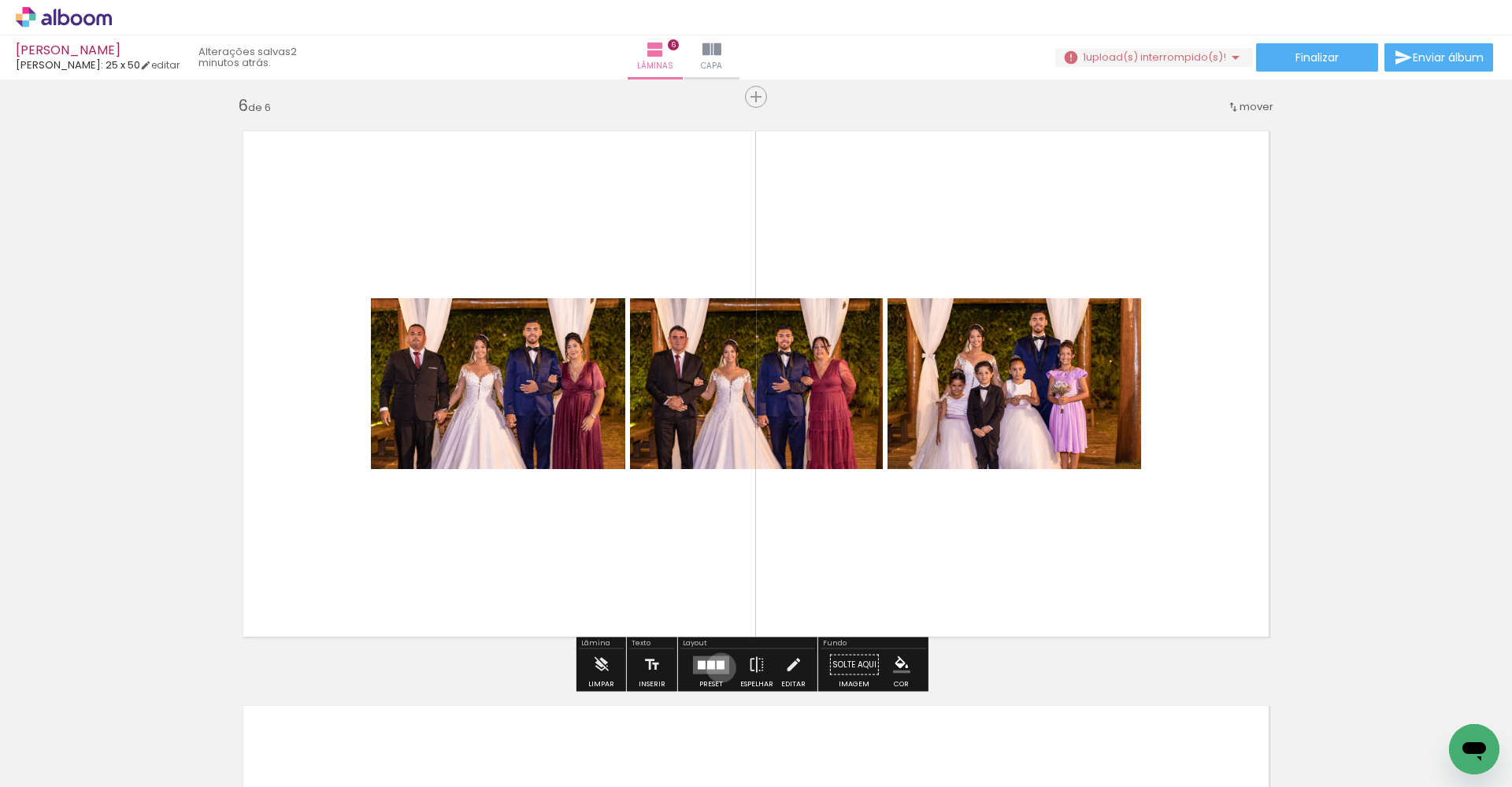
click at [717, 668] on div at bounding box center [721, 664] width 8 height 9
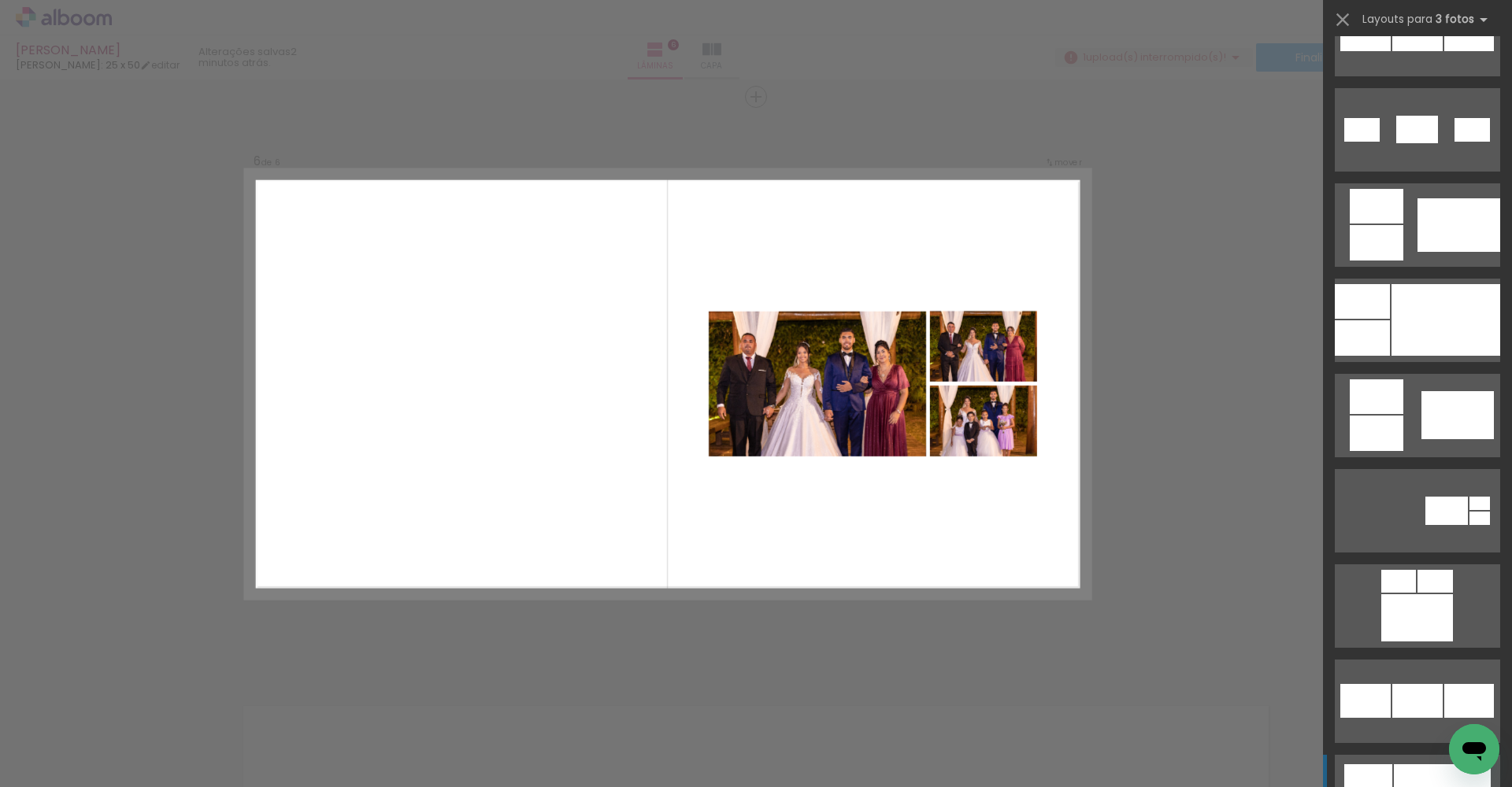
scroll to position [1110, 0]
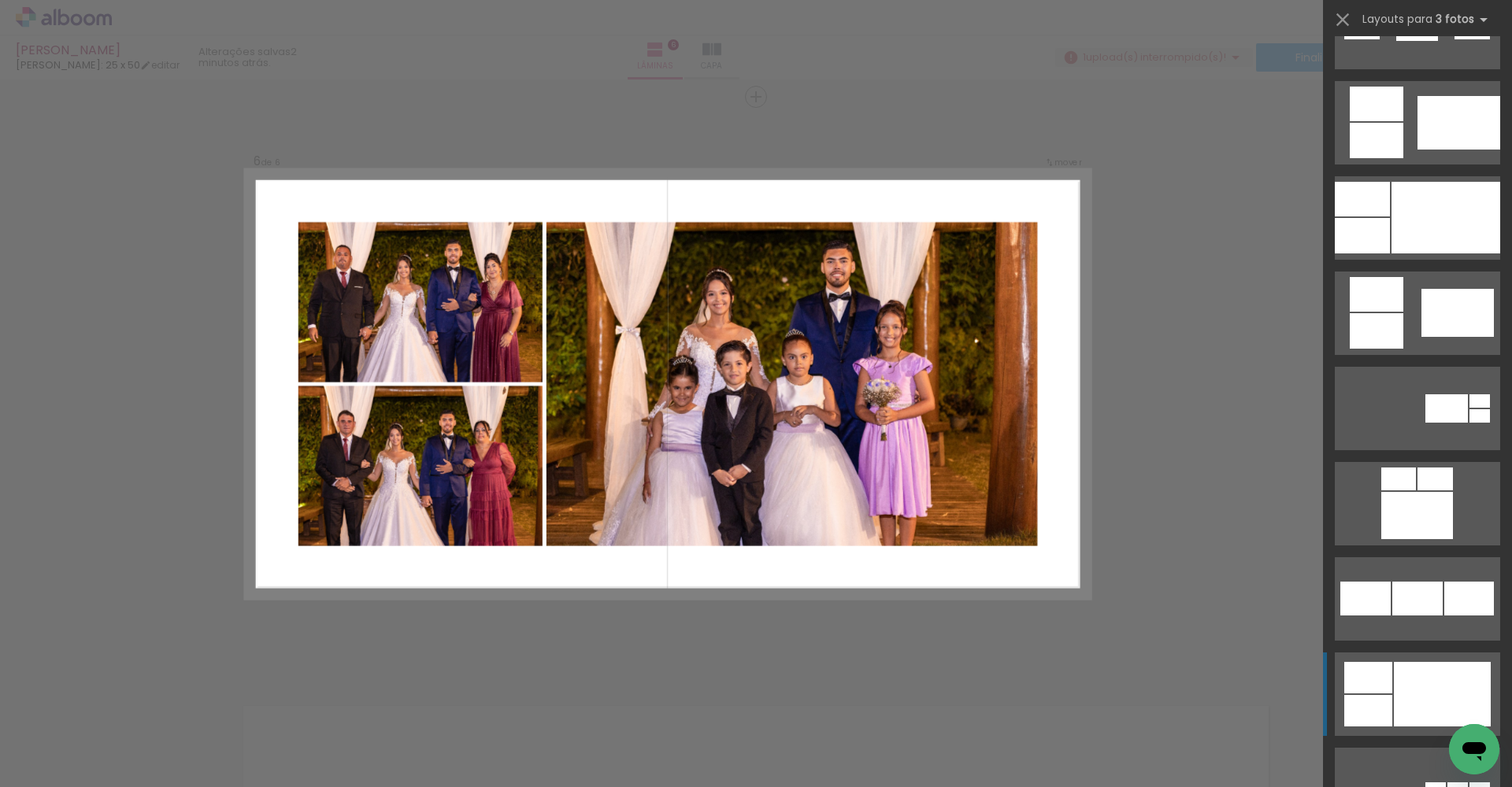
click at [1426, 539] on div at bounding box center [1417, 515] width 72 height 47
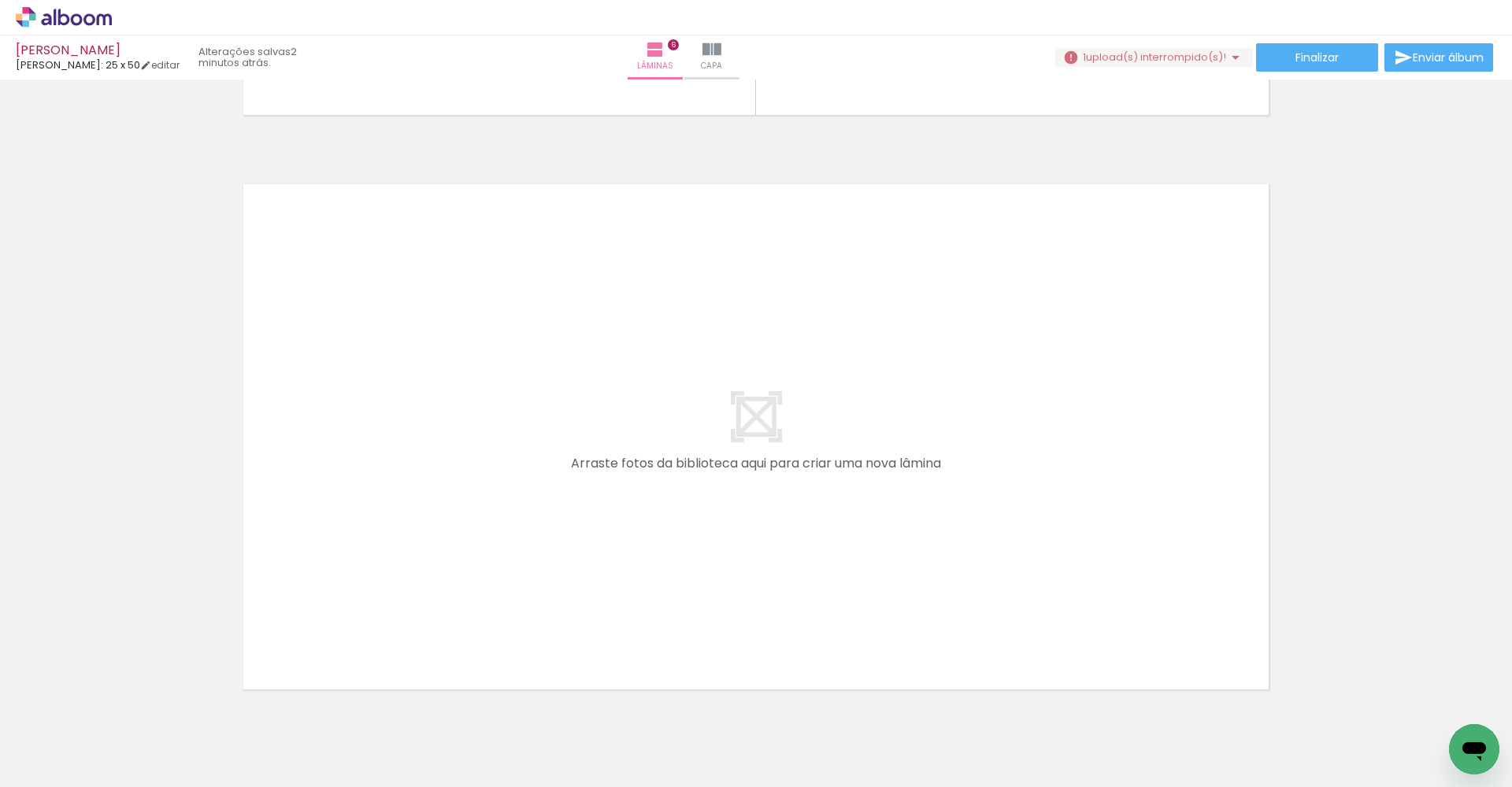
scroll to position [0, 877]
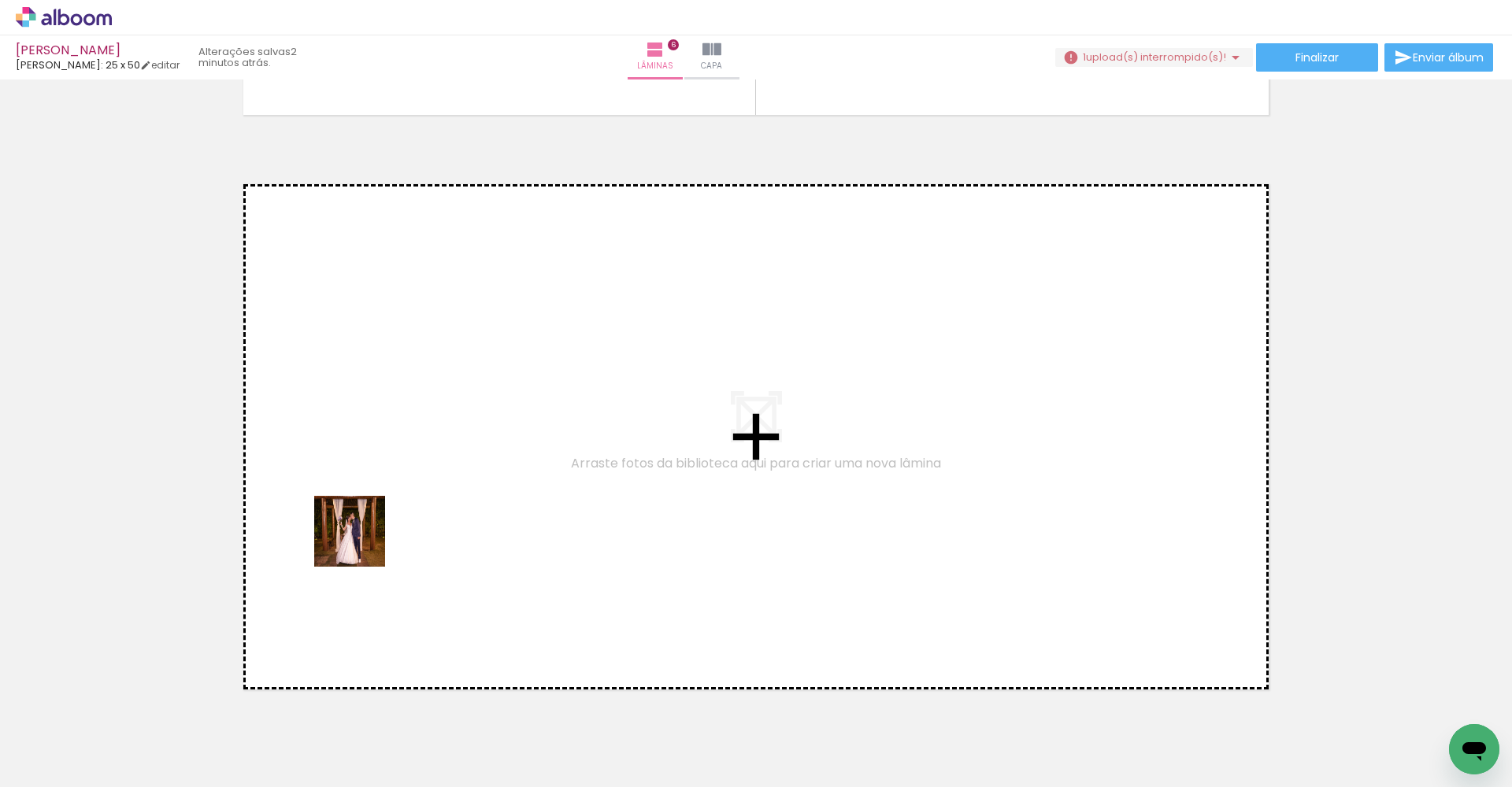
drag, startPoint x: 248, startPoint y: 738, endPoint x: 363, endPoint y: 536, distance: 232.4
click at [363, 536] on quentale-workspace at bounding box center [756, 393] width 1512 height 787
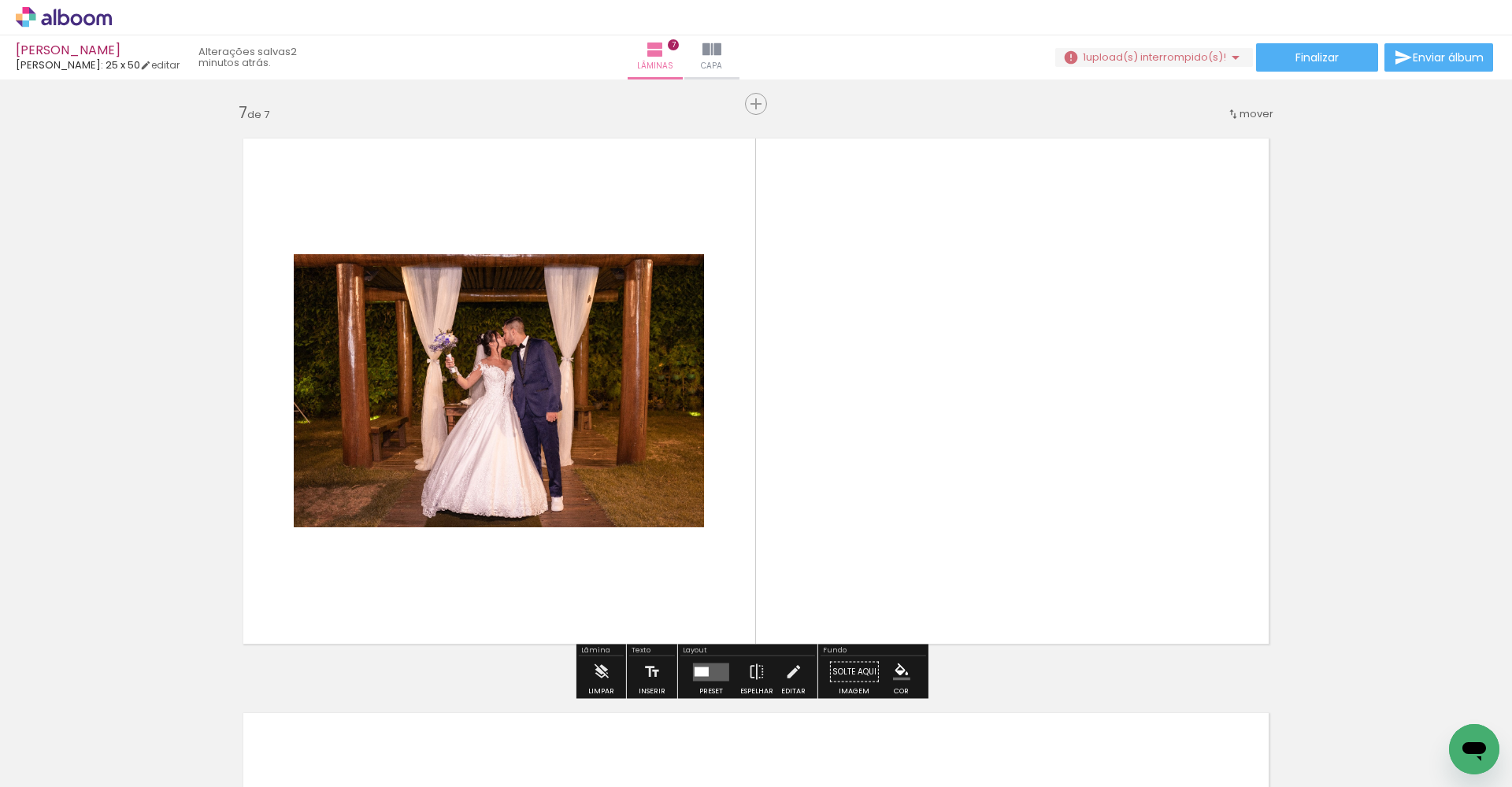
scroll to position [3457, 0]
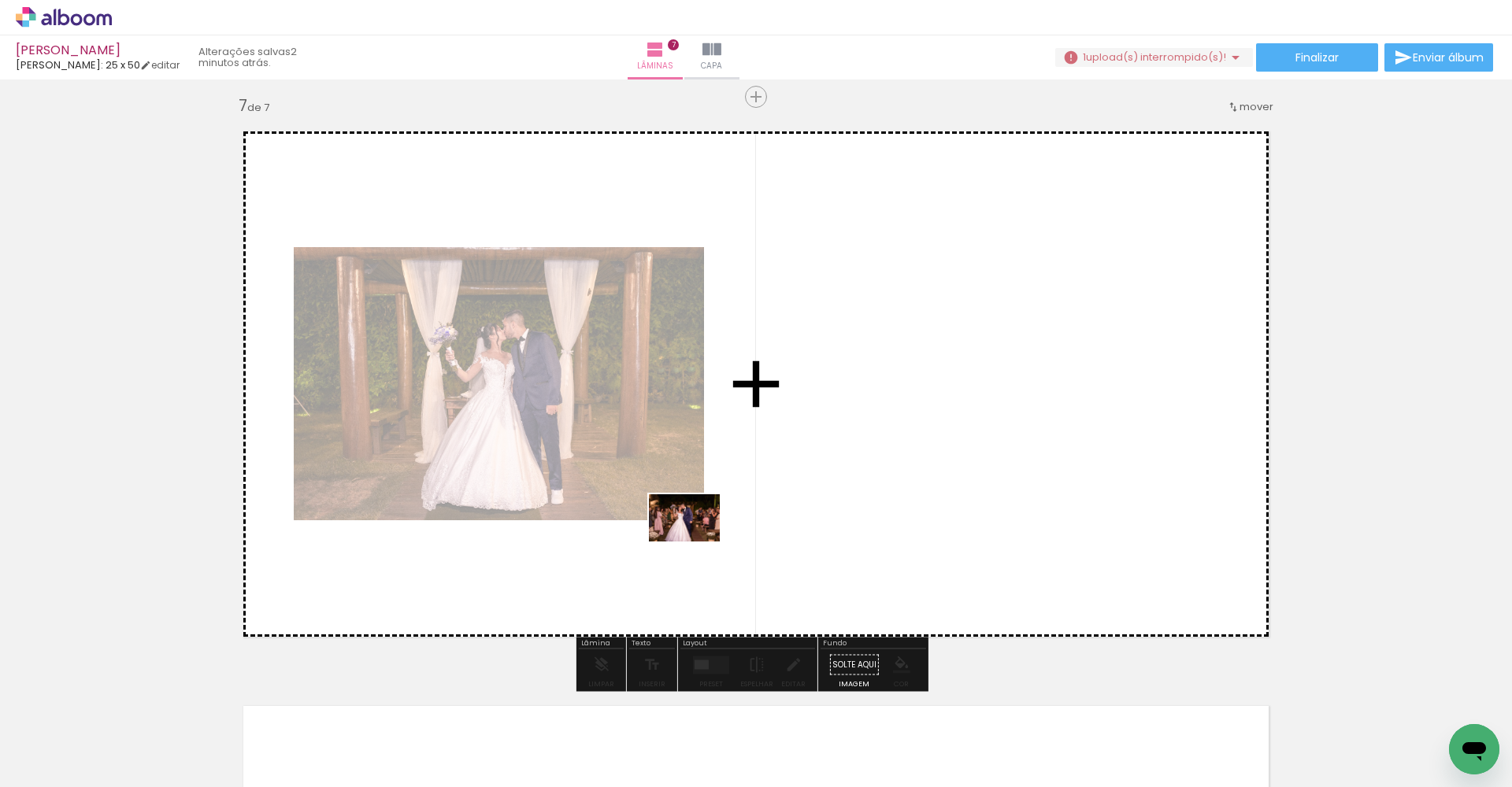
drag, startPoint x: 361, startPoint y: 748, endPoint x: 837, endPoint y: 463, distance: 554.8
click at [837, 463] on quentale-workspace at bounding box center [756, 393] width 1512 height 787
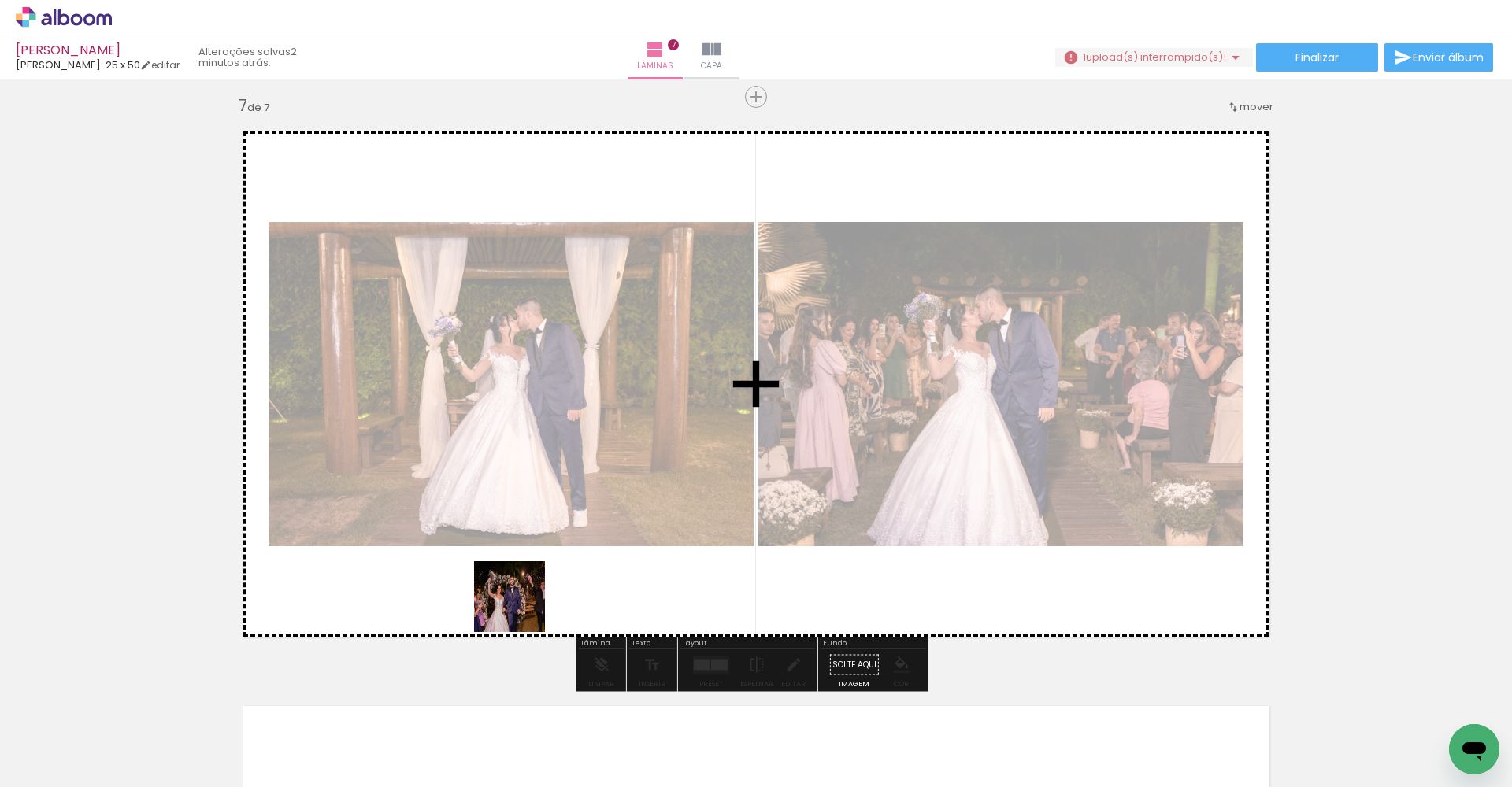
drag, startPoint x: 424, startPoint y: 745, endPoint x: 579, endPoint y: 496, distance: 293.3
click at [579, 496] on quentale-workspace at bounding box center [756, 393] width 1512 height 787
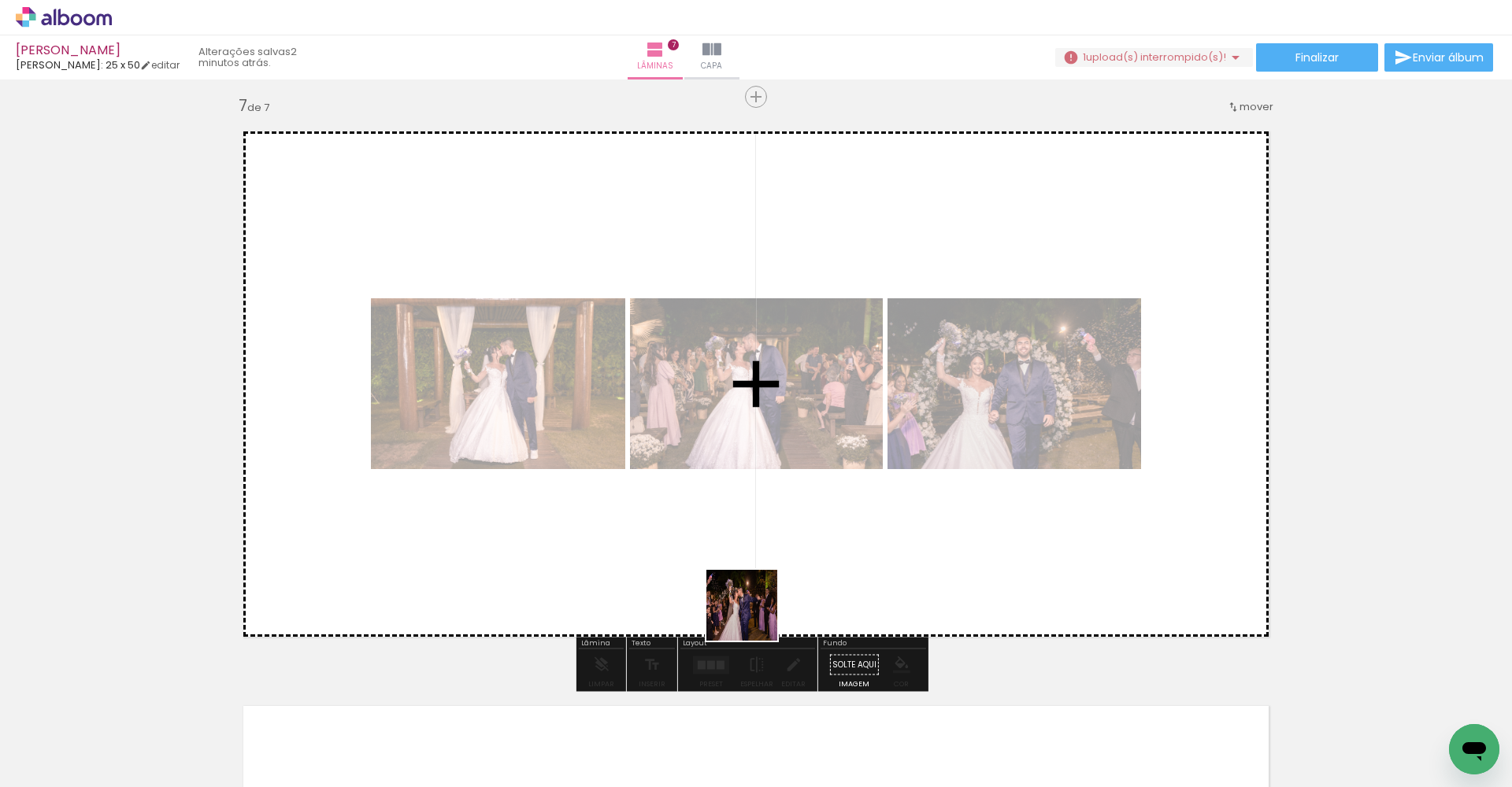
drag, startPoint x: 508, startPoint y: 754, endPoint x: 1012, endPoint y: 469, distance: 579.0
click at [1012, 469] on quentale-workspace at bounding box center [756, 393] width 1512 height 787
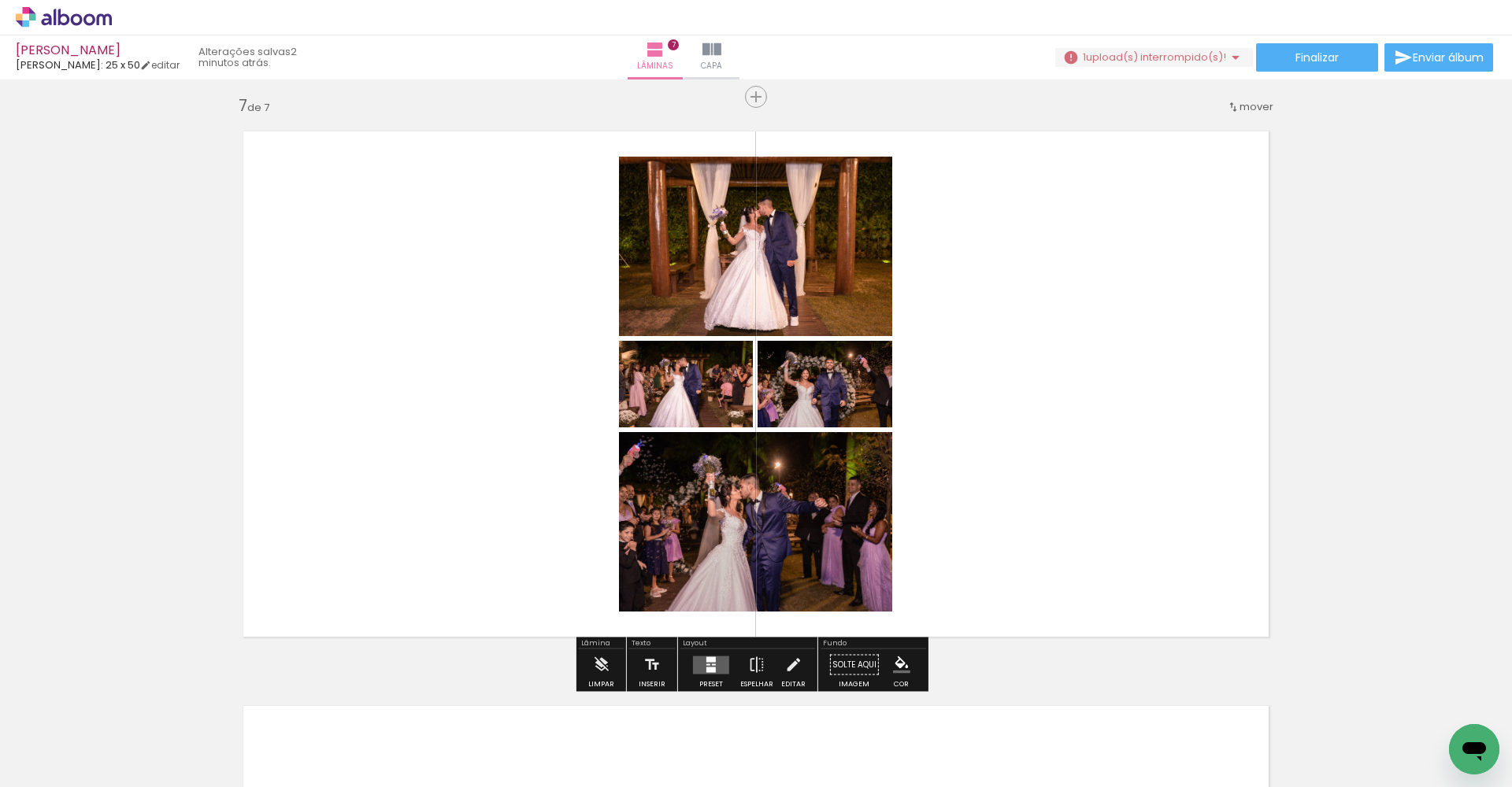
click at [719, 654] on div at bounding box center [712, 665] width 43 height 31
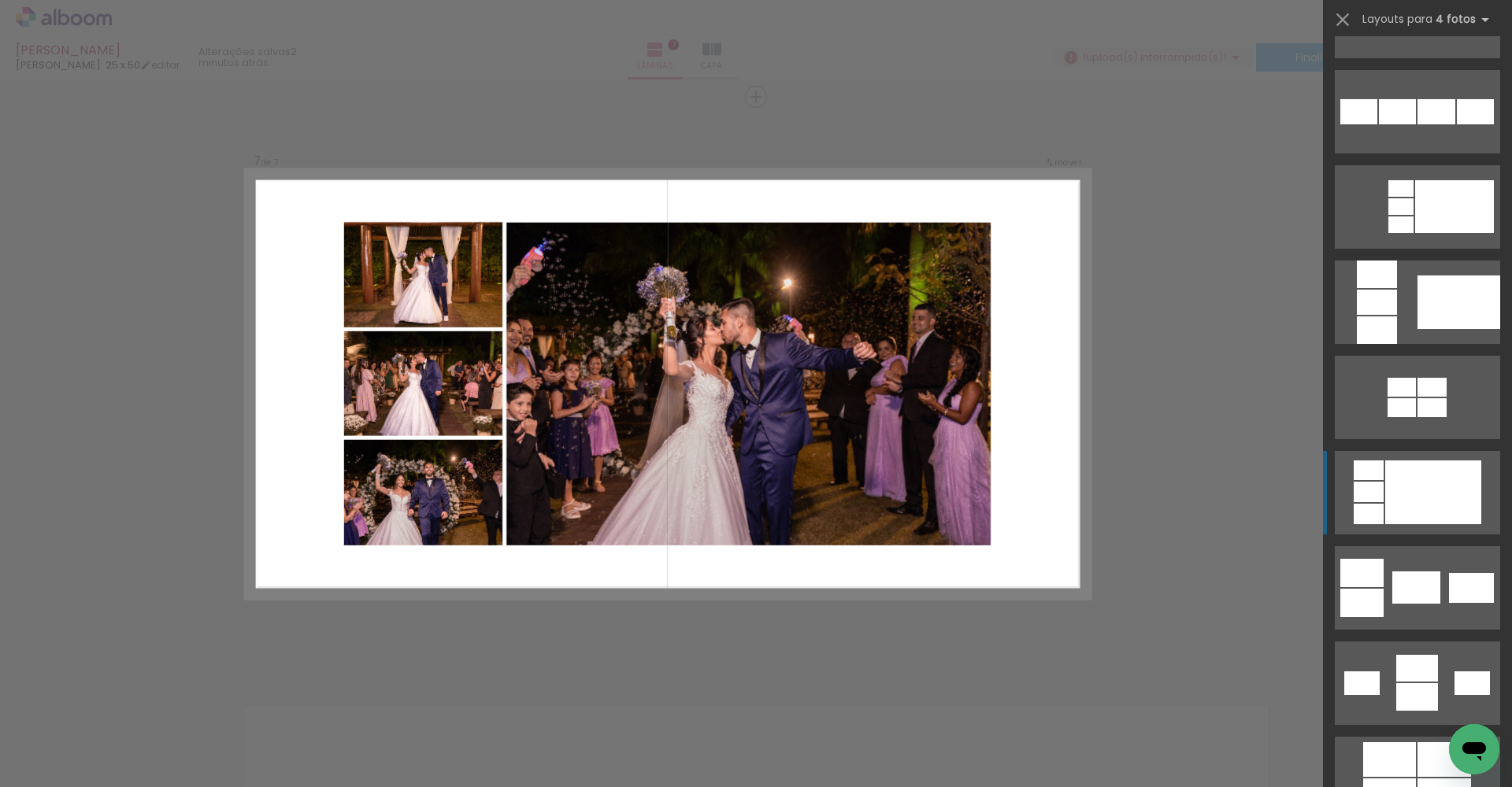
scroll to position [2368, 0]
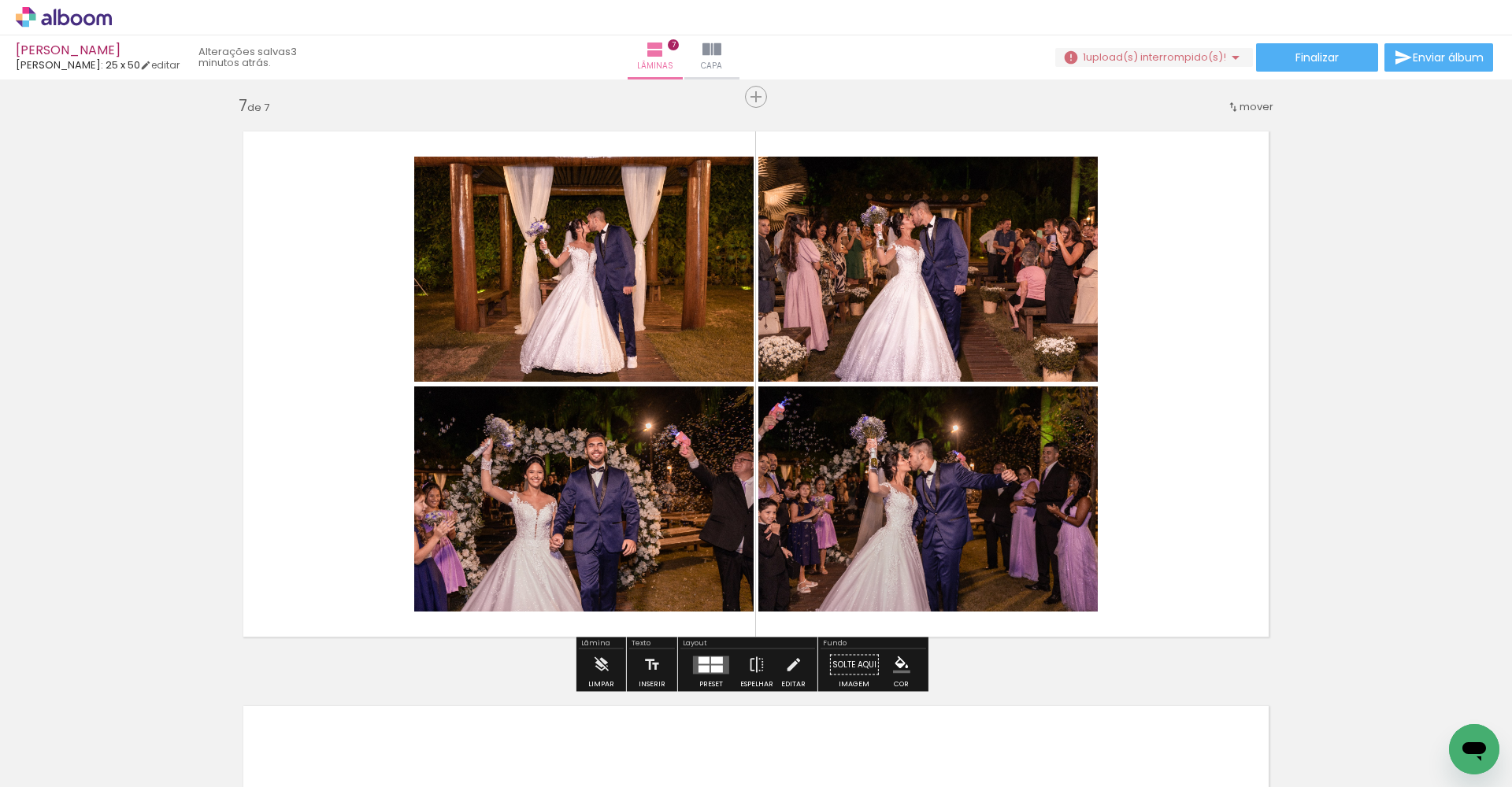
click at [703, 666] on div at bounding box center [703, 669] width 11 height 7
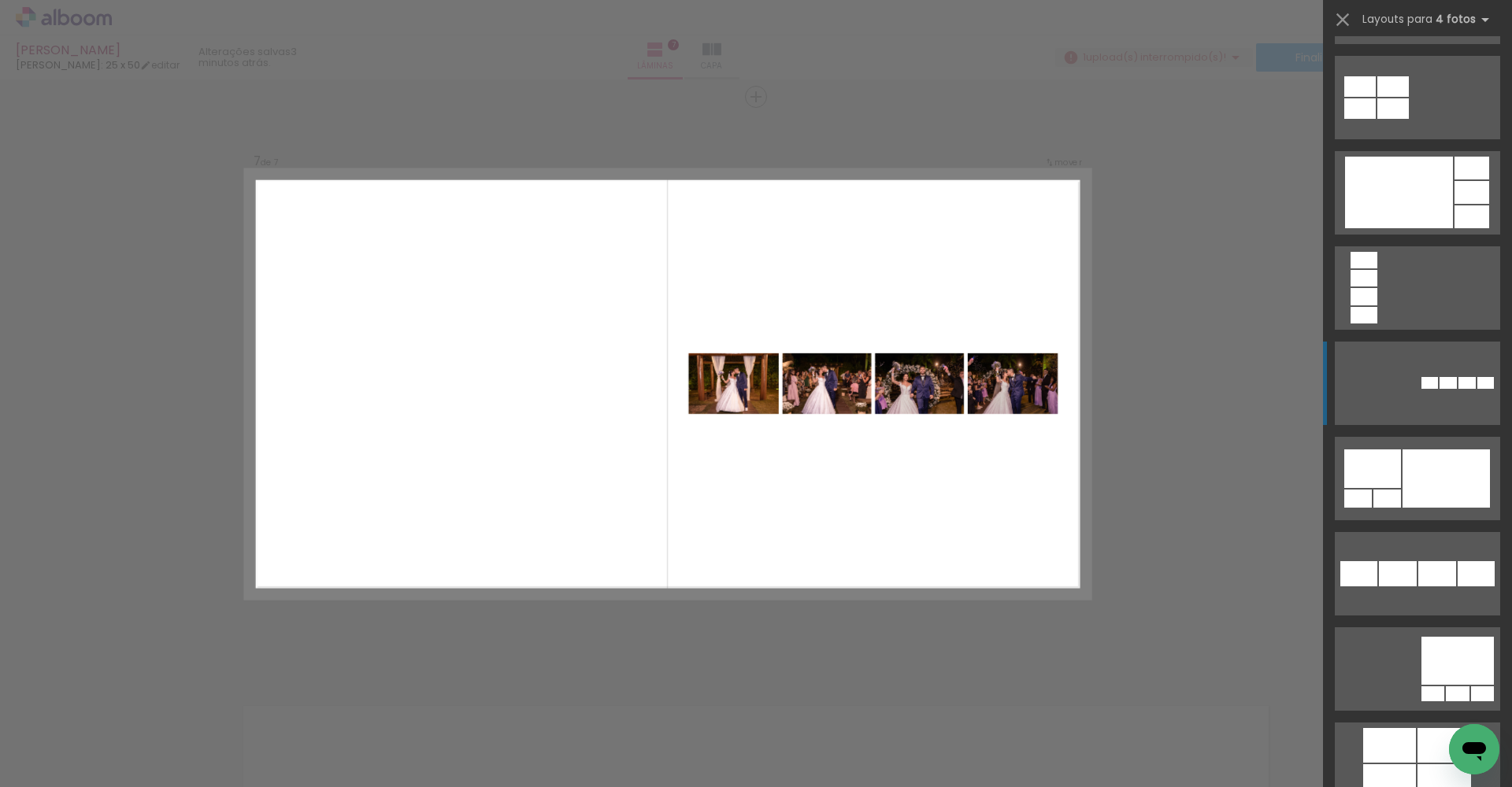
scroll to position [3511, 0]
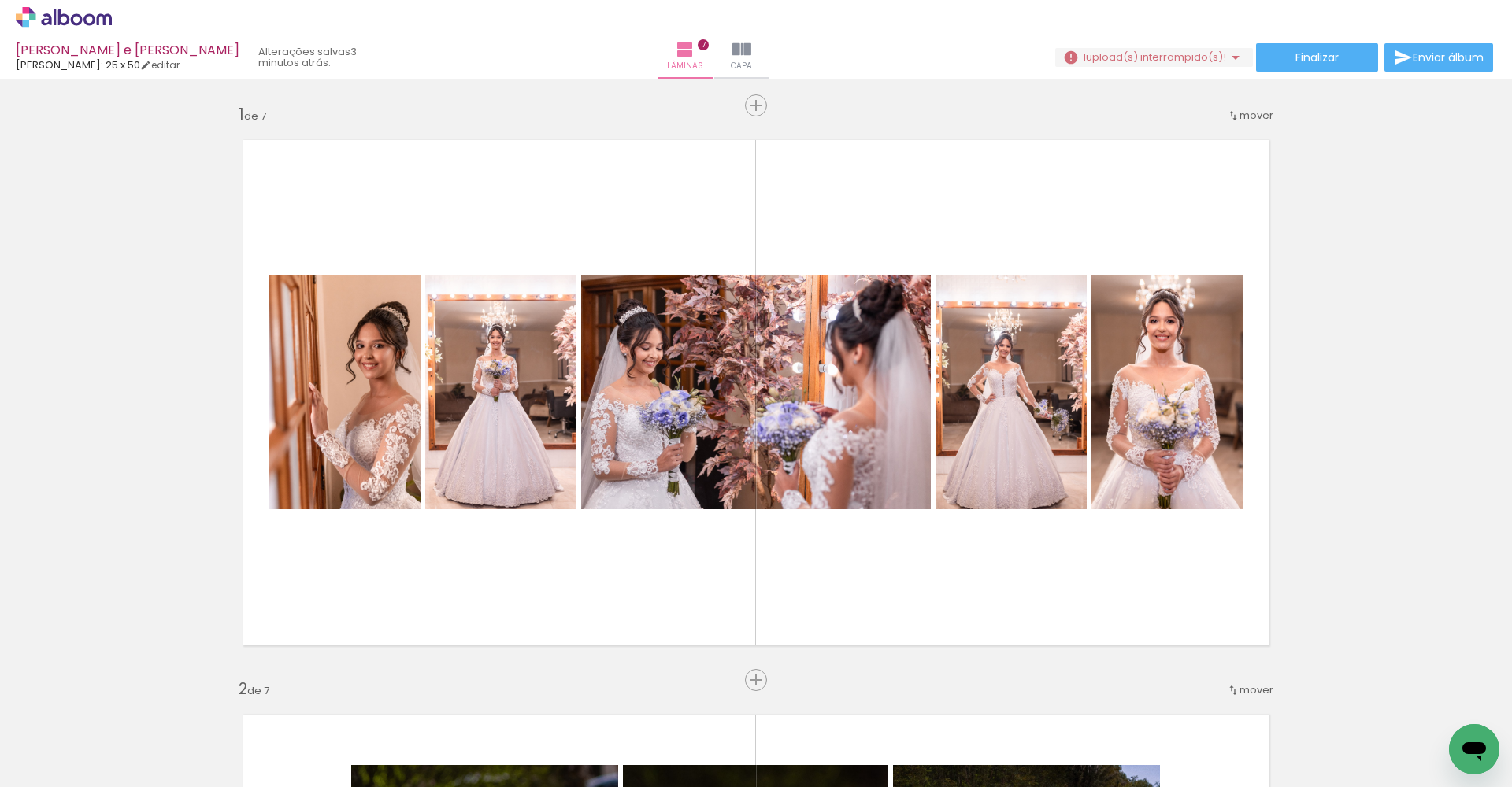
scroll to position [0, 877]
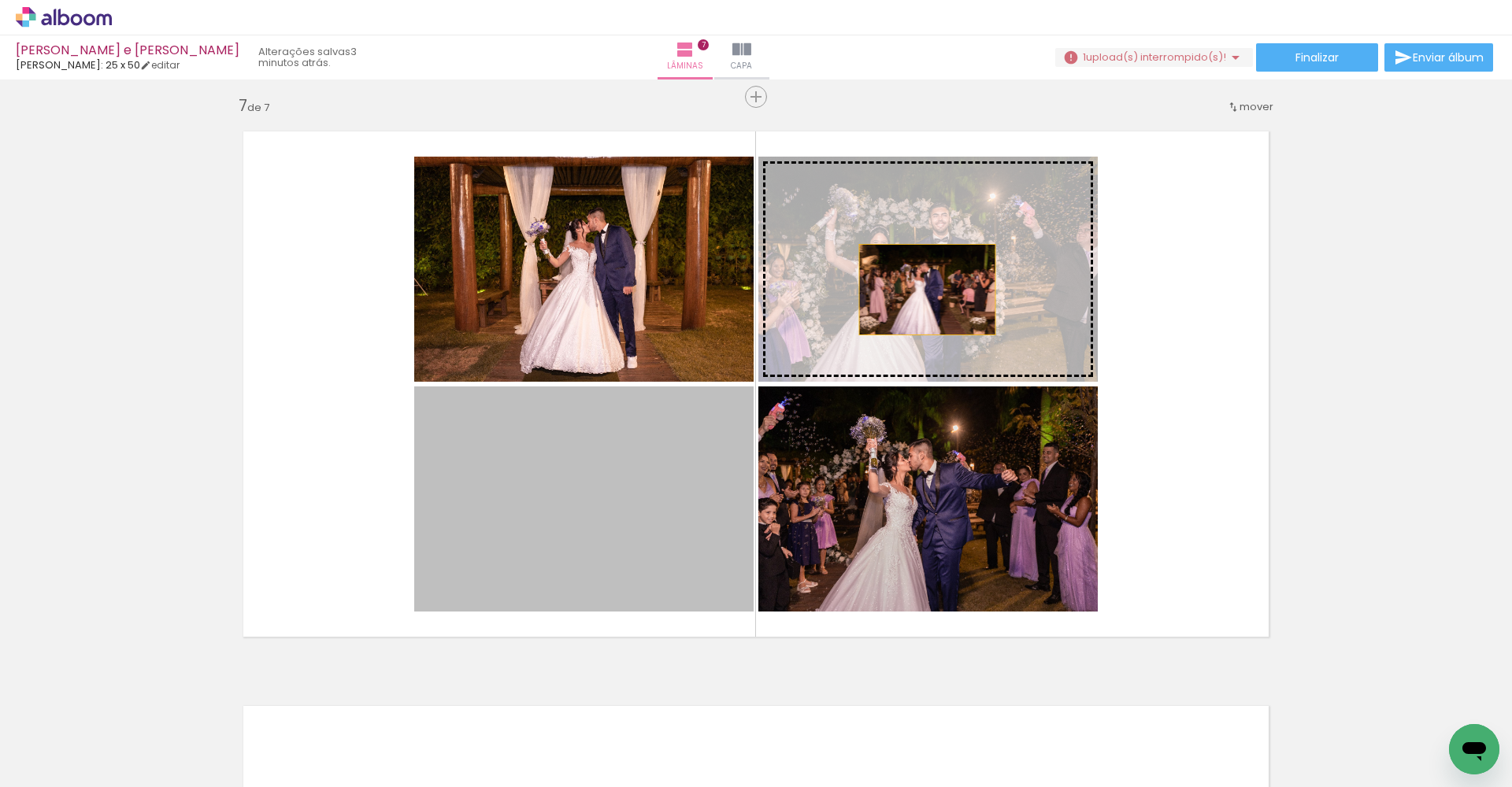
drag, startPoint x: 643, startPoint y: 542, endPoint x: 921, endPoint y: 289, distance: 375.9
click at [0, 0] on slot at bounding box center [0, 0] width 0 height 0
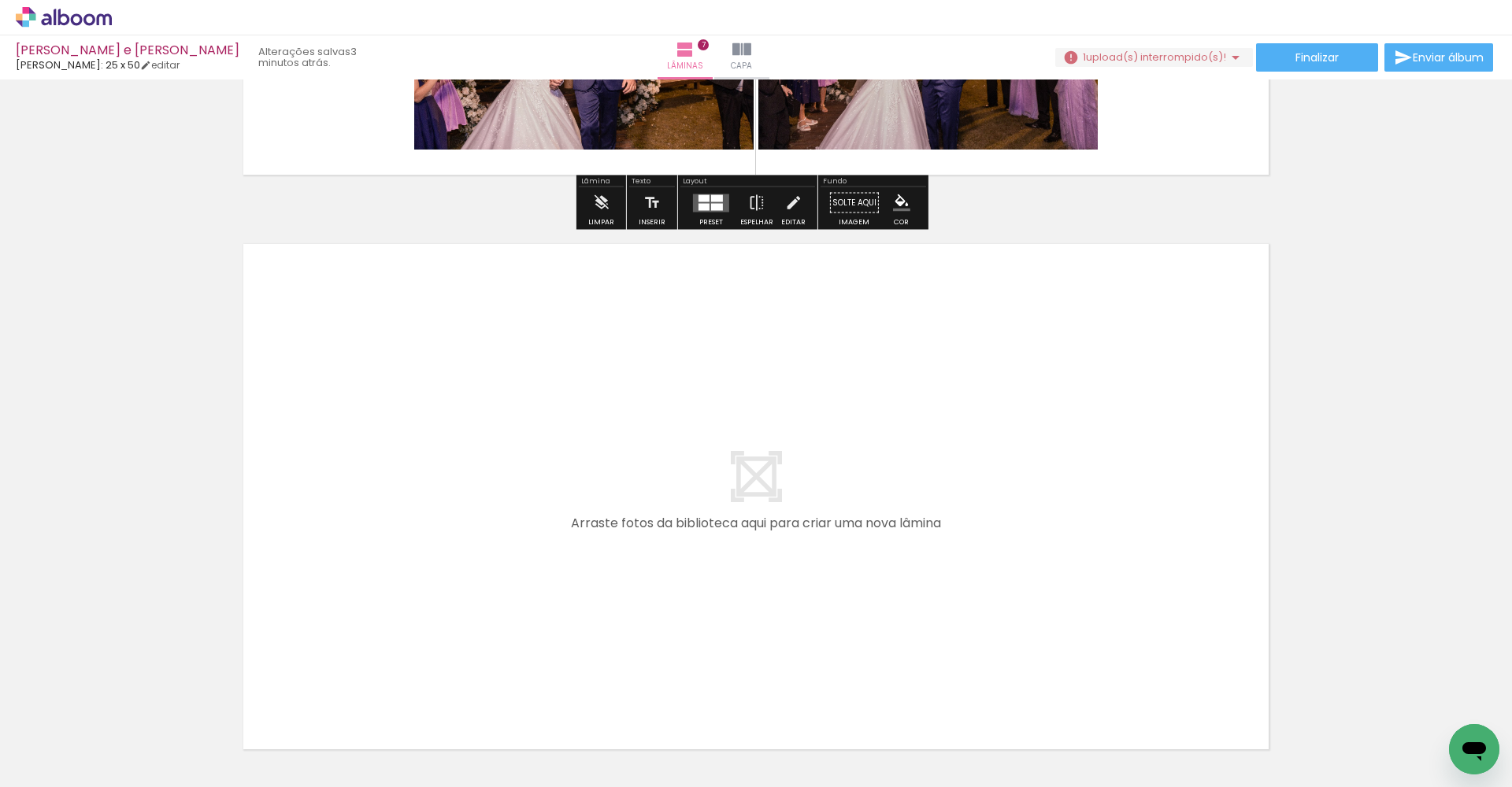
scroll to position [4010, 0]
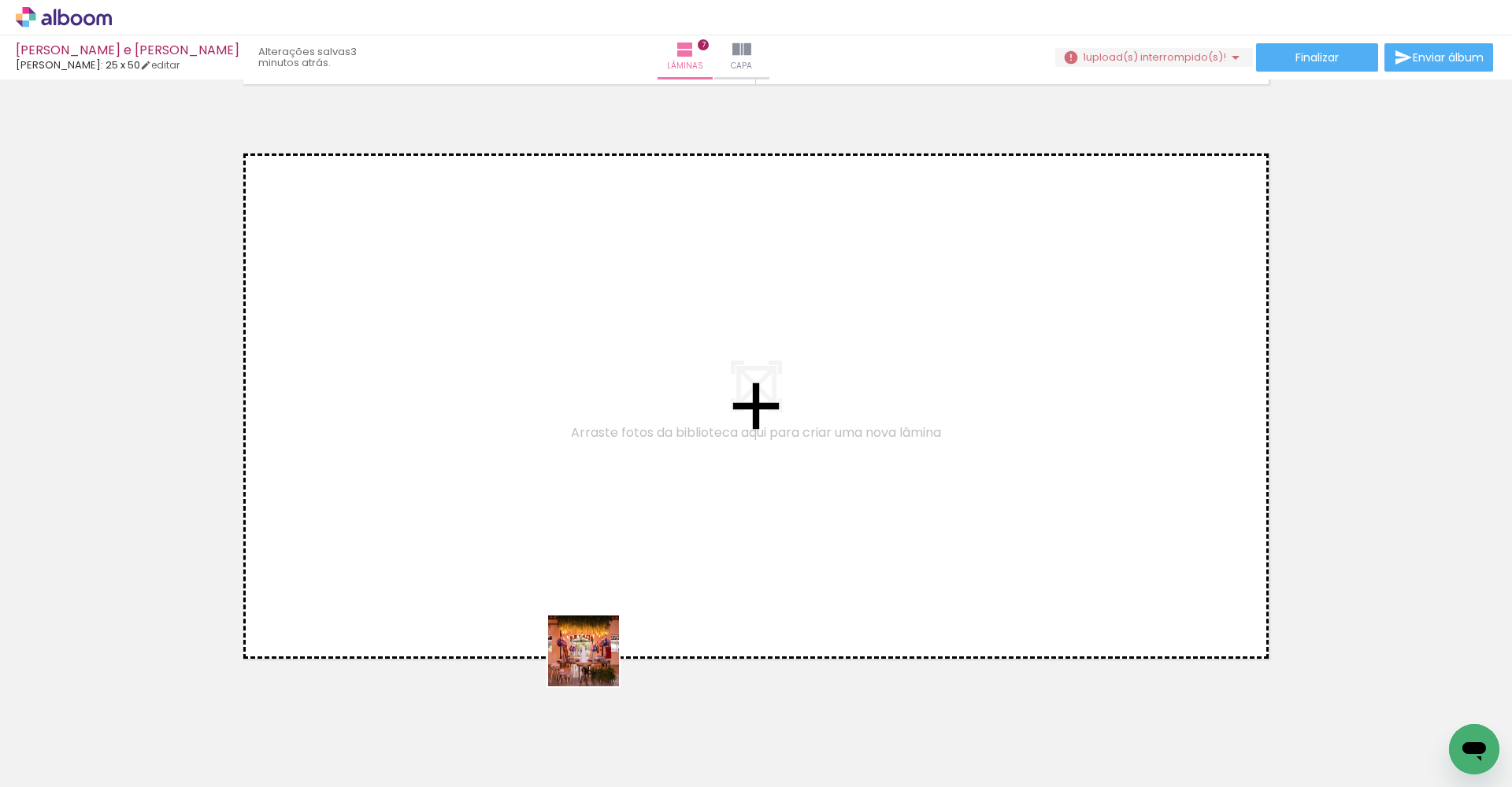
drag, startPoint x: 597, startPoint y: 741, endPoint x: 564, endPoint y: 513, distance: 230.4
click at [564, 513] on quentale-workspace at bounding box center [756, 393] width 1512 height 787
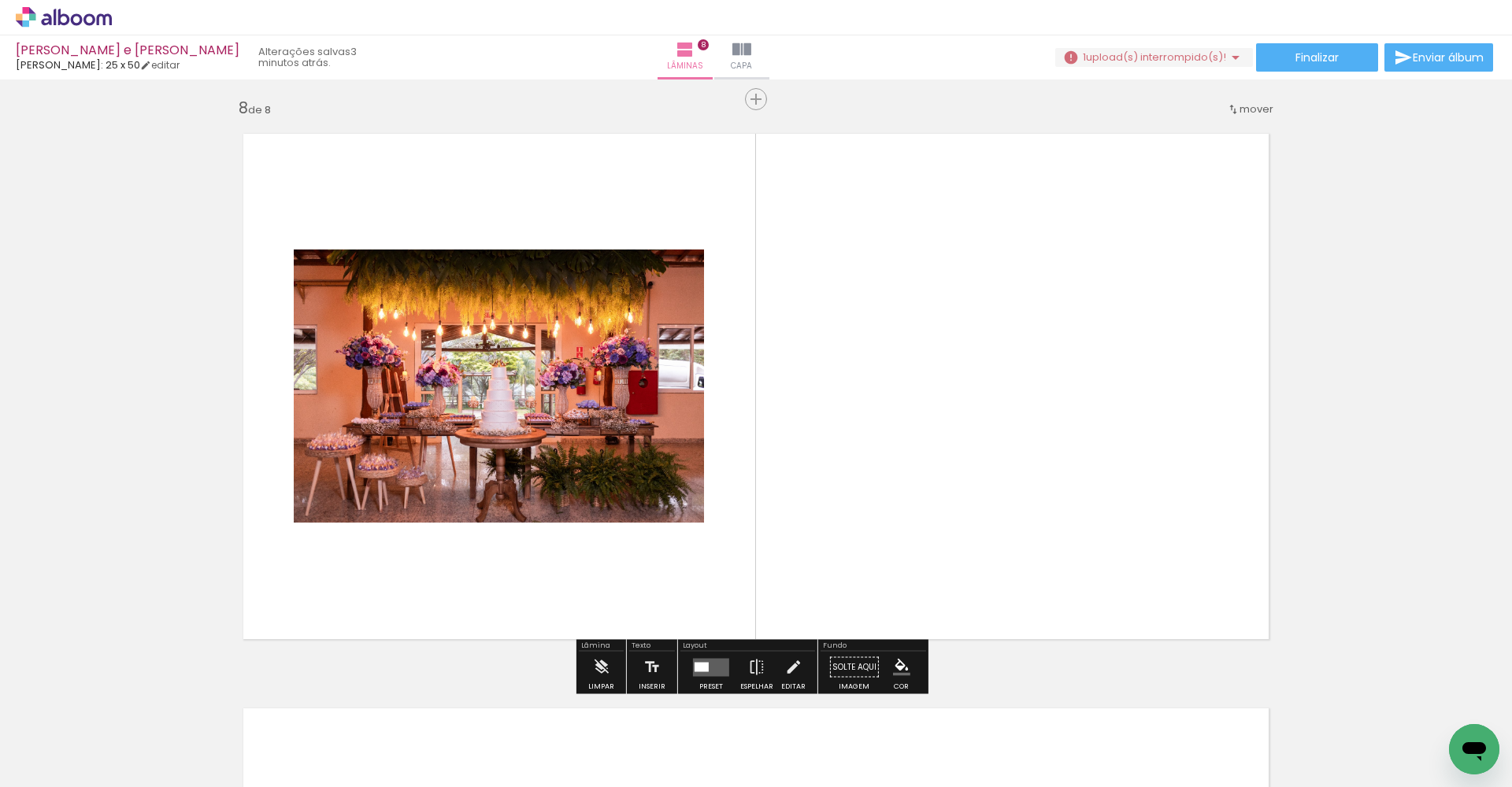
scroll to position [4032, 0]
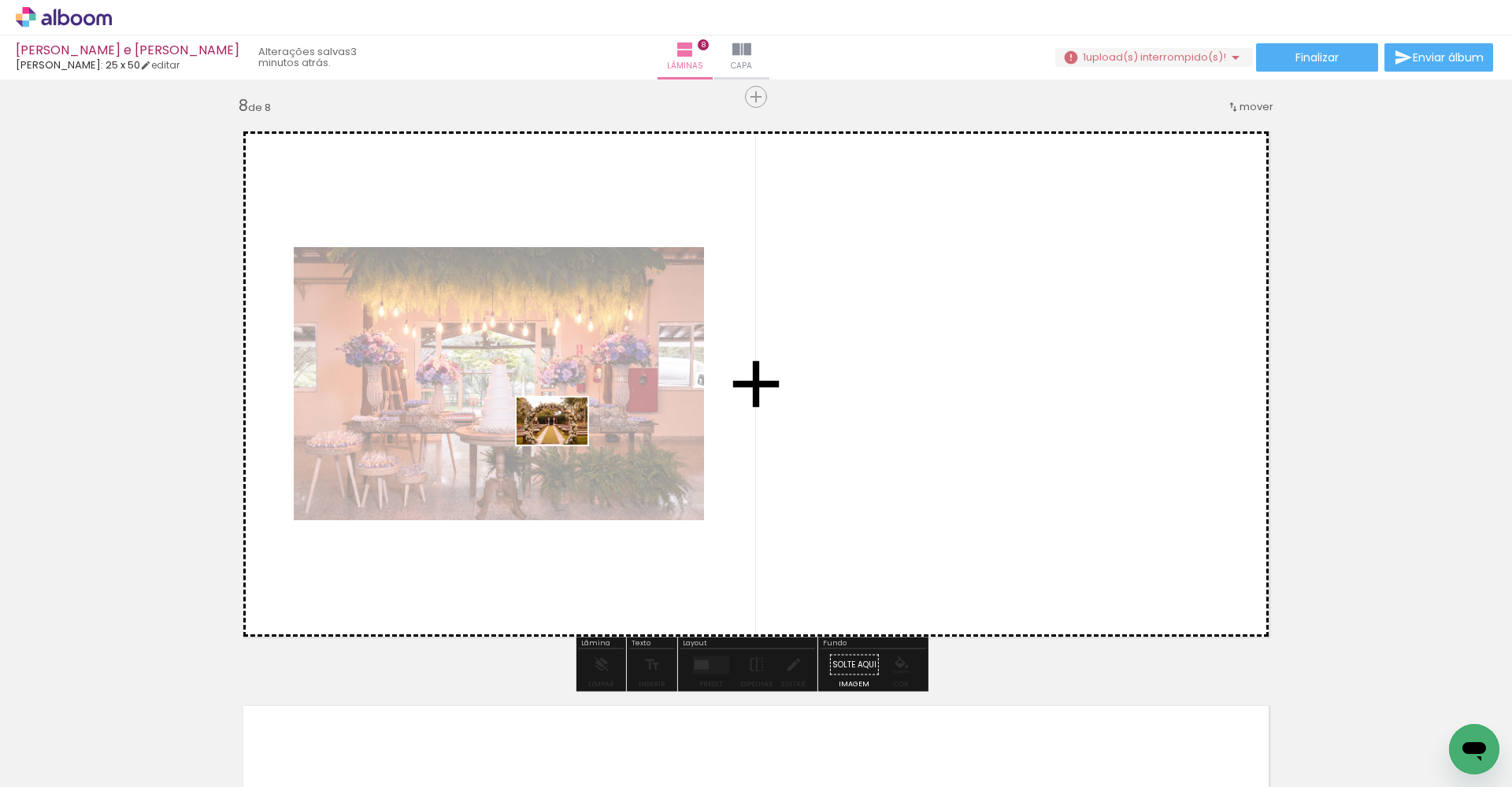
drag, startPoint x: 786, startPoint y: 725, endPoint x: 527, endPoint y: 382, distance: 429.8
click at [527, 382] on quentale-workspace at bounding box center [756, 393] width 1512 height 787
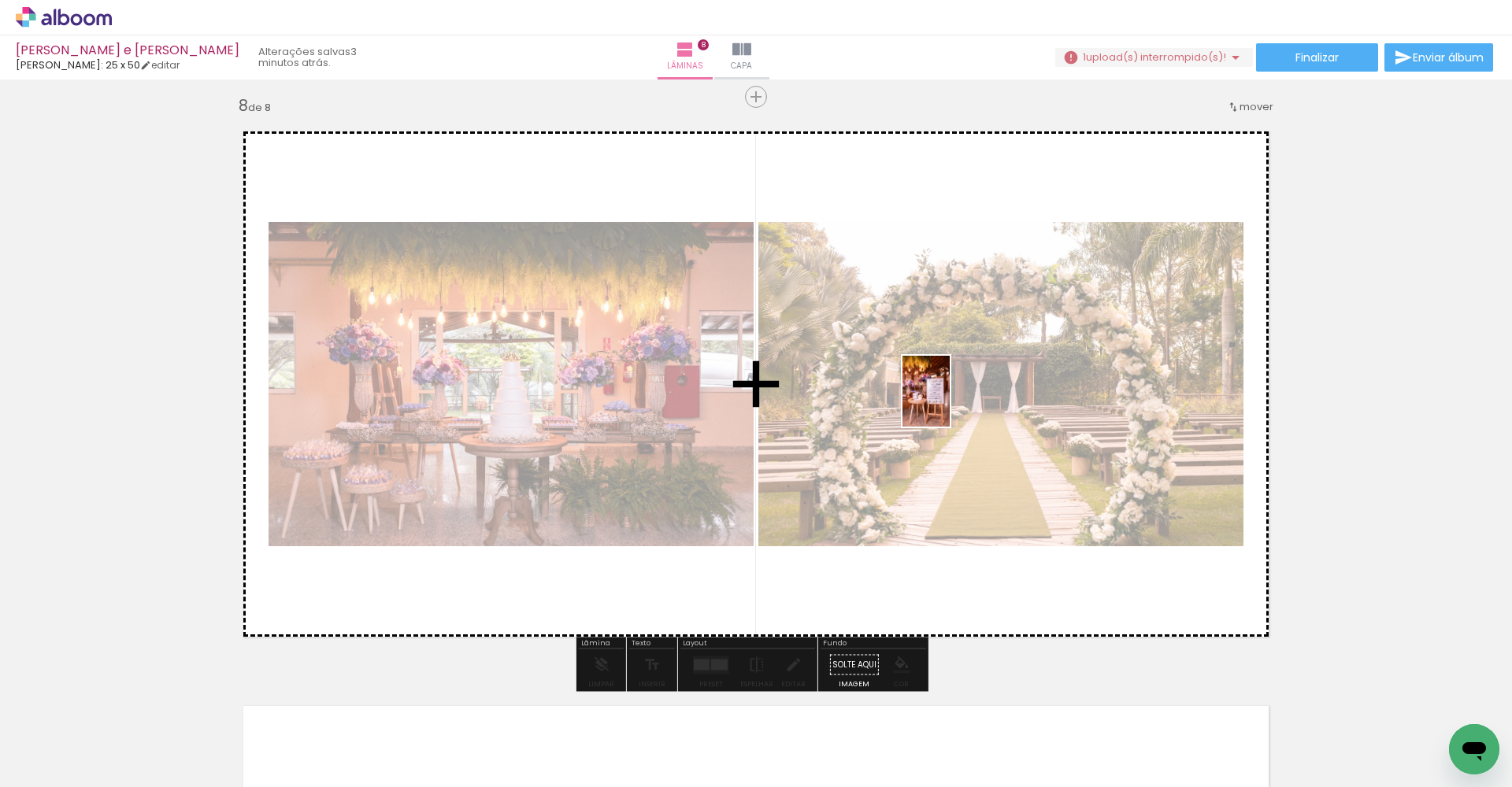
drag, startPoint x: 694, startPoint y: 723, endPoint x: 951, endPoint y: 402, distance: 411.2
click at [951, 402] on quentale-workspace at bounding box center [756, 393] width 1512 height 787
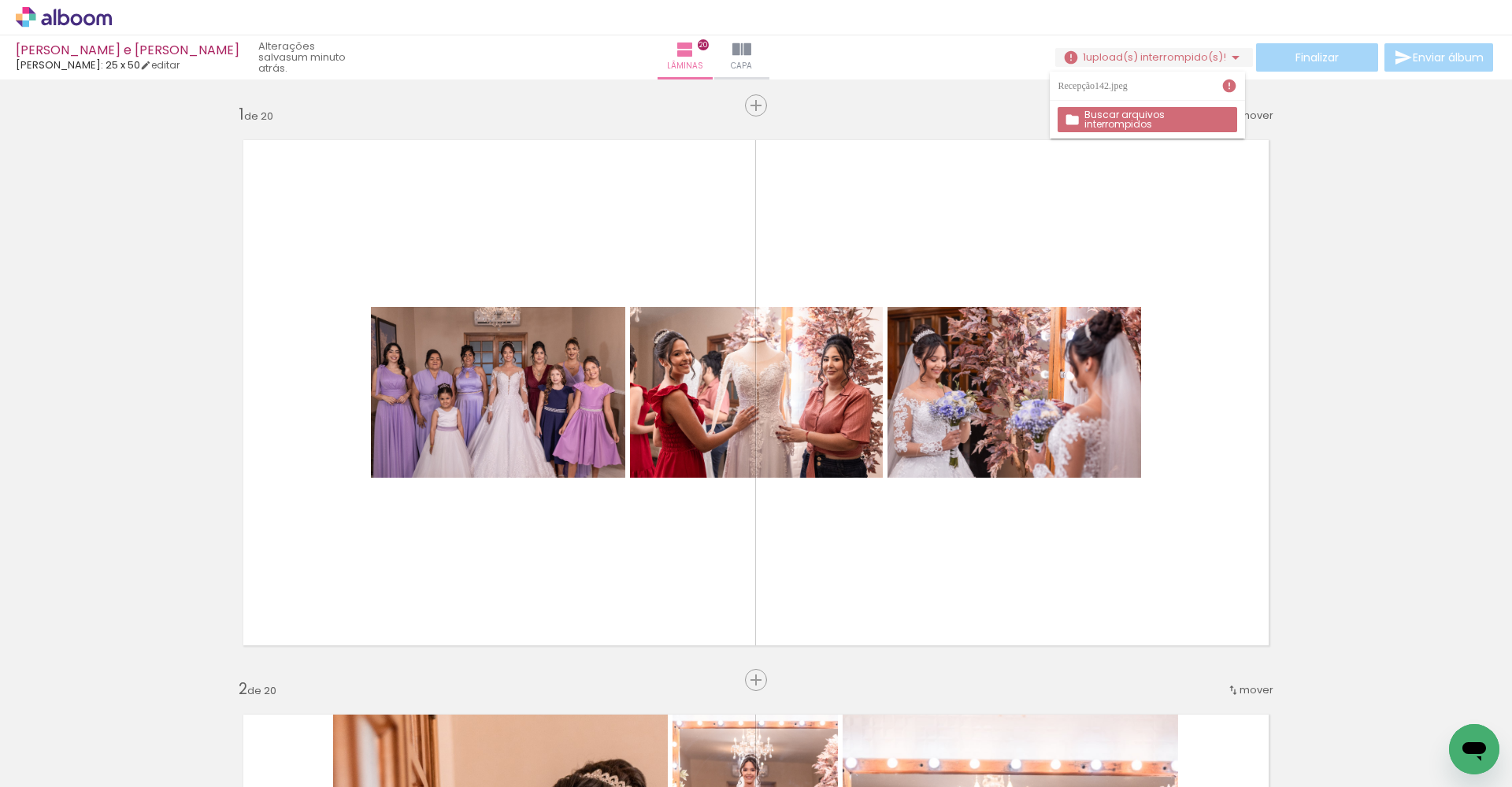
scroll to position [0, 3898]
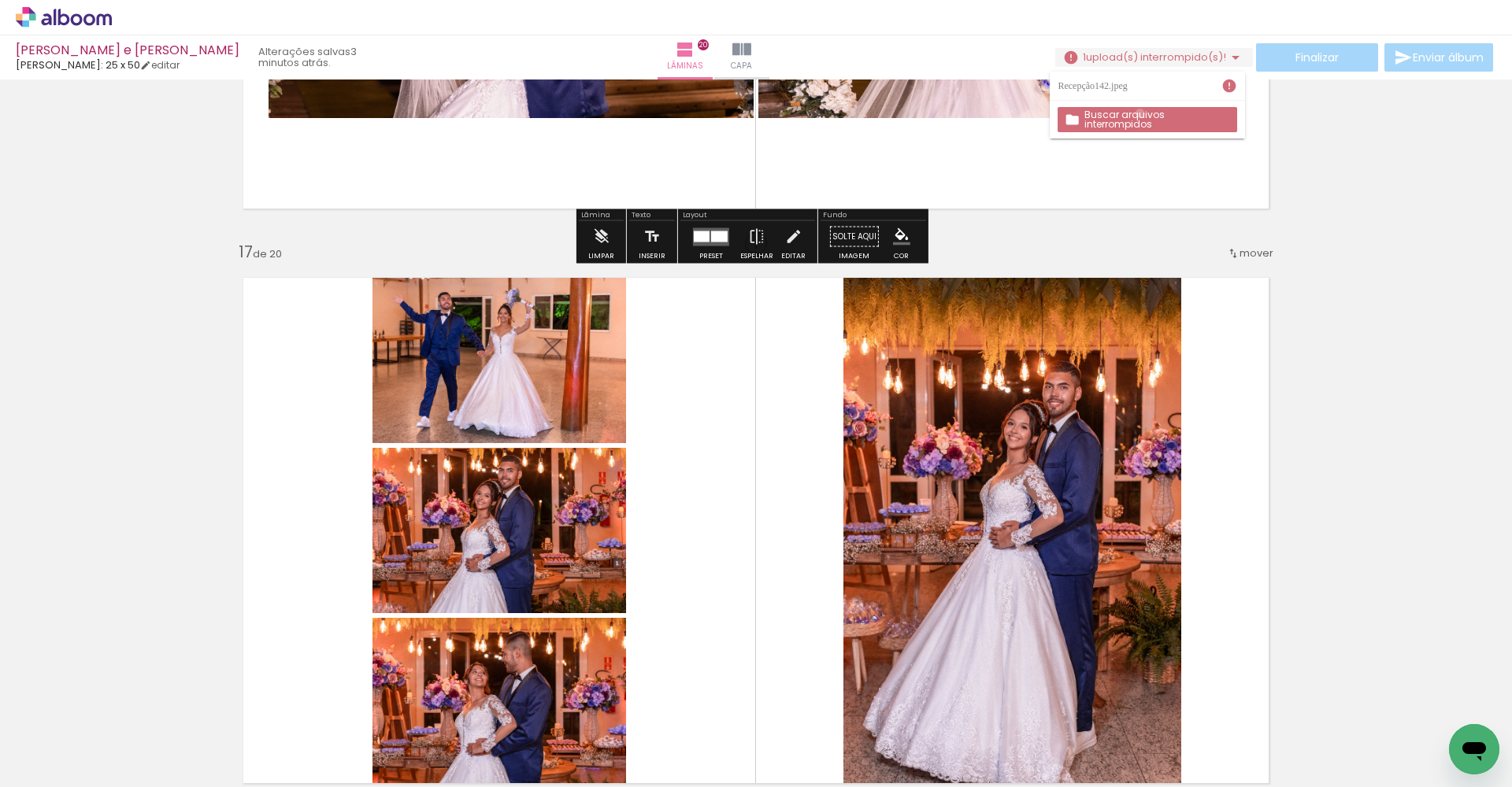
click at [0, 0] on slot "Buscar arquivos interrompidos" at bounding box center [0, 0] width 0 height 0
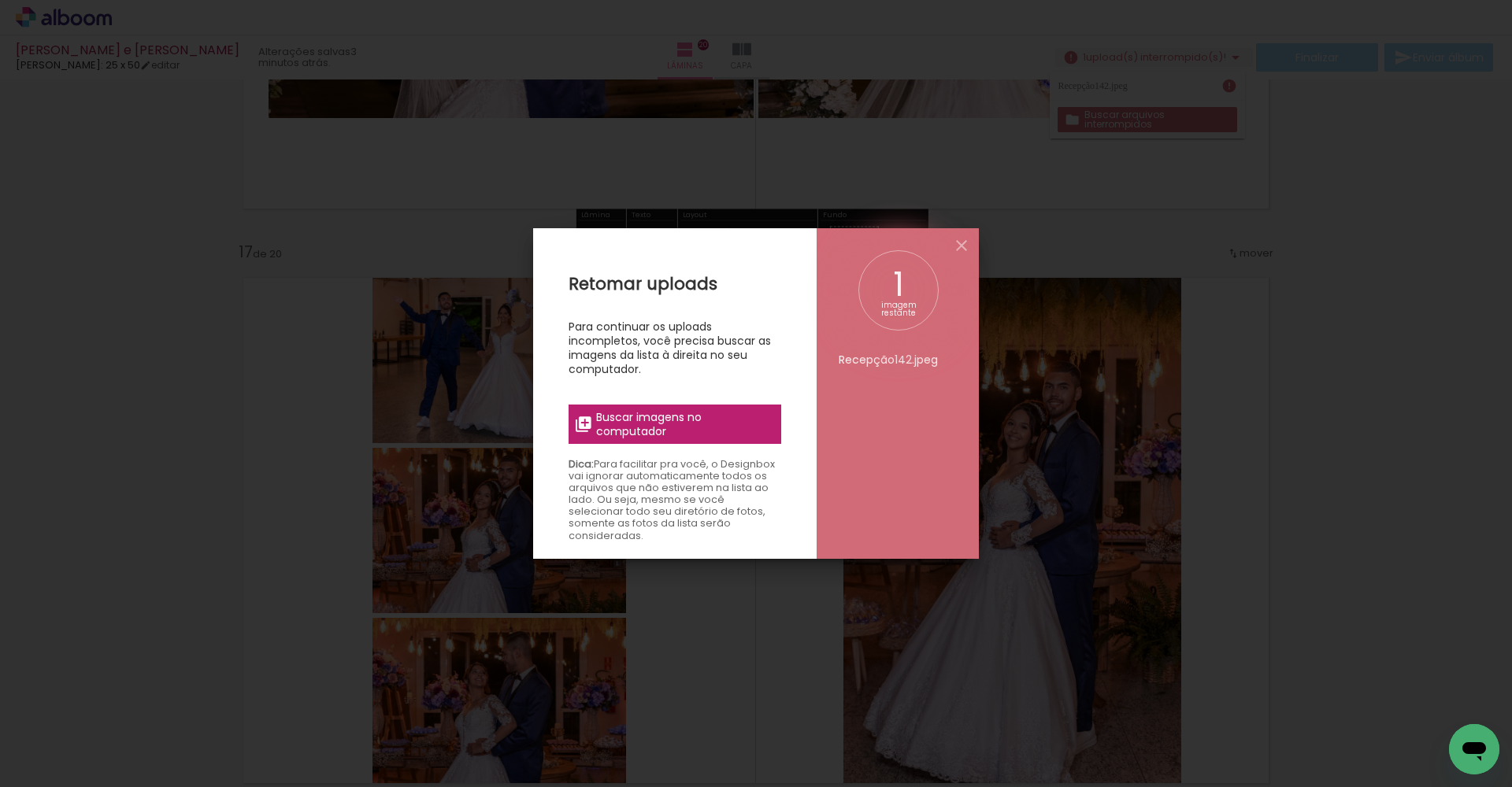
click at [655, 427] on span "Buscar imagens no computador" at bounding box center [684, 424] width 175 height 28
click at [0, 0] on input "file" at bounding box center [0, 0] width 0 height 0
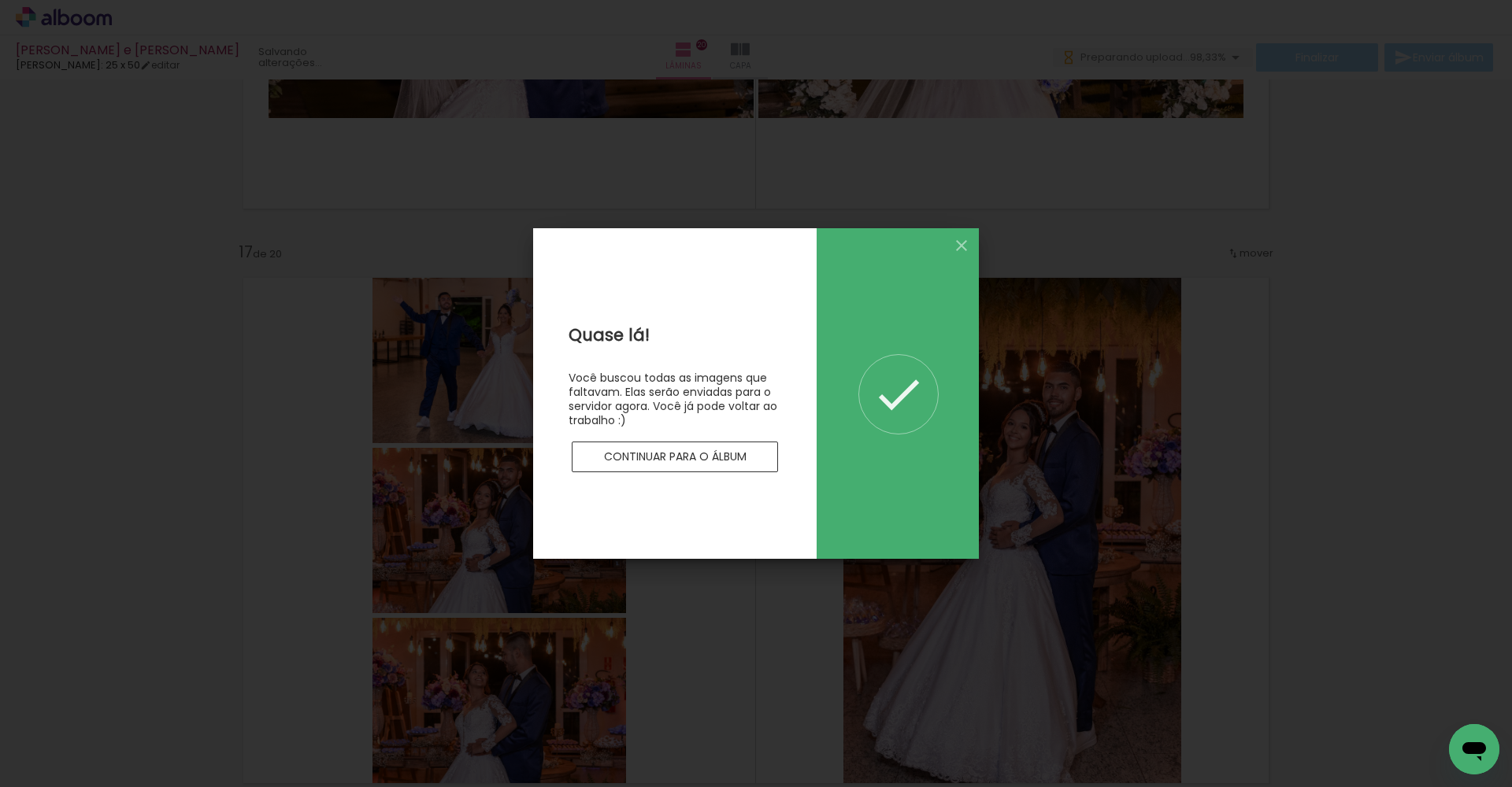
scroll to position [0, 0]
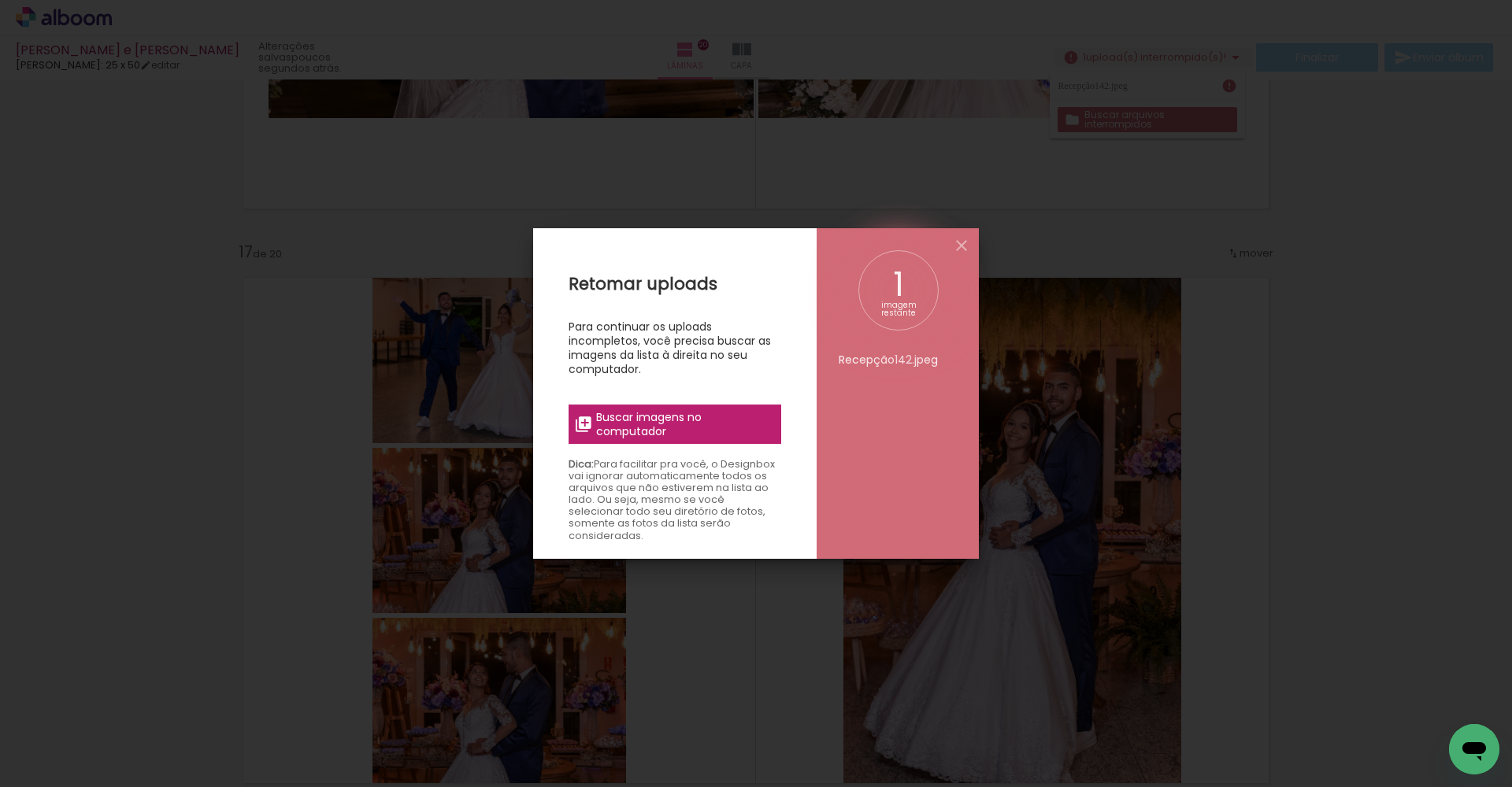
click at [756, 426] on span "Buscar imagens no computador" at bounding box center [684, 424] width 175 height 28
click at [0, 0] on input "file" at bounding box center [0, 0] width 0 height 0
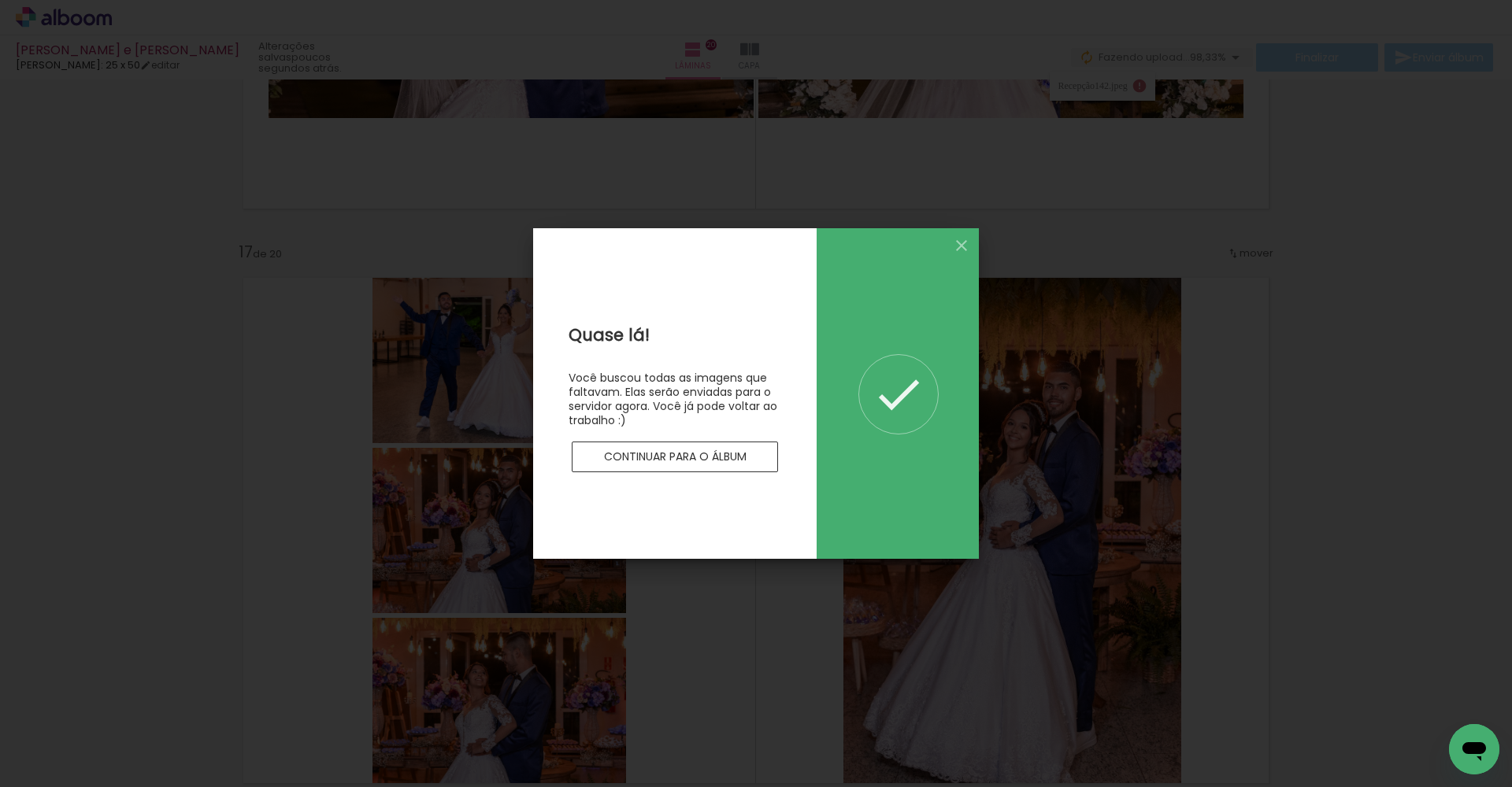
click at [0, 0] on slot "Continuar para o álbum" at bounding box center [0, 0] width 0 height 0
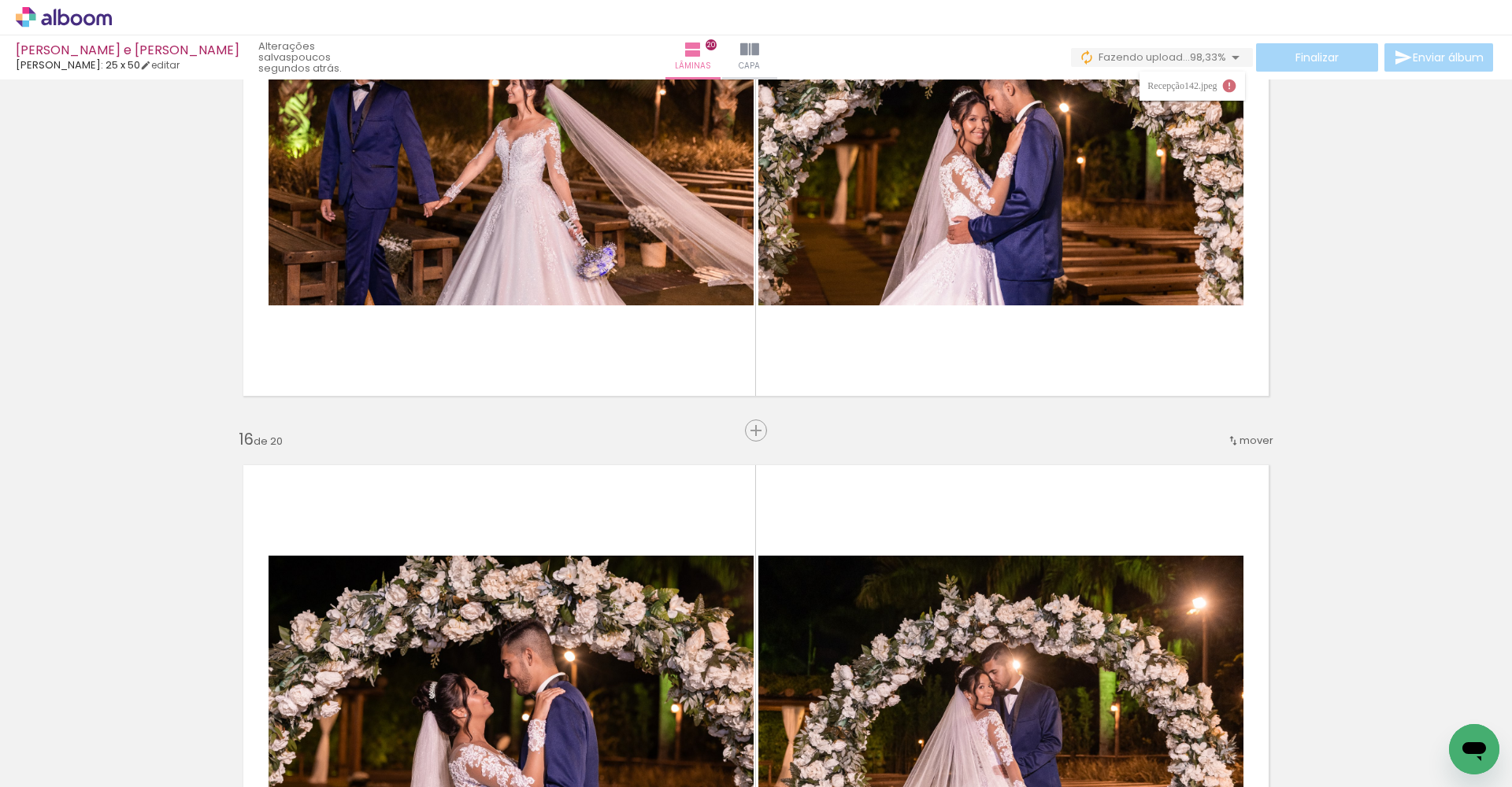
scroll to position [7506, 0]
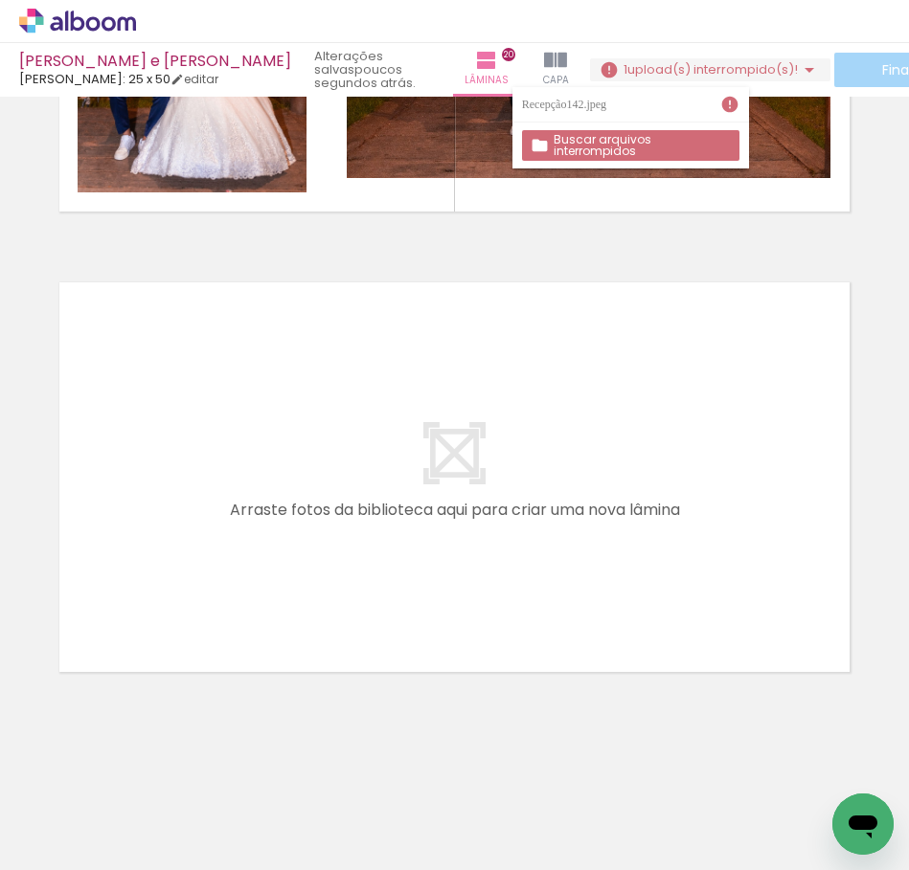
scroll to position [0, 4739]
click at [59, 20] on icon at bounding box center [56, 23] width 12 height 14
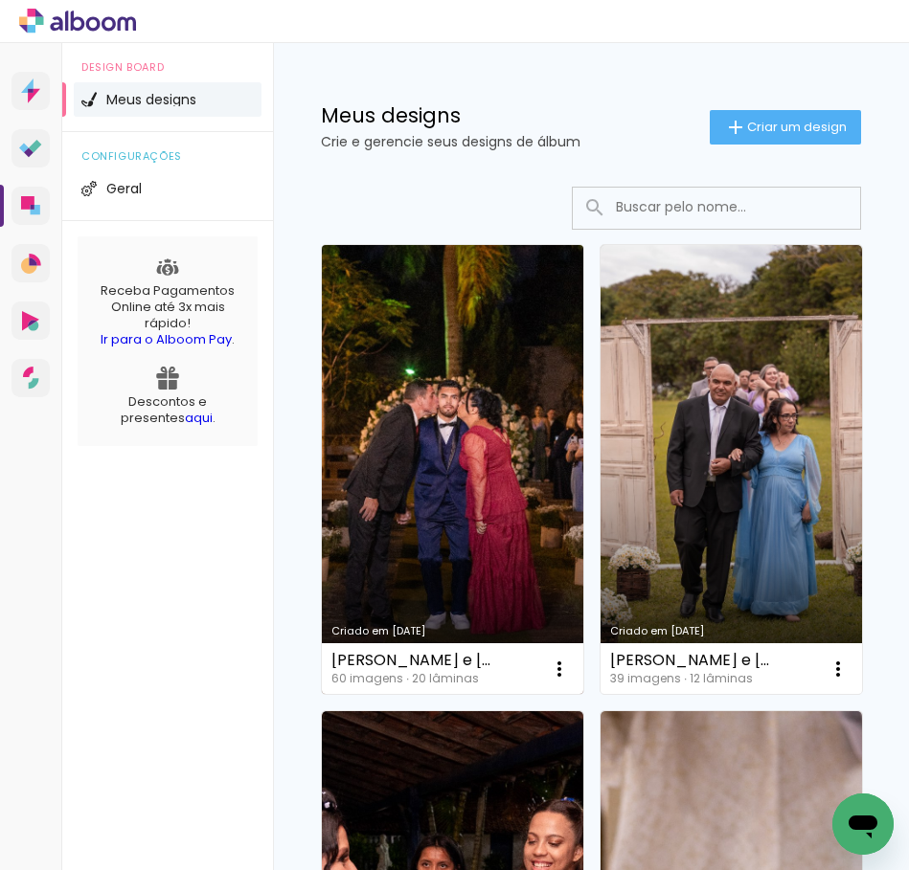
click at [445, 485] on link "Criado em [DATE]" at bounding box center [452, 469] width 261 height 449
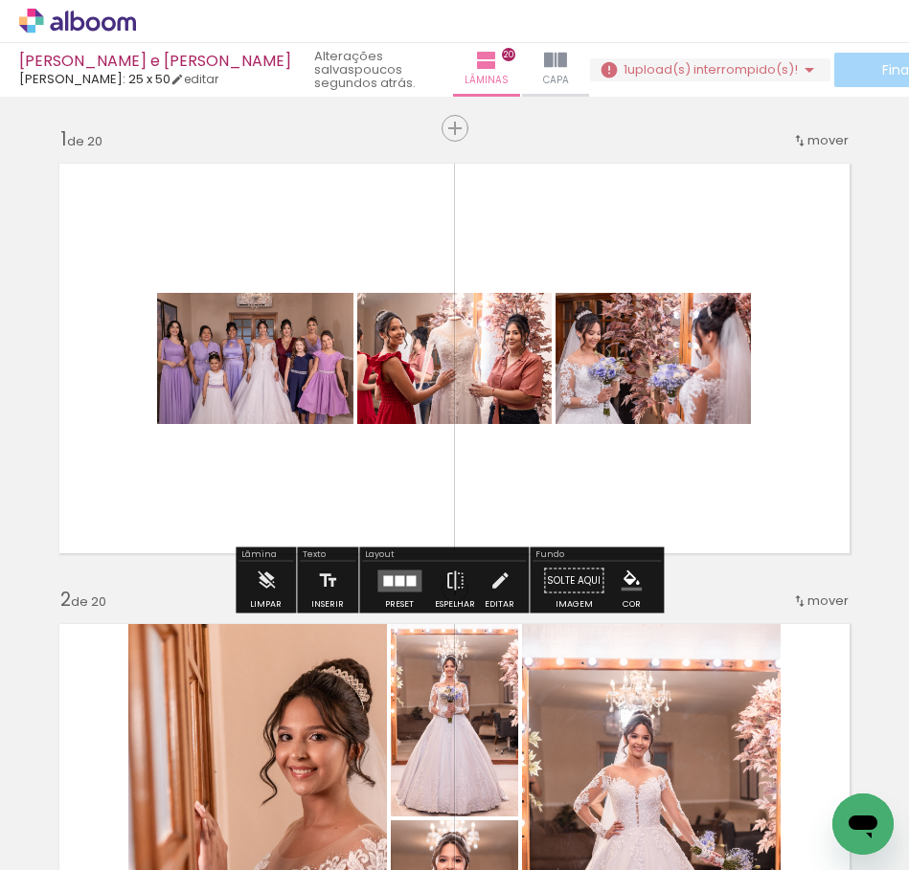
click at [797, 59] on iron-icon at bounding box center [808, 69] width 23 height 23
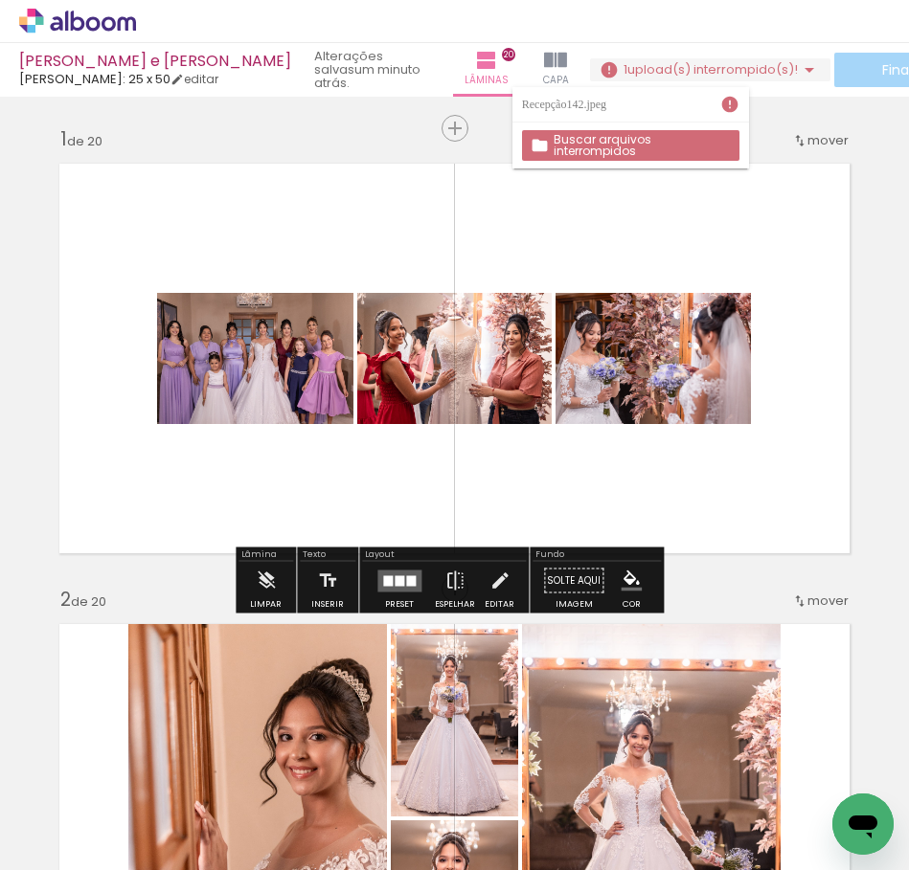
click at [0, 0] on slot "Buscar arquivos interrompidos" at bounding box center [0, 0] width 0 height 0
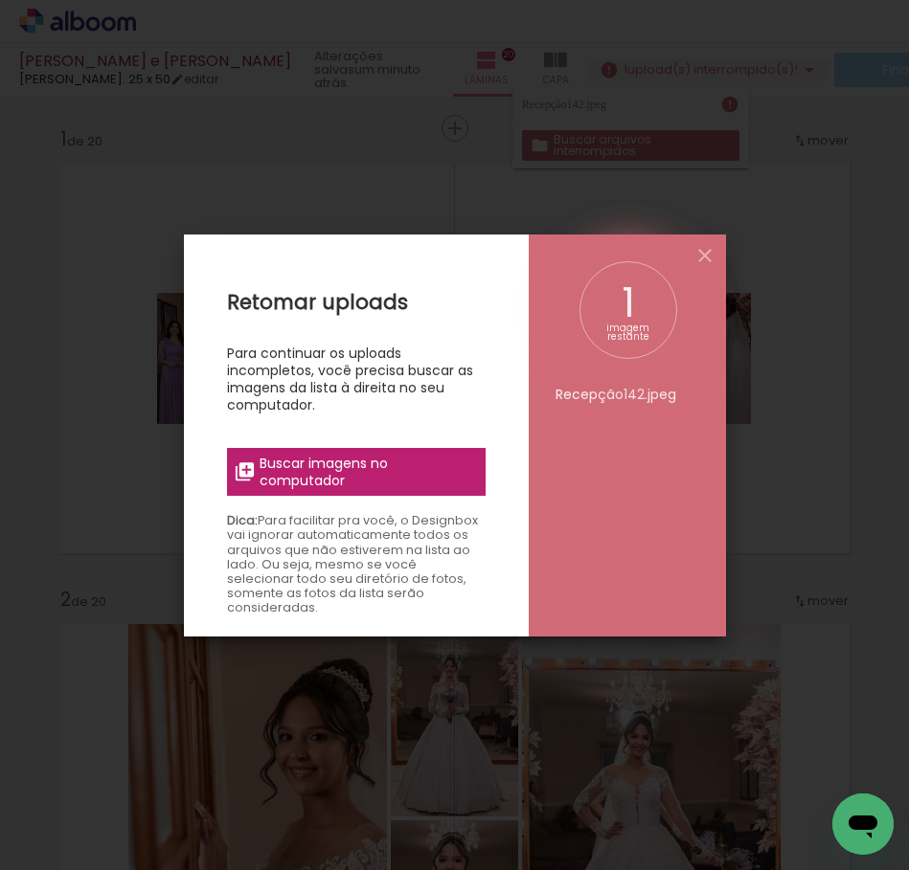
click at [415, 484] on span "Buscar imagens no computador" at bounding box center [365, 472] width 213 height 34
click at [0, 0] on input "file" at bounding box center [0, 0] width 0 height 0
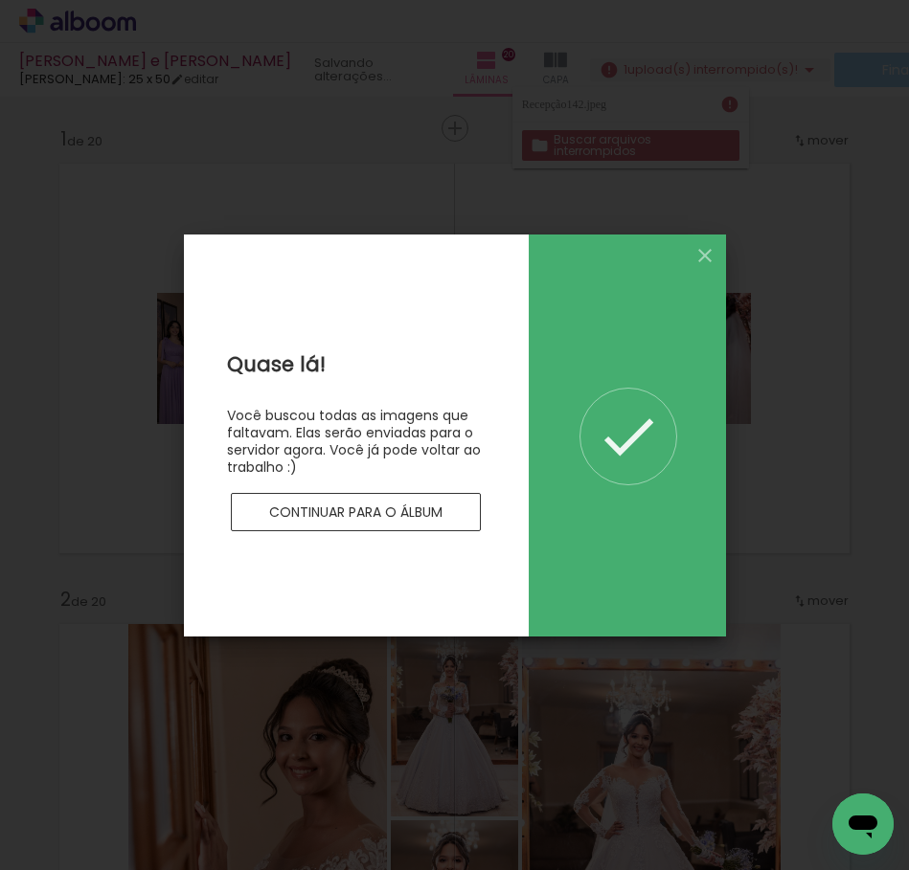
click at [0, 0] on slot "Continuar para o álbum" at bounding box center [0, 0] width 0 height 0
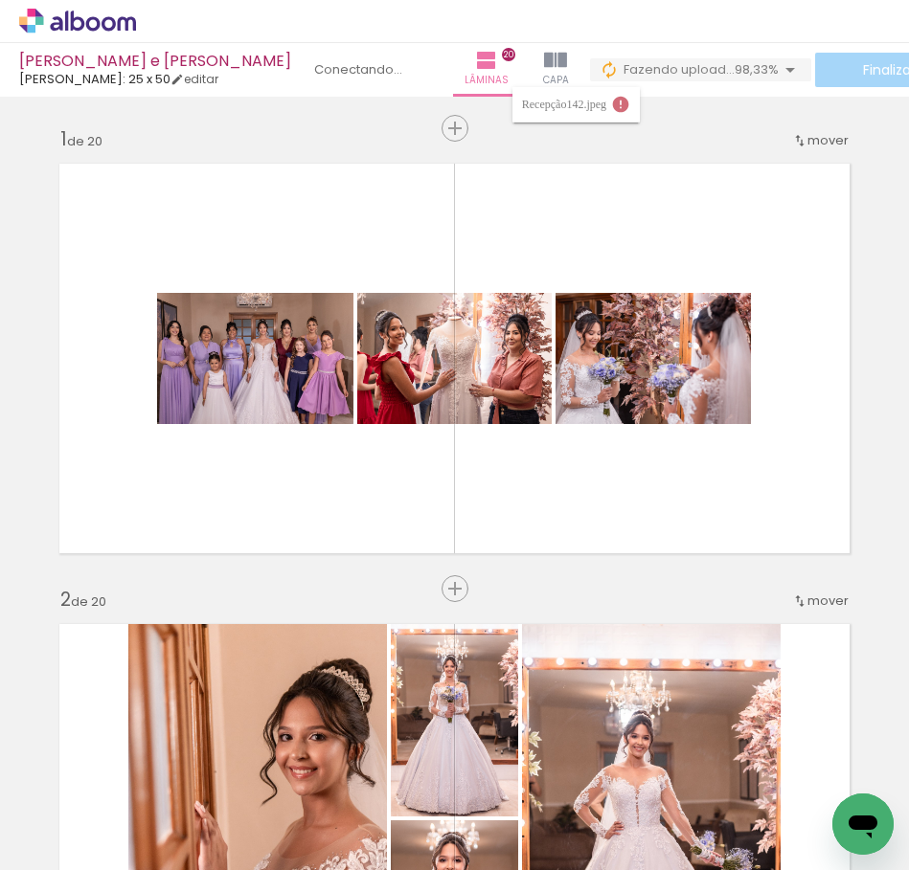
click at [643, 69] on span "Fazendo upload..." at bounding box center [678, 69] width 111 height 18
click at [643, 69] on span "upload(s) interrompido(s)!" at bounding box center [712, 69] width 170 height 18
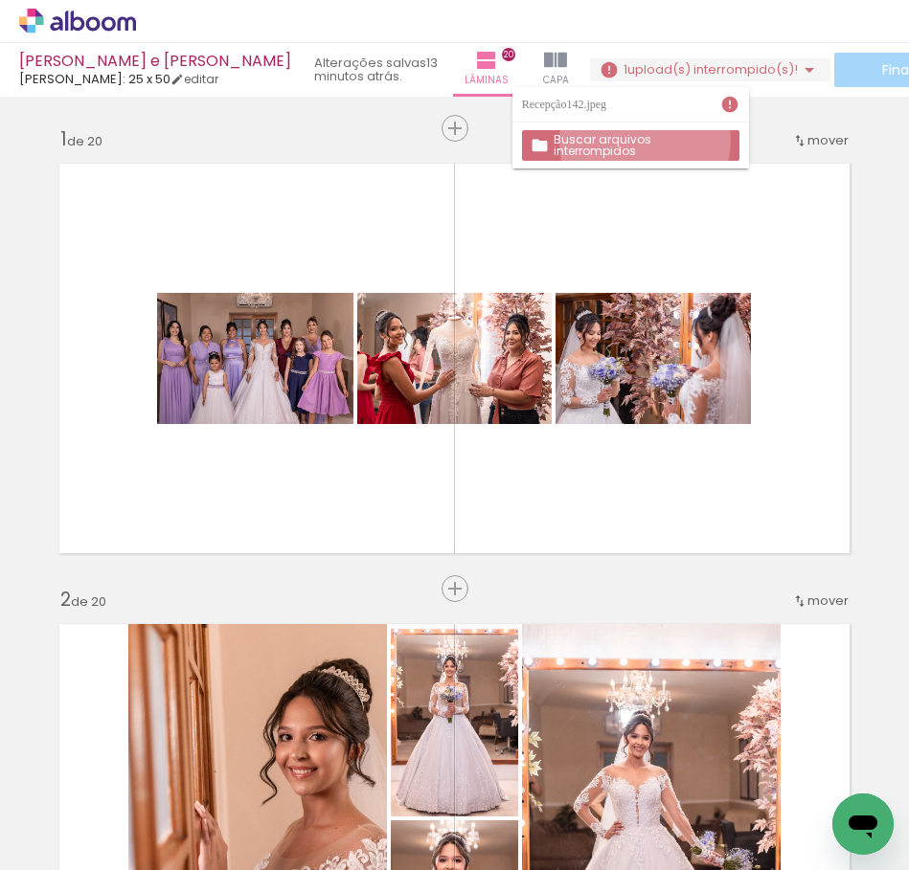
click at [0, 0] on slot "Buscar arquivos interrompidos" at bounding box center [0, 0] width 0 height 0
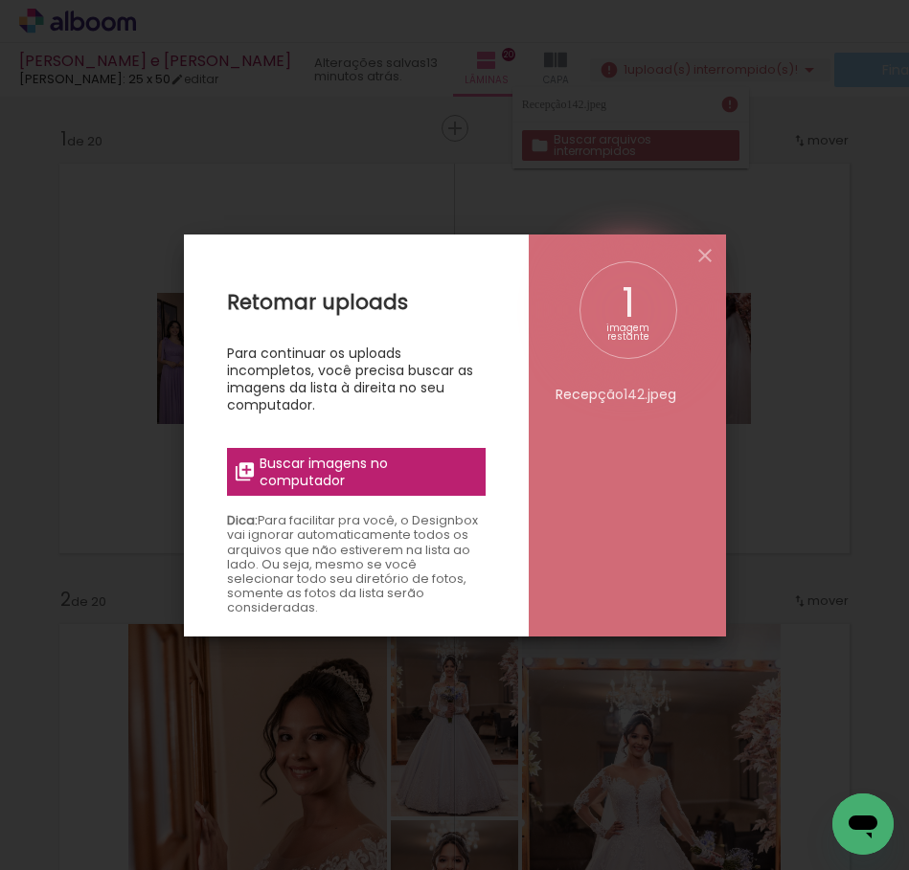
click at [372, 447] on div "Retomar uploads Para continuar os uploads incompletos, você precisa buscar as i…" at bounding box center [356, 670] width 345 height 870
click at [371, 461] on span "Buscar imagens no computador" at bounding box center [365, 472] width 213 height 34
click at [0, 0] on input "file" at bounding box center [0, 0] width 0 height 0
